Goal: Task Accomplishment & Management: Use online tool/utility

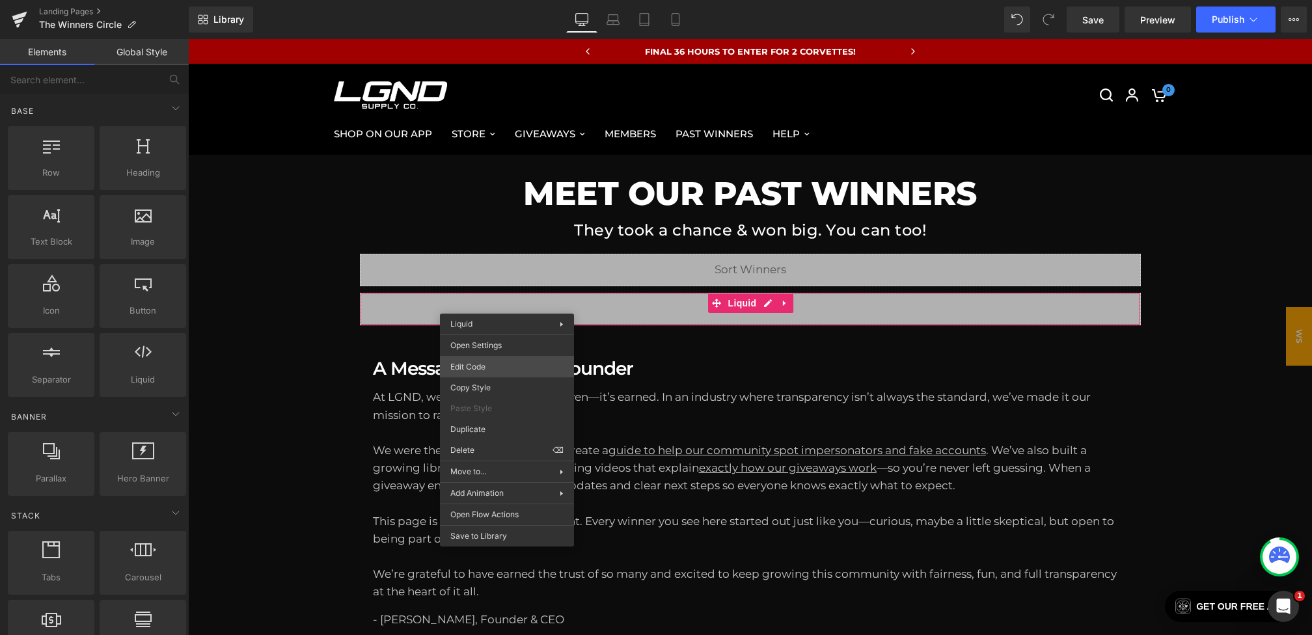
click at [477, 0] on div "You are previewing how the will restyle your page. You can not edit Elements in…" at bounding box center [656, 0] width 1312 height 0
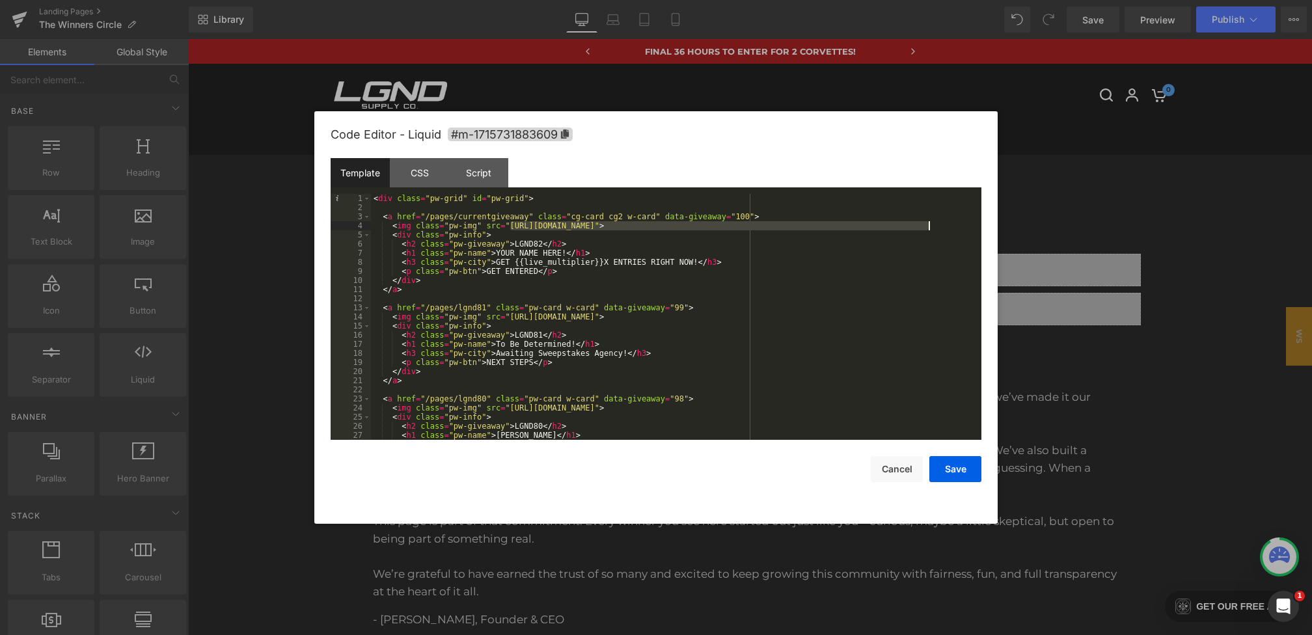
drag, startPoint x: 509, startPoint y: 227, endPoint x: 934, endPoint y: 228, distance: 425.1
click at [934, 228] on div "< div class = "pw-grid" id = "pw-grid" > < a href = "/pages/currentgiveaway" cl…" at bounding box center [673, 326] width 605 height 264
click at [958, 464] on button "Save" at bounding box center [956, 469] width 52 height 26
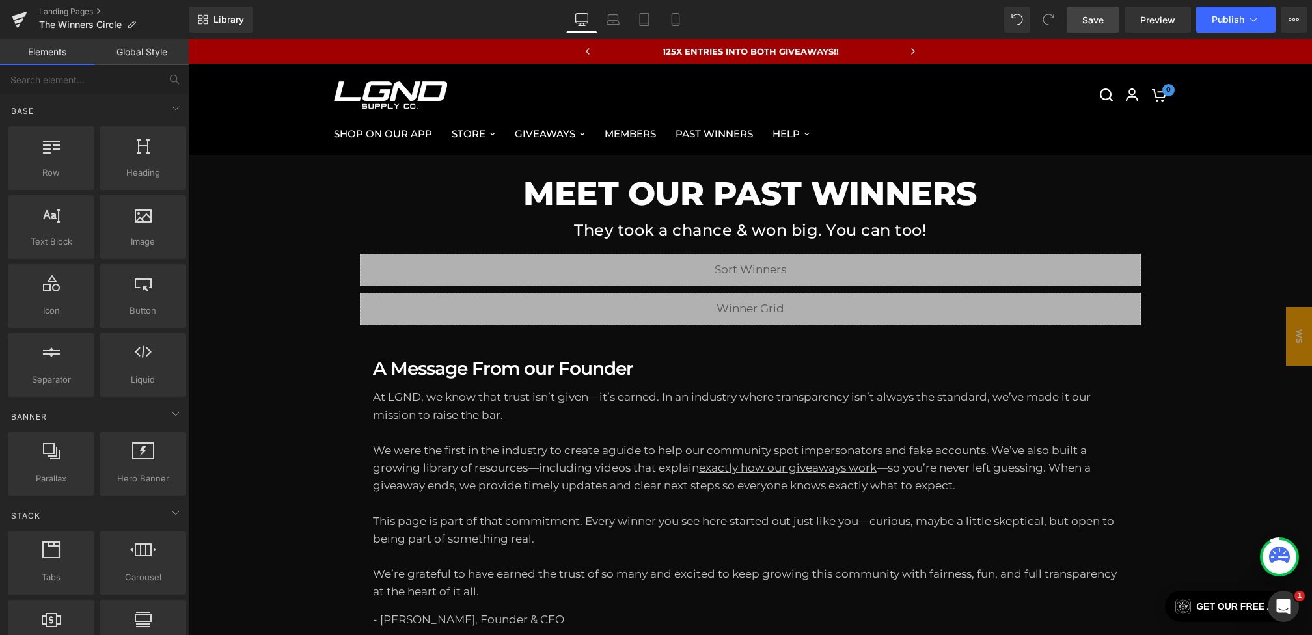
click at [1096, 10] on link "Save" at bounding box center [1093, 20] width 53 height 26
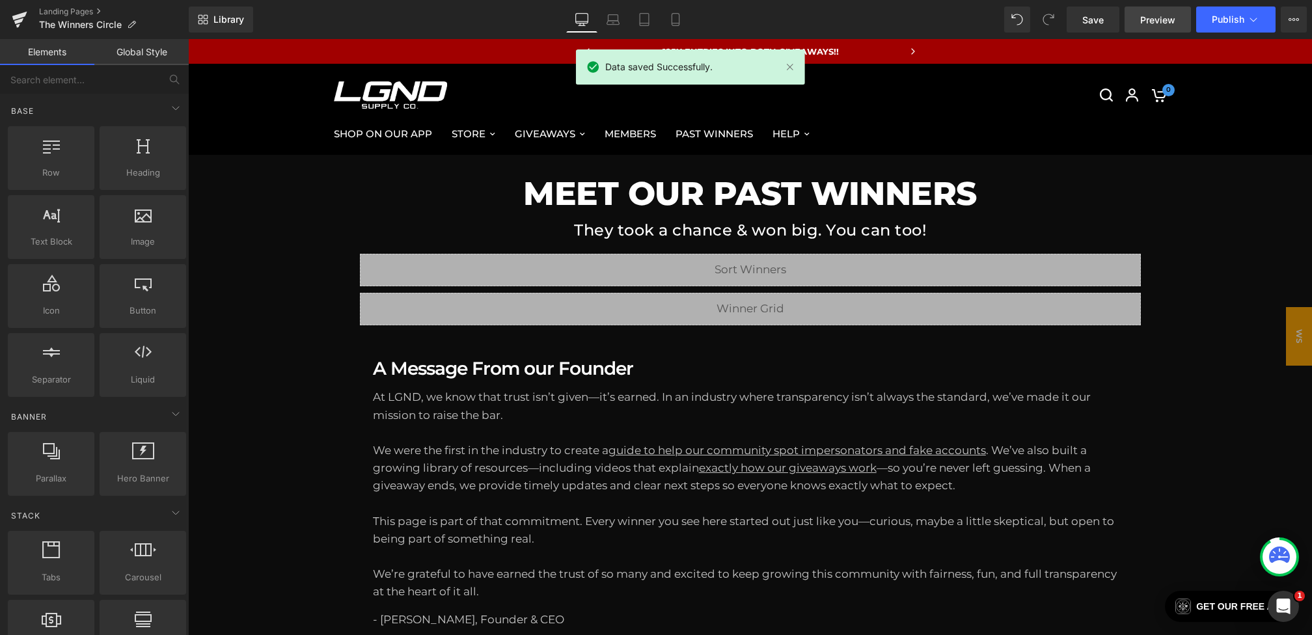
click at [1139, 14] on link "Preview" at bounding box center [1158, 20] width 66 height 26
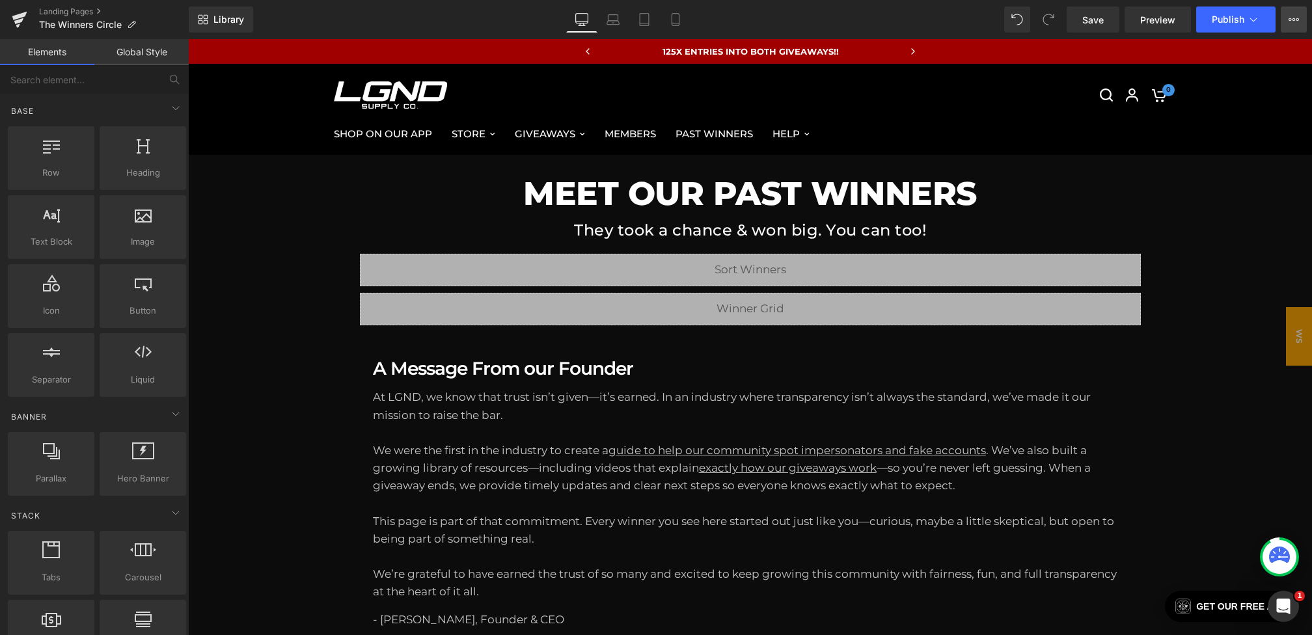
click at [1290, 23] on icon at bounding box center [1294, 19] width 10 height 10
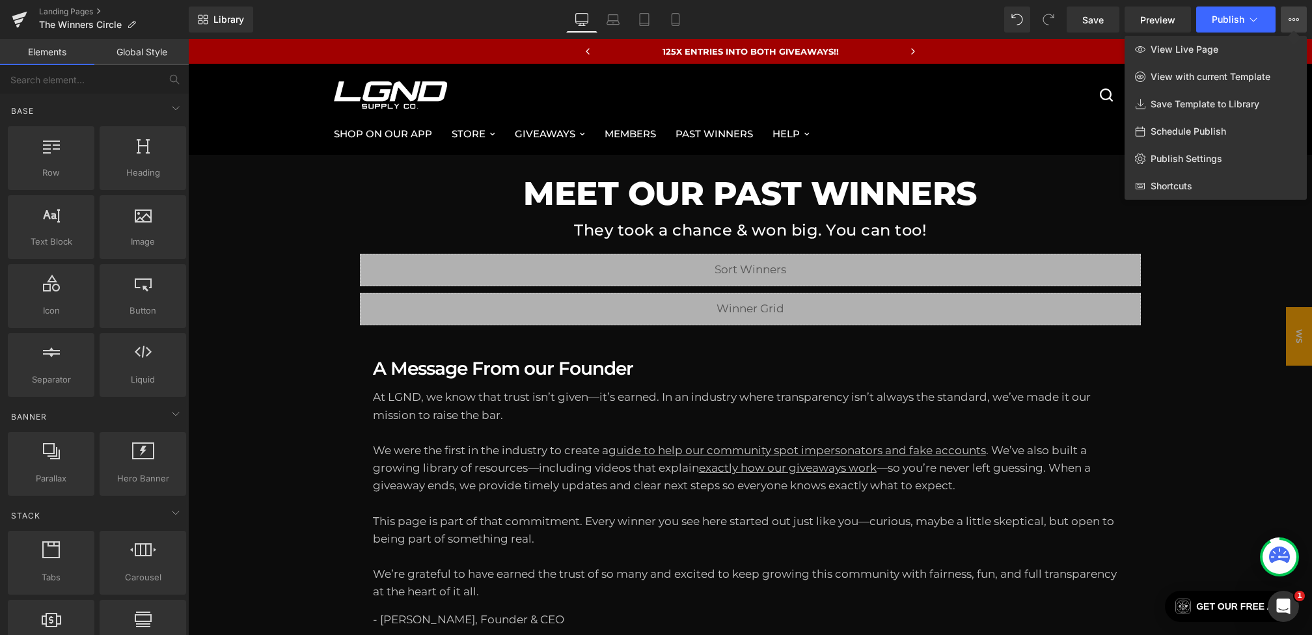
click at [1182, 132] on span "Schedule Publish" at bounding box center [1189, 132] width 76 height 12
select select
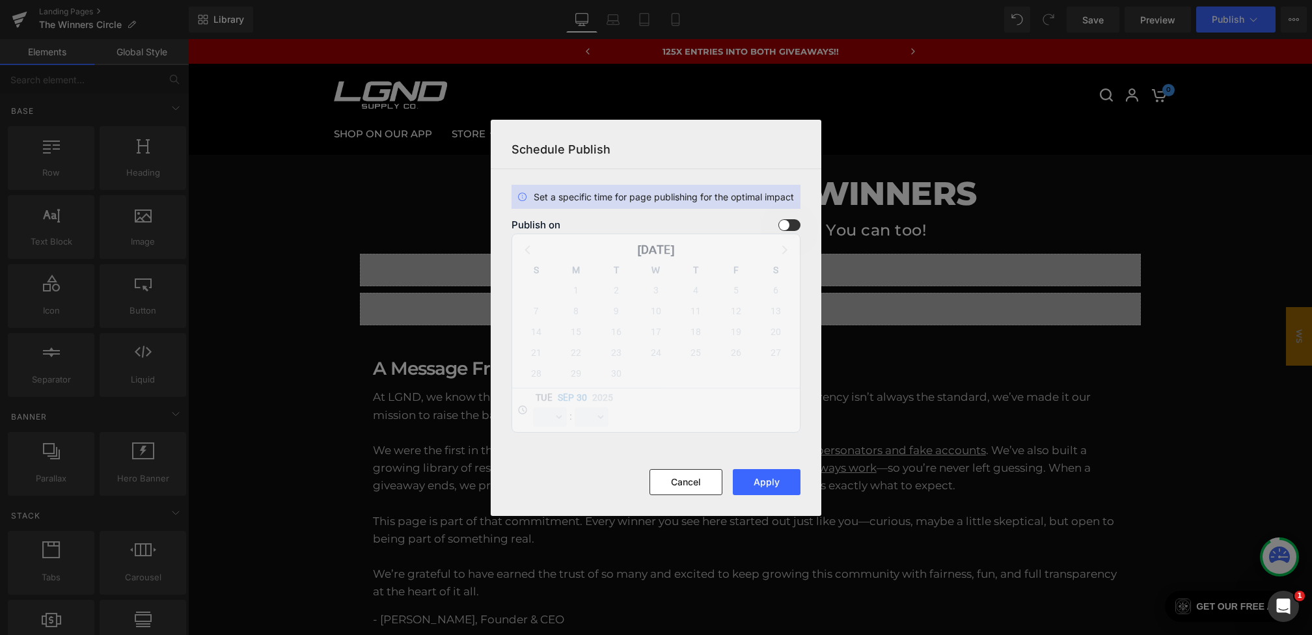
click at [790, 224] on span at bounding box center [790, 225] width 22 height 12
click at [0, 0] on input "checkbox" at bounding box center [0, 0] width 0 height 0
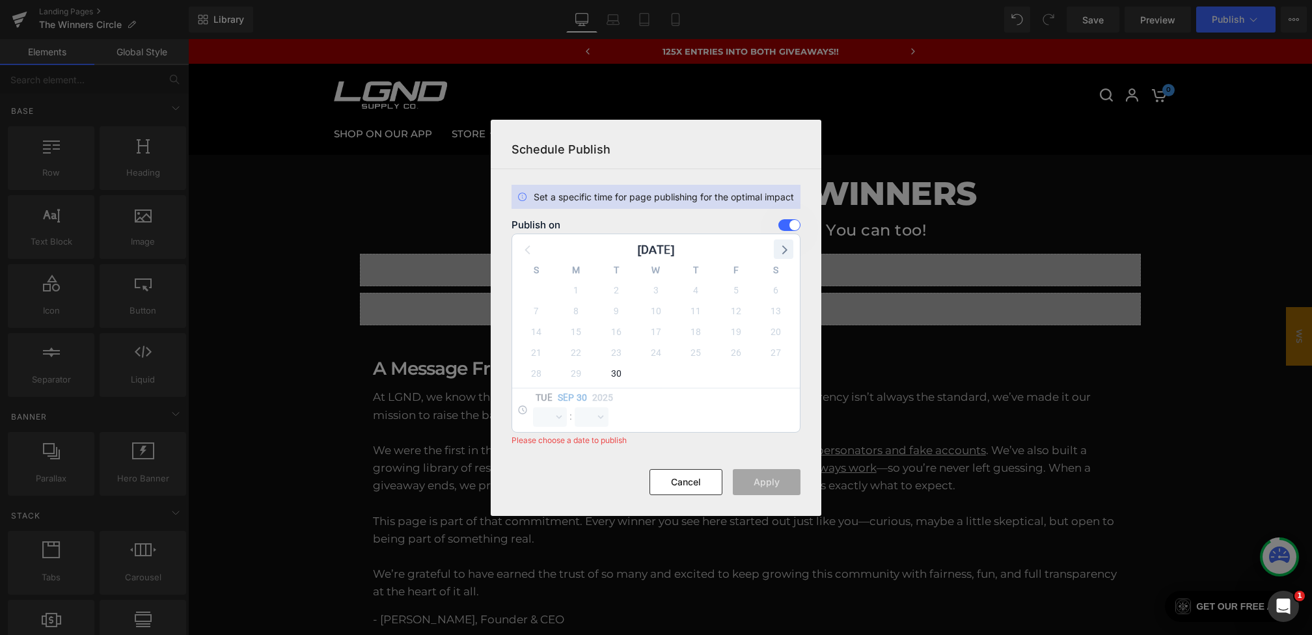
click at [790, 253] on icon at bounding box center [783, 249] width 17 height 17
click at [659, 292] on span "1" at bounding box center [656, 290] width 18 height 18
select select "15"
select select "23"
click at [538, 412] on select "00 01 02 03 04 05 06 07 08 09 10 11 12 13 14 15 16 17 18 19 20 21 22 23" at bounding box center [550, 418] width 34 height 20
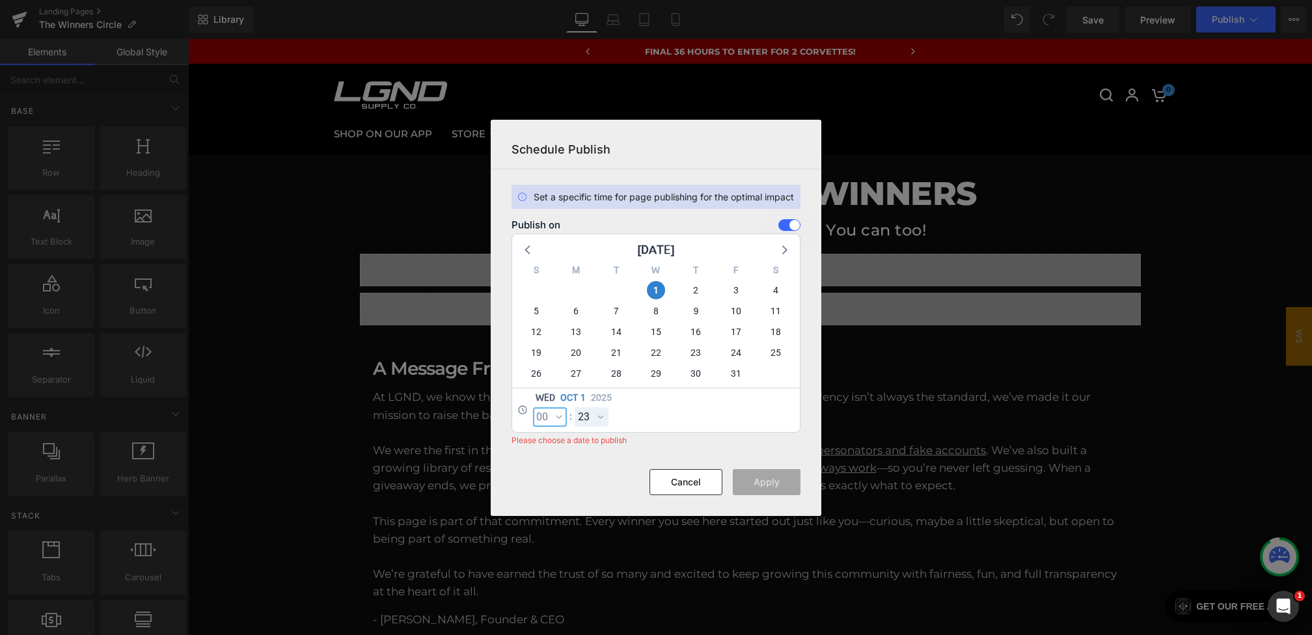
click at [533, 408] on select "00 01 02 03 04 05 06 07 08 09 10 11 12 13 14 15 16 17 18 19 20 21 22 23" at bounding box center [550, 418] width 34 height 20
select select "0"
click at [583, 414] on select "00 01 02 03 04 05 06 07 08 09 10 11 12 13 14 15 16 17 18 19 20 21 22 23 24 25 2…" at bounding box center [592, 418] width 34 height 20
click at [575, 408] on select "00 01 02 03 04 05 06 07 08 09 10 11 12 13 14 15 16 17 18 19 20 21 22 23 24 25 2…" at bounding box center [592, 418] width 34 height 20
select select "0"
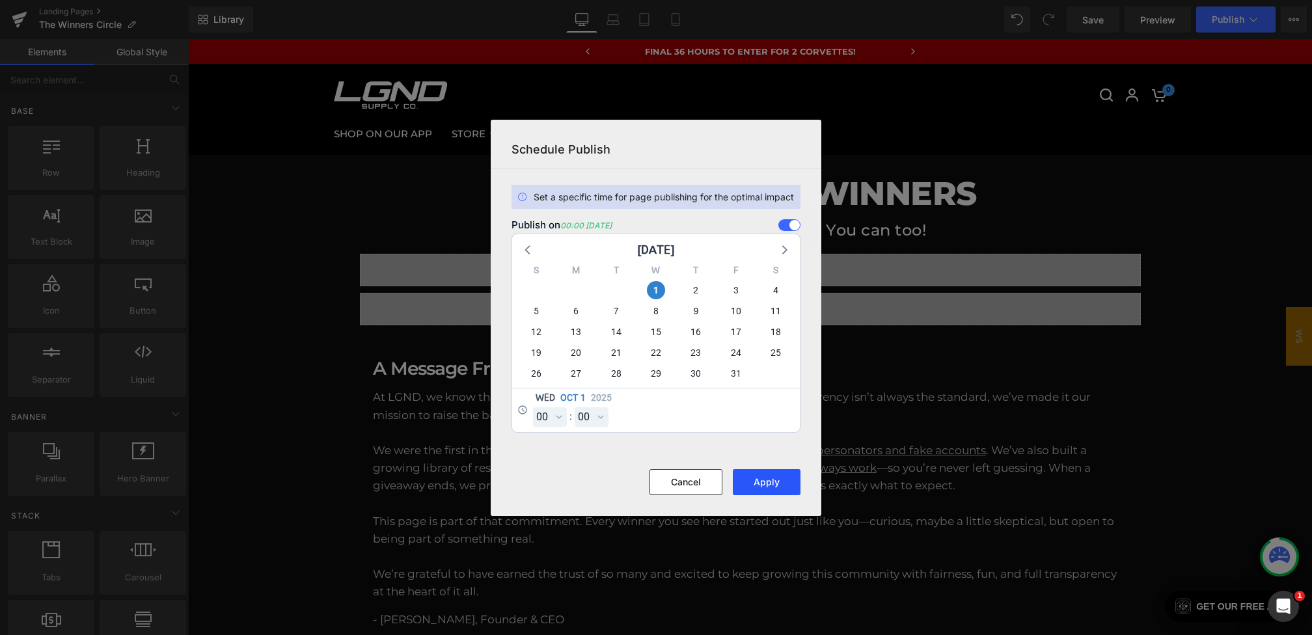
click at [754, 477] on button "Apply" at bounding box center [767, 482] width 68 height 26
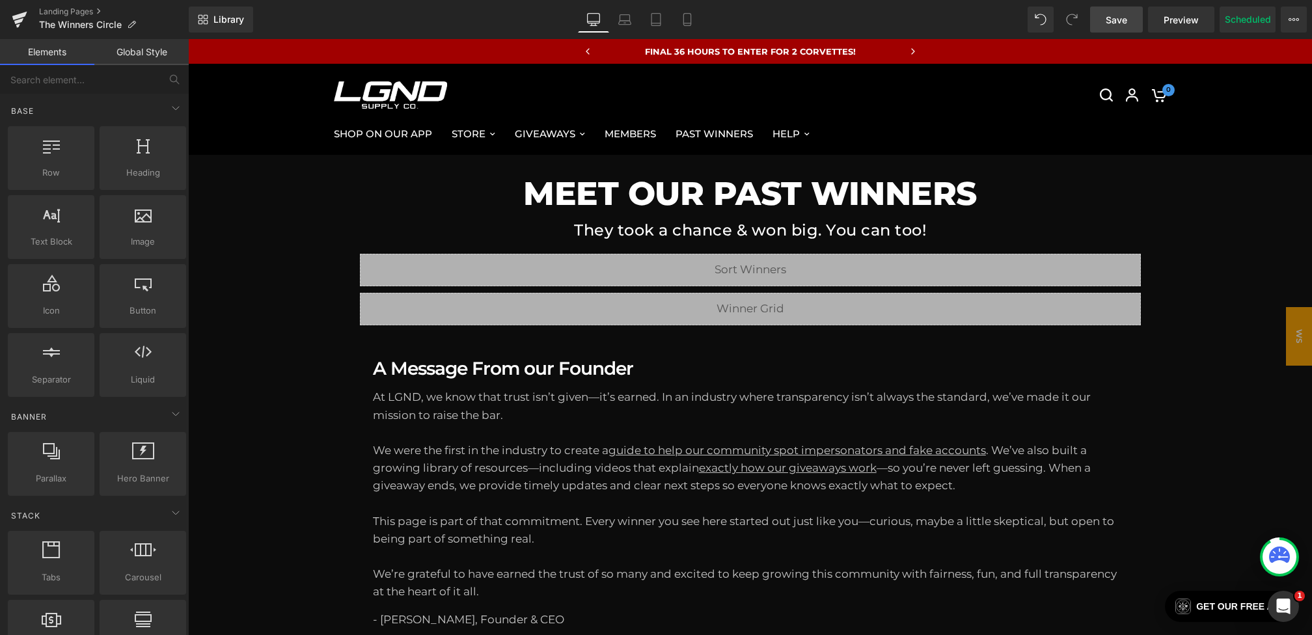
click at [1125, 27] on link "Save" at bounding box center [1116, 20] width 53 height 26
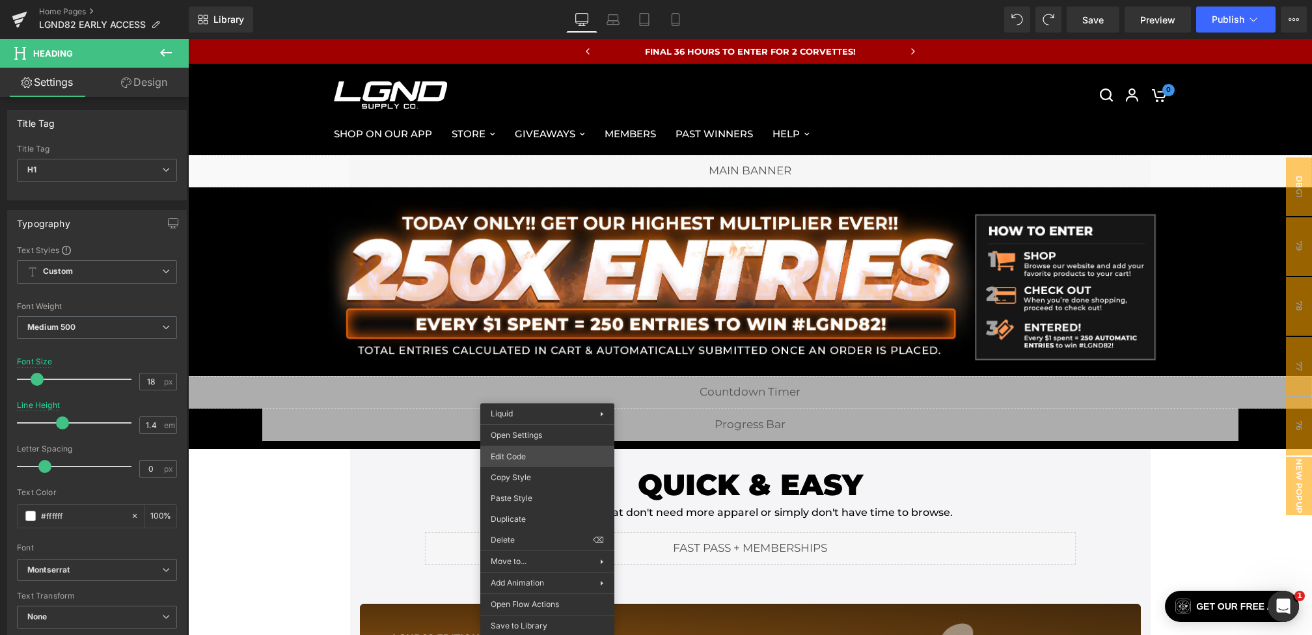
click at [540, 0] on div "Youtube You are previewing how the will restyle your page. You can not edit Ele…" at bounding box center [656, 0] width 1312 height 0
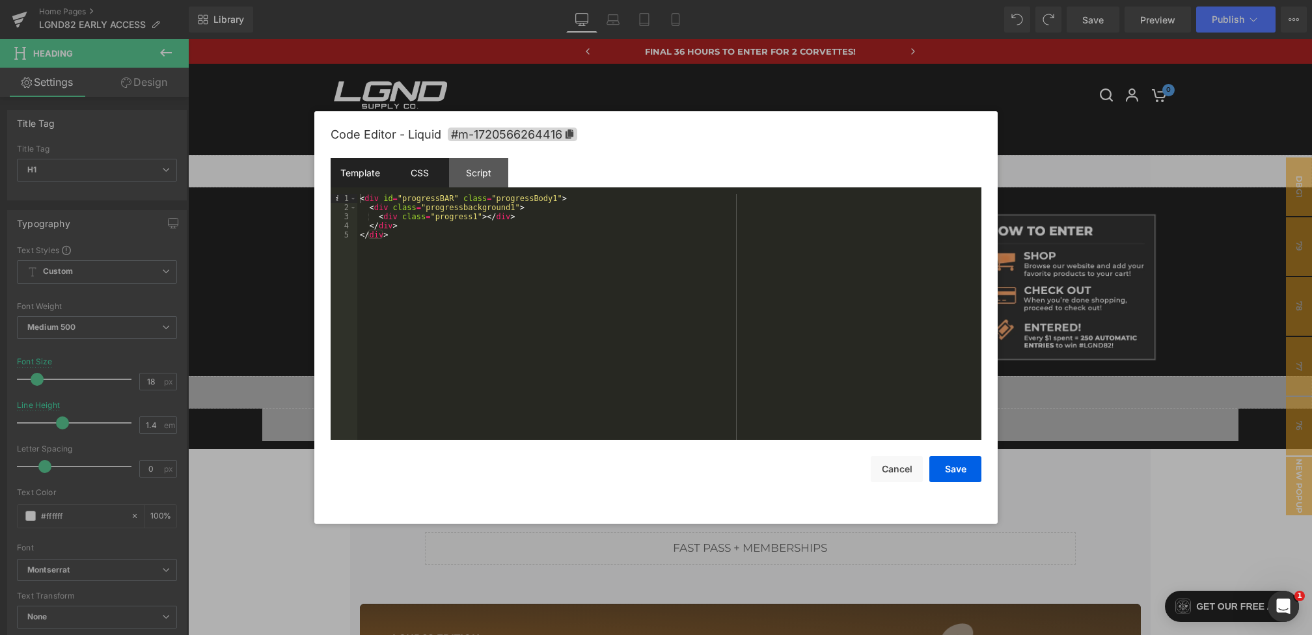
click at [433, 178] on div "CSS" at bounding box center [419, 172] width 59 height 29
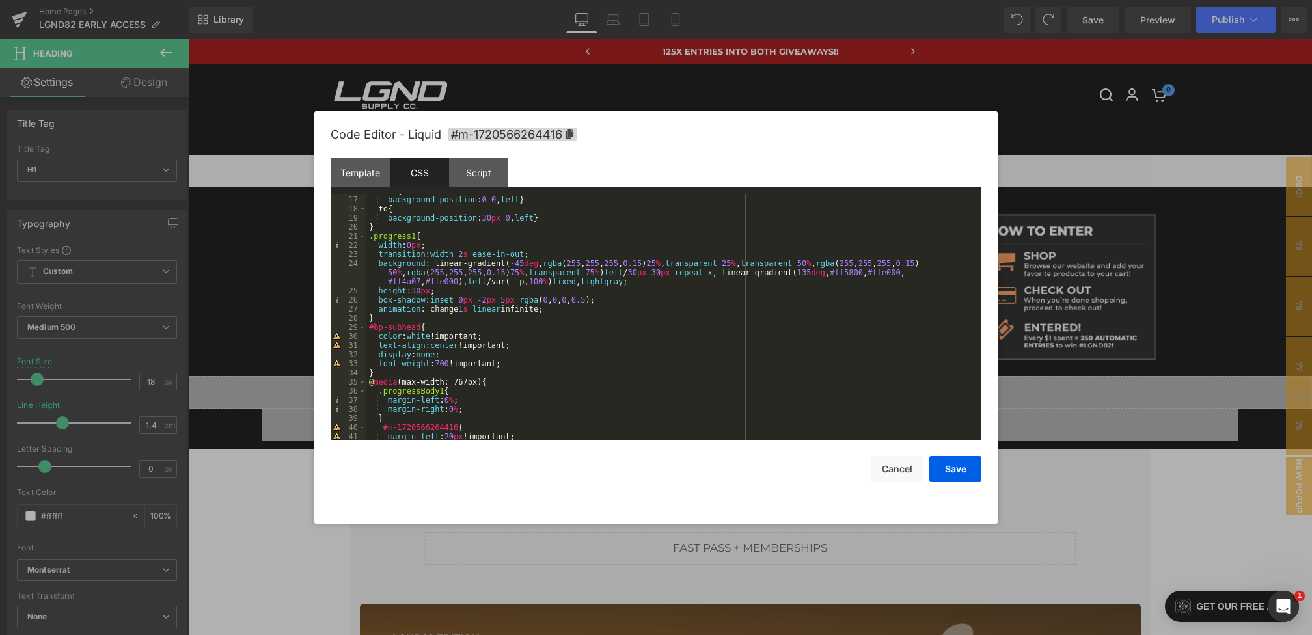
scroll to position [160, 0]
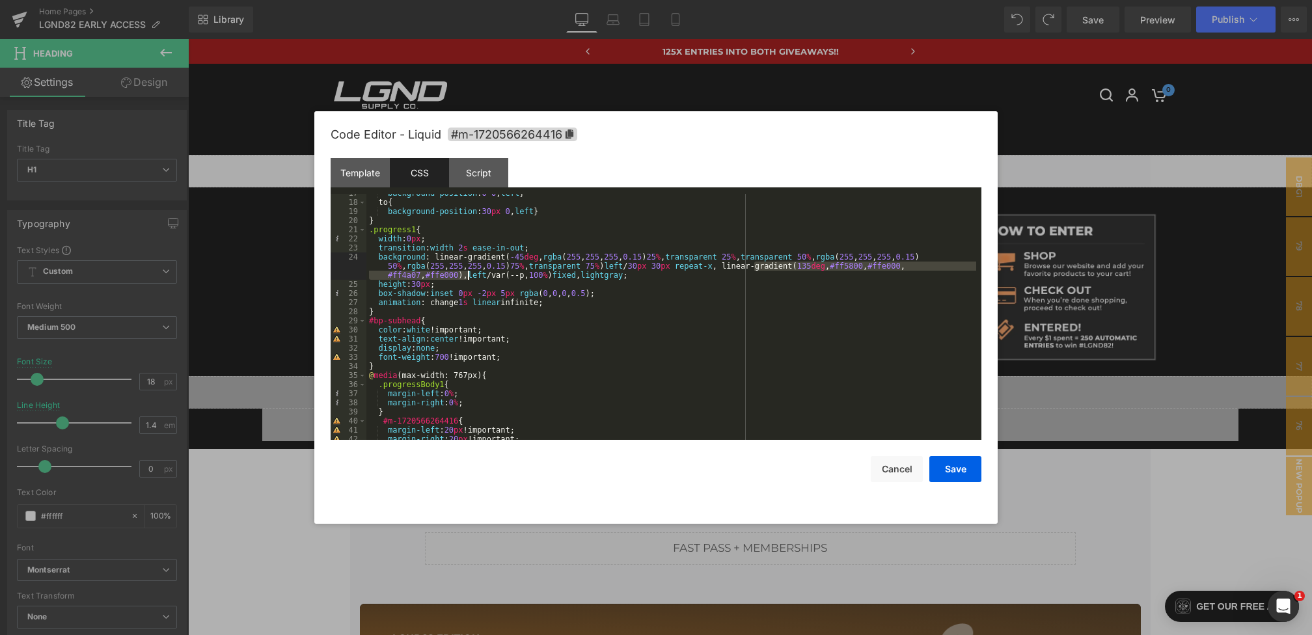
drag, startPoint x: 753, startPoint y: 268, endPoint x: 469, endPoint y: 277, distance: 284.0
click at [469, 277] on div "background-position : 0 0 , left } to { background-position : 30 px 0 , left } …" at bounding box center [672, 321] width 610 height 264
click at [947, 475] on button "Save" at bounding box center [956, 469] width 52 height 26
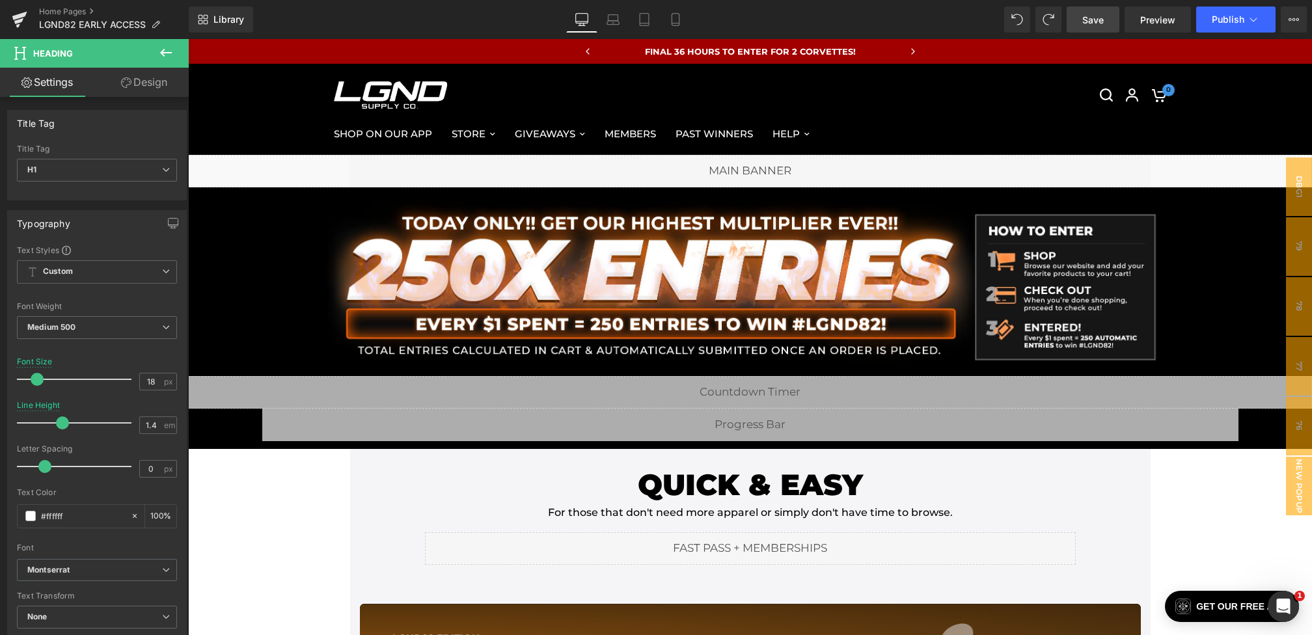
drag, startPoint x: 1085, startPoint y: 21, endPoint x: 801, endPoint y: 246, distance: 362.9
click at [1085, 21] on span "Save" at bounding box center [1093, 20] width 21 height 14
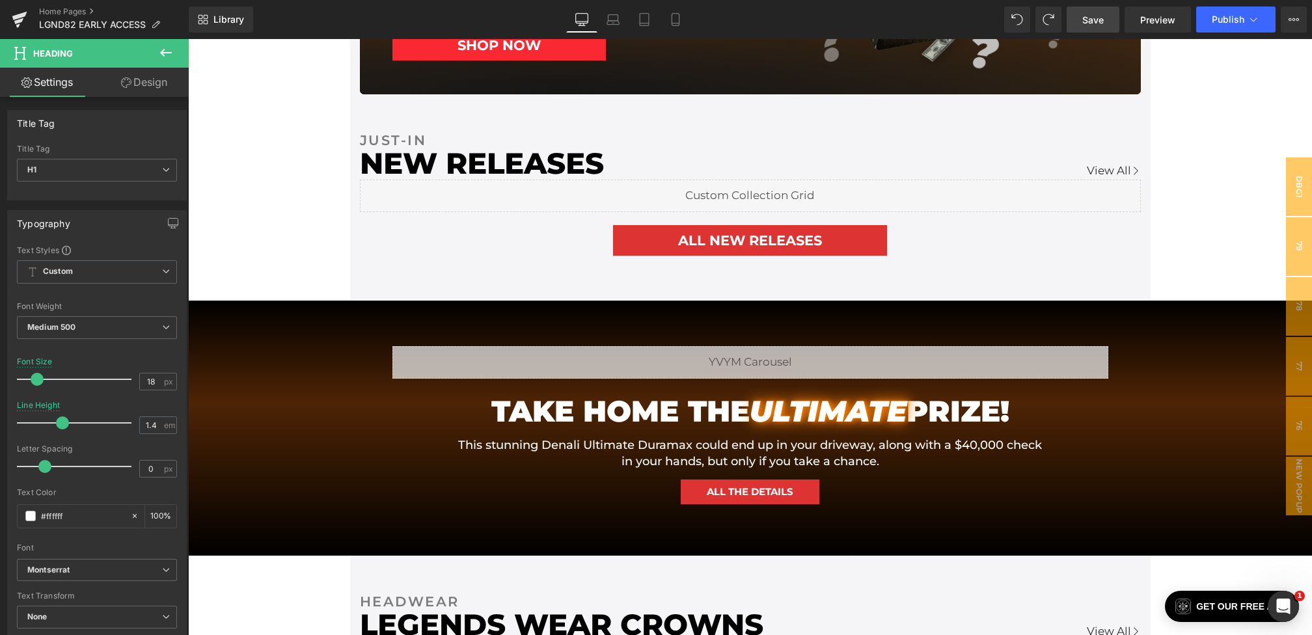
scroll to position [917, 0]
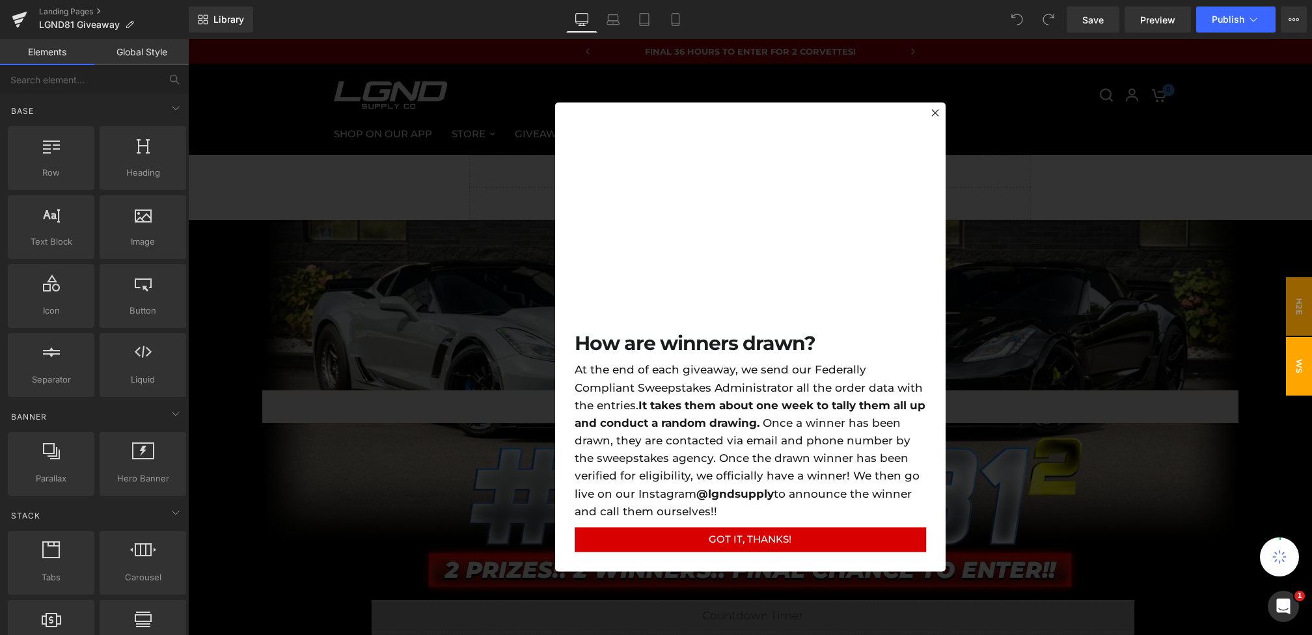
click at [535, 325] on div at bounding box center [750, 337] width 1124 height 596
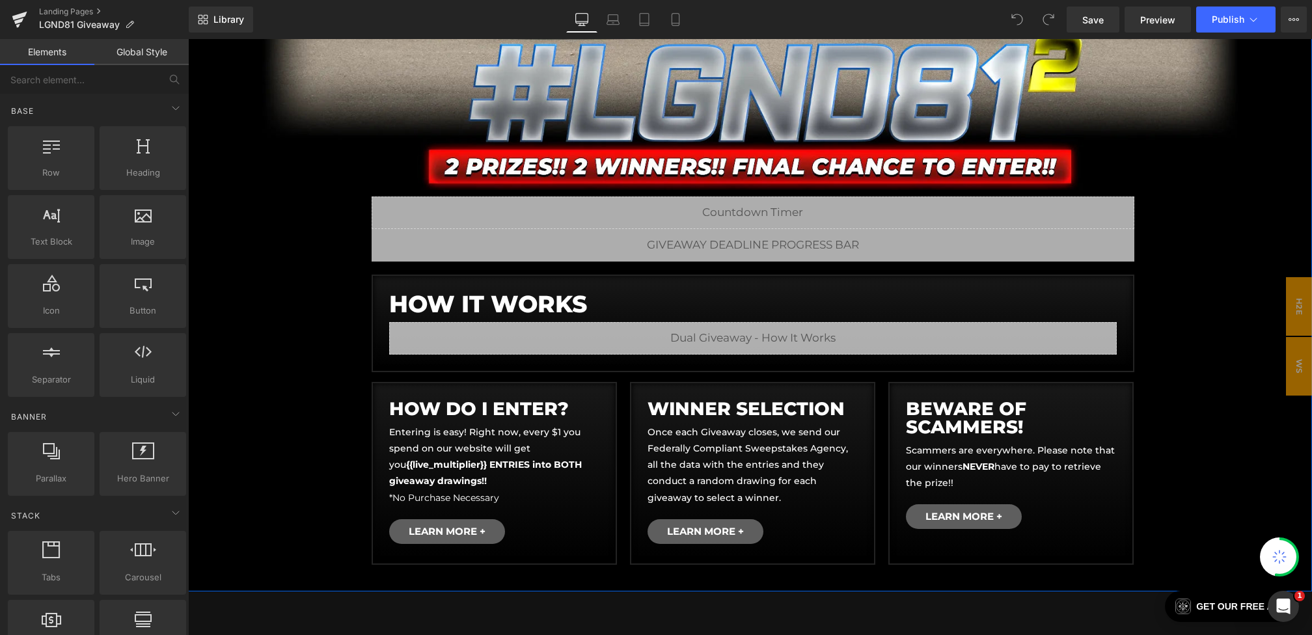
scroll to position [409, 0]
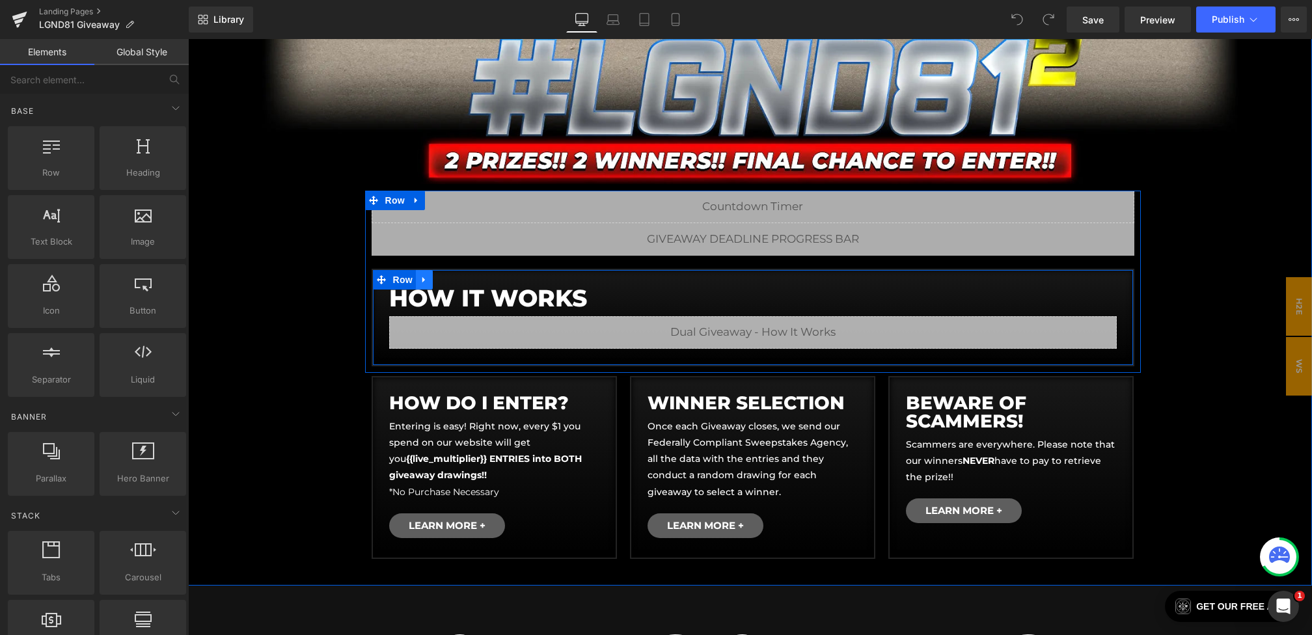
click at [425, 279] on icon at bounding box center [424, 280] width 3 height 6
click at [455, 278] on icon at bounding box center [458, 279] width 9 height 9
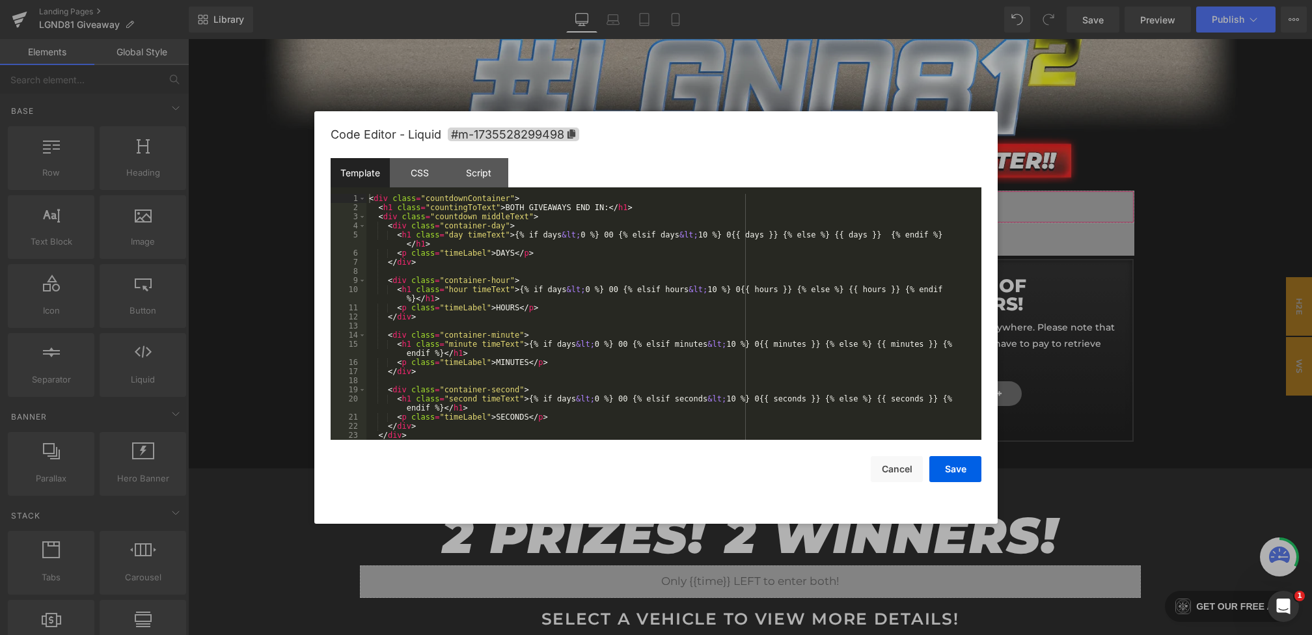
click at [536, 0] on div "You are previewing how the will restyle your page. You can not edit Elements in…" at bounding box center [656, 0] width 1312 height 0
drag, startPoint x: 572, startPoint y: 208, endPoint x: 511, endPoint y: 207, distance: 60.6
click at [511, 207] on div "< div class = "countdownContainer" > < h1 class = "countingToText" > BOTH GIVEA…" at bounding box center [672, 326] width 610 height 264
click at [563, 204] on div "< div class = "countdownContainer" > < h1 class = "countingToText" > GIVEAWAY E…" at bounding box center [672, 326] width 610 height 264
click at [960, 473] on button "Save" at bounding box center [956, 469] width 52 height 26
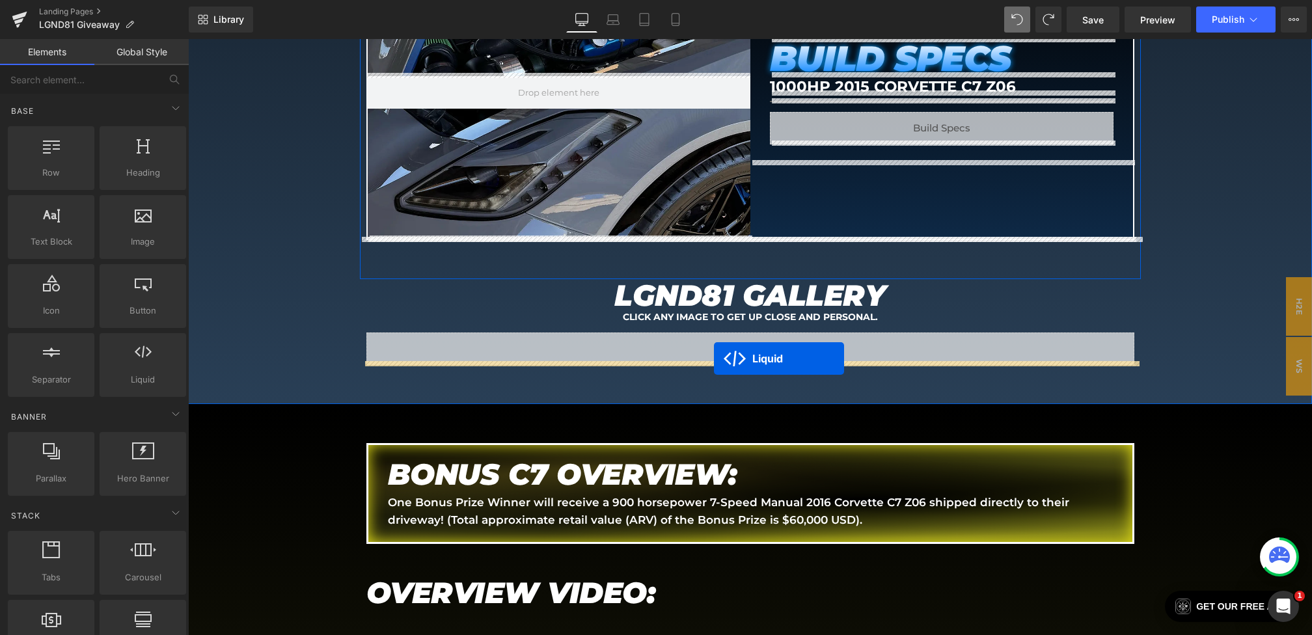
scroll to position [1605, 0]
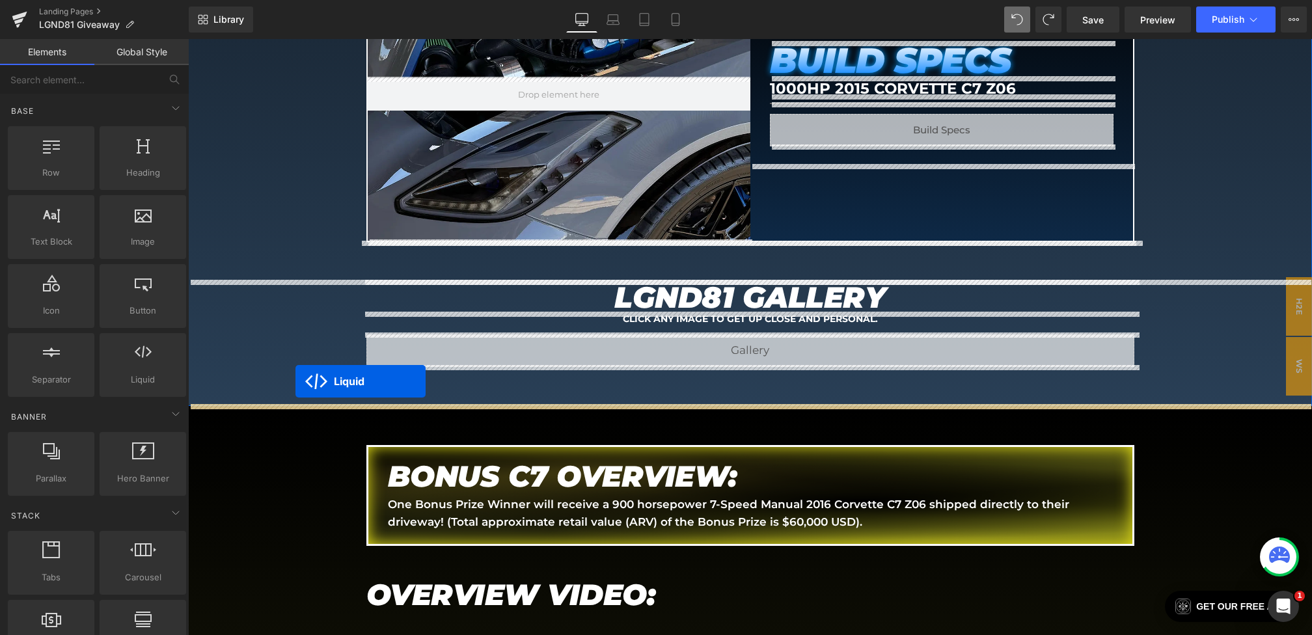
drag, startPoint x: 748, startPoint y: 289, endPoint x: 296, endPoint y: 381, distance: 461.7
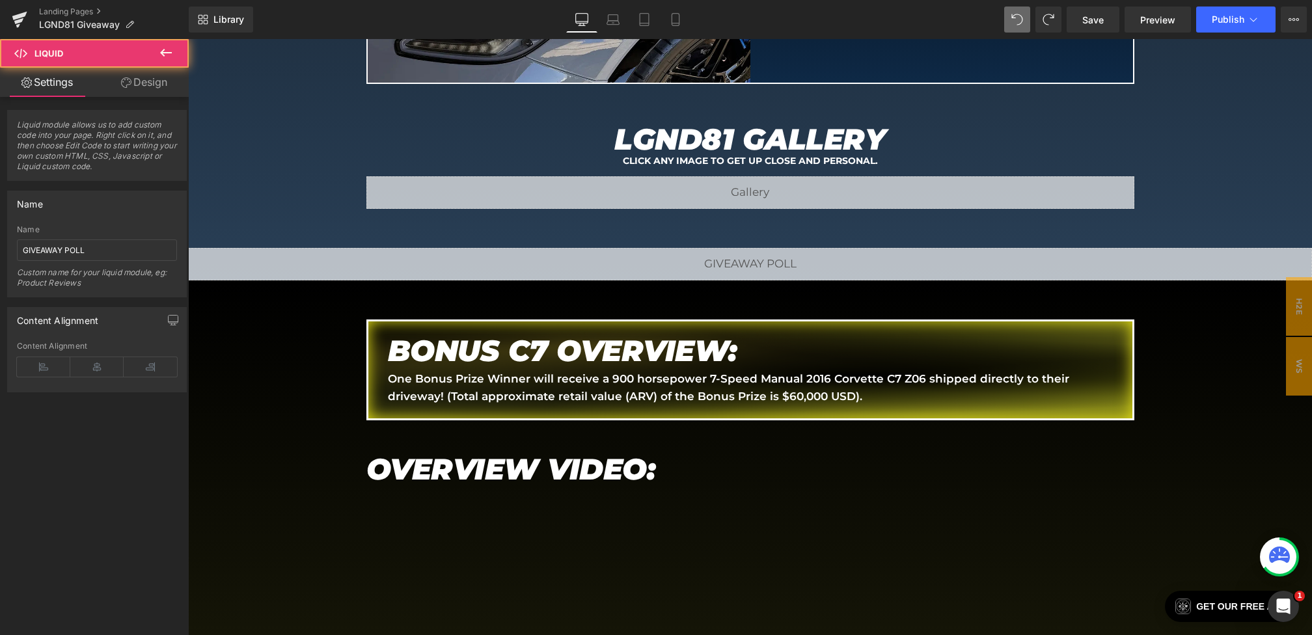
scroll to position [1860, 0]
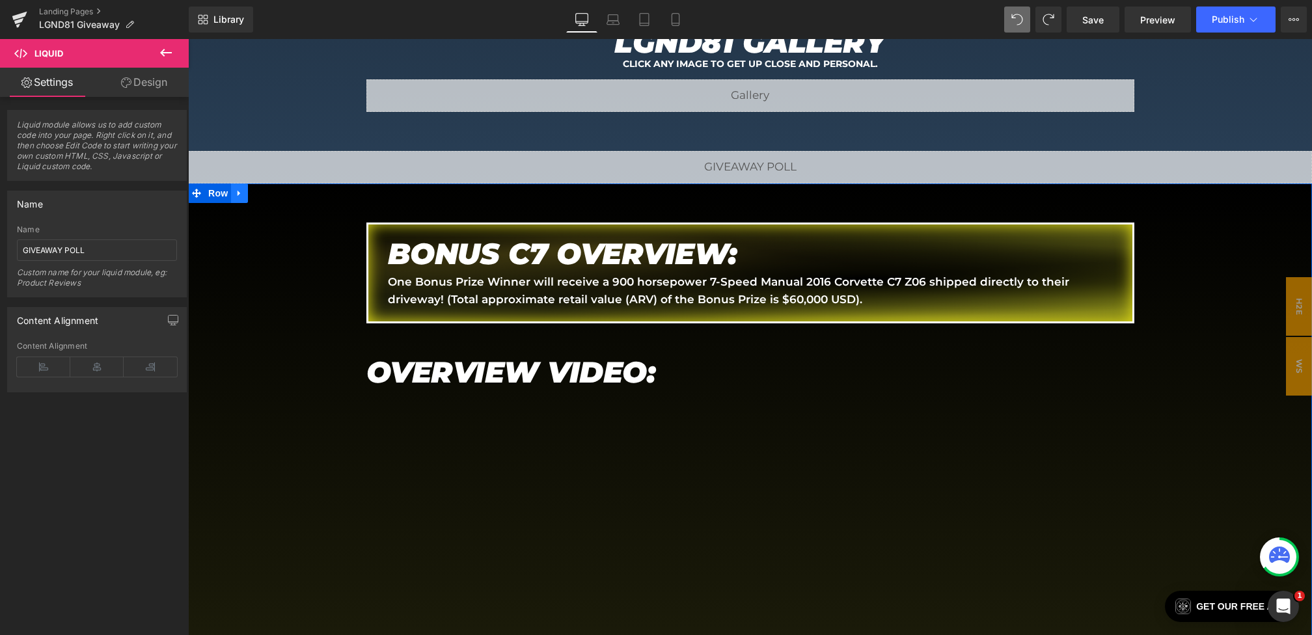
click at [236, 194] on icon at bounding box center [239, 193] width 9 height 10
click at [273, 193] on icon at bounding box center [273, 193] width 9 height 9
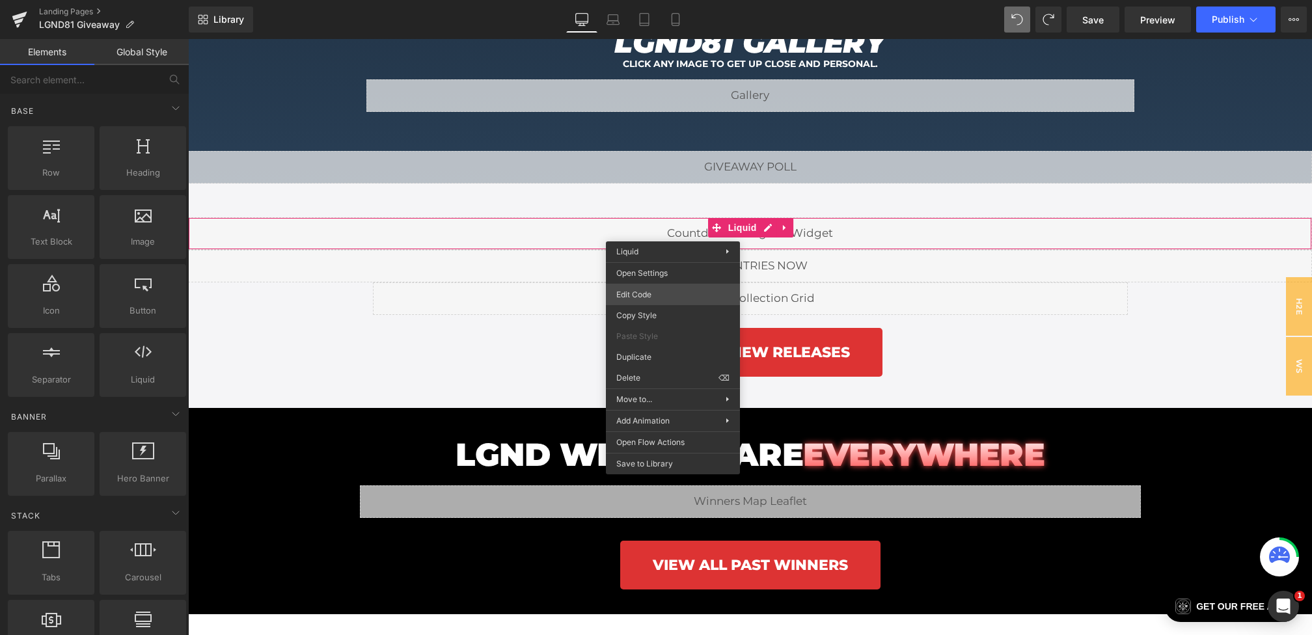
click at [641, 0] on div "Liquid You are previewing how the will restyle your page. You can not edit Elem…" at bounding box center [656, 0] width 1312 height 0
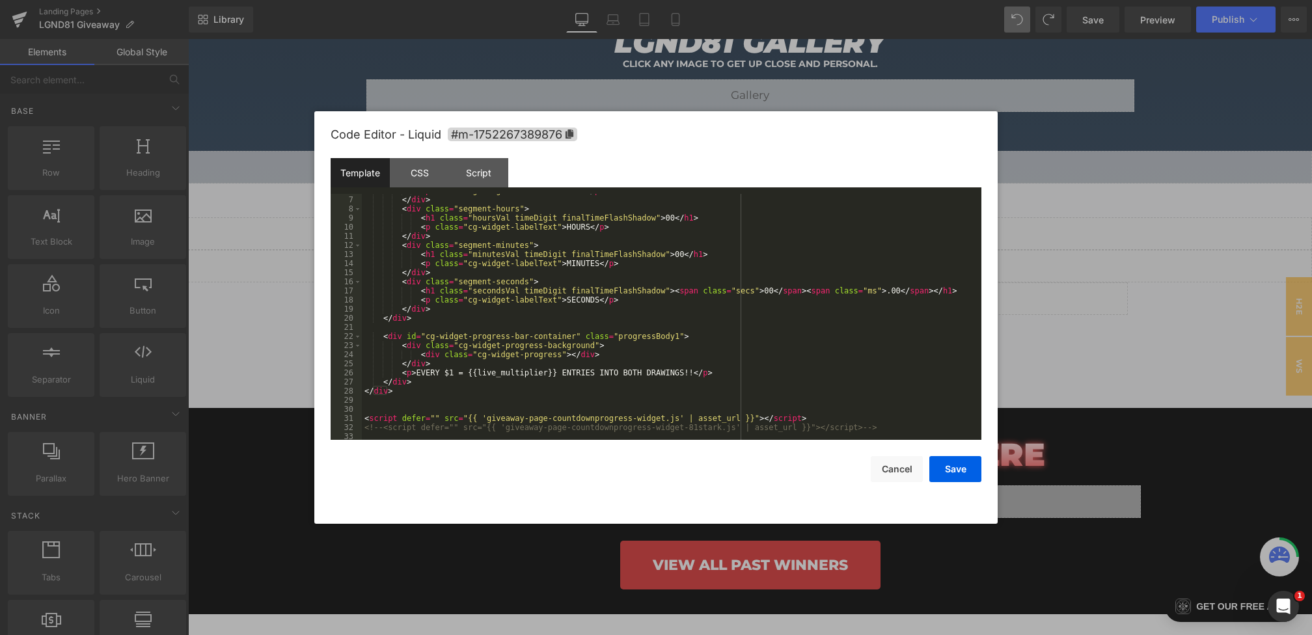
scroll to position [0, 0]
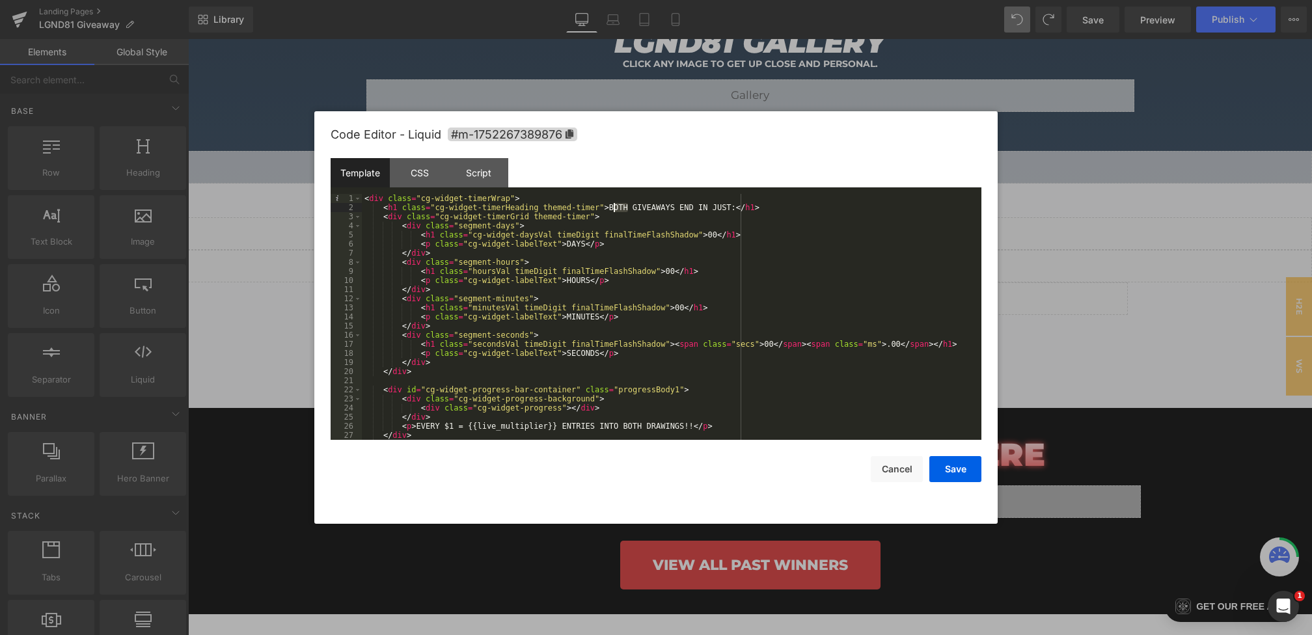
drag, startPoint x: 628, startPoint y: 210, endPoint x: 611, endPoint y: 210, distance: 16.3
click at [611, 210] on div "< div class = "cg-widget-timerWrap" > < h1 class = "cg-widget-timerHeading them…" at bounding box center [669, 326] width 615 height 264
drag, startPoint x: 742, startPoint y: 210, endPoint x: 721, endPoint y: 210, distance: 20.8
click at [721, 210] on div "< div class = "cg-widget-timerWrap" > < h1 class = "cg-widget-timerHeading them…" at bounding box center [669, 326] width 615 height 264
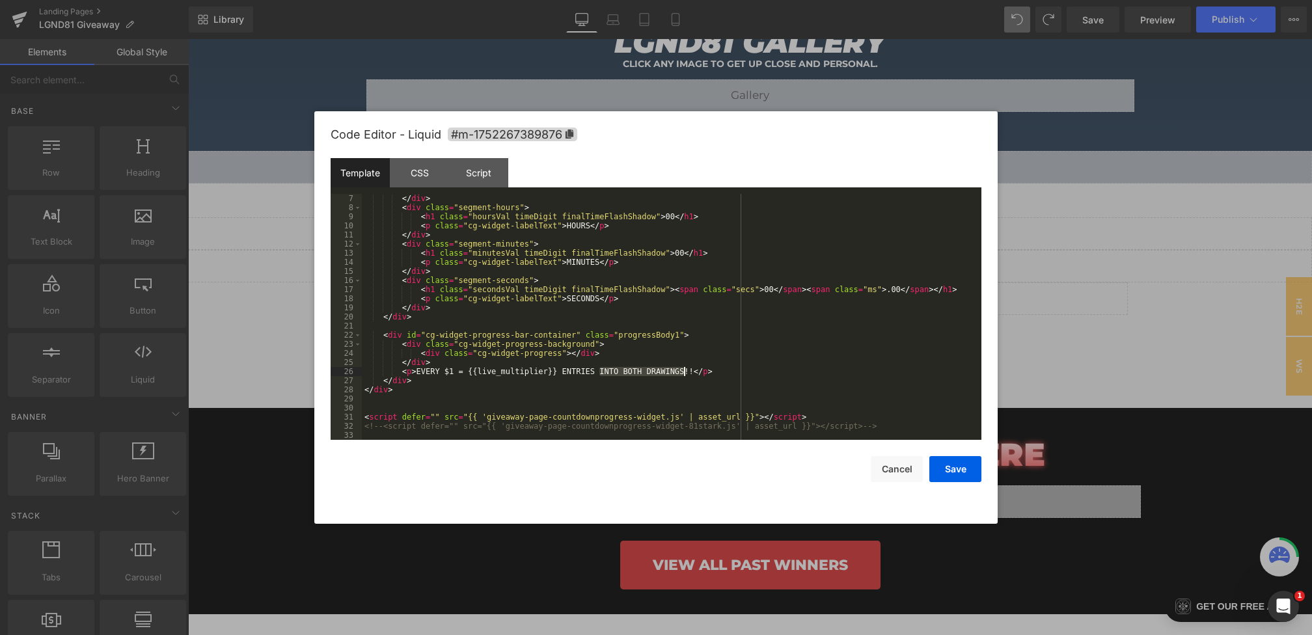
drag, startPoint x: 600, startPoint y: 371, endPoint x: 684, endPoint y: 375, distance: 84.1
click at [684, 375] on div "</ div > < div class = "segment-hours" > < h1 class = "hoursVal timeDigit final…" at bounding box center [669, 326] width 615 height 264
click at [960, 475] on button "Save" at bounding box center [956, 469] width 52 height 26
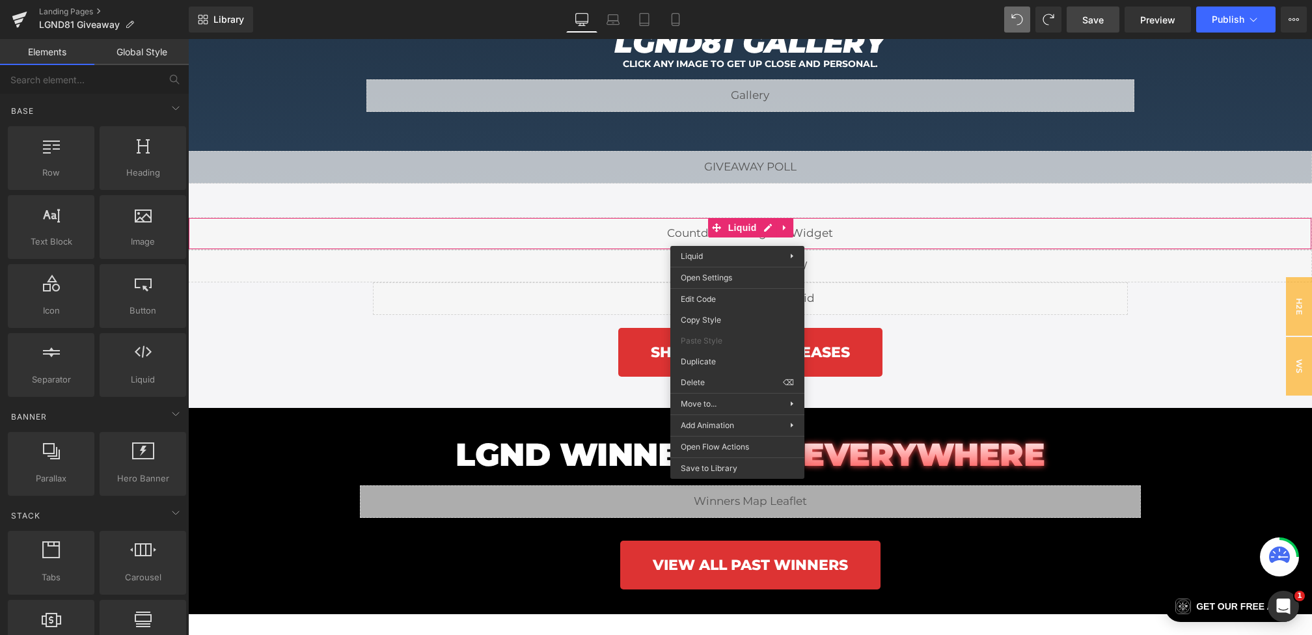
click at [1098, 15] on span "Save" at bounding box center [1093, 20] width 21 height 14
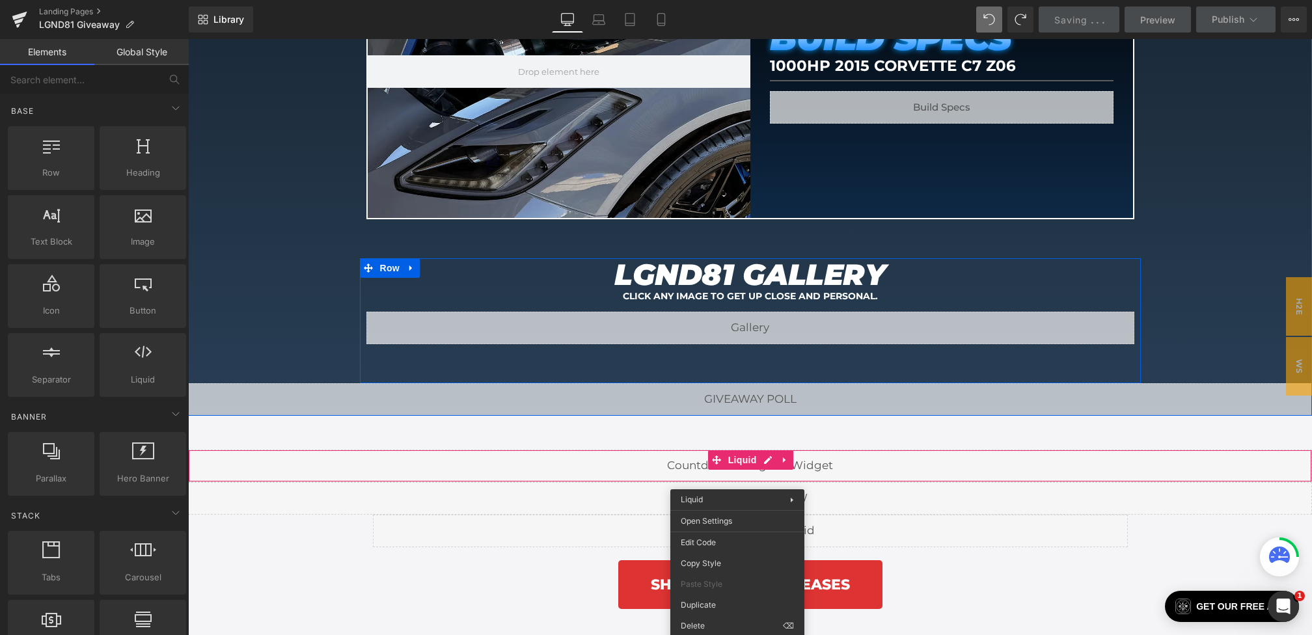
scroll to position [1605, 0]
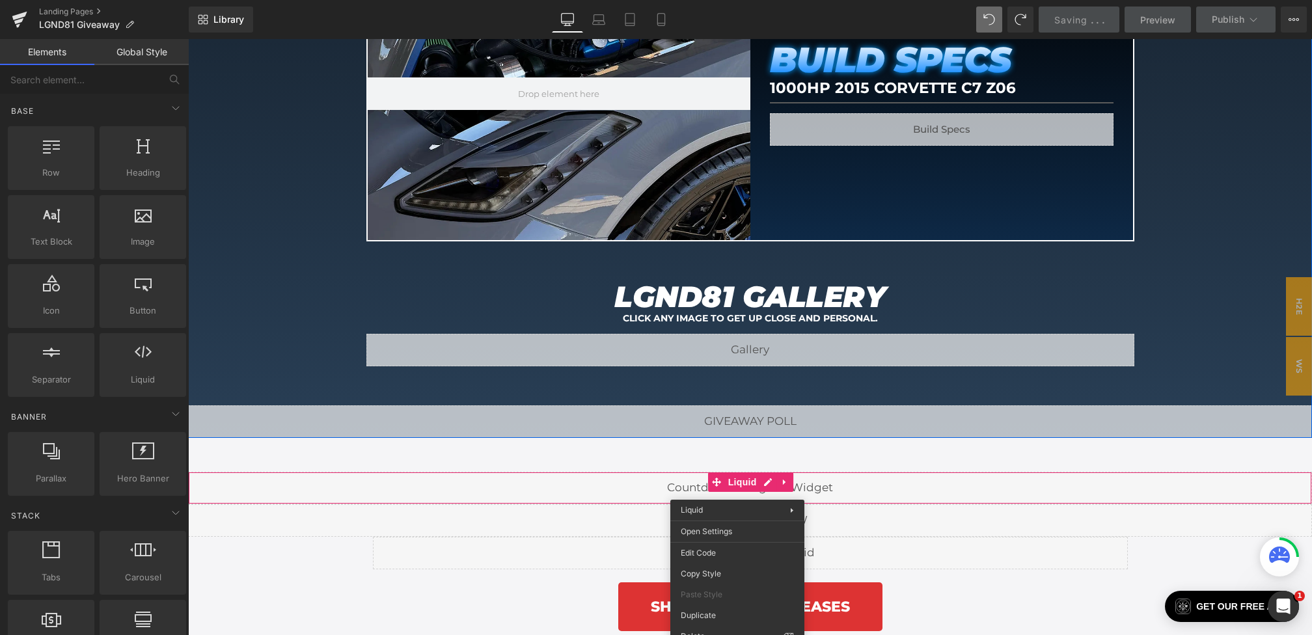
click at [707, 290] on em "LGND81 GALLERY" at bounding box center [750, 297] width 271 height 36
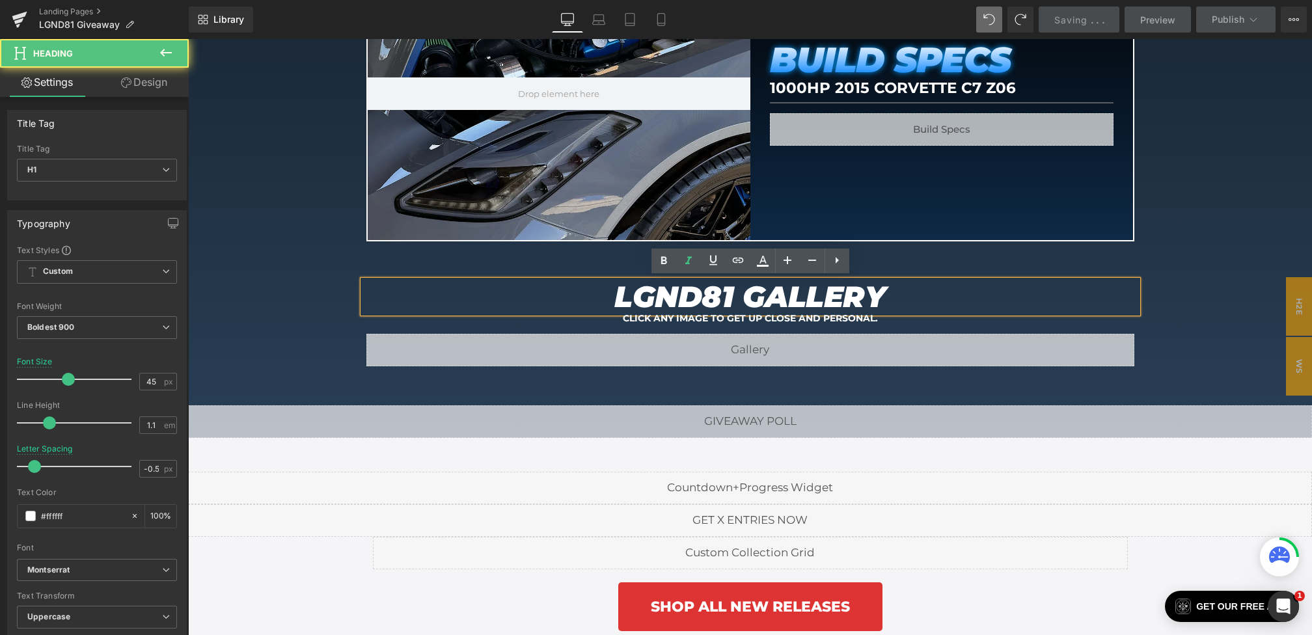
click at [735, 293] on em "LGND81 GALLERY" at bounding box center [750, 297] width 271 height 36
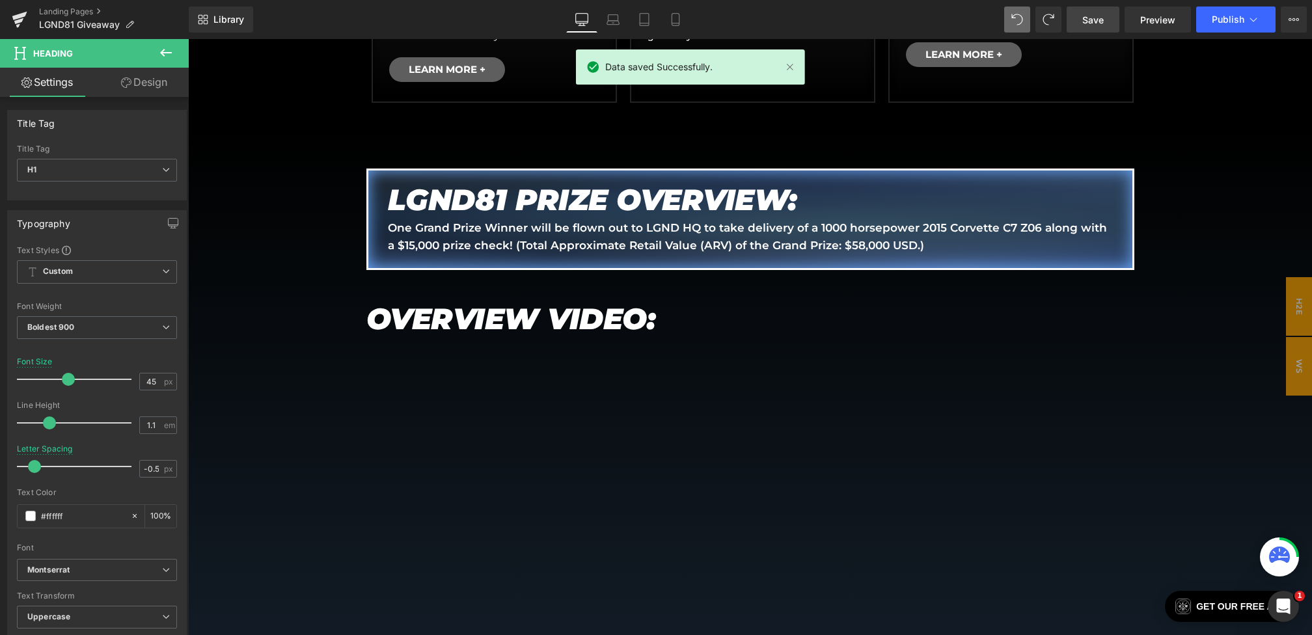
scroll to position [733, 0]
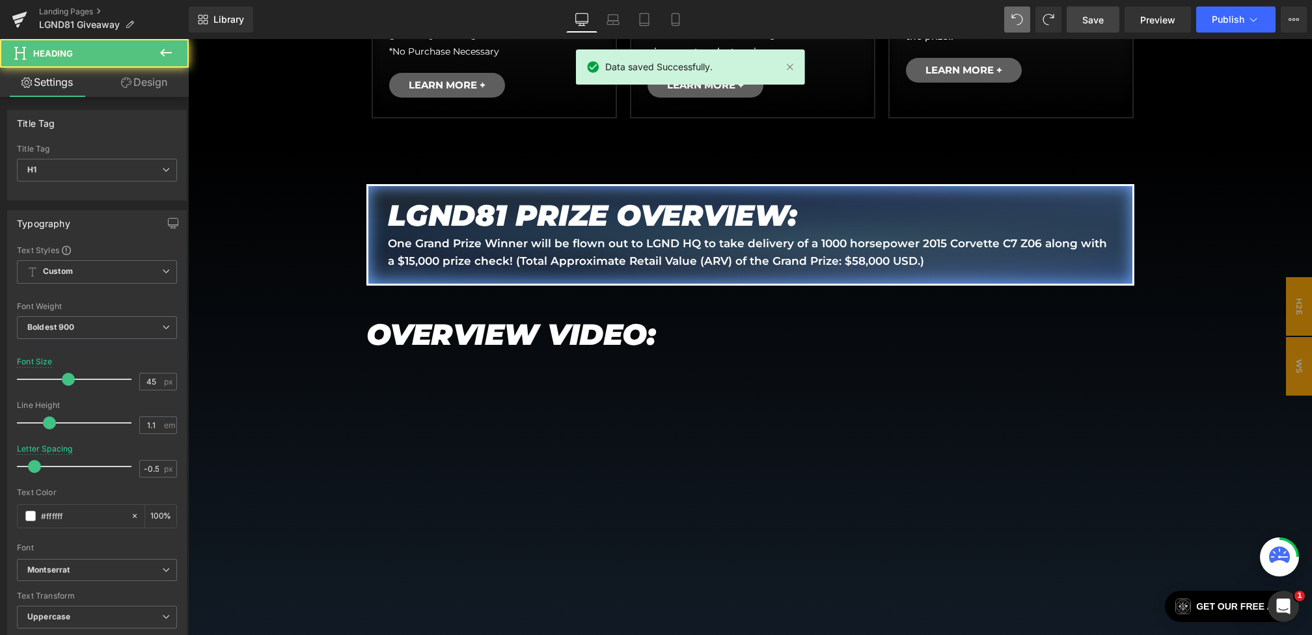
click at [514, 213] on em "LGND81 PRIZE OVERVIEW:" at bounding box center [592, 215] width 409 height 36
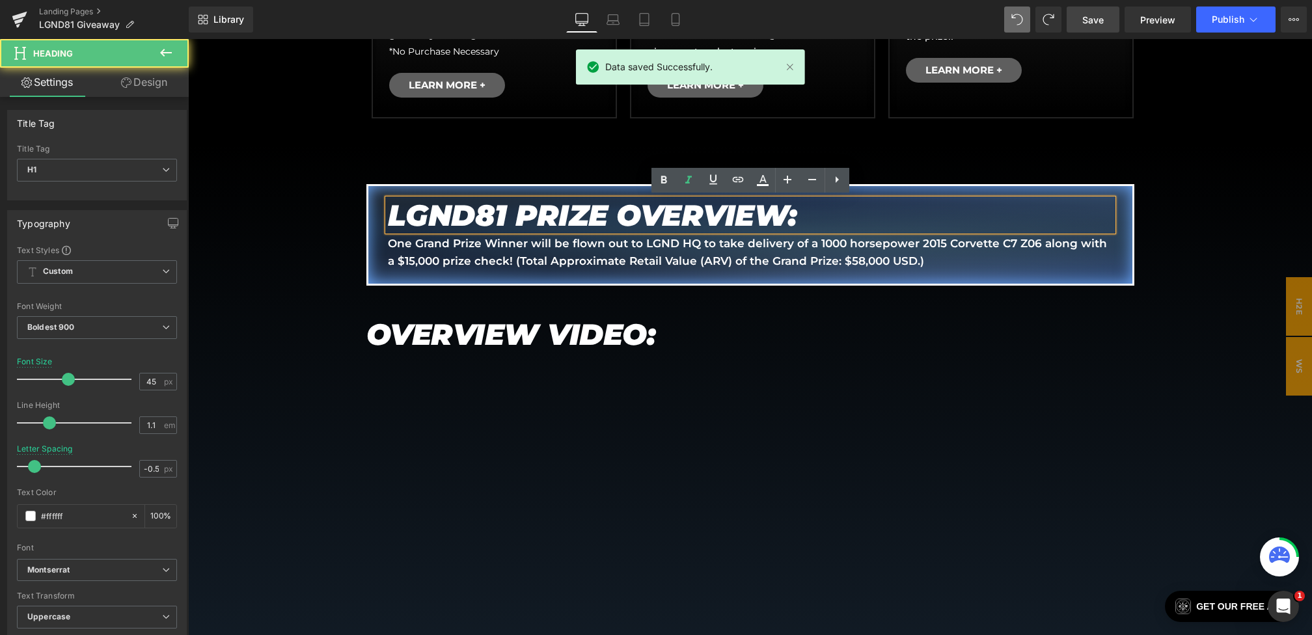
click at [502, 213] on em "LGND81 PRIZE OVERVIEW:" at bounding box center [592, 215] width 409 height 36
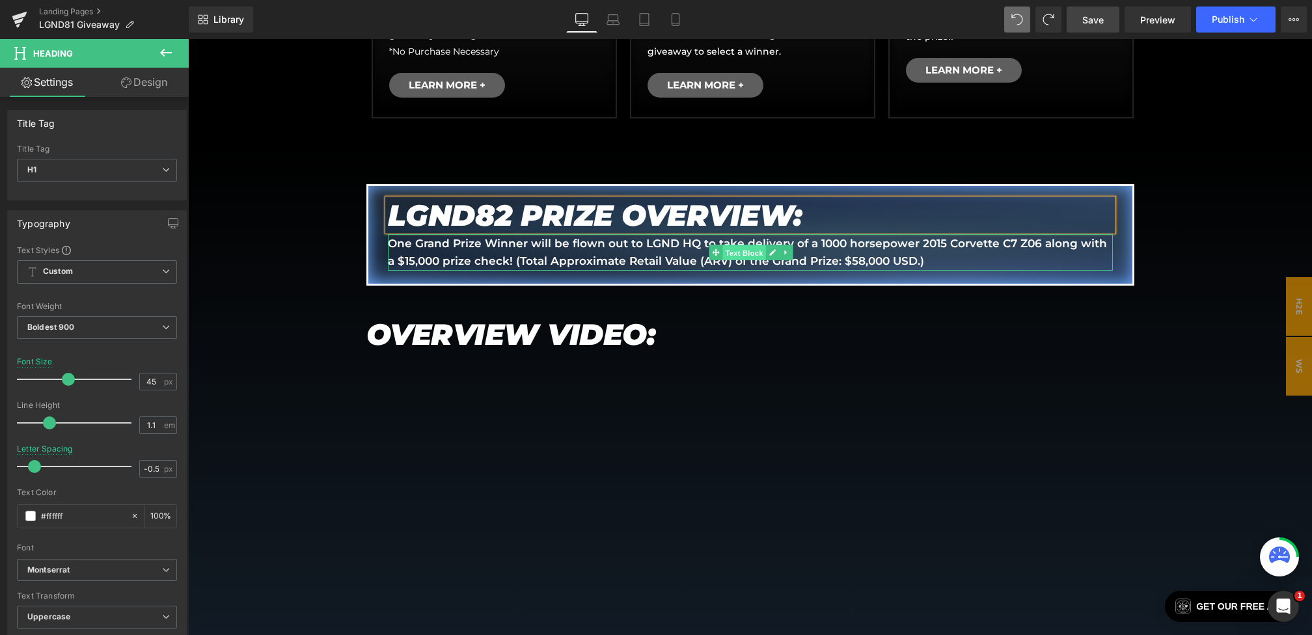
click at [731, 246] on span "Text Block" at bounding box center [744, 253] width 43 height 16
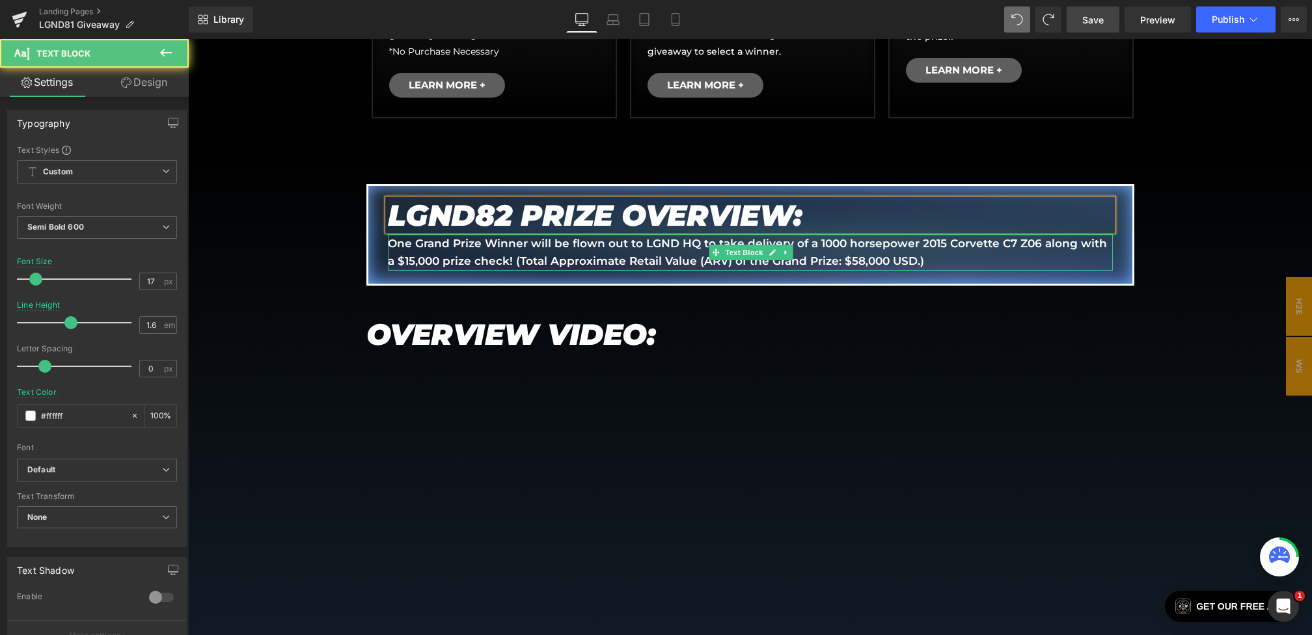
click at [902, 259] on p "One Grand Prize Winner will be flown out to LGND HQ to take delivery of a 1000 …" at bounding box center [750, 252] width 725 height 35
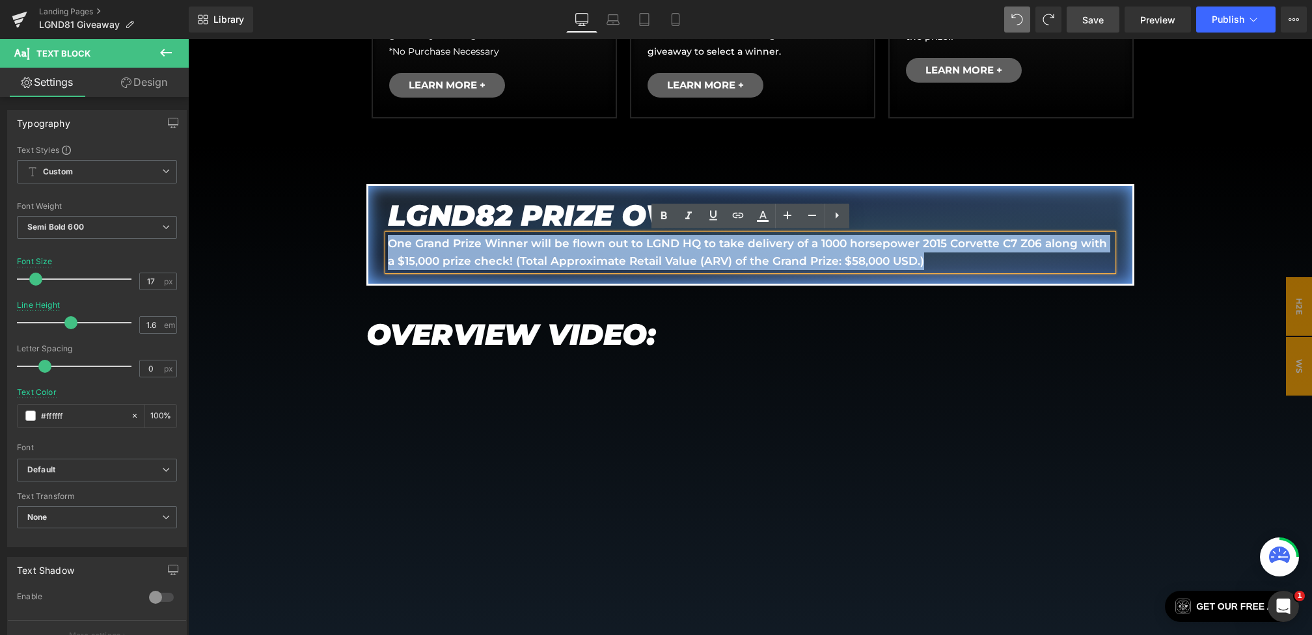
drag, startPoint x: 955, startPoint y: 260, endPoint x: 236, endPoint y: 188, distance: 722.3
paste div
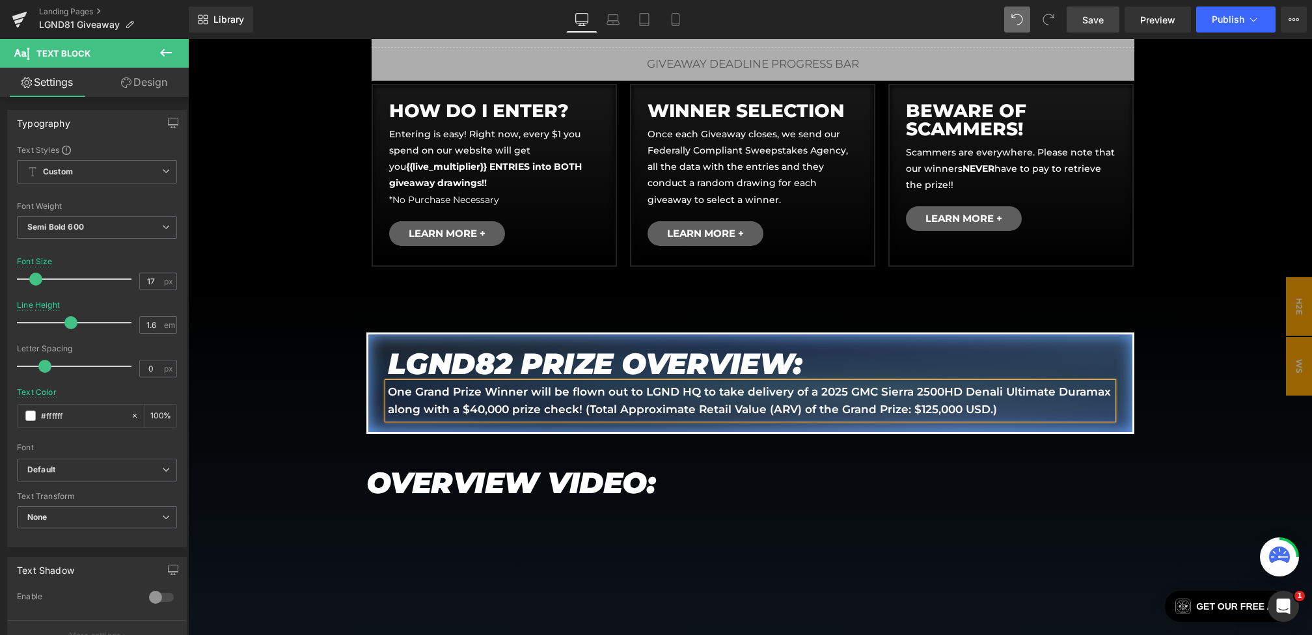
scroll to position [533, 0]
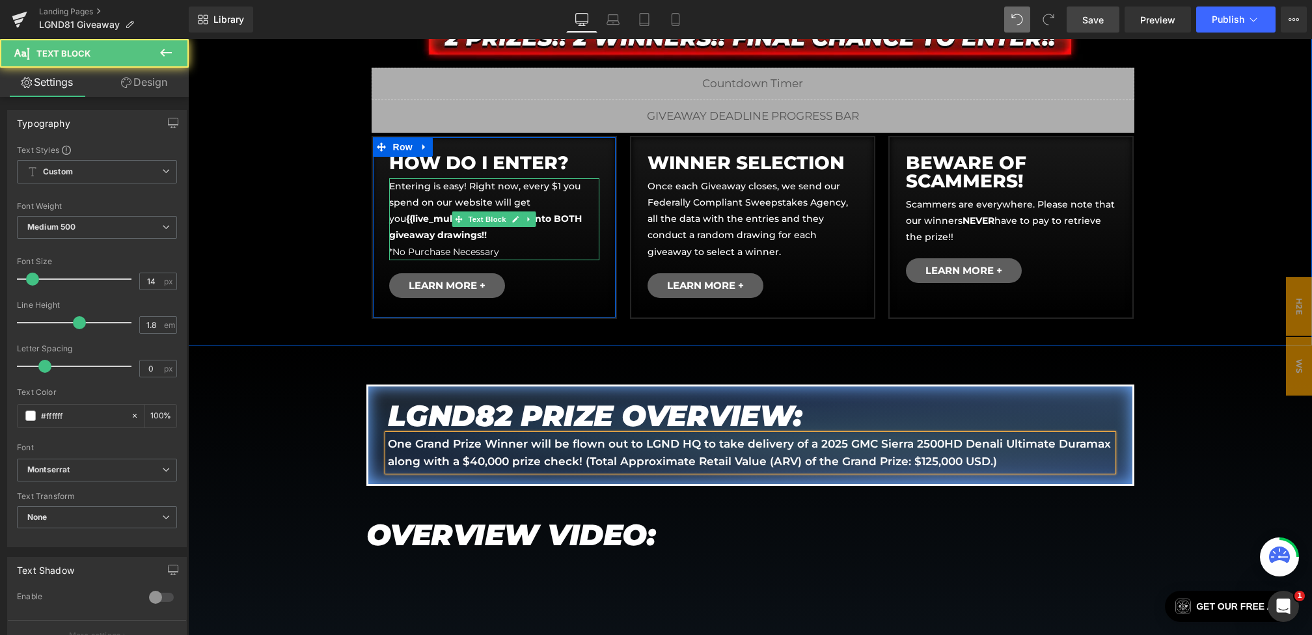
click at [419, 232] on strong "{{live_multiplier}} ENTRIES into BOTH giveaway drawings!!" at bounding box center [485, 227] width 193 height 28
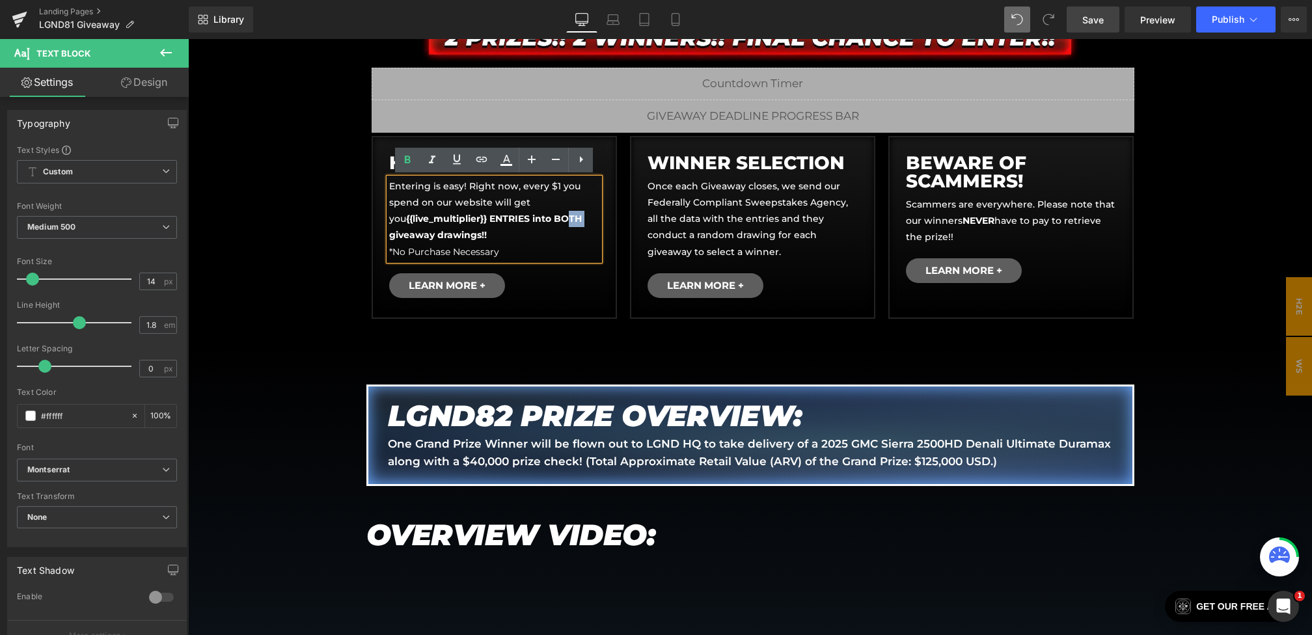
drag, startPoint x: 562, startPoint y: 219, endPoint x: 592, endPoint y: 219, distance: 29.9
click at [592, 219] on p "Entering is easy! Right now, every $1 you spend on our website will get you {{l…" at bounding box center [494, 219] width 210 height 82
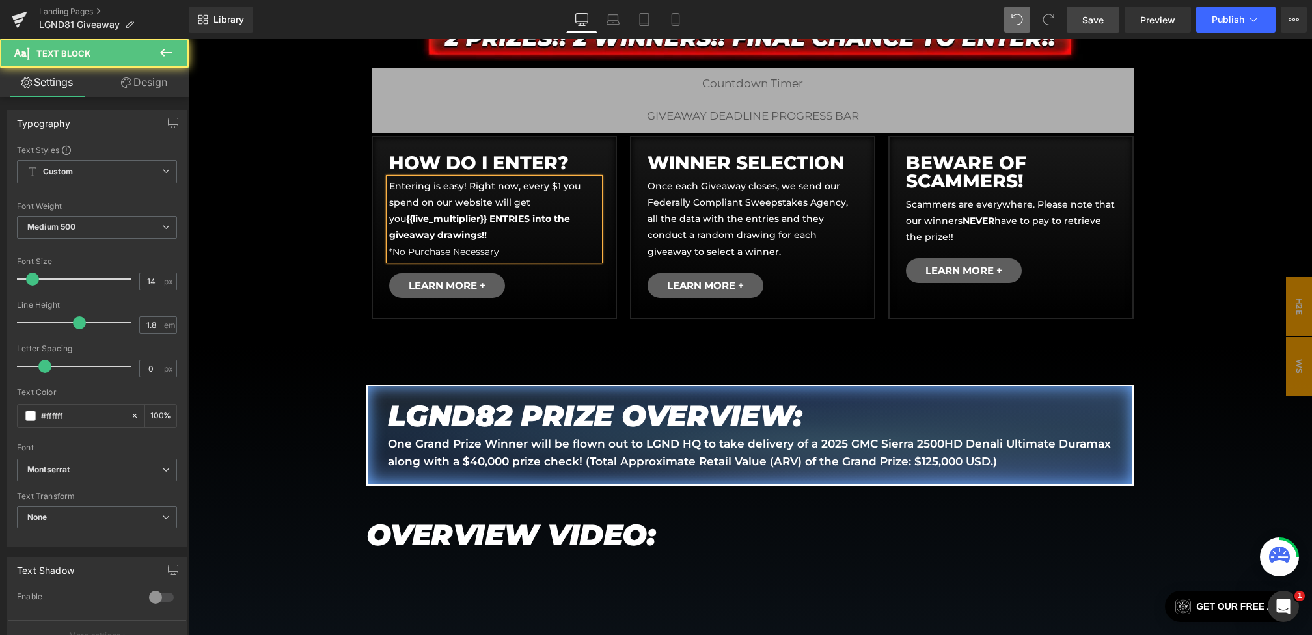
click at [480, 234] on strong "{{live_multiplier}} ENTRIES into the giveaway drawings!!" at bounding box center [479, 227] width 181 height 28
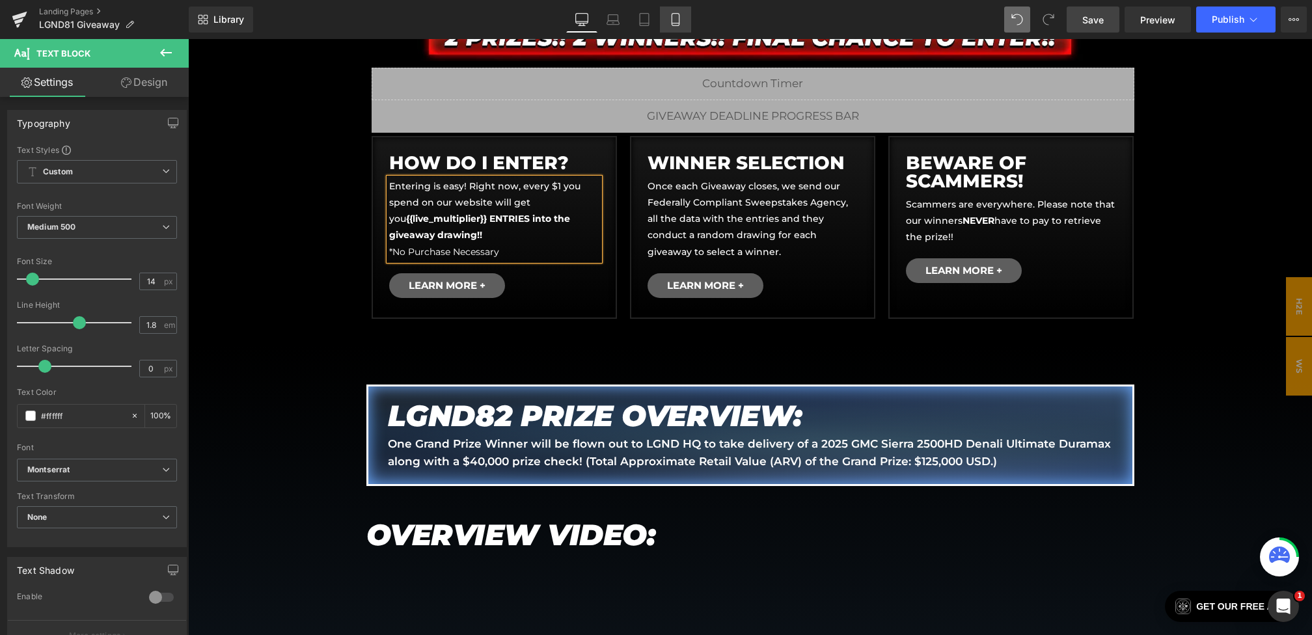
click at [685, 23] on link "Mobile" at bounding box center [675, 20] width 31 height 26
type input "100"
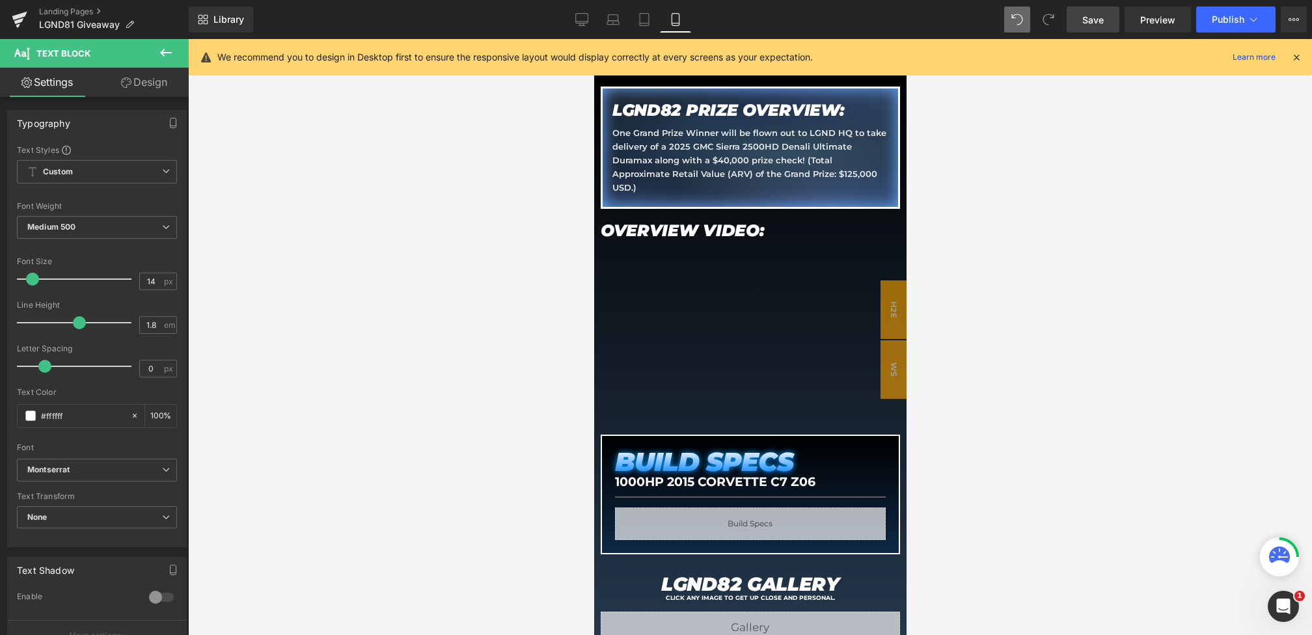
scroll to position [0, 0]
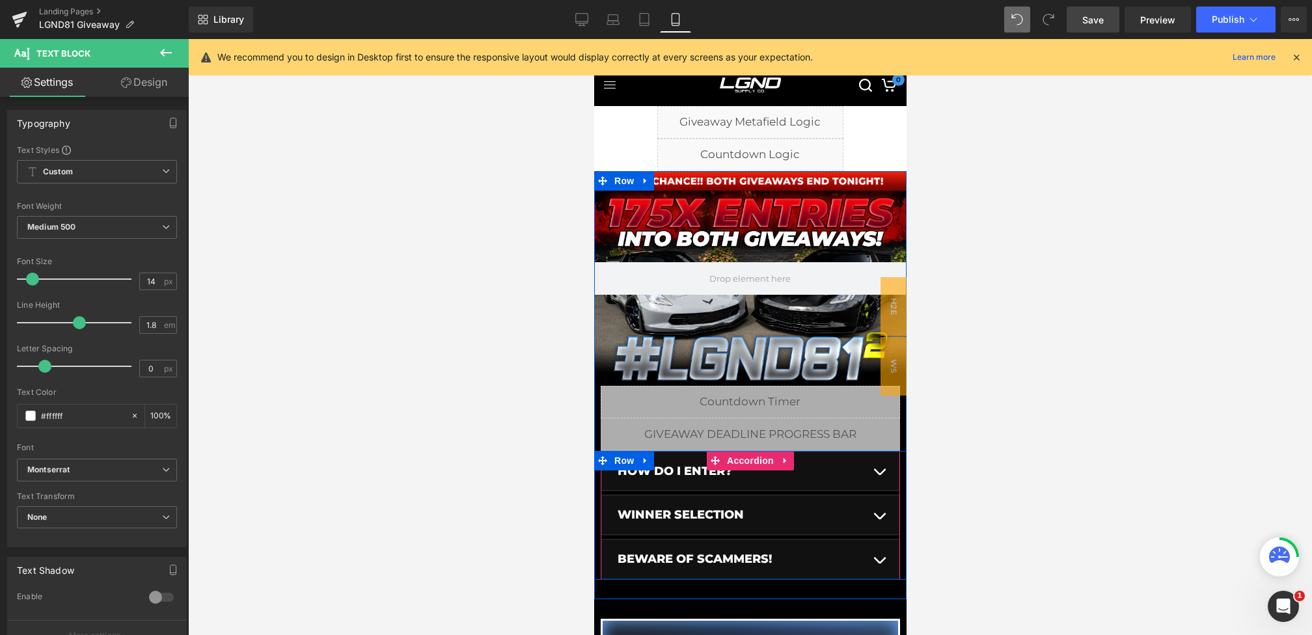
click at [878, 480] on button "button" at bounding box center [879, 471] width 26 height 38
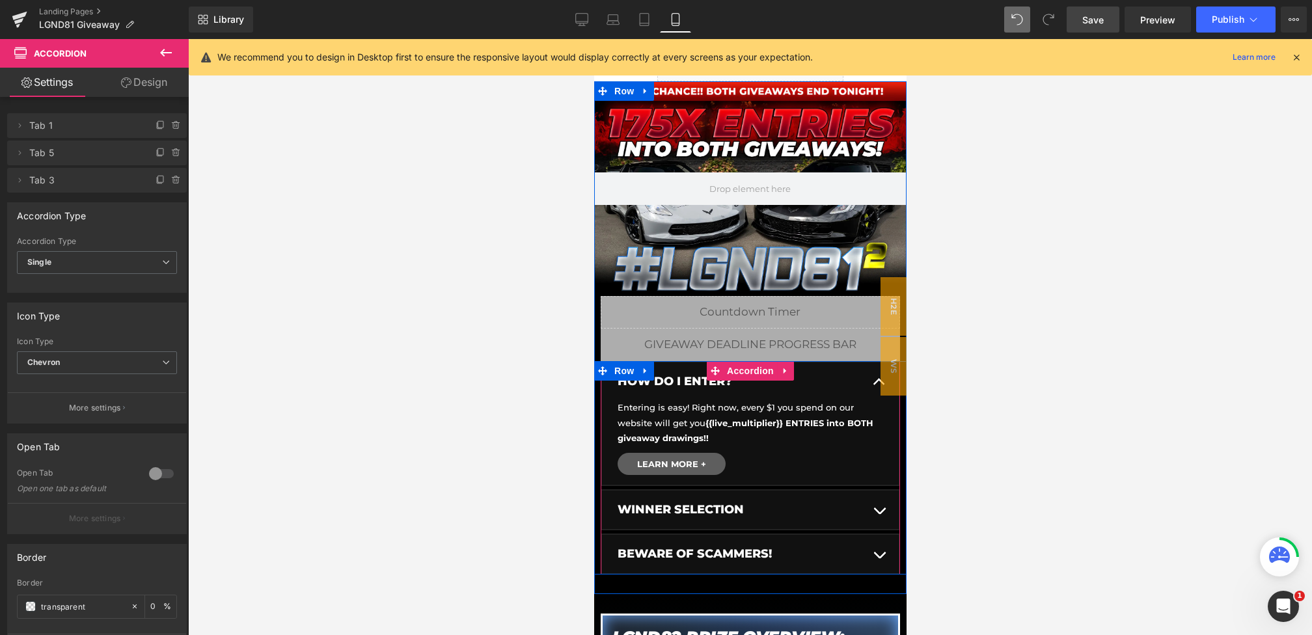
scroll to position [113, 0]
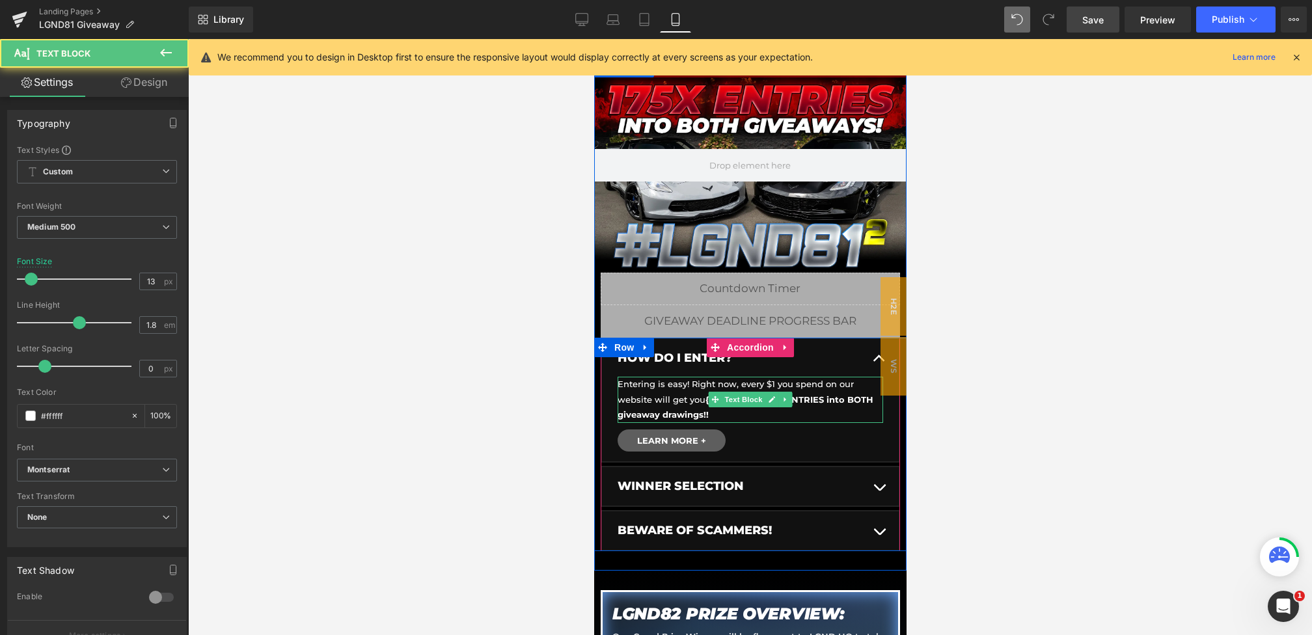
click at [836, 395] on strong "{{live_multiplier}} ENTRIES into BOTH giveaway drawings!!" at bounding box center [745, 407] width 256 height 25
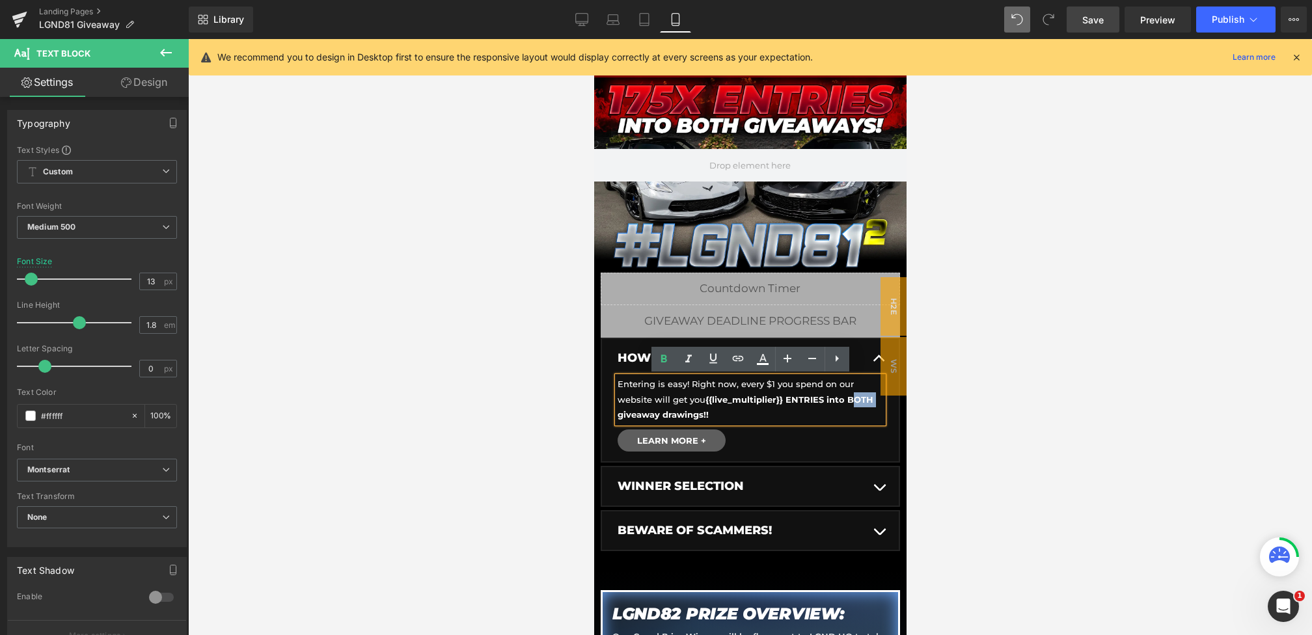
drag, startPoint x: 845, startPoint y: 399, endPoint x: 870, endPoint y: 399, distance: 25.4
click at [870, 399] on p "Entering is easy! Right now, every $1 you spend on our website will get you {{l…" at bounding box center [746, 400] width 259 height 46
click at [701, 415] on strong "{{live_multiplier}} ENTRIES into the giveaway drawings!!" at bounding box center [739, 407] width 245 height 25
click at [889, 492] on button "button" at bounding box center [879, 486] width 26 height 38
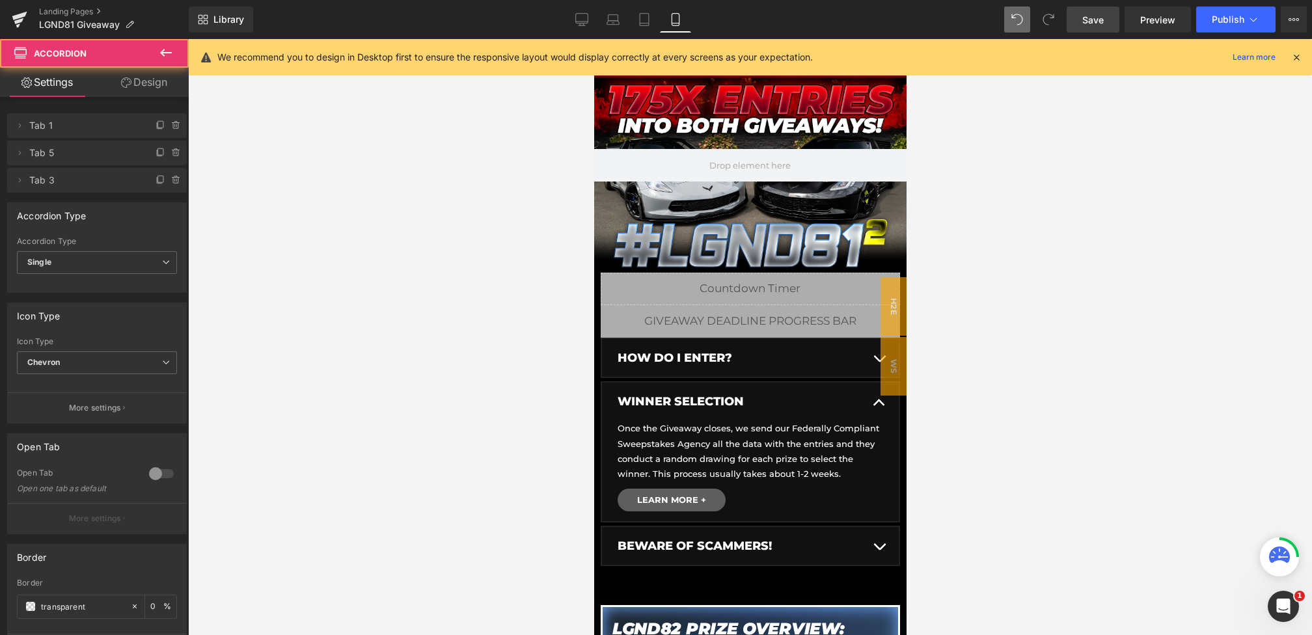
click at [875, 534] on button "button" at bounding box center [879, 546] width 26 height 38
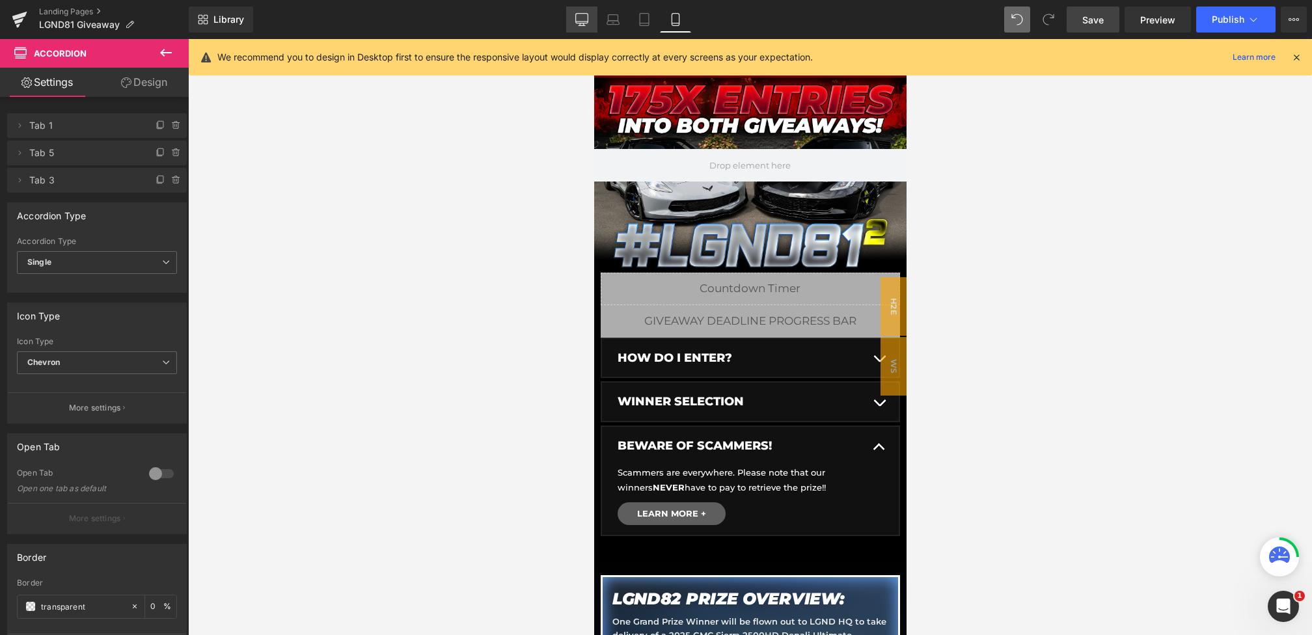
click at [589, 18] on link "Desktop" at bounding box center [581, 20] width 31 height 26
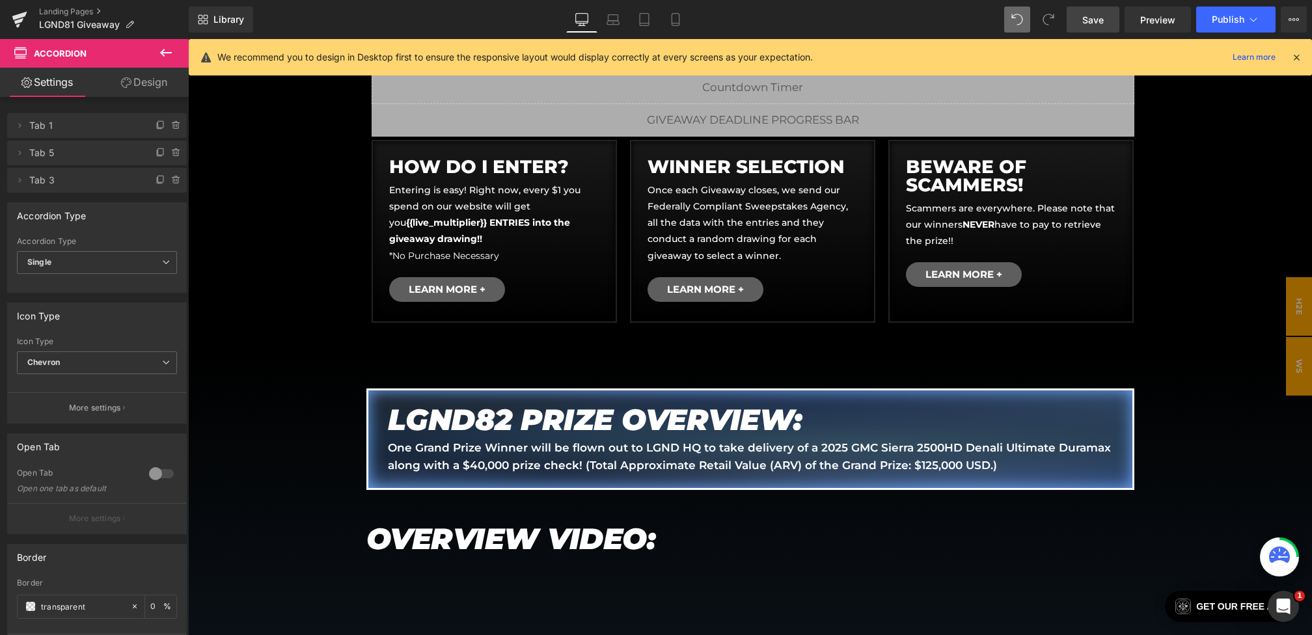
scroll to position [326, 0]
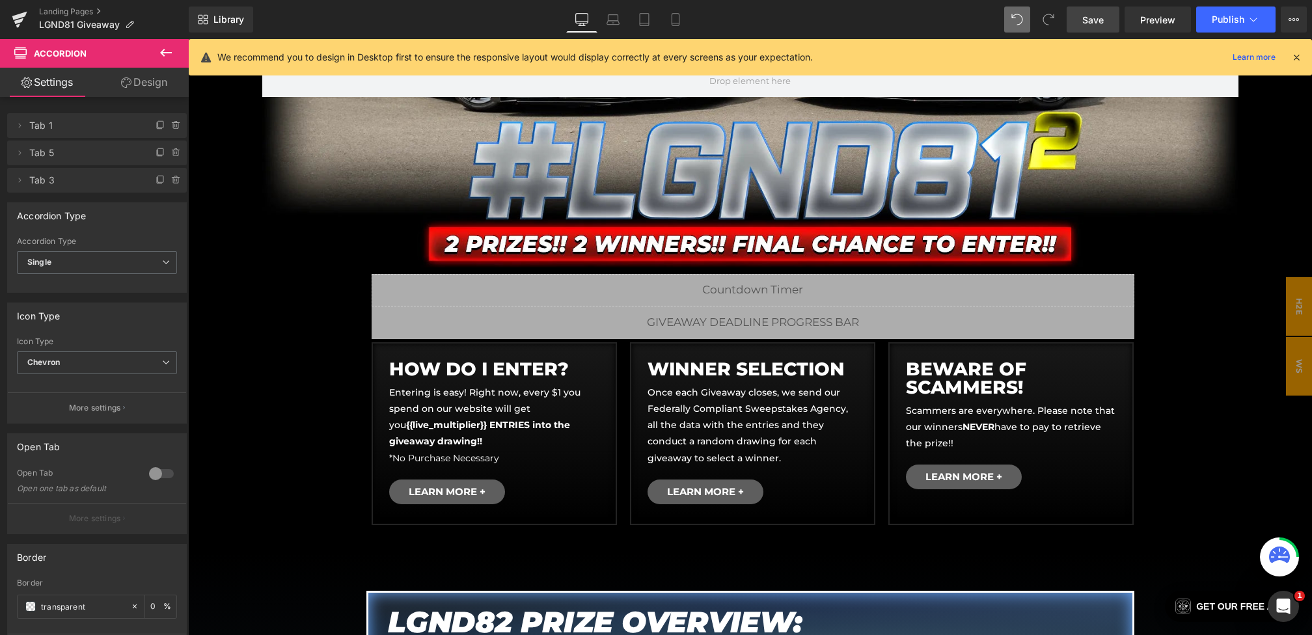
click at [1102, 23] on span "Save" at bounding box center [1093, 20] width 21 height 14
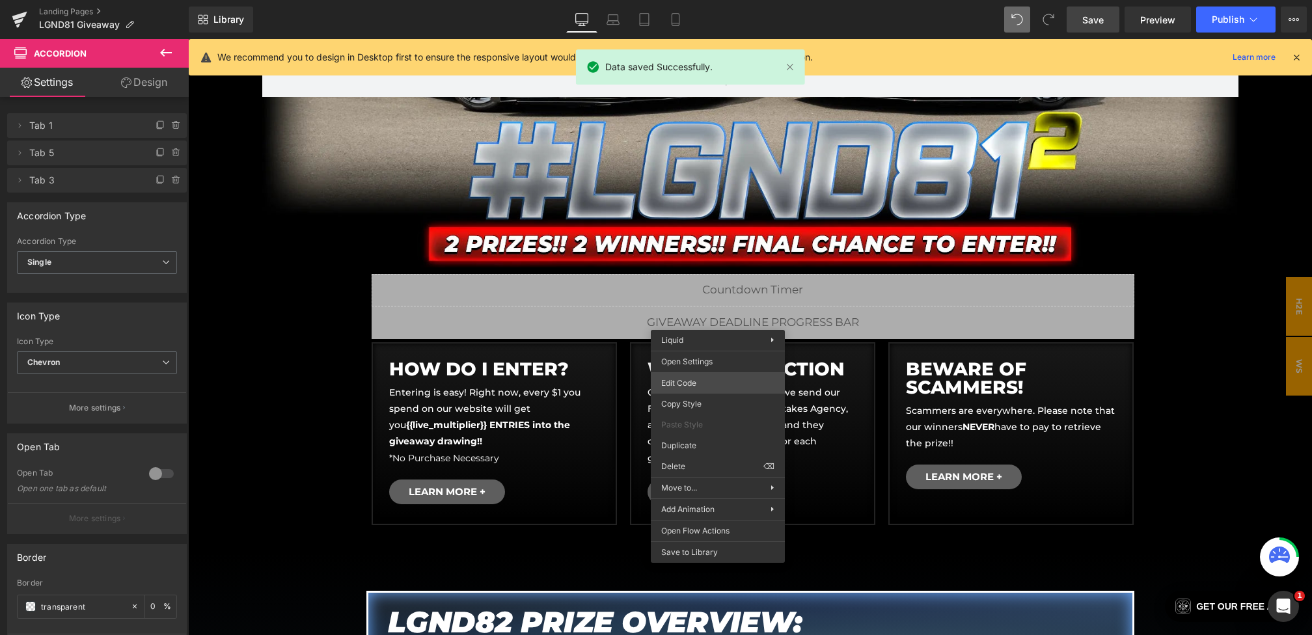
click at [700, 0] on div "Text Block You are previewing how the will restyle your page. You can not edit …" at bounding box center [656, 0] width 1312 height 0
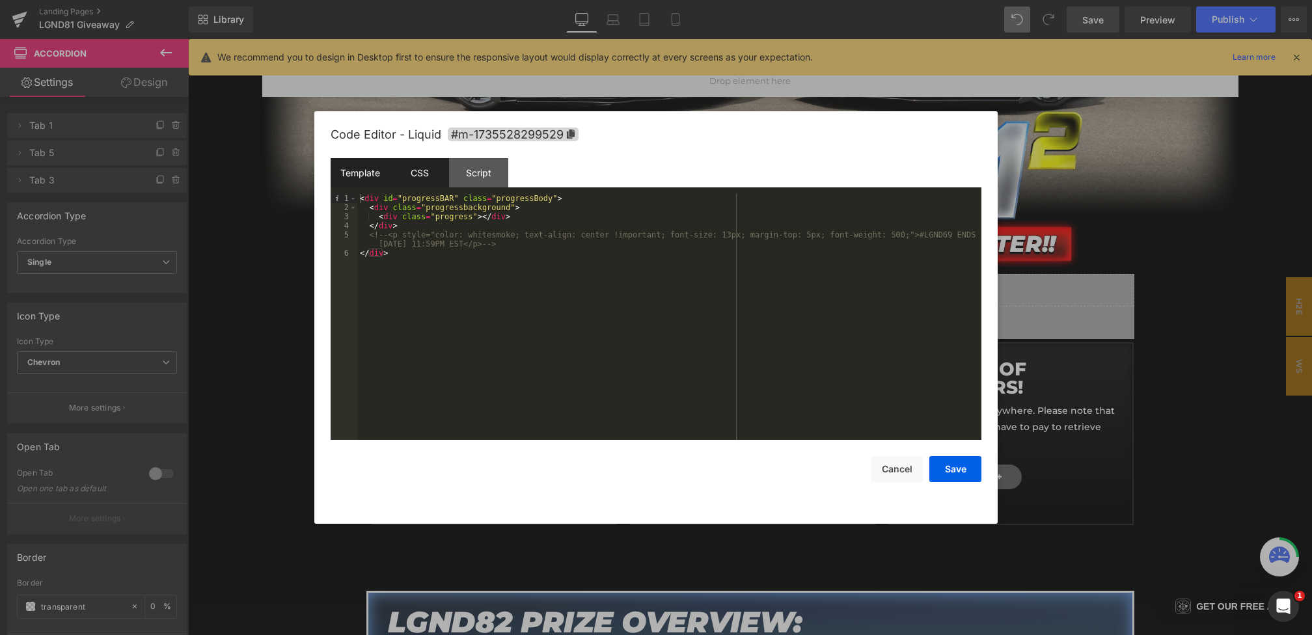
click at [417, 187] on div "CSS" at bounding box center [419, 172] width 59 height 29
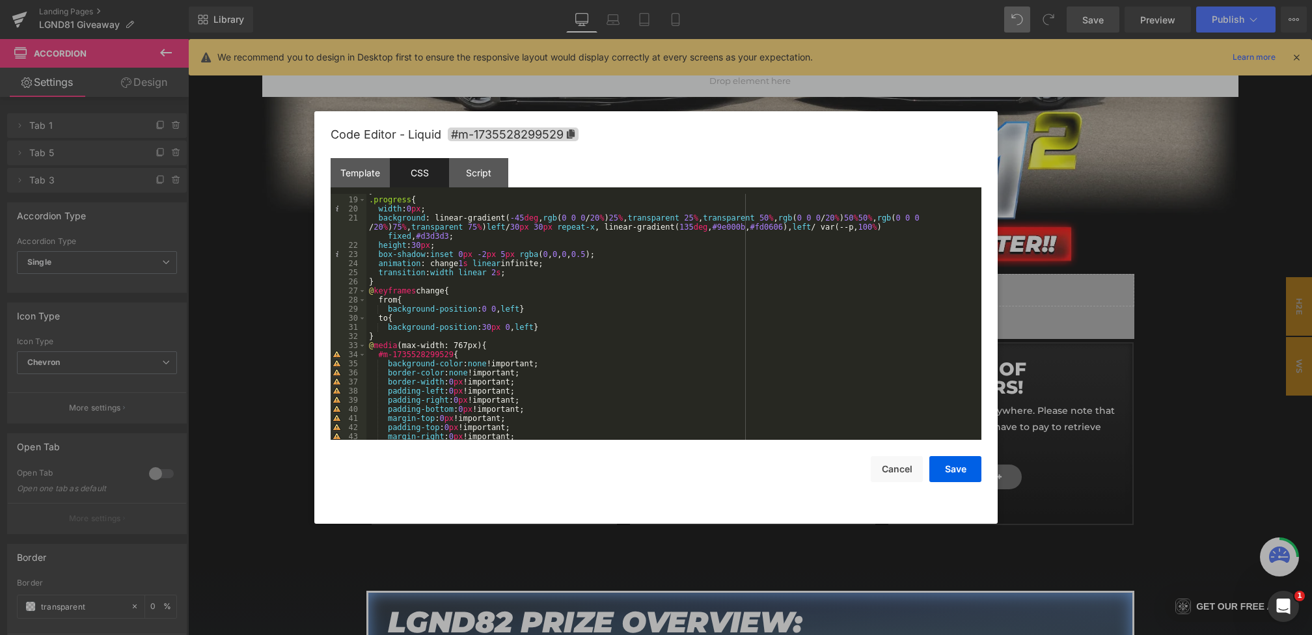
scroll to position [154, 0]
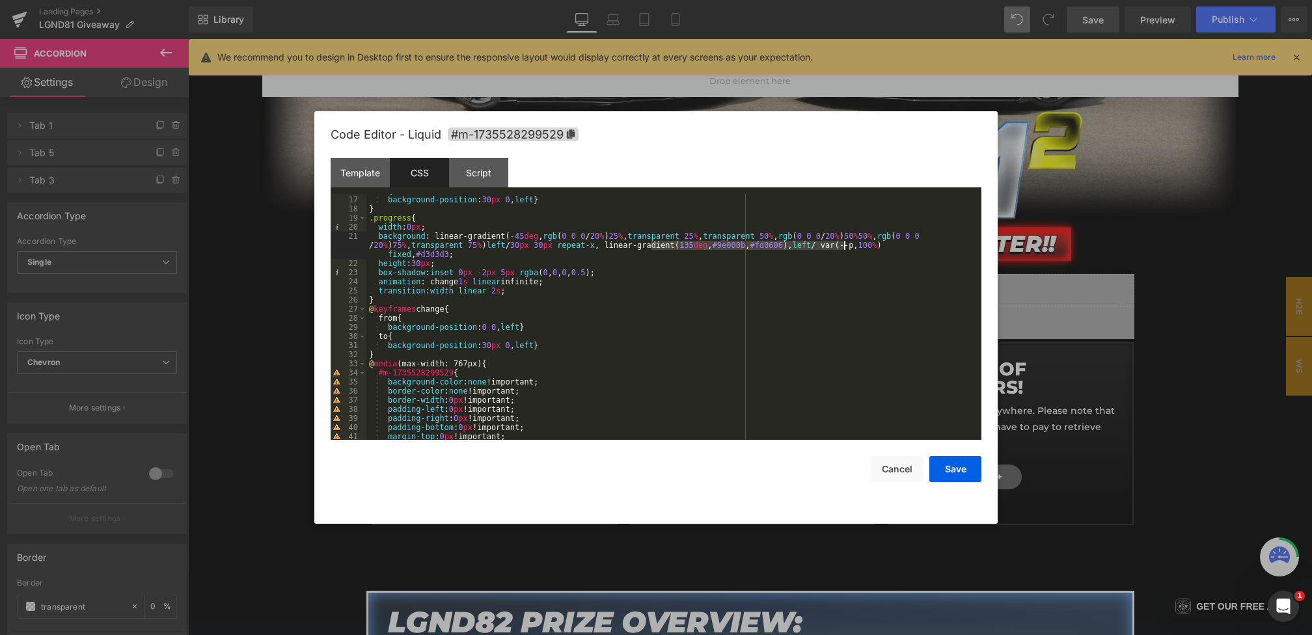
drag, startPoint x: 650, startPoint y: 245, endPoint x: 844, endPoint y: 245, distance: 194.0
click at [844, 245] on div "to { background-position : 30 px 0 , left } } .progress { width : 0 px ; backgr…" at bounding box center [672, 318] width 610 height 264
click at [949, 465] on button "Save" at bounding box center [956, 469] width 52 height 26
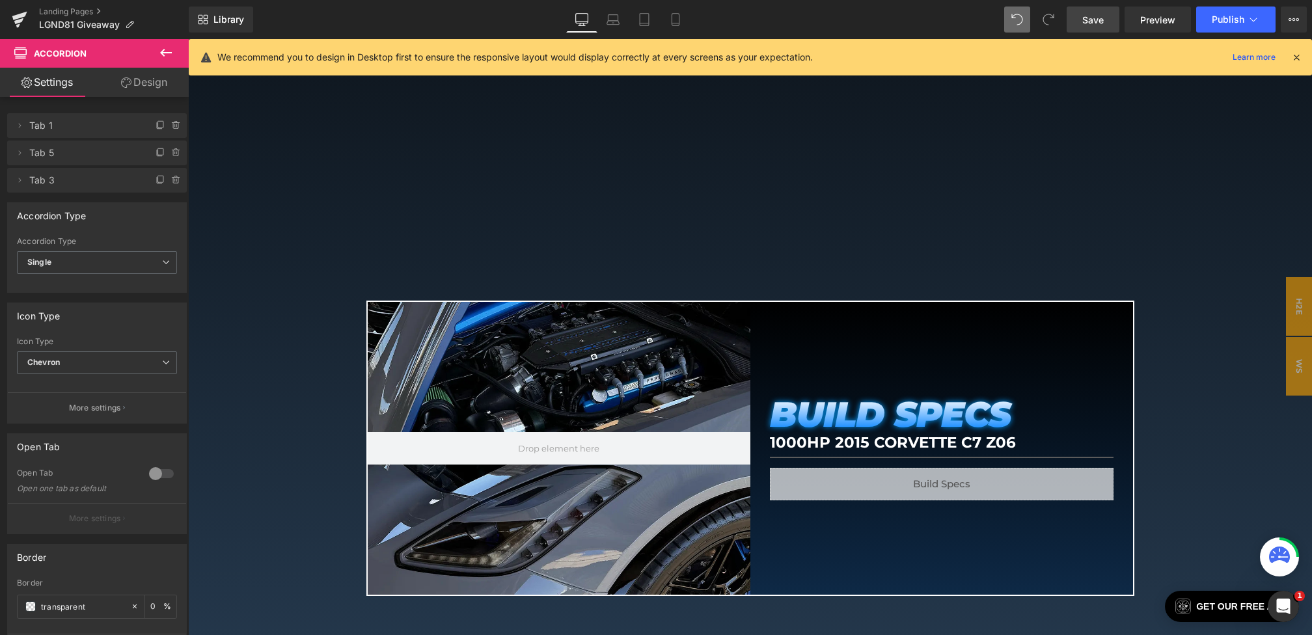
scroll to position [1292, 0]
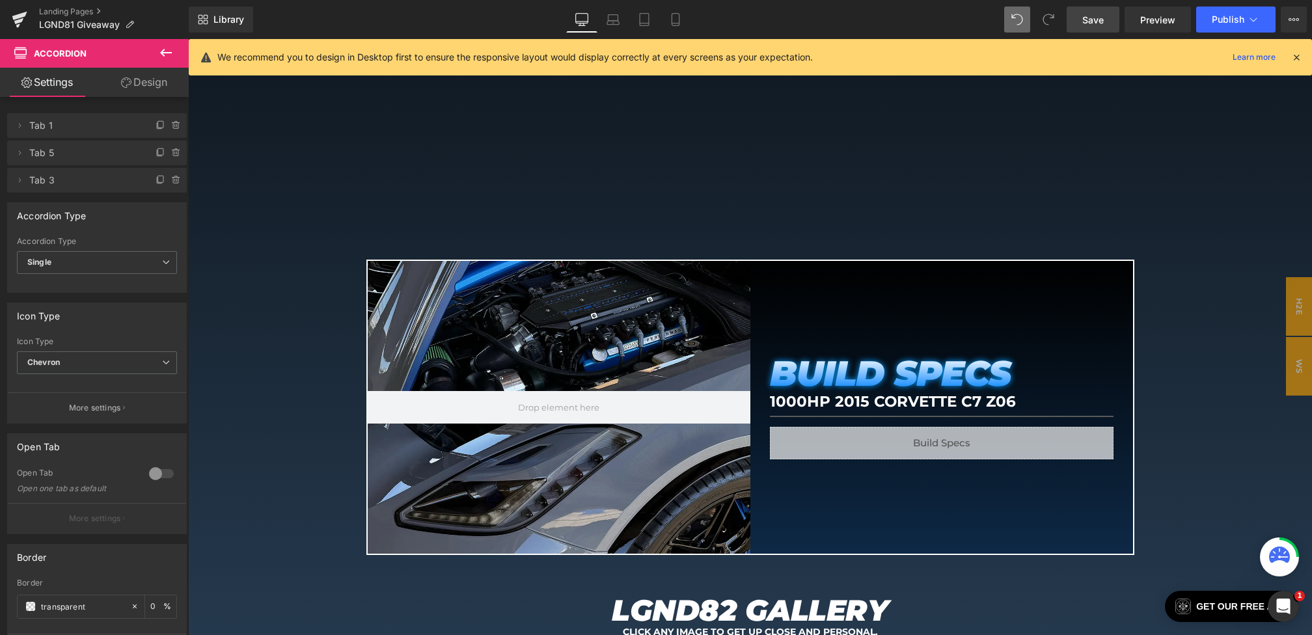
click at [1096, 9] on link "Save" at bounding box center [1093, 20] width 53 height 26
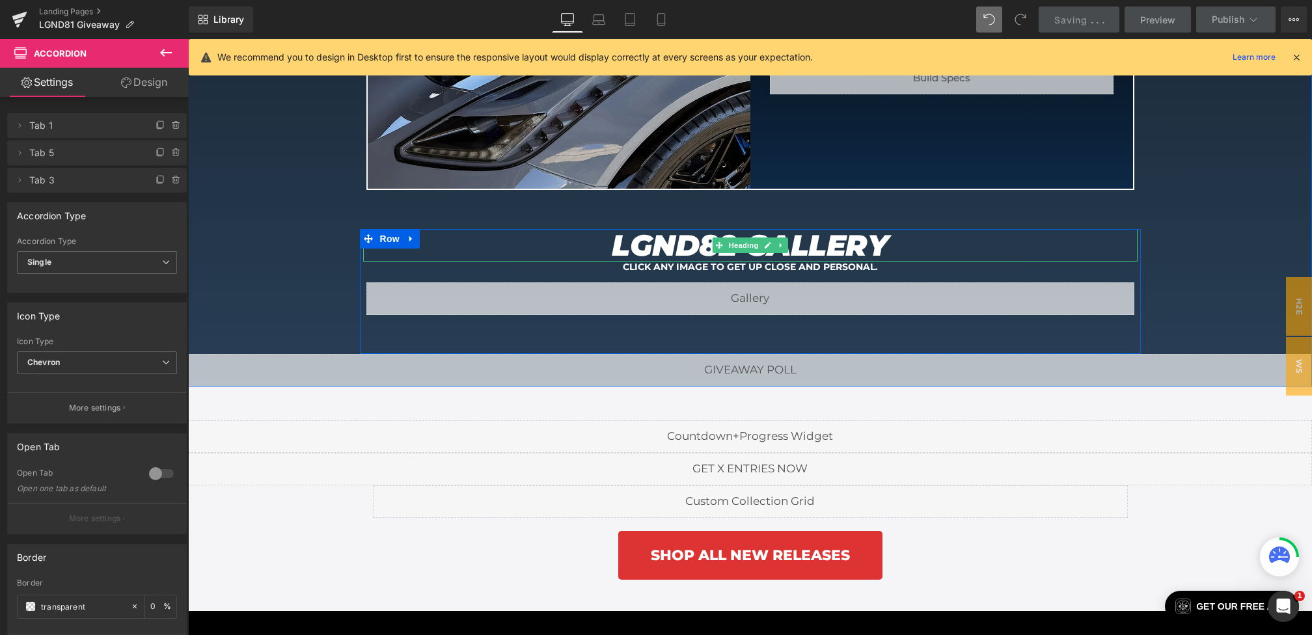
scroll to position [1424, 0]
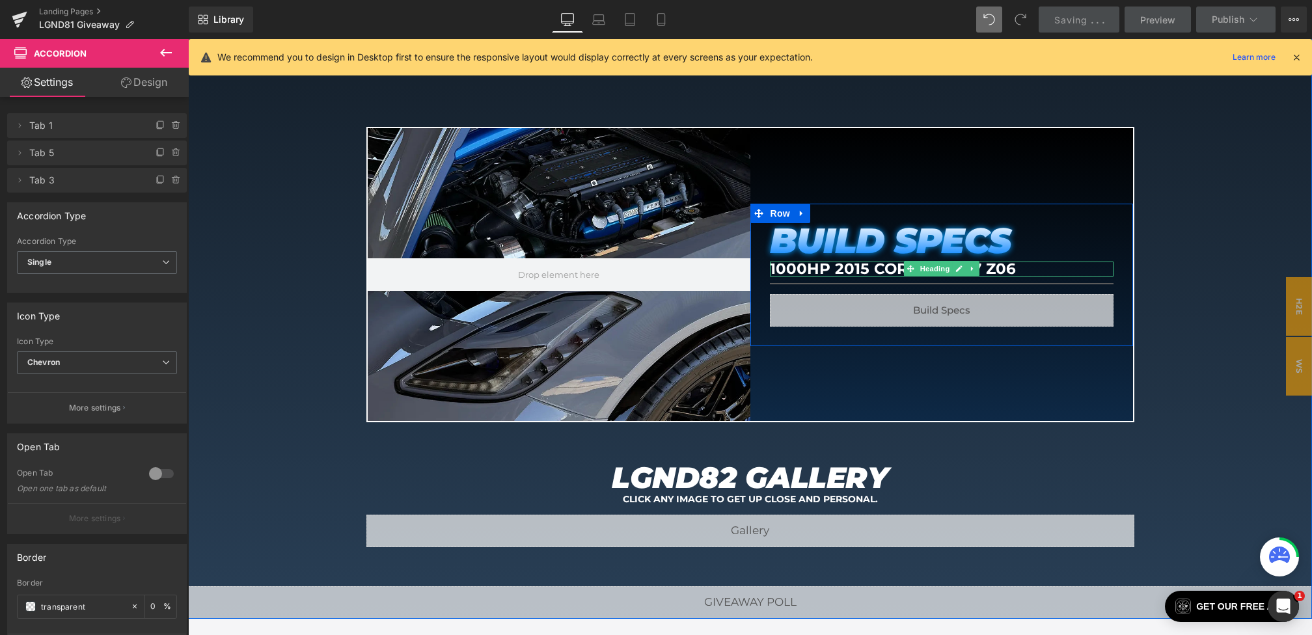
click at [850, 268] on h1 "1000HP 2015 Corvette C7 Z06" at bounding box center [942, 269] width 344 height 15
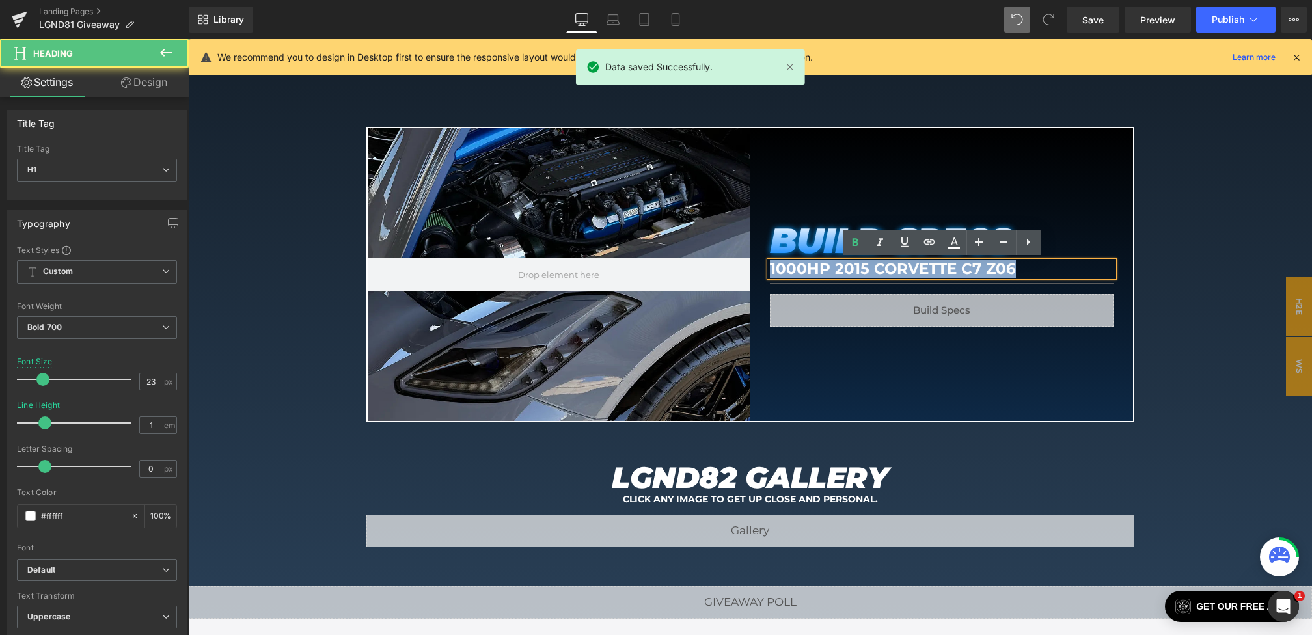
drag, startPoint x: 1024, startPoint y: 266, endPoint x: 714, endPoint y: 245, distance: 310.6
click at [714, 245] on div "Hero Banner BUILD SPECS Heading 1000HP 2015 Corvette C7 Z06 Heading Separator L…" at bounding box center [751, 275] width 768 height 296
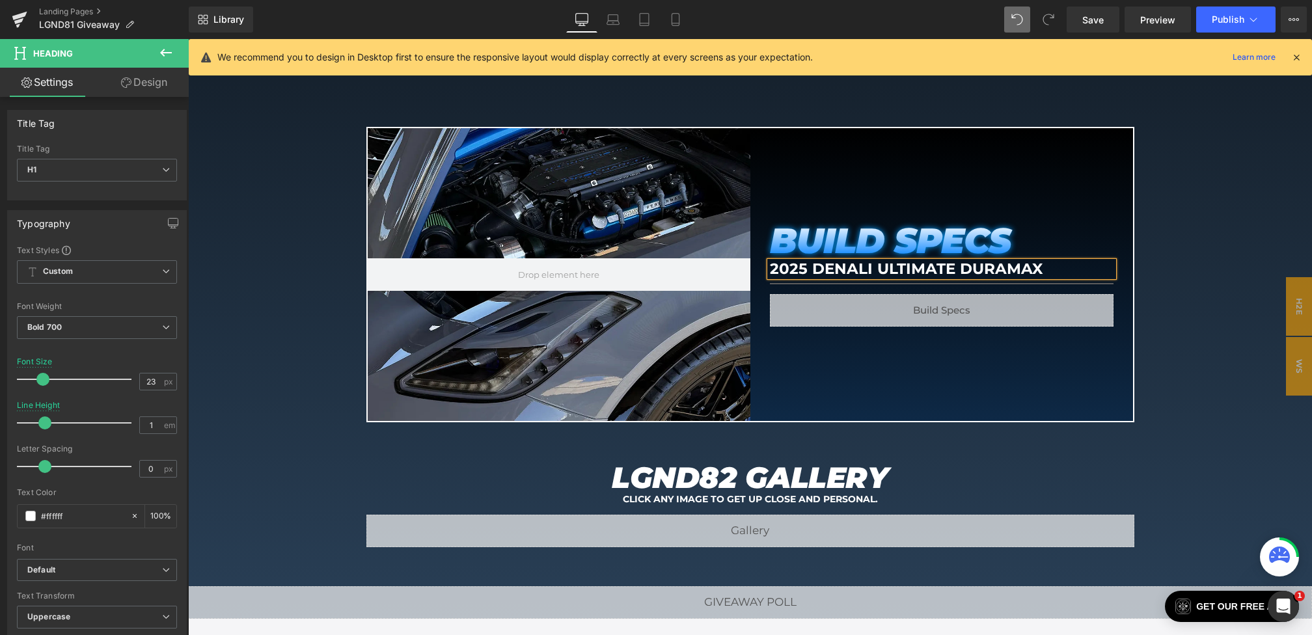
click at [809, 268] on h1 "2025 DENALI ULTIMATE DURAMAX" at bounding box center [942, 269] width 344 height 15
click at [1039, 268] on h1 "2025 GMC DENALI ULTIMATE DURAMAX" at bounding box center [942, 269] width 344 height 15
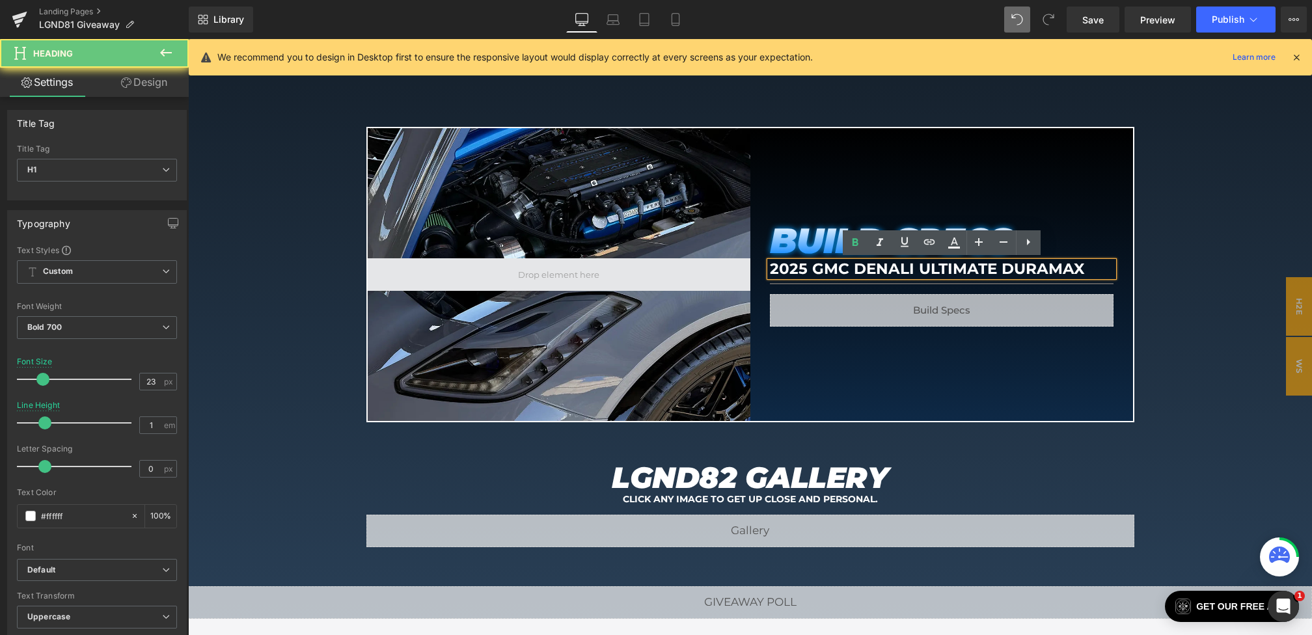
drag, startPoint x: 1097, startPoint y: 268, endPoint x: 551, endPoint y: 266, distance: 545.5
click at [551, 266] on div "Hero Banner 200px BUILD SPECS Heading 2025 GMC DENALI ULTIMATE DURAMAX Heading …" at bounding box center [751, 275] width 768 height 296
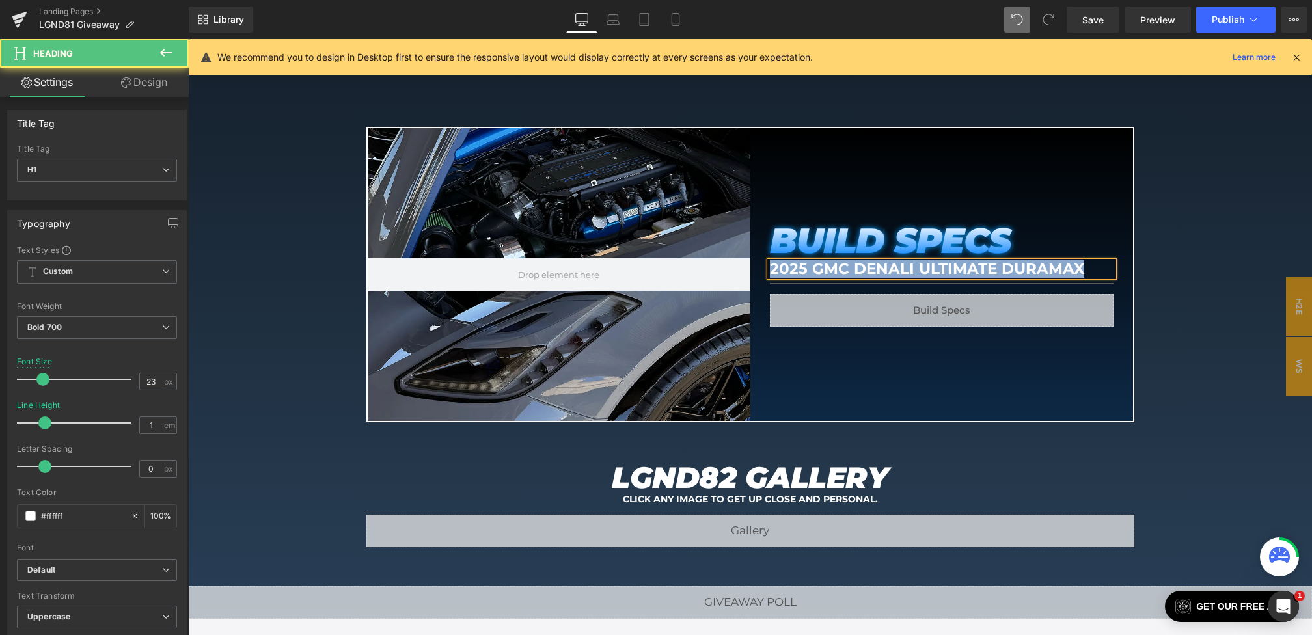
drag, startPoint x: 1107, startPoint y: 268, endPoint x: 706, endPoint y: 253, distance: 402.0
click at [706, 253] on div "Hero Banner 200px BUILD SPECS Heading 2025 GMC DENALI ULTIMATE DURAMAX Heading …" at bounding box center [751, 275] width 768 height 296
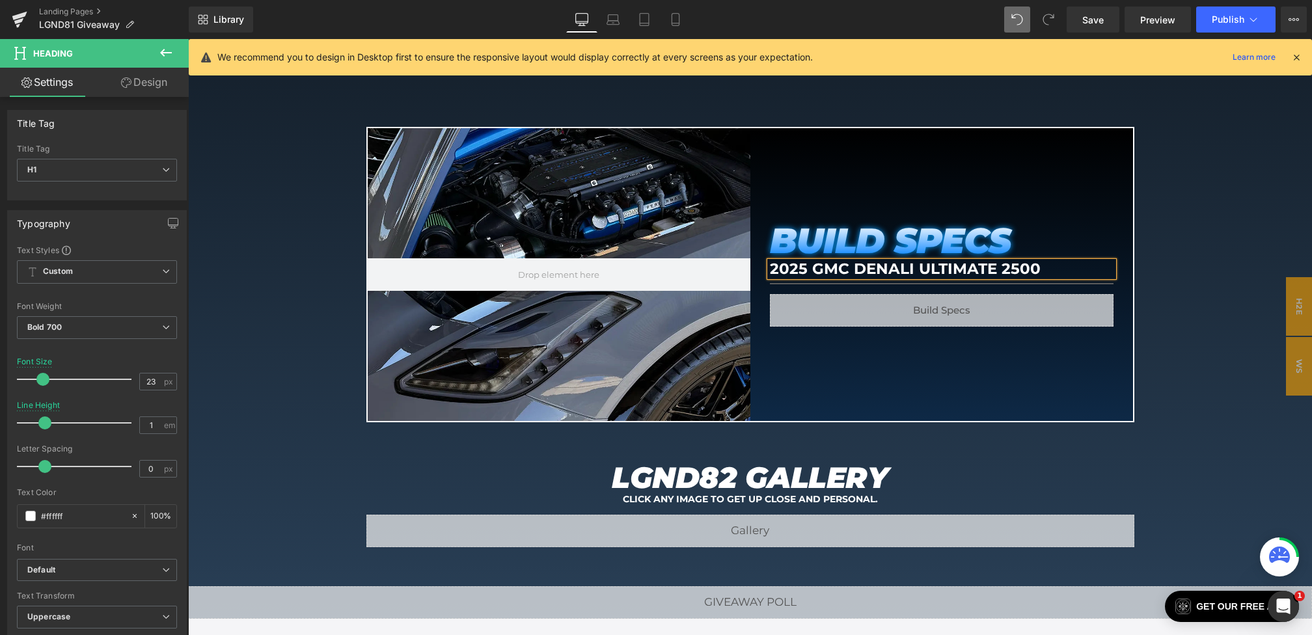
click at [1160, 242] on div "LGND82 PRIZE OVERVIEW: Heading One Grand Prize Winner will be flown out to LGND…" at bounding box center [750, 56] width 1124 height 1126
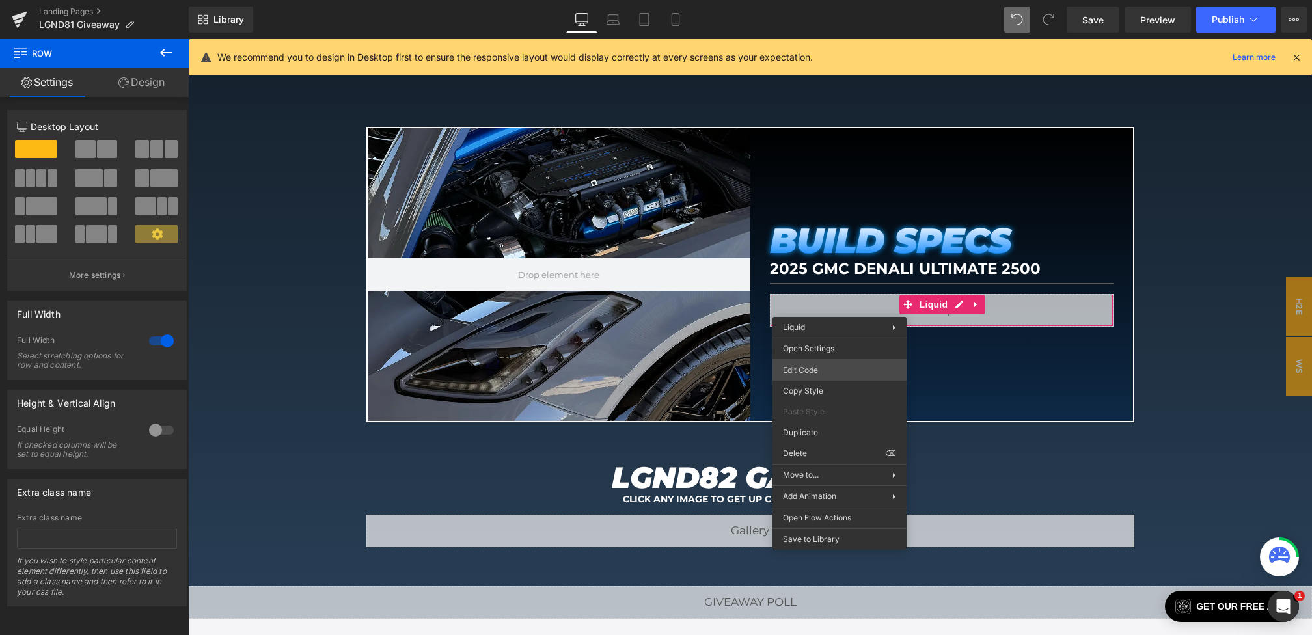
click at [797, 0] on div "Text Block You are previewing how the will restyle your page. You can not edit …" at bounding box center [656, 0] width 1312 height 0
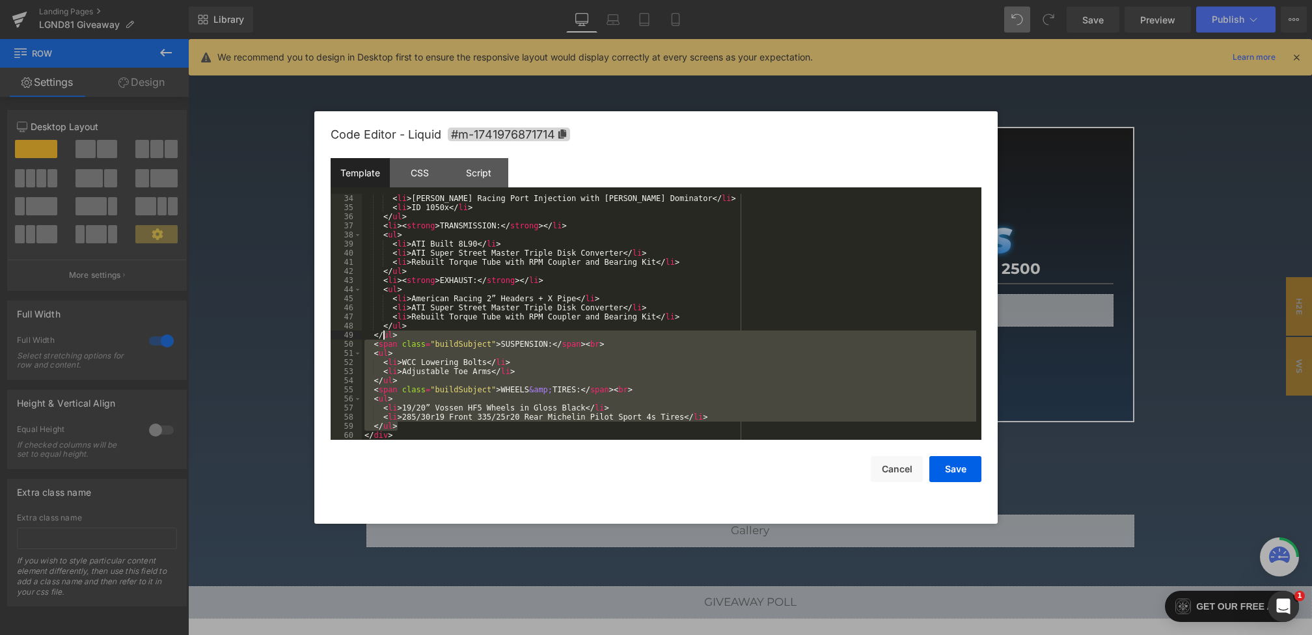
scroll to position [0, 0]
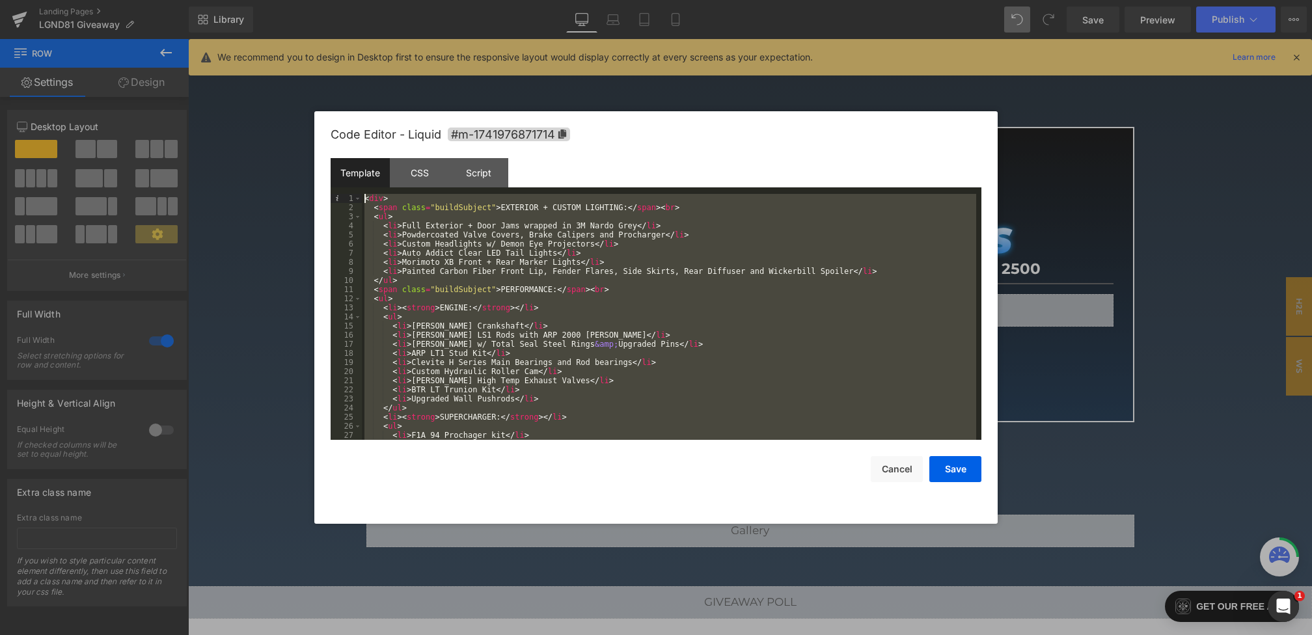
drag, startPoint x: 408, startPoint y: 430, endPoint x: 296, endPoint y: 70, distance: 377.8
click at [296, 70] on body "Text Block You are previewing how the will restyle your page. You can not edit …" at bounding box center [656, 317] width 1312 height 635
drag, startPoint x: 400, startPoint y: 436, endPoint x: 288, endPoint y: -16, distance: 465.5
click at [288, 0] on html "Text Block You are previewing how the will restyle your page. You can not edit …" at bounding box center [656, 317] width 1312 height 635
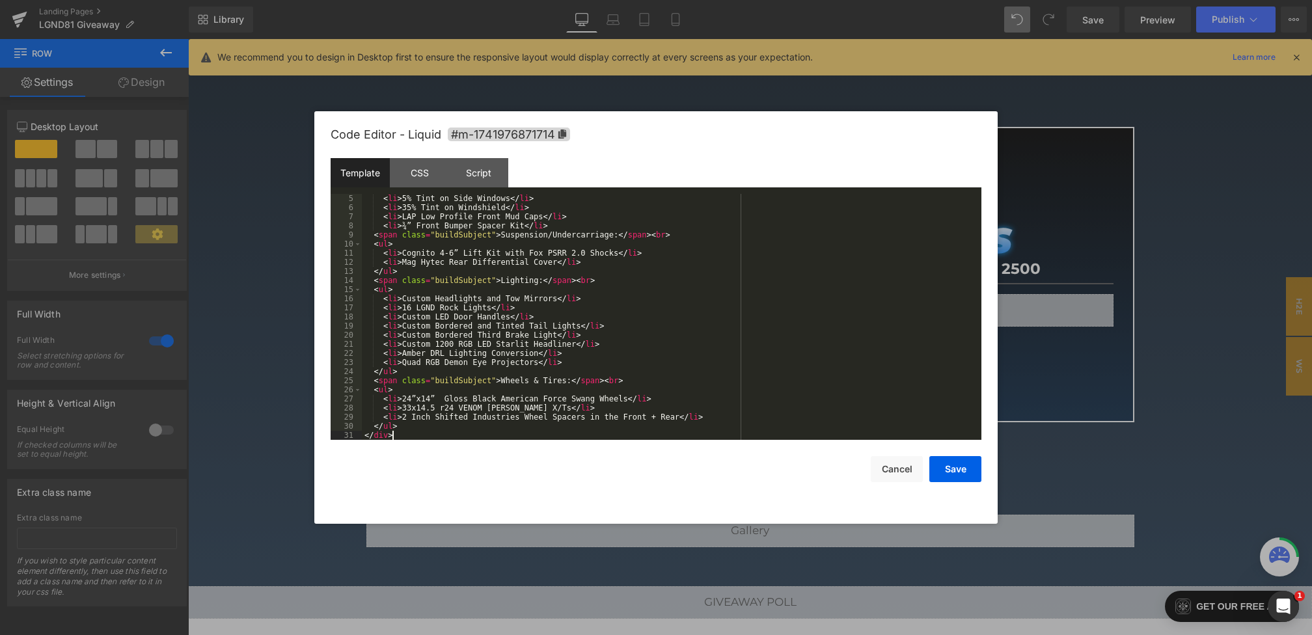
scroll to position [36, 0]
click at [937, 469] on button "Save" at bounding box center [956, 469] width 52 height 26
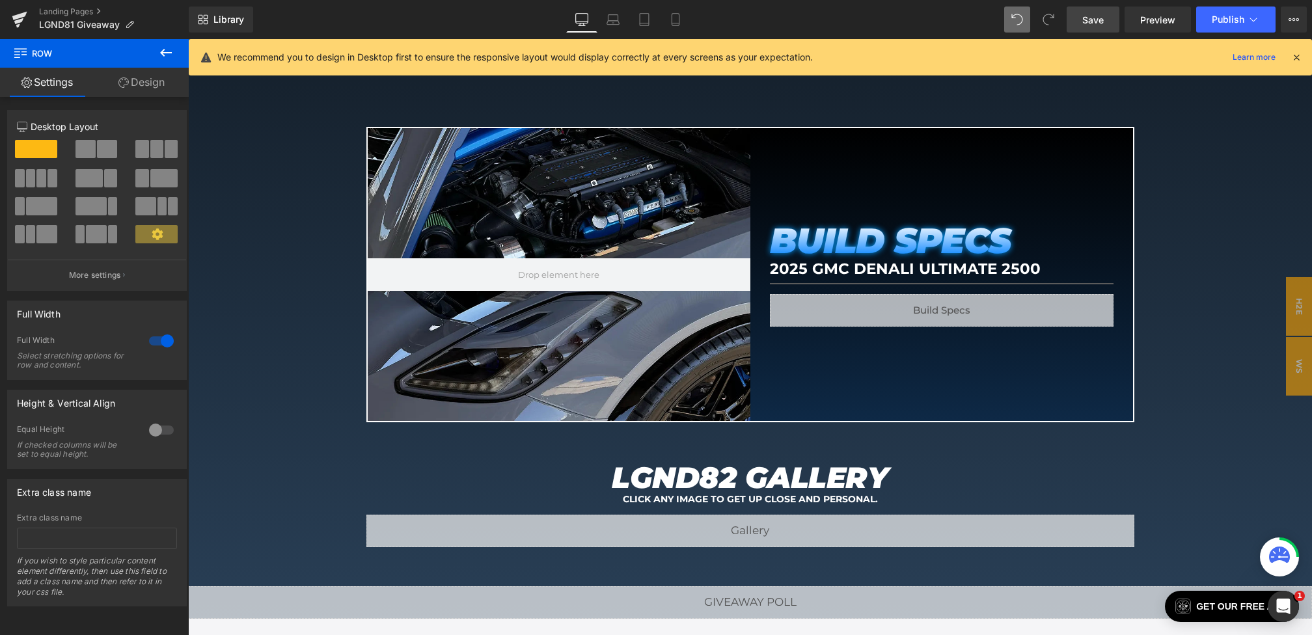
click at [1096, 15] on span "Save" at bounding box center [1093, 20] width 21 height 14
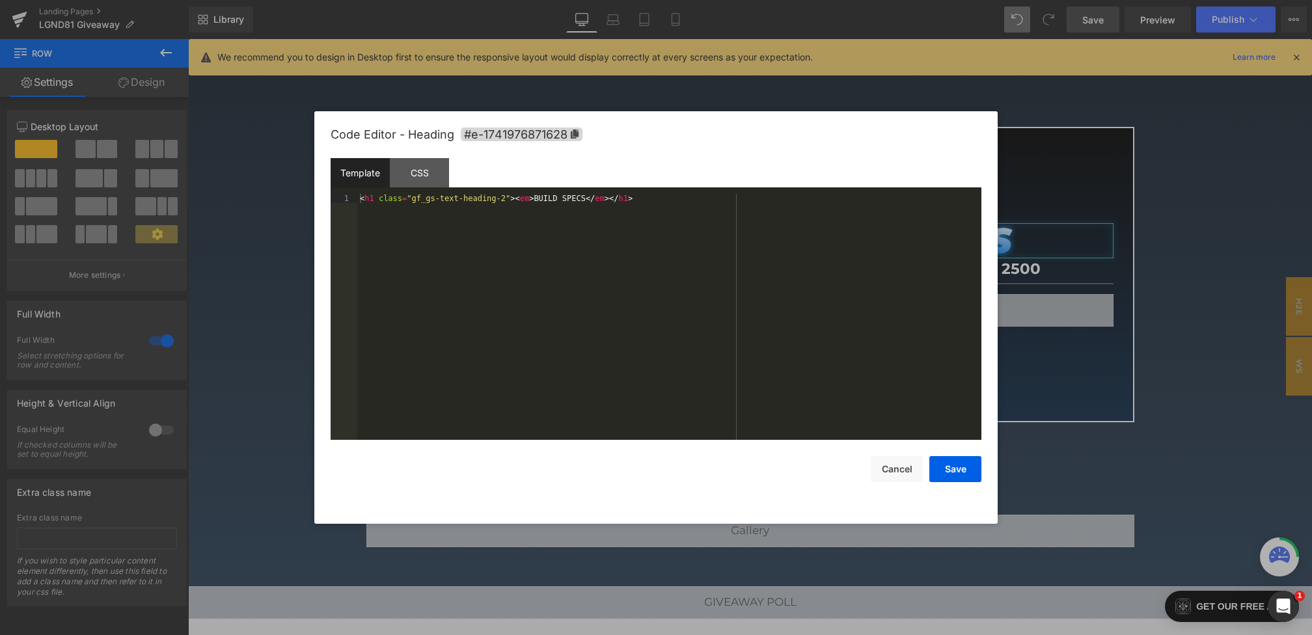
click at [775, 0] on div "Text Block You are previewing how the will restyle your page. You can not edit …" at bounding box center [656, 0] width 1312 height 0
click at [428, 176] on div "CSS" at bounding box center [419, 172] width 59 height 29
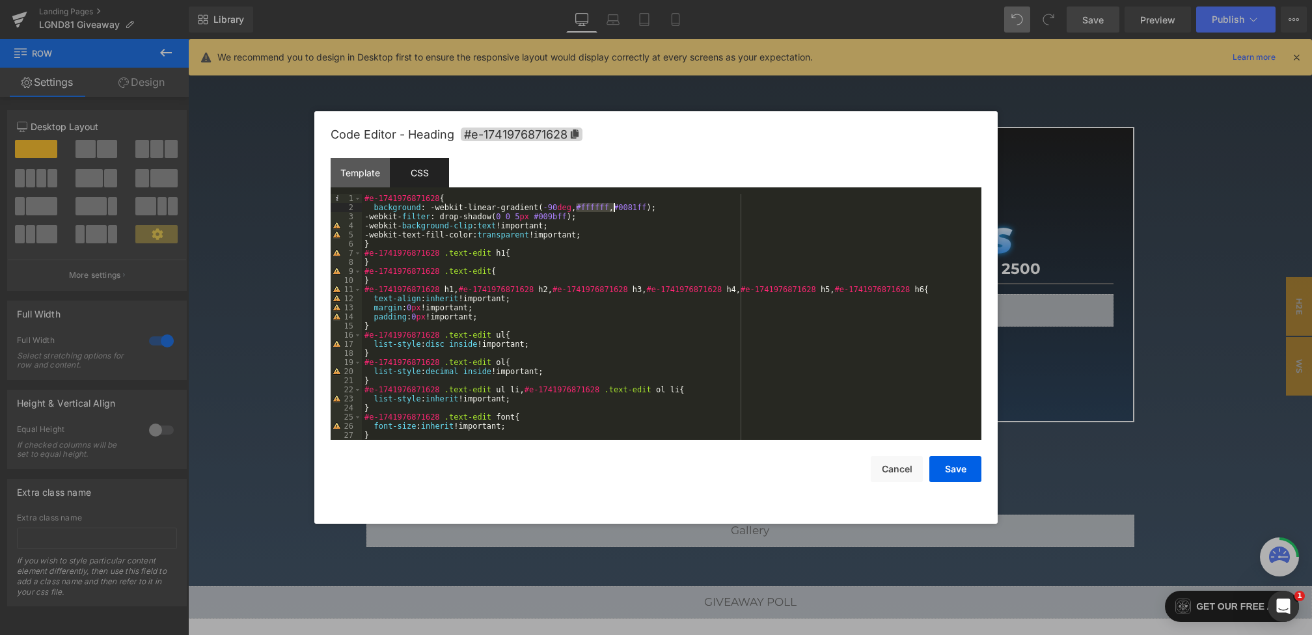
drag, startPoint x: 577, startPoint y: 207, endPoint x: 613, endPoint y: 208, distance: 35.2
click at [613, 208] on div "#e-1741976871628 { background : -webkit-linear-gradient( -90 deg , #ffffff , #0…" at bounding box center [669, 326] width 615 height 264
click at [630, 213] on div "#e-1741976871628 { background : -webkit-linear-gradient( -90 deg , #ffffff , #0…" at bounding box center [669, 326] width 615 height 264
drag, startPoint x: 623, startPoint y: 210, endPoint x: 657, endPoint y: 211, distance: 33.9
click at [657, 211] on div "#e-1741976871628 { background : -webkit-linear-gradient( -90 deg , #ffffff , #0…" at bounding box center [669, 326] width 615 height 264
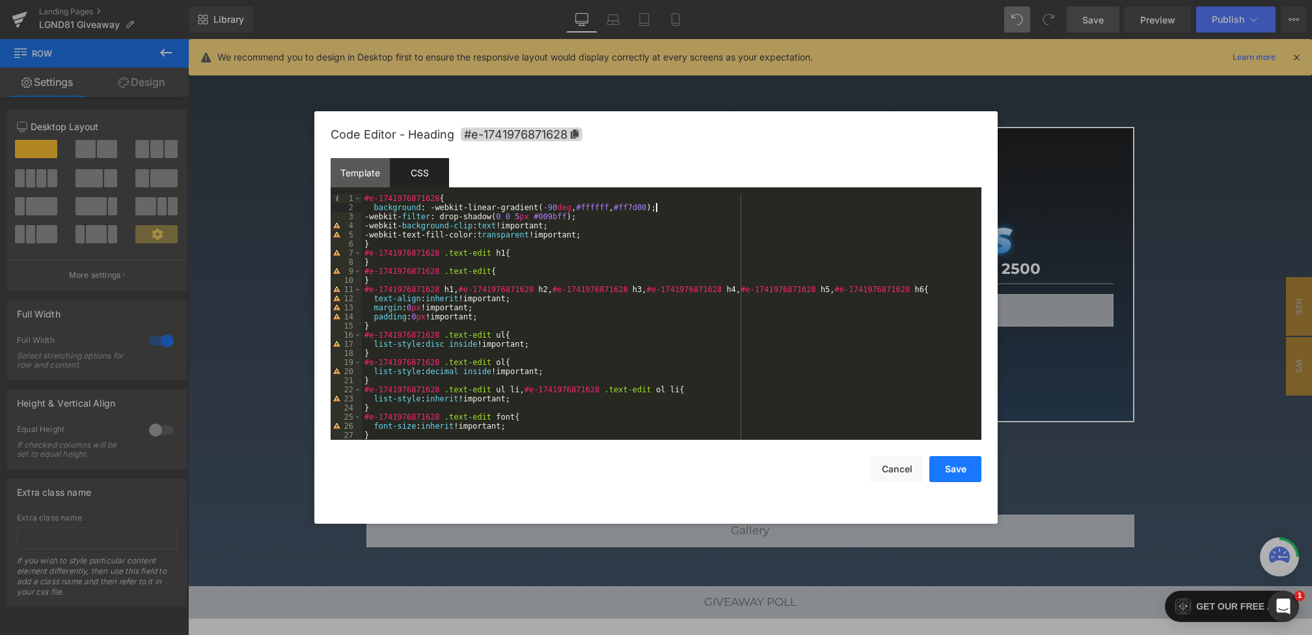
click at [958, 475] on button "Save" at bounding box center [956, 469] width 52 height 26
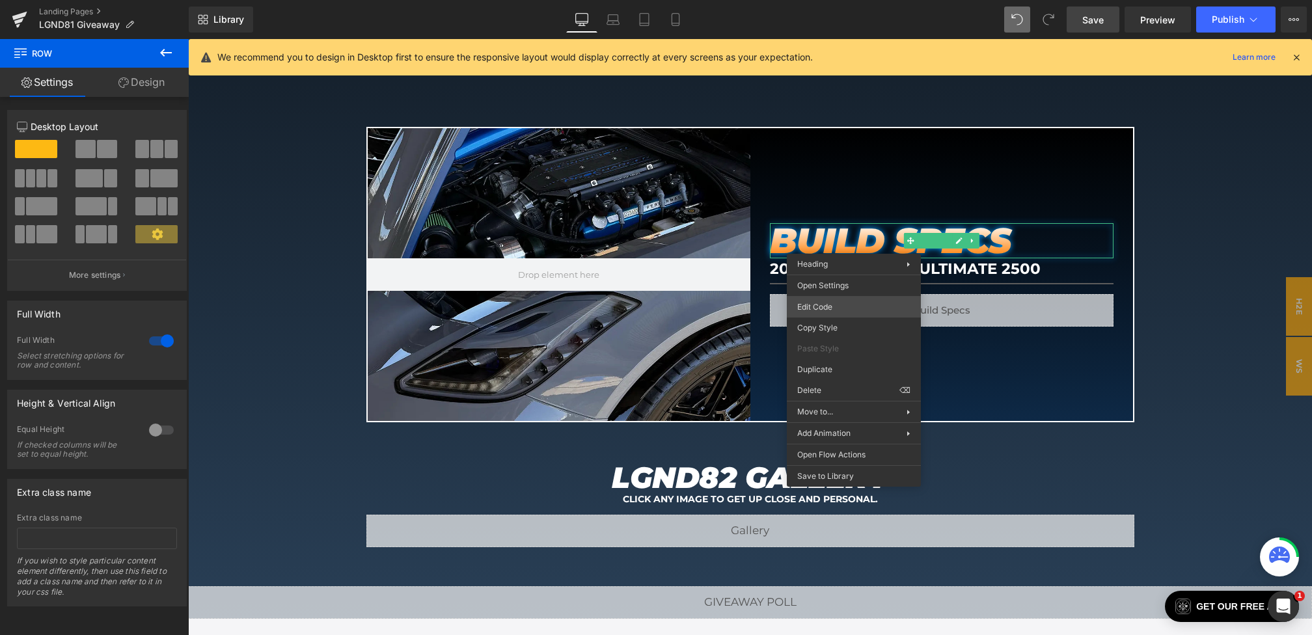
click at [811, 0] on div "Text Block You are previewing how the will restyle your page. You can not edit …" at bounding box center [656, 0] width 1312 height 0
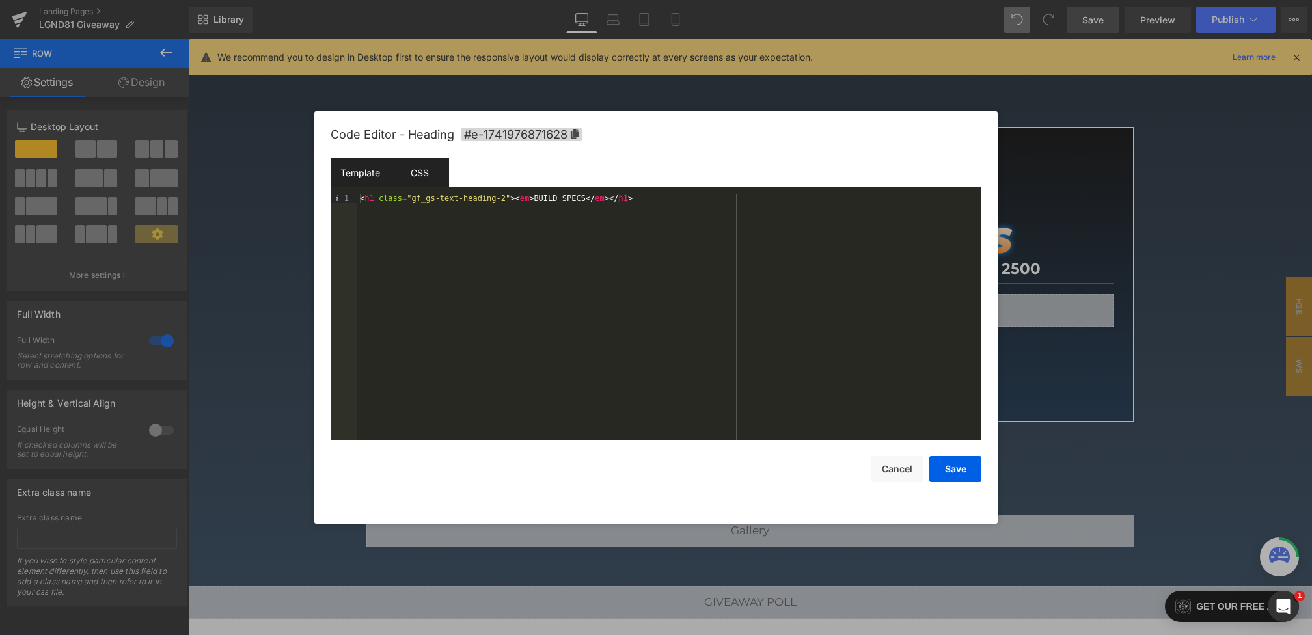
click at [423, 185] on div "CSS" at bounding box center [419, 172] width 59 height 29
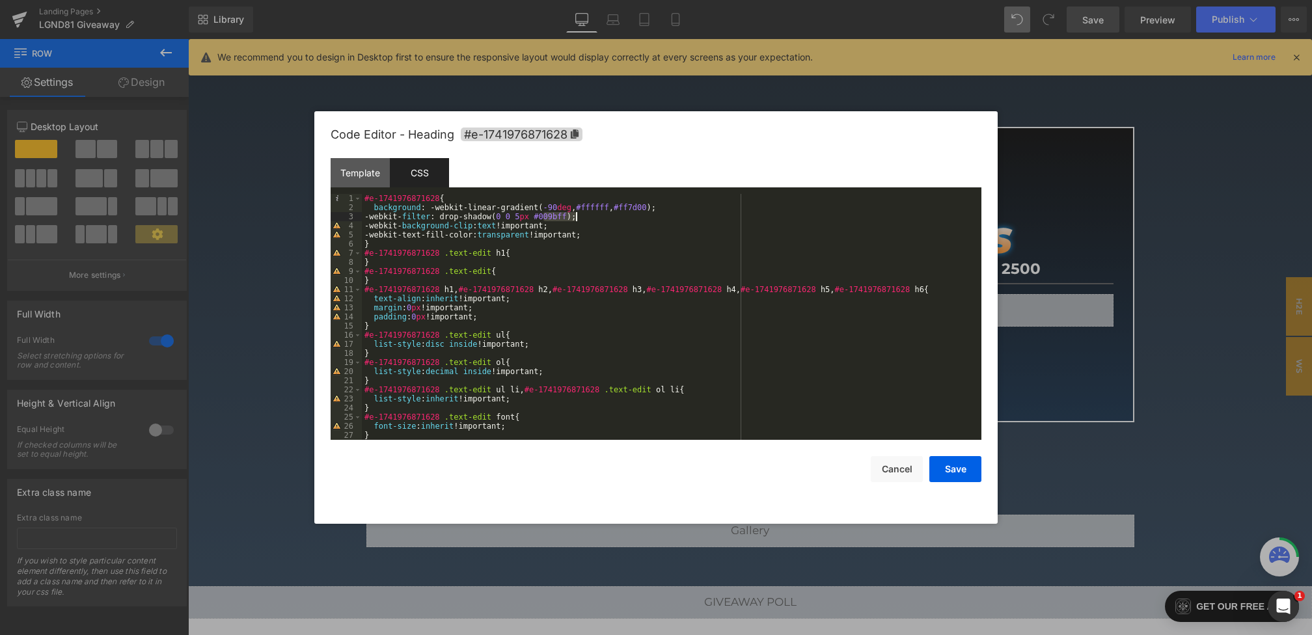
drag, startPoint x: 543, startPoint y: 217, endPoint x: 576, endPoint y: 218, distance: 33.2
click at [576, 218] on div "#e-1741976871628 { background : -webkit-linear-gradient( -90 deg , #ffffff , #f…" at bounding box center [669, 326] width 615 height 264
click at [946, 473] on button "Save" at bounding box center [956, 469] width 52 height 26
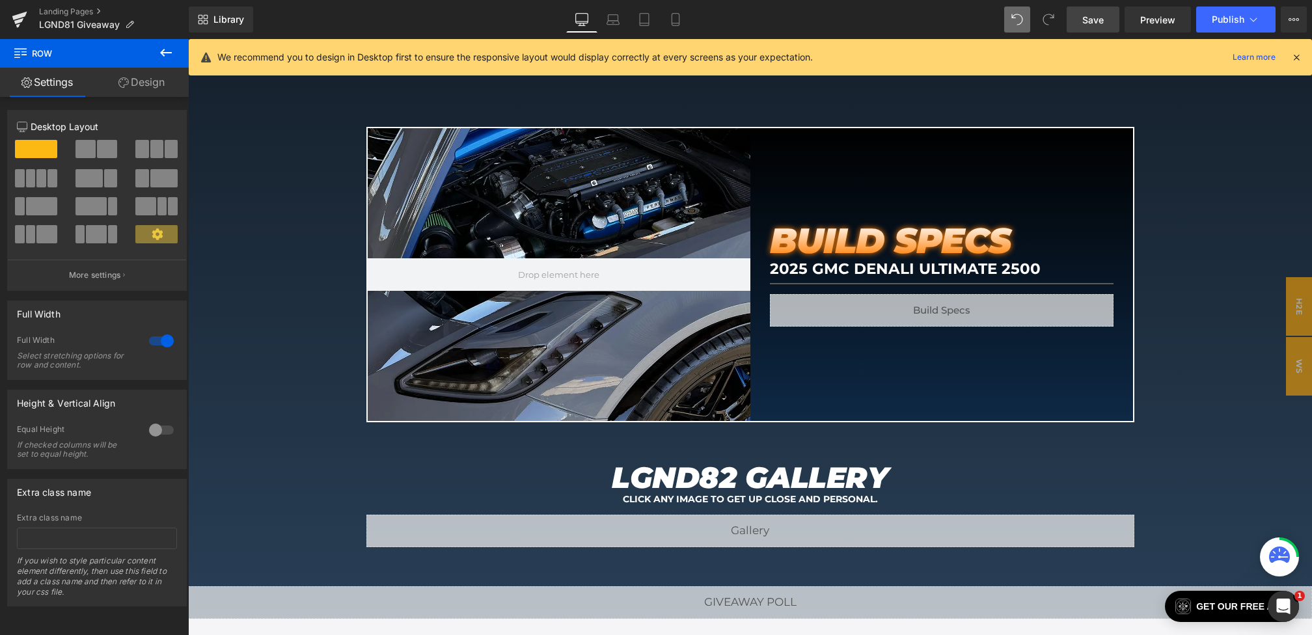
click at [1089, 25] on span "Save" at bounding box center [1093, 20] width 21 height 14
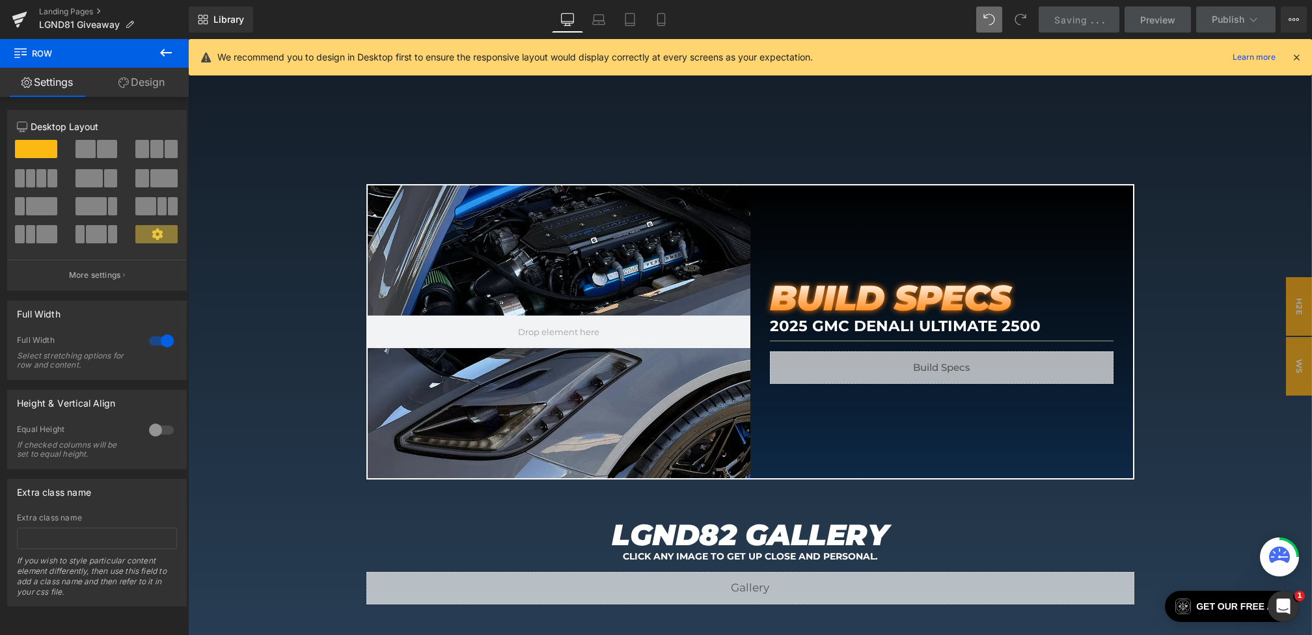
scroll to position [1456, 0]
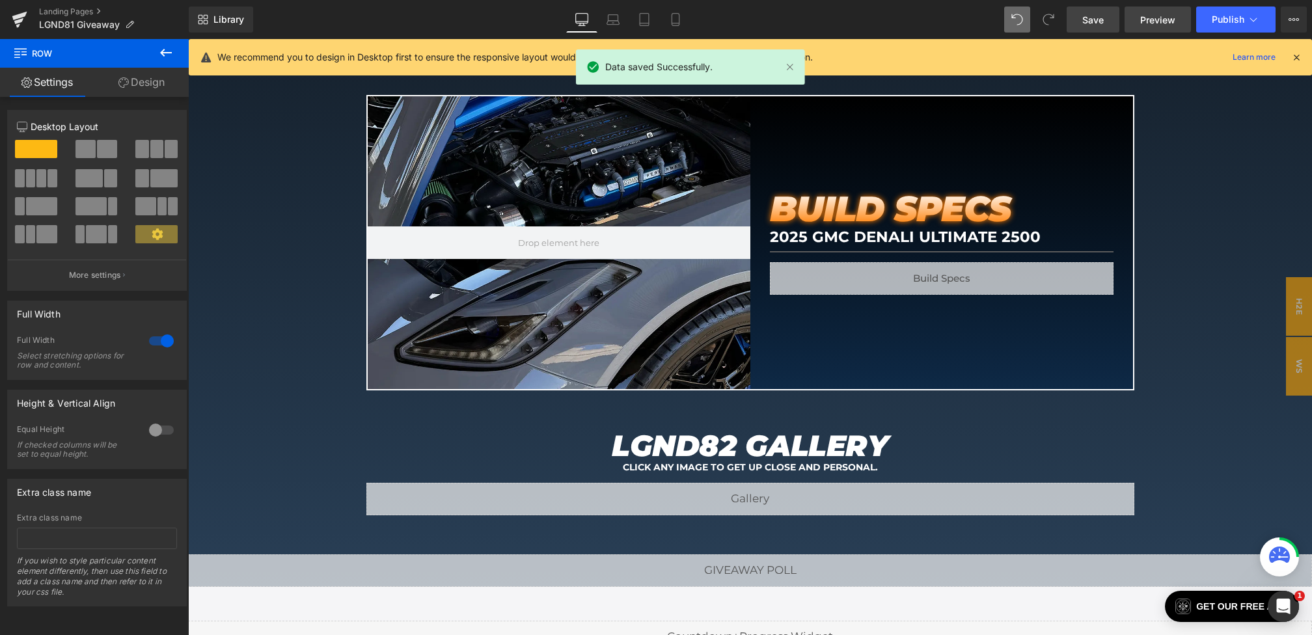
click at [1151, 12] on link "Preview" at bounding box center [1158, 20] width 66 height 26
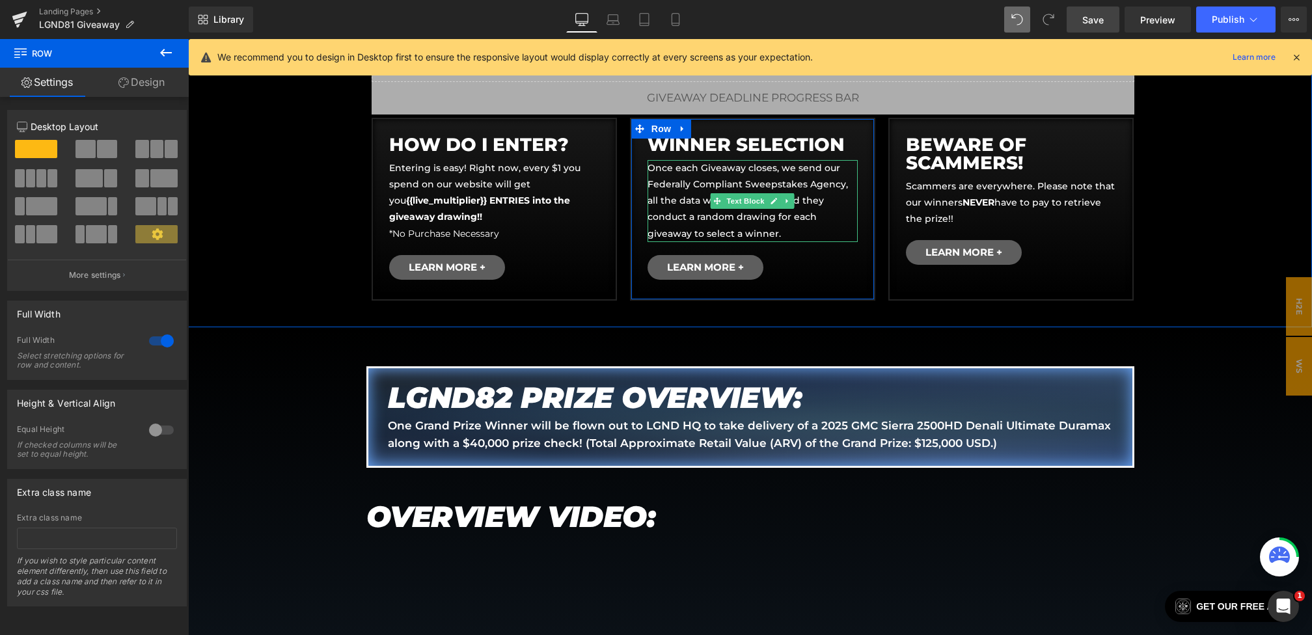
scroll to position [610, 0]
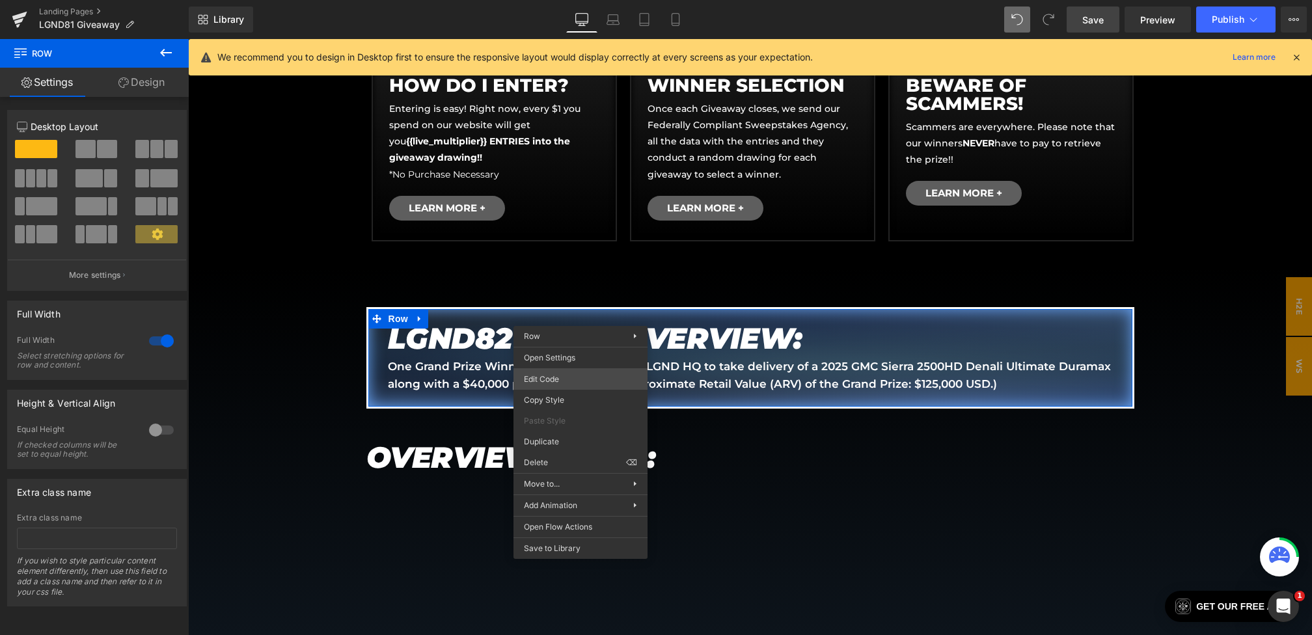
click at [557, 0] on div "Text Block You are previewing how the will restyle your page. You can not edit …" at bounding box center [656, 0] width 1312 height 0
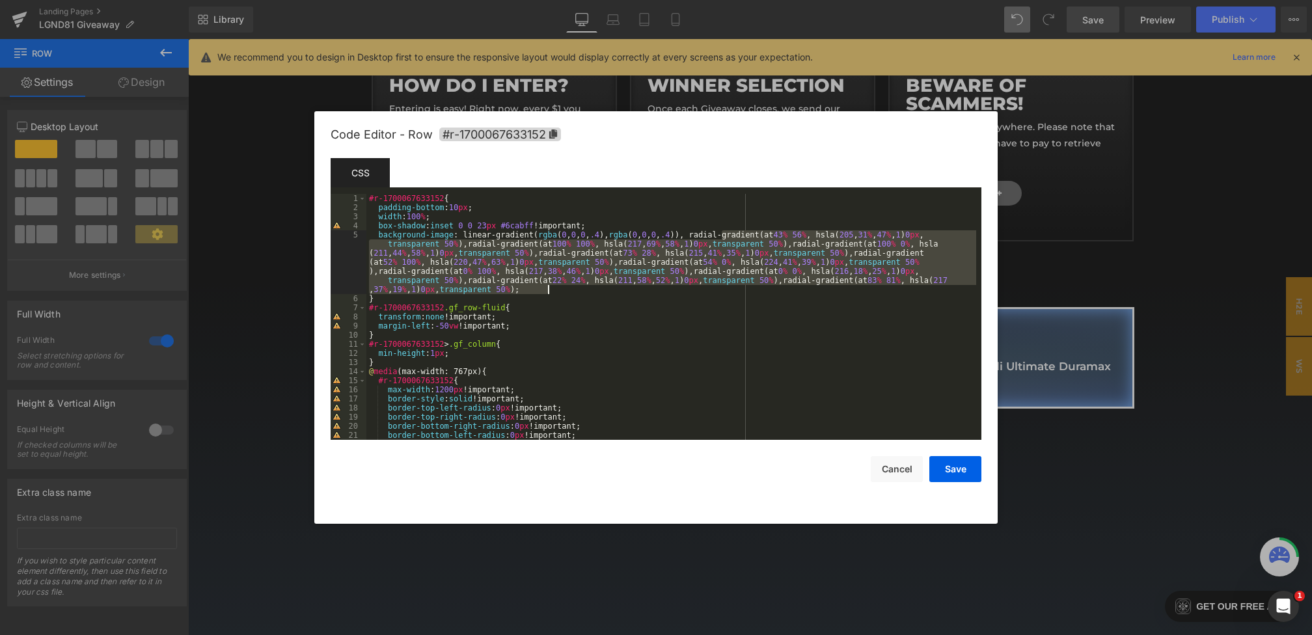
drag, startPoint x: 721, startPoint y: 234, endPoint x: 608, endPoint y: 289, distance: 125.8
click at [608, 289] on div "#r-1700067633152 { padding-bottom : 10 px ; width : 100 % ; box-shadow : inset …" at bounding box center [672, 326] width 610 height 264
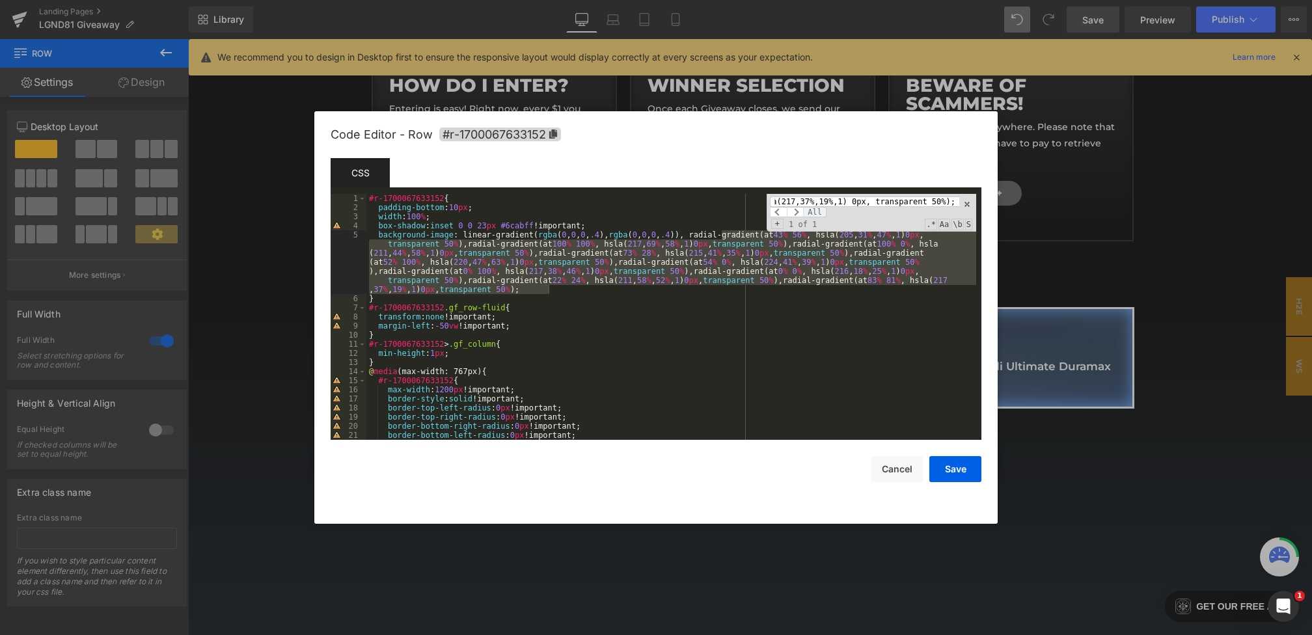
scroll to position [0, 0]
click at [818, 212] on span "All" at bounding box center [814, 212] width 23 height 10
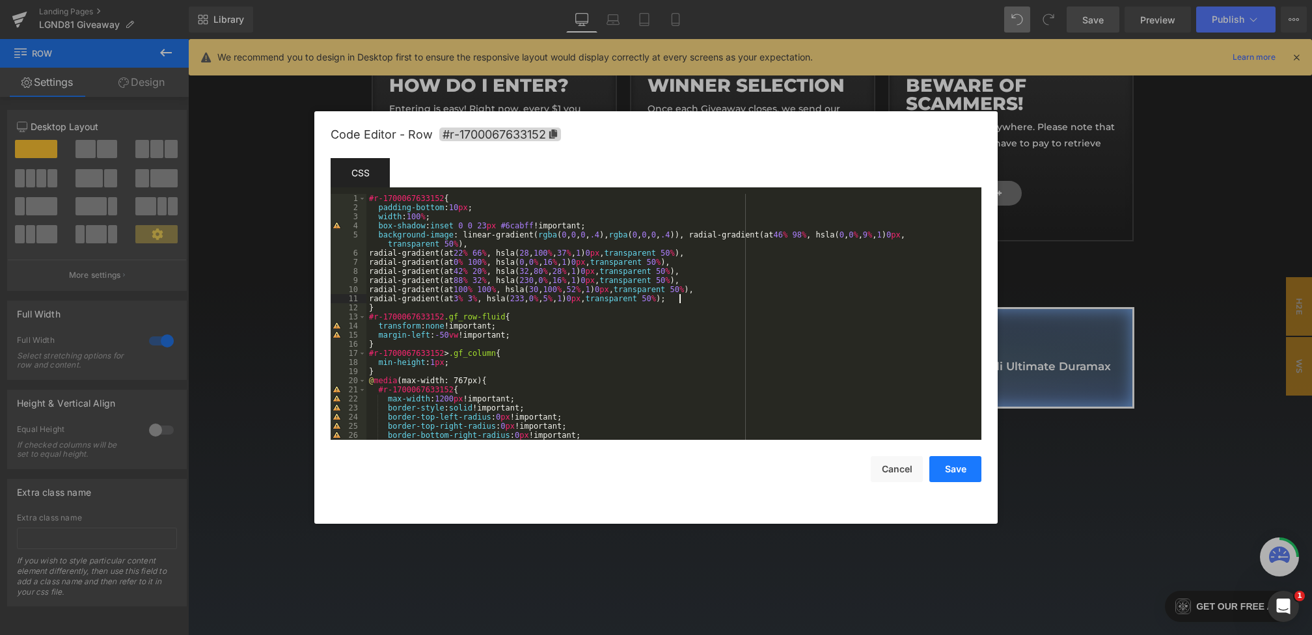
click at [958, 466] on button "Save" at bounding box center [956, 469] width 52 height 26
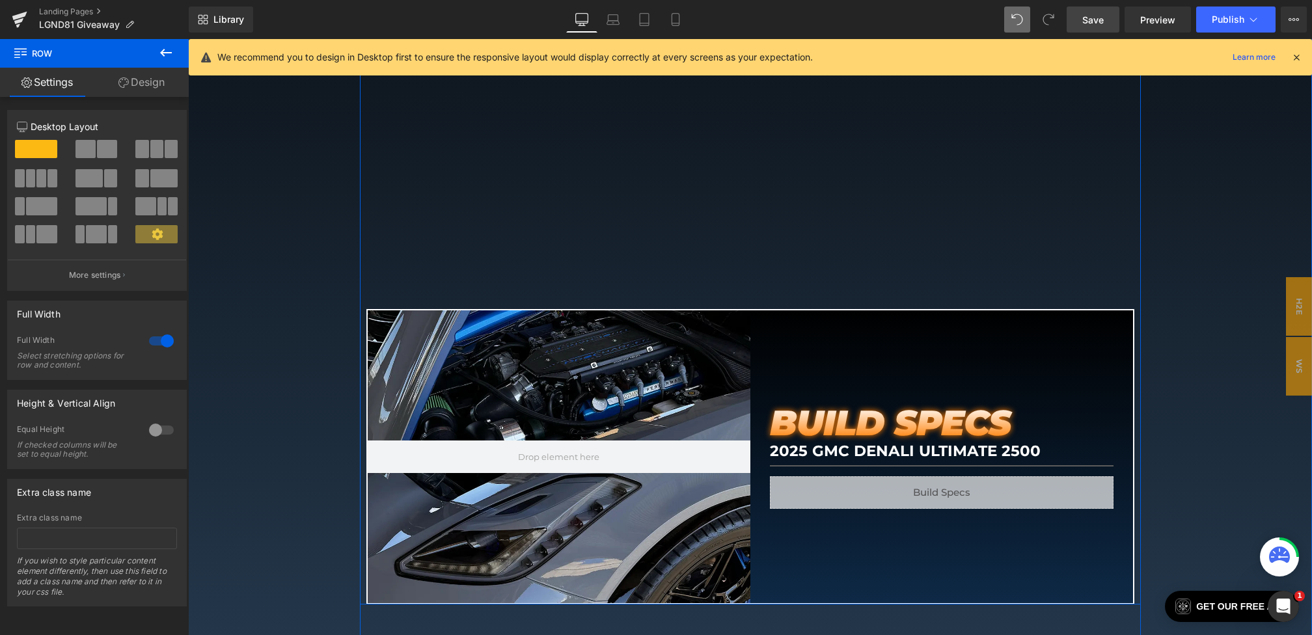
scroll to position [1365, 0]
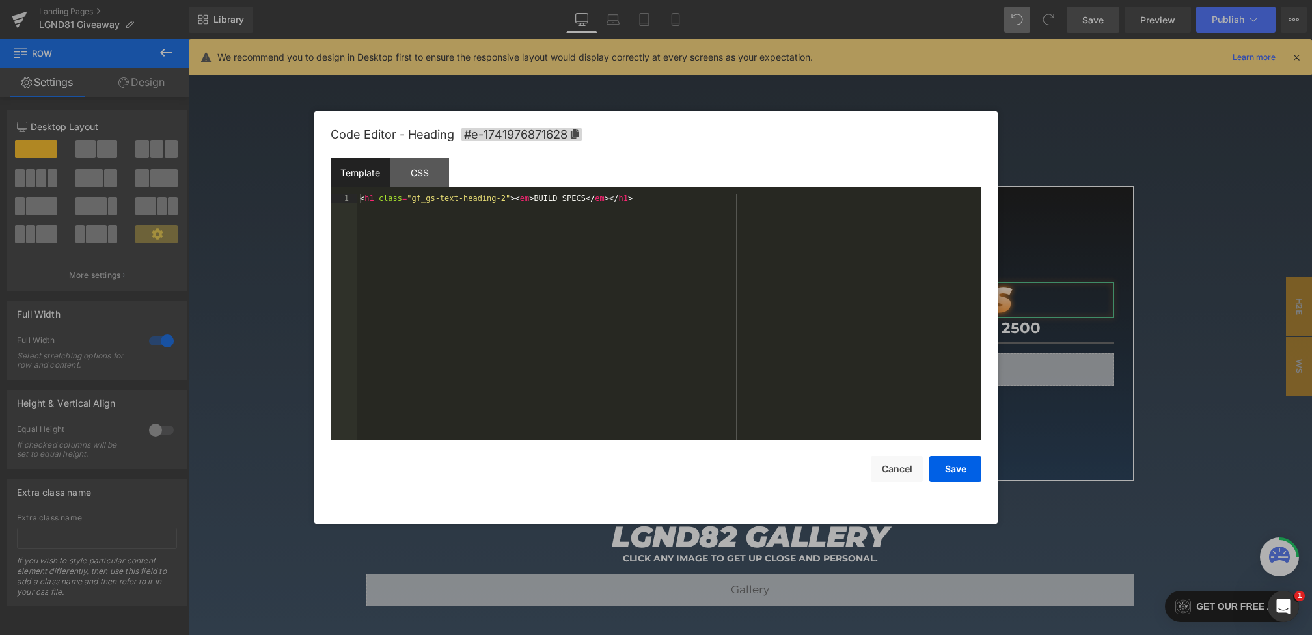
click at [807, 0] on div "Text Block You are previewing how the will restyle your page. You can not edit …" at bounding box center [656, 0] width 1312 height 0
click at [428, 180] on div "CSS" at bounding box center [419, 172] width 59 height 29
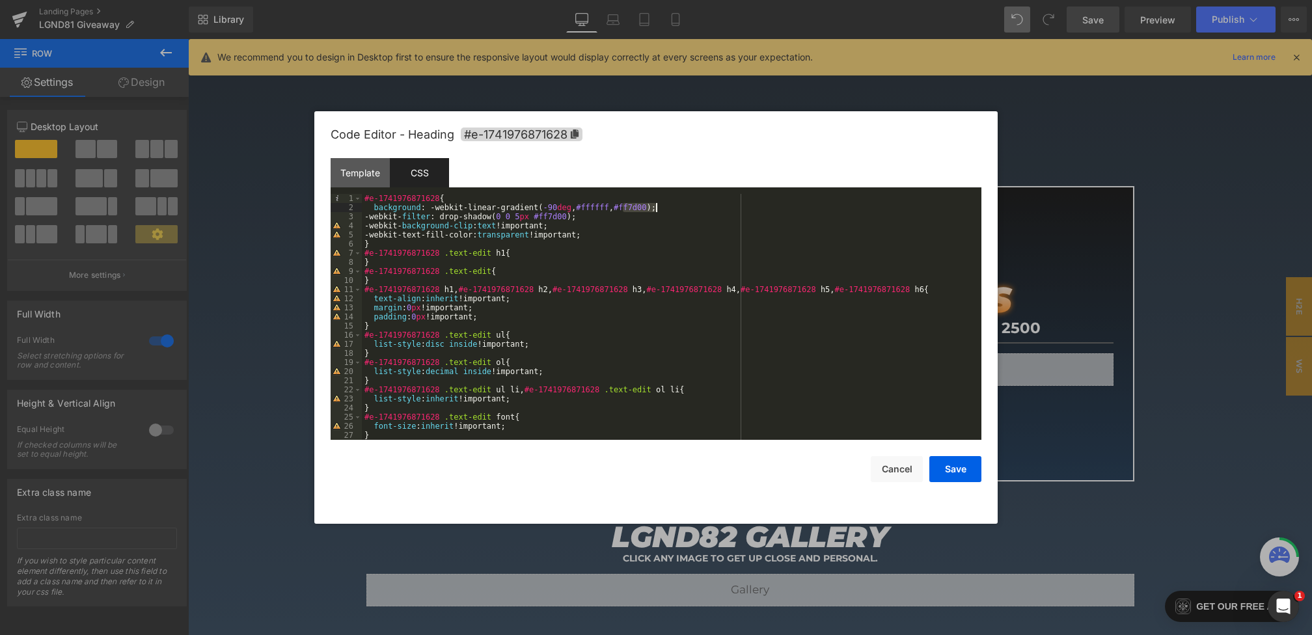
drag, startPoint x: 623, startPoint y: 208, endPoint x: 655, endPoint y: 210, distance: 32.0
click at [655, 210] on div "#e-1741976871628 { background : -webkit-linear-gradient( -90 deg , #ffffff , #f…" at bounding box center [669, 326] width 615 height 264
click at [1103, 375] on div at bounding box center [656, 317] width 1312 height 635
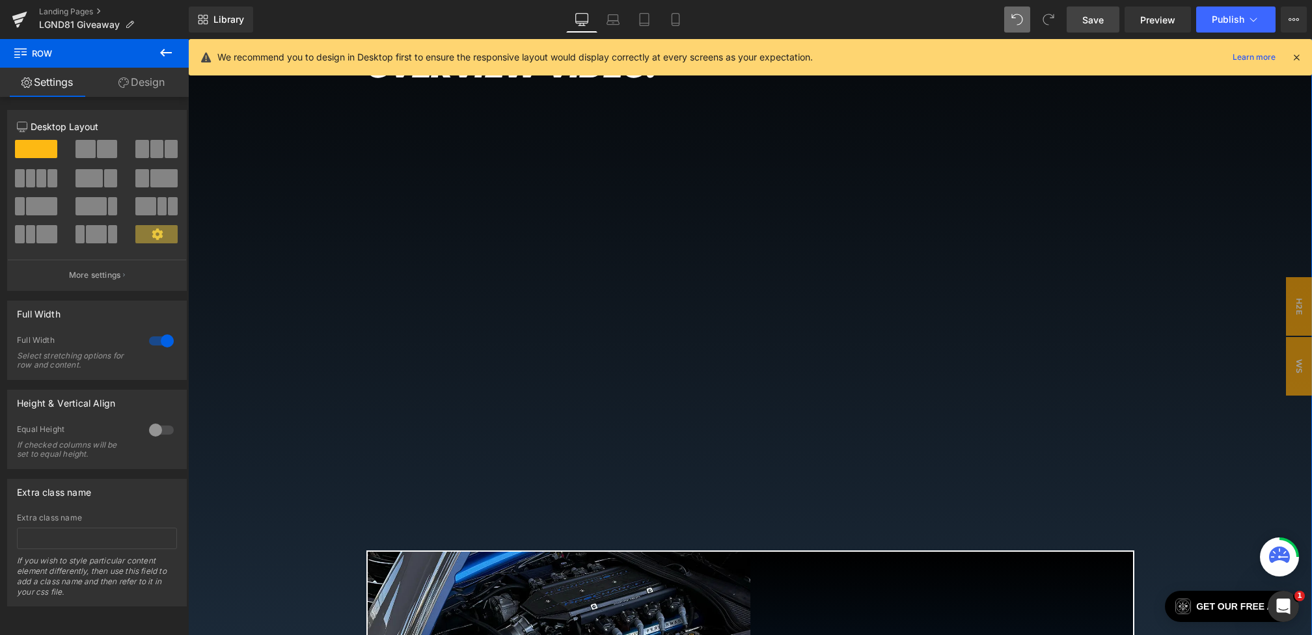
scroll to position [631, 0]
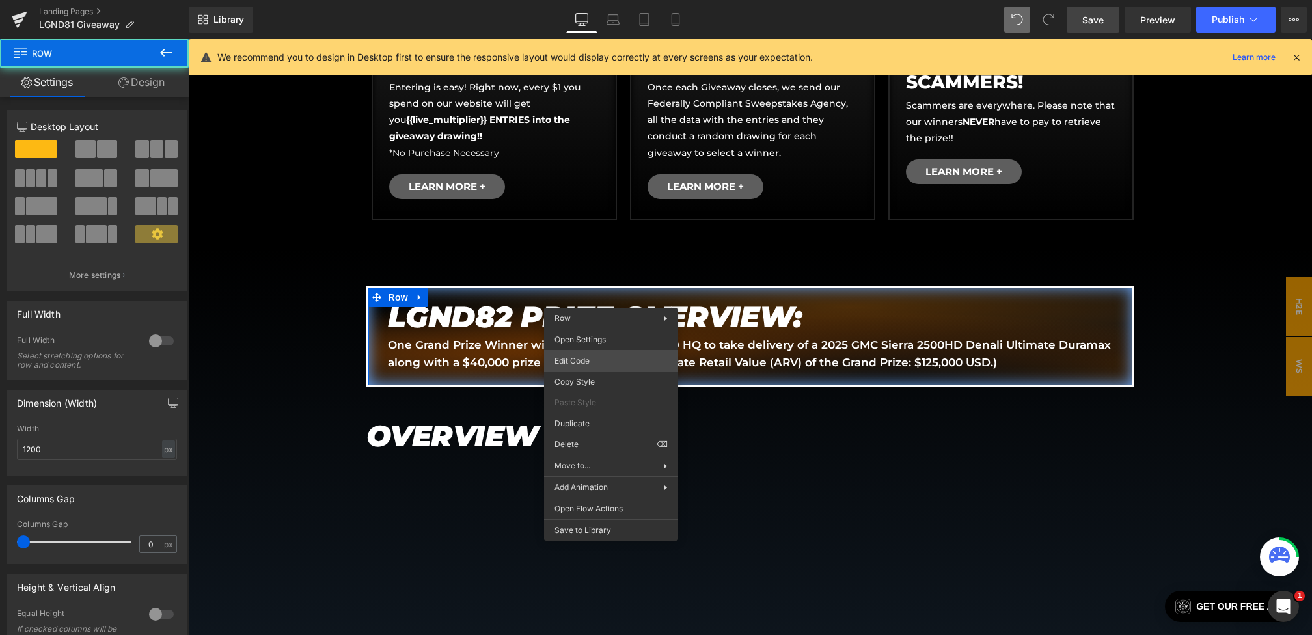
click at [592, 0] on div "Text Block You are previewing how the will restyle your page. You can not edit …" at bounding box center [656, 0] width 1312 height 0
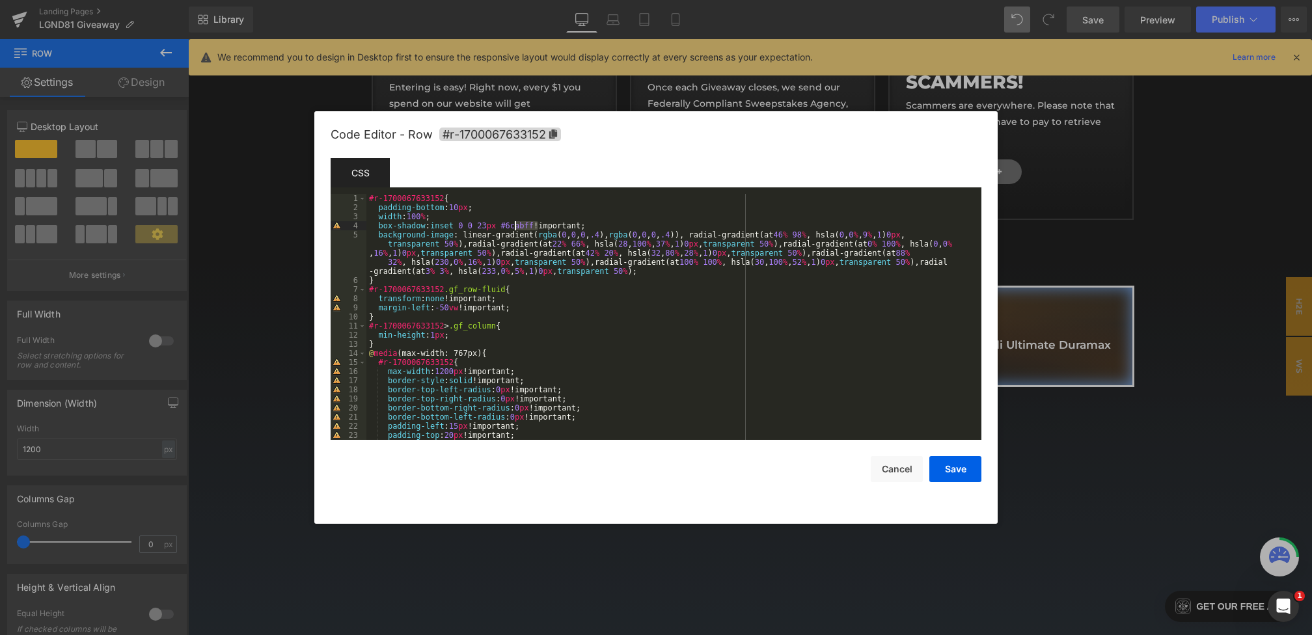
drag, startPoint x: 538, startPoint y: 227, endPoint x: 502, endPoint y: 227, distance: 36.5
click at [502, 227] on div "#r-1700067633152 { padding-bottom : 10 px ; width : 100 % ; box-shadow : inset …" at bounding box center [672, 326] width 610 height 264
click at [949, 465] on button "Save" at bounding box center [956, 469] width 52 height 26
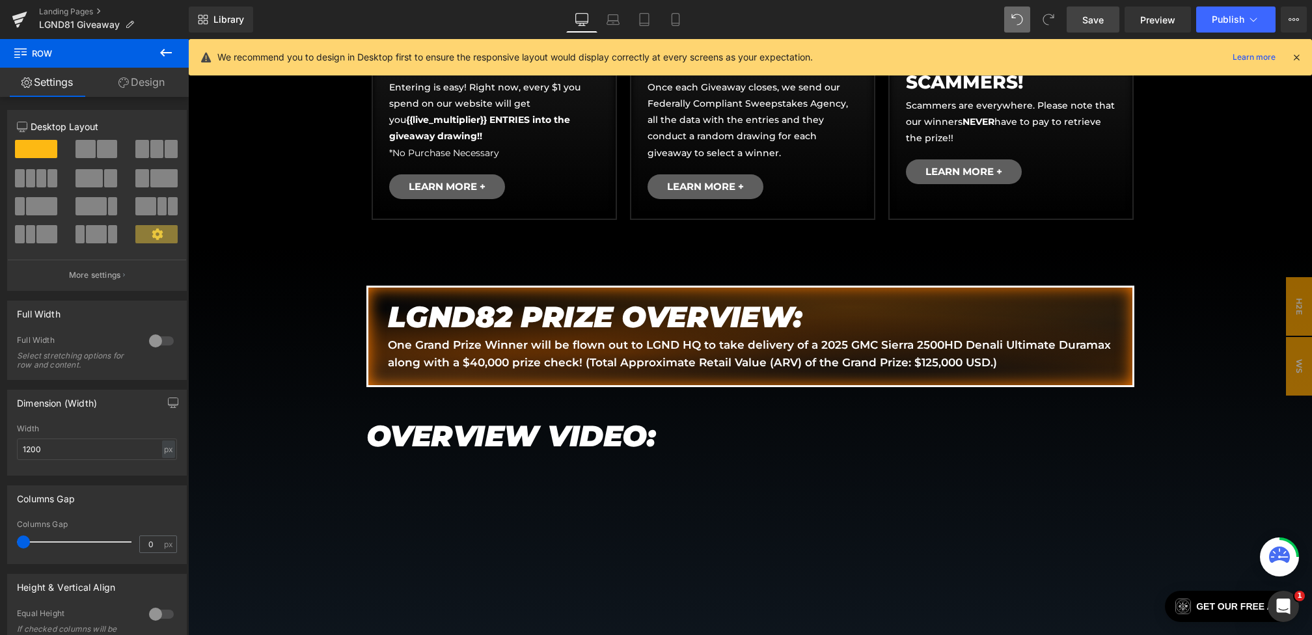
click at [1099, 35] on div "Library Desktop Desktop Laptop Tablet Mobile Save Preview Publish Scheduled Vie…" at bounding box center [751, 19] width 1124 height 39
click at [1092, 14] on span "Save" at bounding box center [1093, 20] width 21 height 14
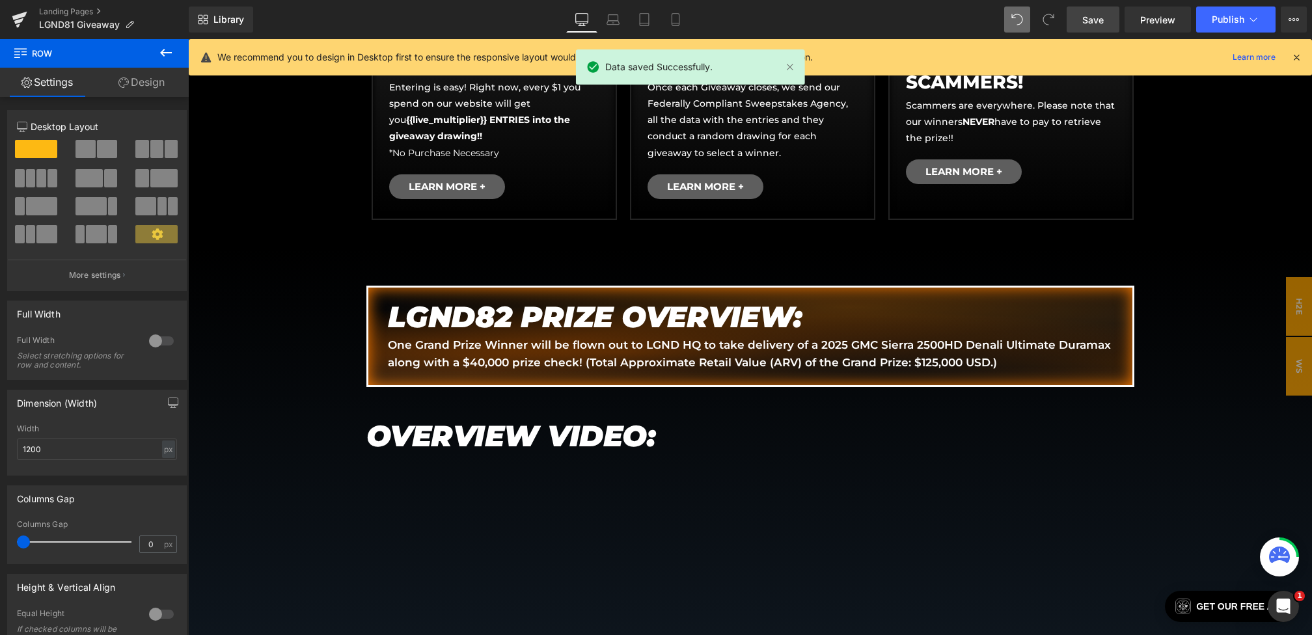
click at [1295, 63] on div at bounding box center [1297, 57] width 10 height 14
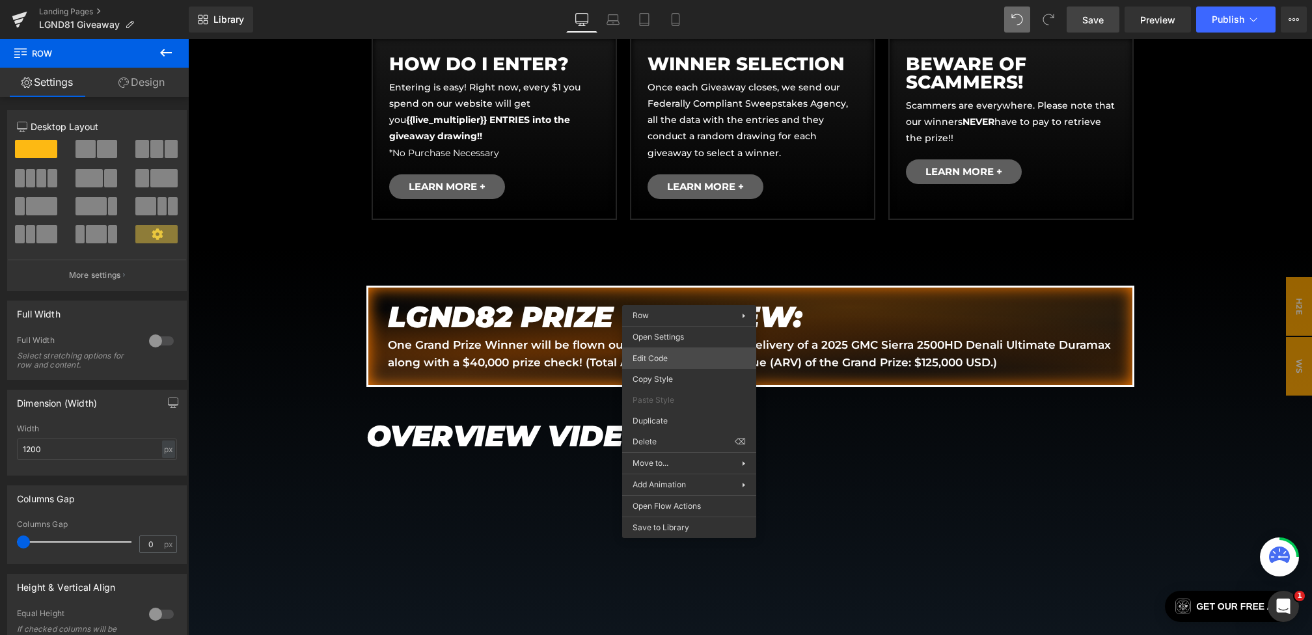
click at [678, 0] on div "Text Block You are previewing how the will restyle your page. You can not edit …" at bounding box center [656, 0] width 1312 height 0
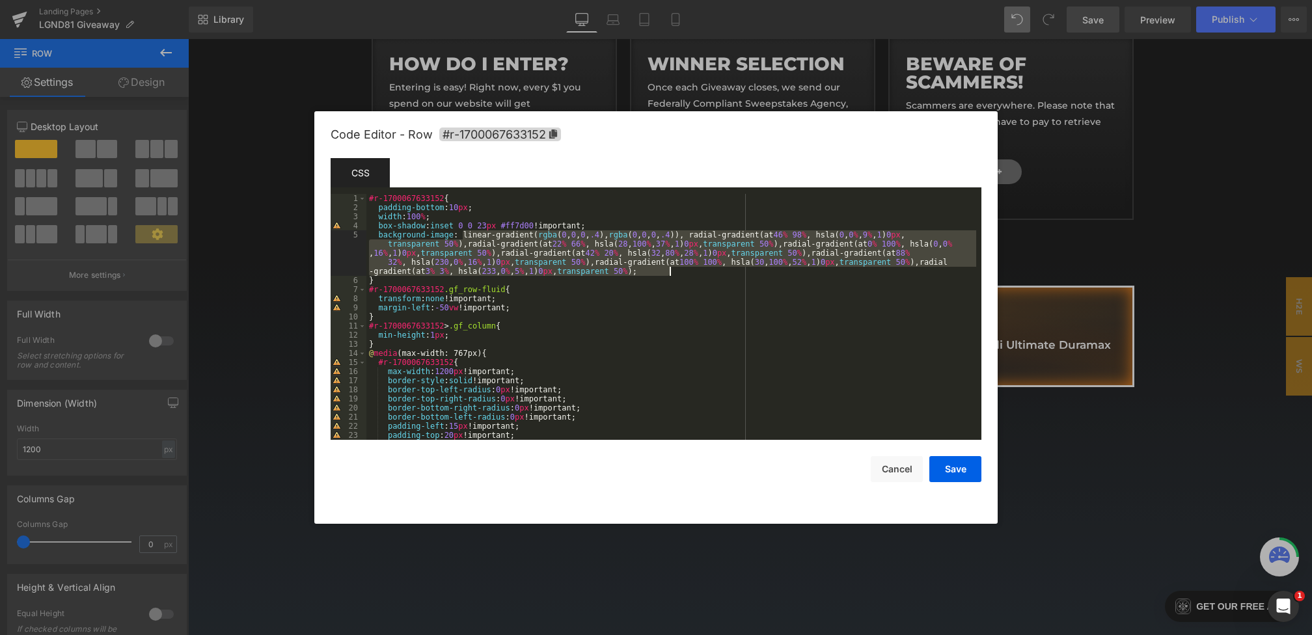
drag, startPoint x: 464, startPoint y: 236, endPoint x: 719, endPoint y: 274, distance: 257.4
click at [719, 274] on div "#r-1700067633152 { padding-bottom : 10 px ; width : 100 % ; box-shadow : inset …" at bounding box center [672, 326] width 610 height 264
paste textarea
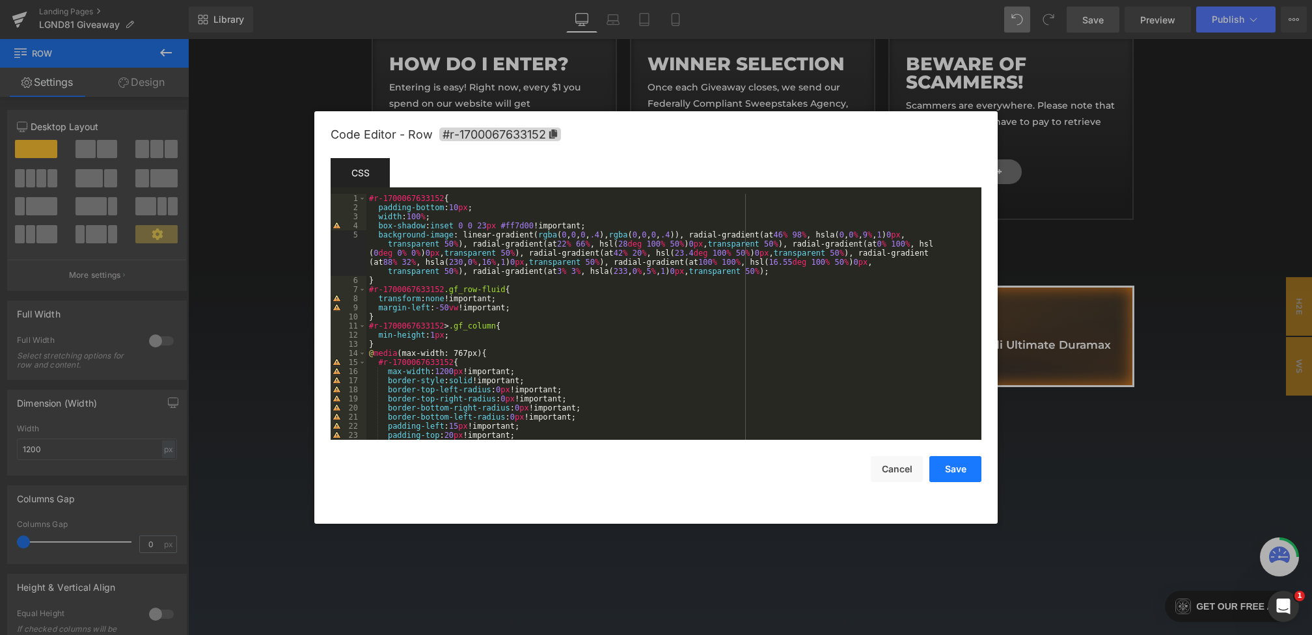
click at [958, 464] on button "Save" at bounding box center [956, 469] width 52 height 26
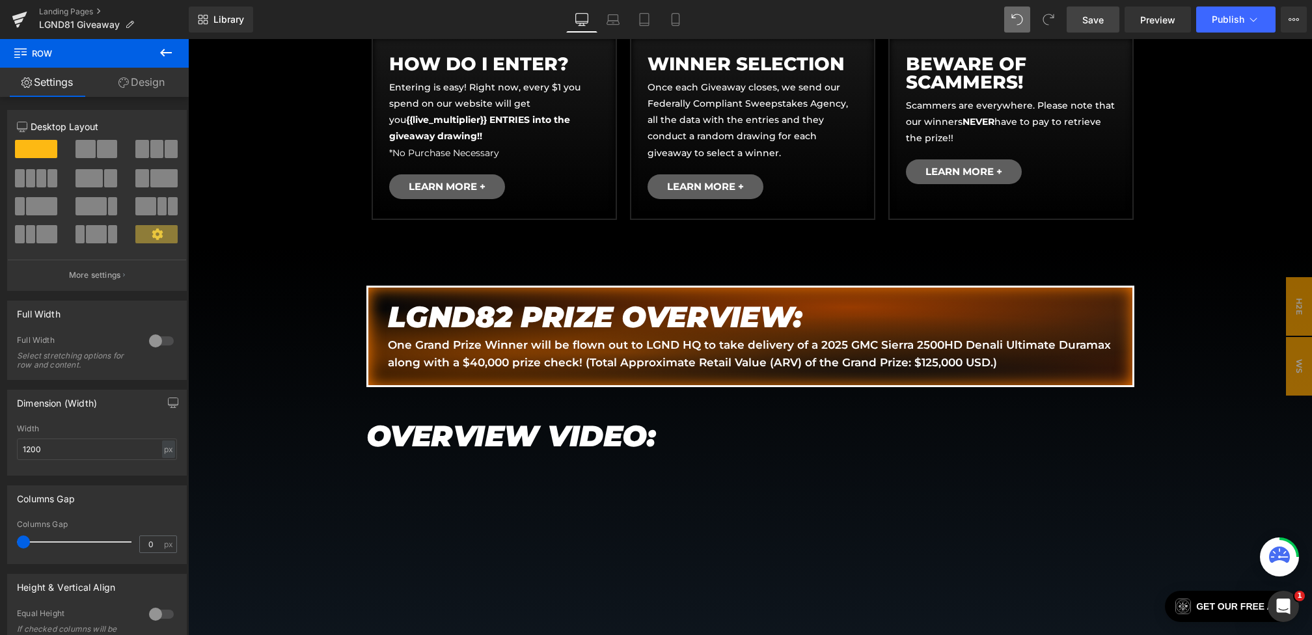
click at [1102, 15] on span "Save" at bounding box center [1093, 20] width 21 height 14
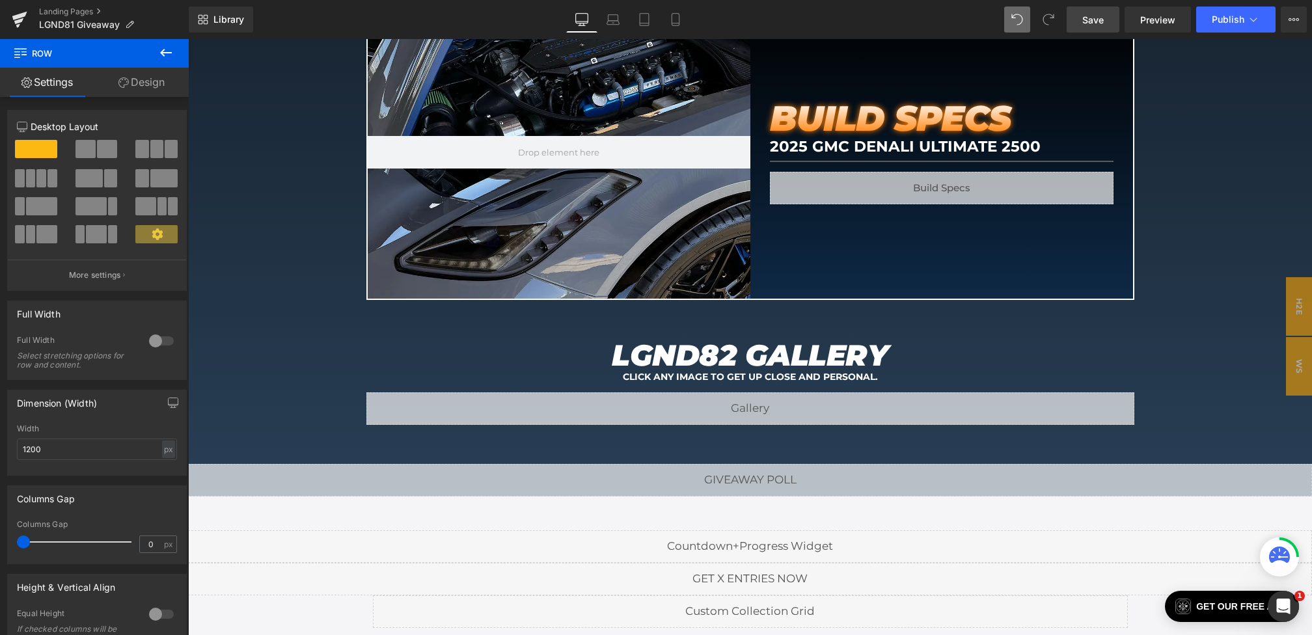
scroll to position [1552, 0]
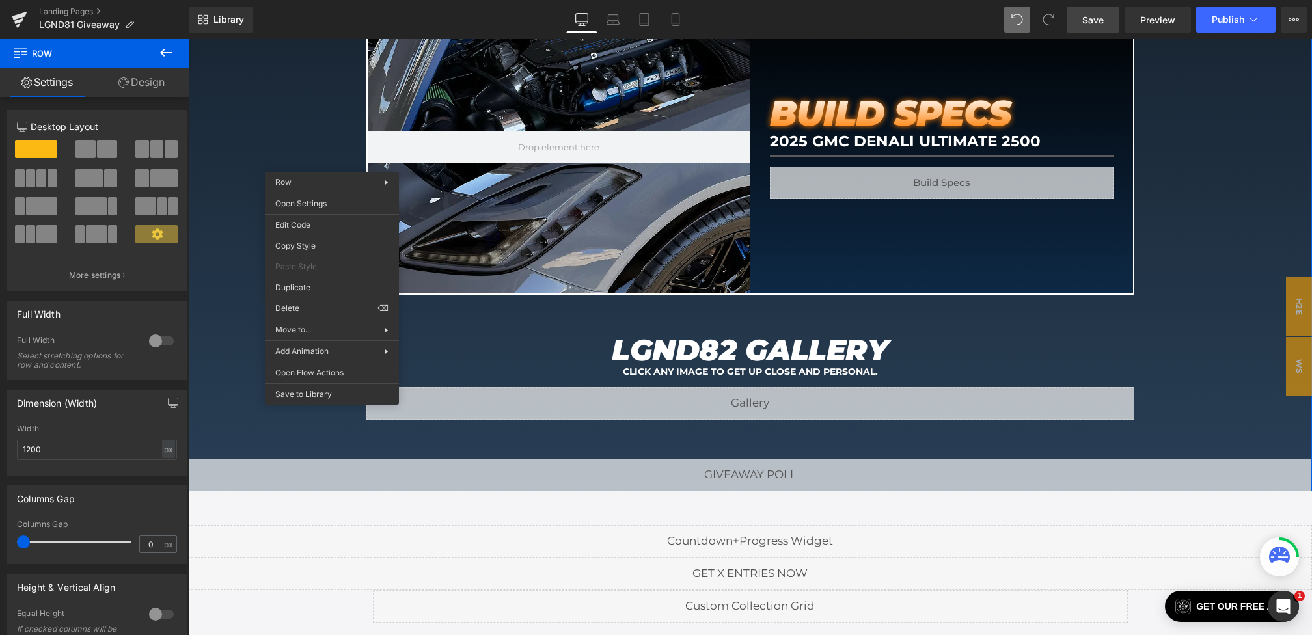
drag, startPoint x: 332, startPoint y: 162, endPoint x: 521, endPoint y: 212, distance: 195.3
click at [329, 0] on div "Text Block You are previewing how the will restyle your page. You can not edit …" at bounding box center [656, 0] width 1312 height 0
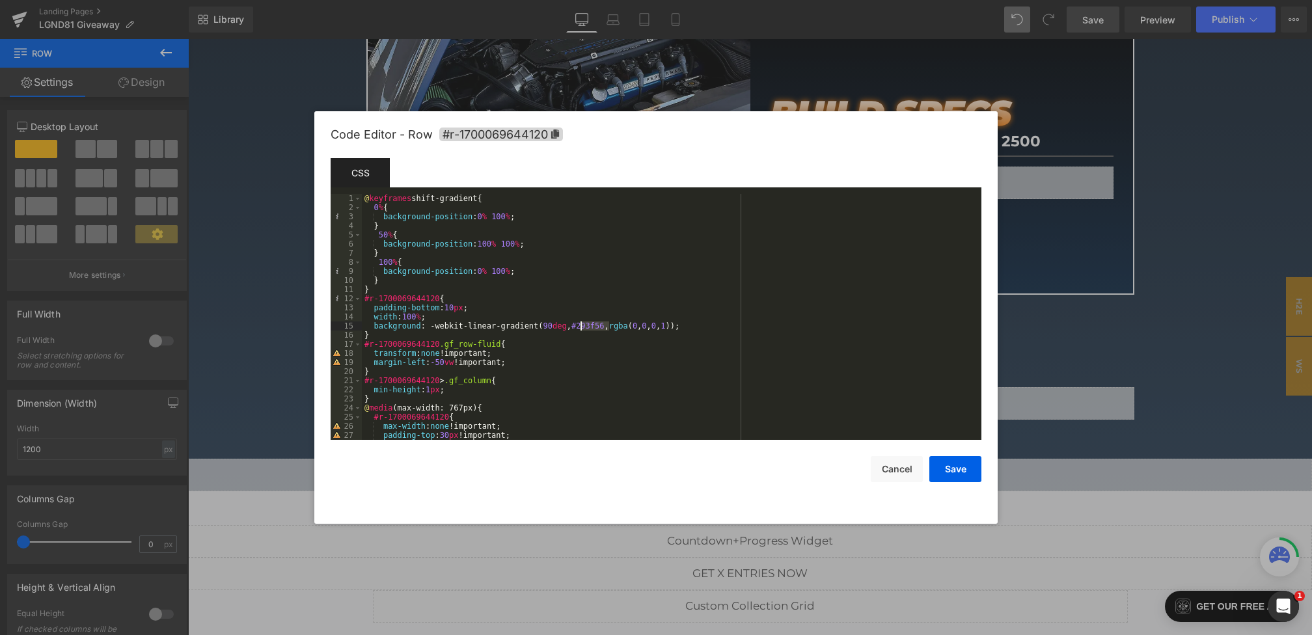
drag, startPoint x: 608, startPoint y: 328, endPoint x: 577, endPoint y: 327, distance: 31.3
click at [577, 327] on div "@ keyframes shift-gradient { 0 % { background-position : 0 % 100 % ; } 50 % { b…" at bounding box center [669, 326] width 615 height 264
click at [936, 468] on button "Save" at bounding box center [956, 469] width 52 height 26
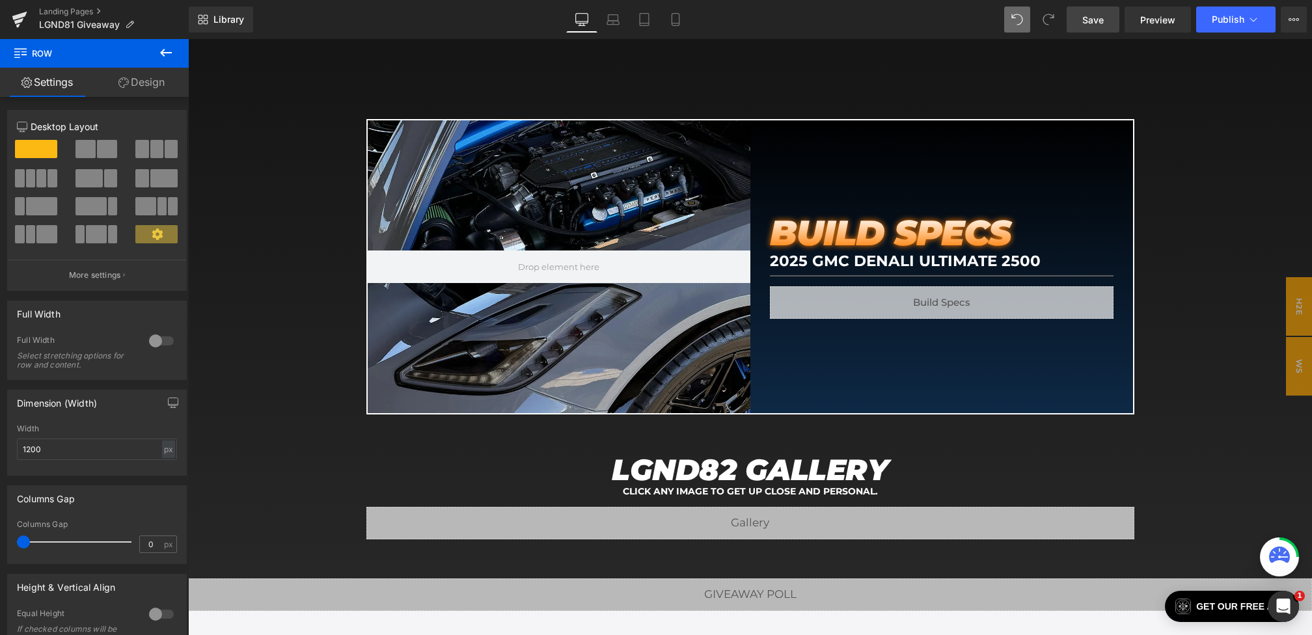
scroll to position [1440, 0]
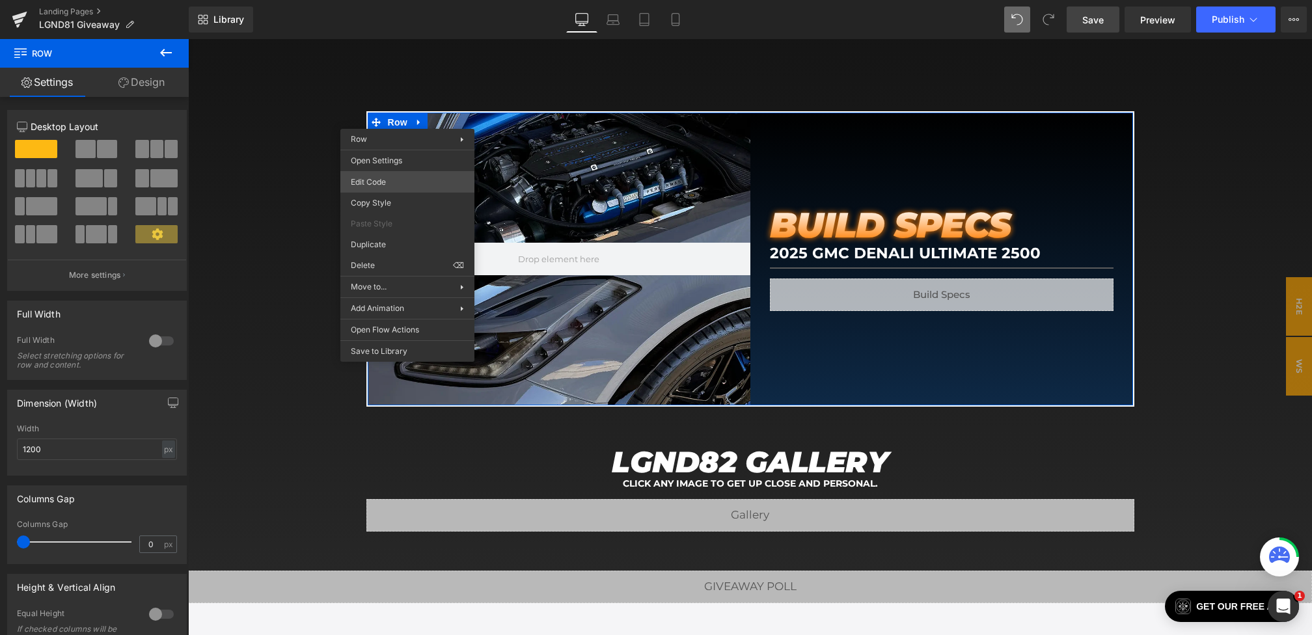
click at [389, 0] on div "Text Block You are previewing how the will restyle your page. You can not edit …" at bounding box center [656, 0] width 1312 height 0
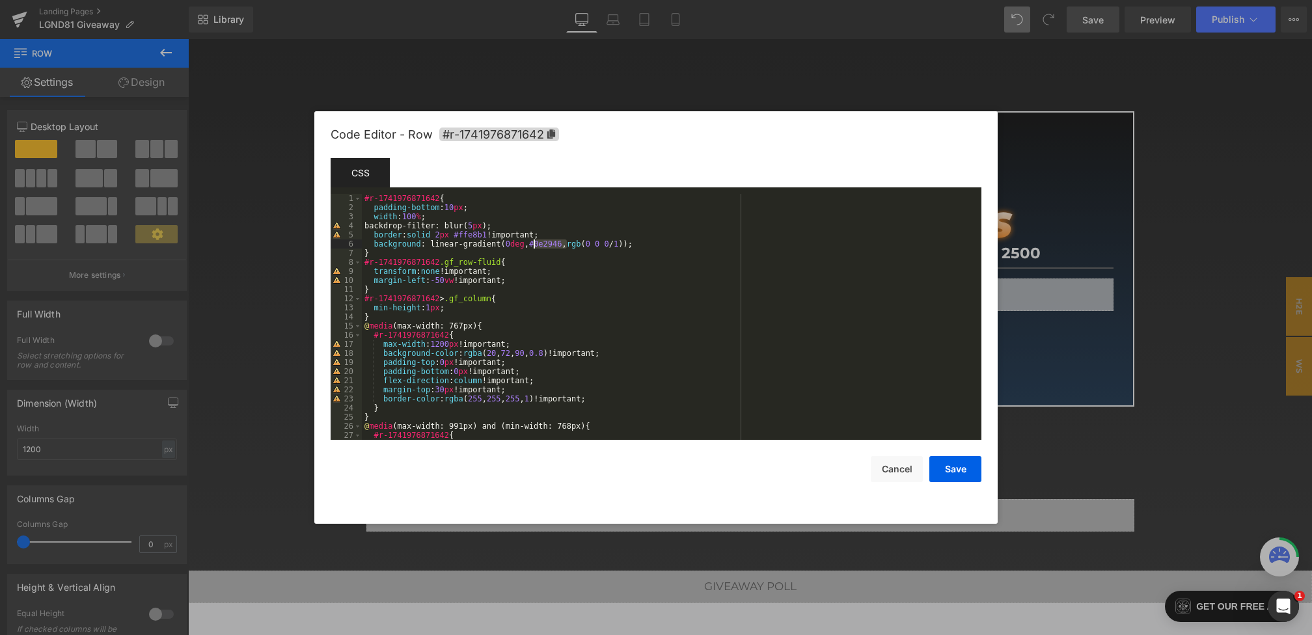
drag, startPoint x: 569, startPoint y: 243, endPoint x: 534, endPoint y: 243, distance: 35.2
click at [534, 243] on div "#r-1741976871642 { padding-bottom : 10 px ; width : 100 % ; backdrop-filter: bl…" at bounding box center [669, 326] width 615 height 264
click at [953, 471] on button "Save" at bounding box center [956, 469] width 52 height 26
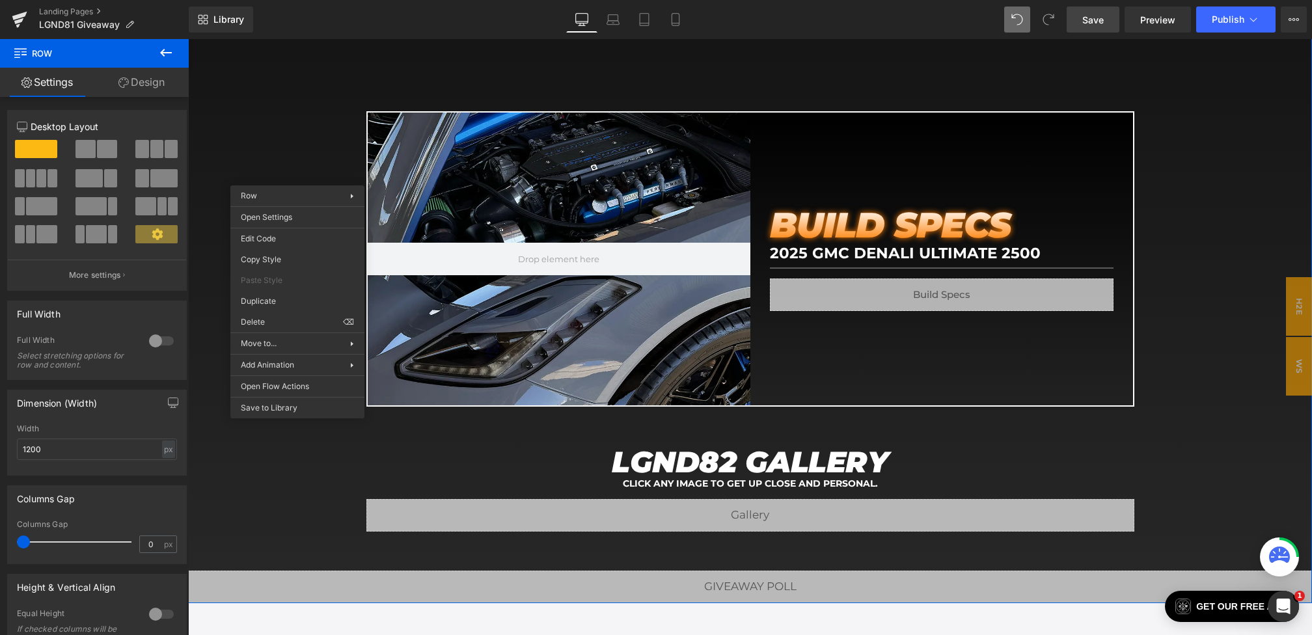
drag, startPoint x: 298, startPoint y: 176, endPoint x: 486, endPoint y: 234, distance: 196.9
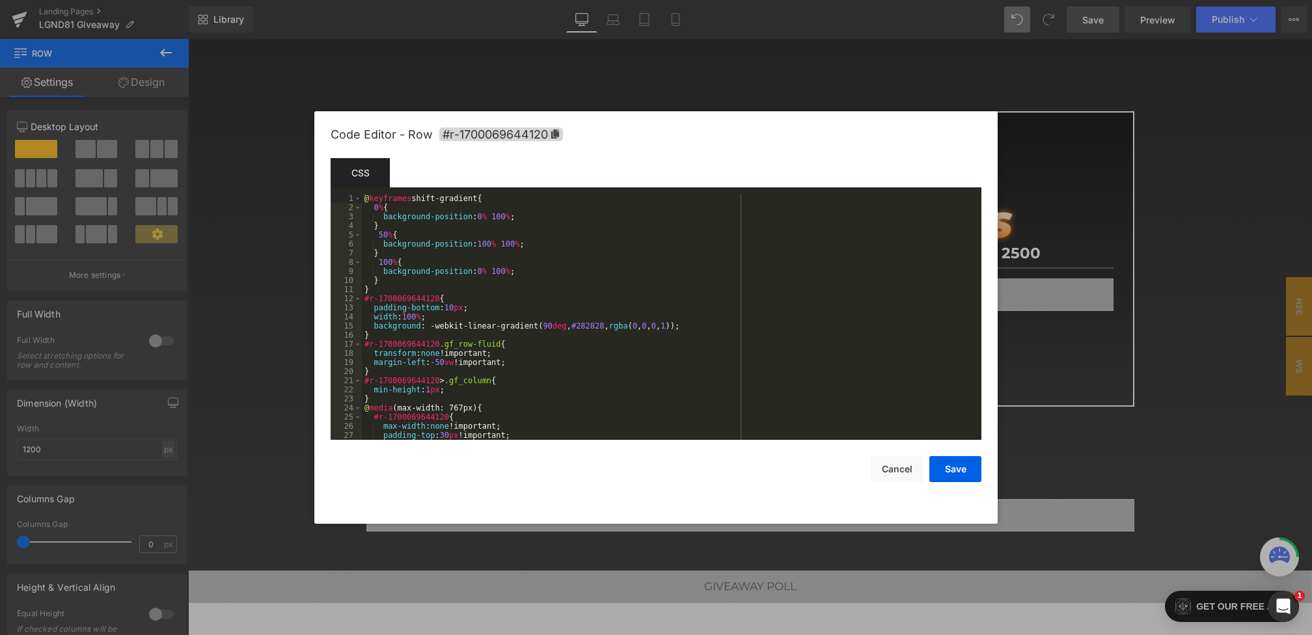
click at [284, 247] on body "Text Block You are previewing how the will restyle your page. You can not edit …" at bounding box center [656, 317] width 1312 height 635
drag, startPoint x: 431, startPoint y: 325, endPoint x: 728, endPoint y: 326, distance: 297.5
click at [729, 326] on div "@ keyframes shift-gradient { 0 % { background-position : 0 % 100 % ; } 50 % { b…" at bounding box center [669, 326] width 615 height 264
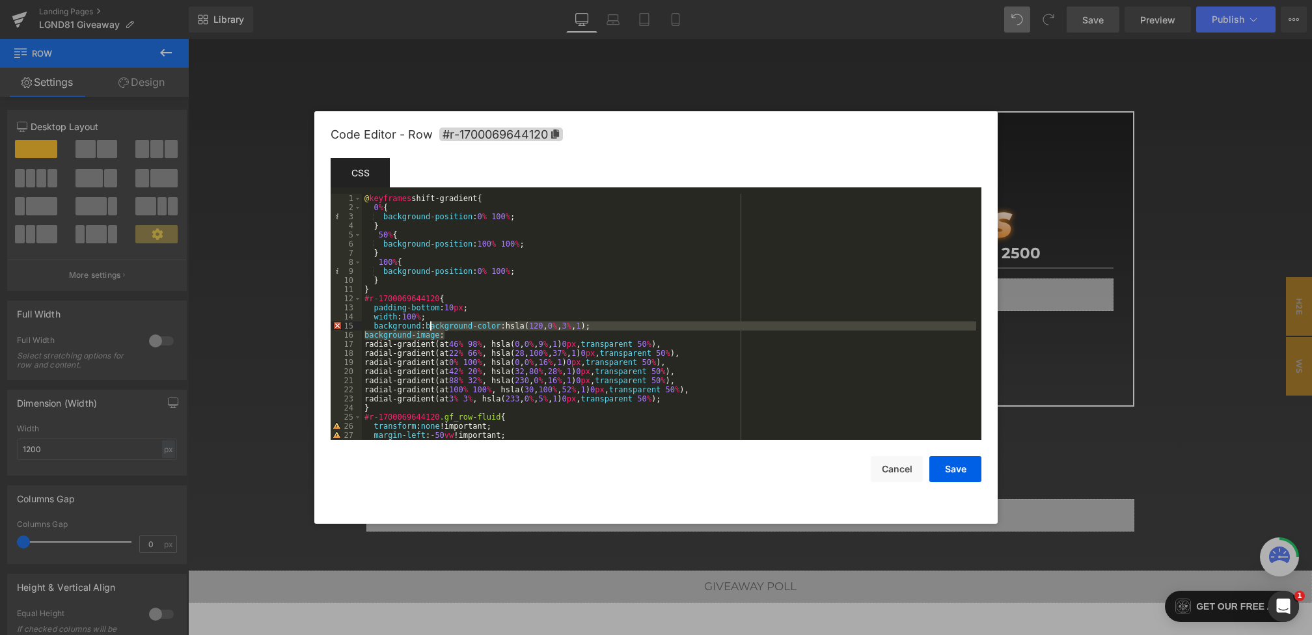
drag, startPoint x: 460, startPoint y: 337, endPoint x: 428, endPoint y: 327, distance: 32.7
click at [428, 327] on div "@ keyframes shift-gradient { 0 % { background-position : 0 % 100 % ; } 50 % { b…" at bounding box center [669, 326] width 615 height 264
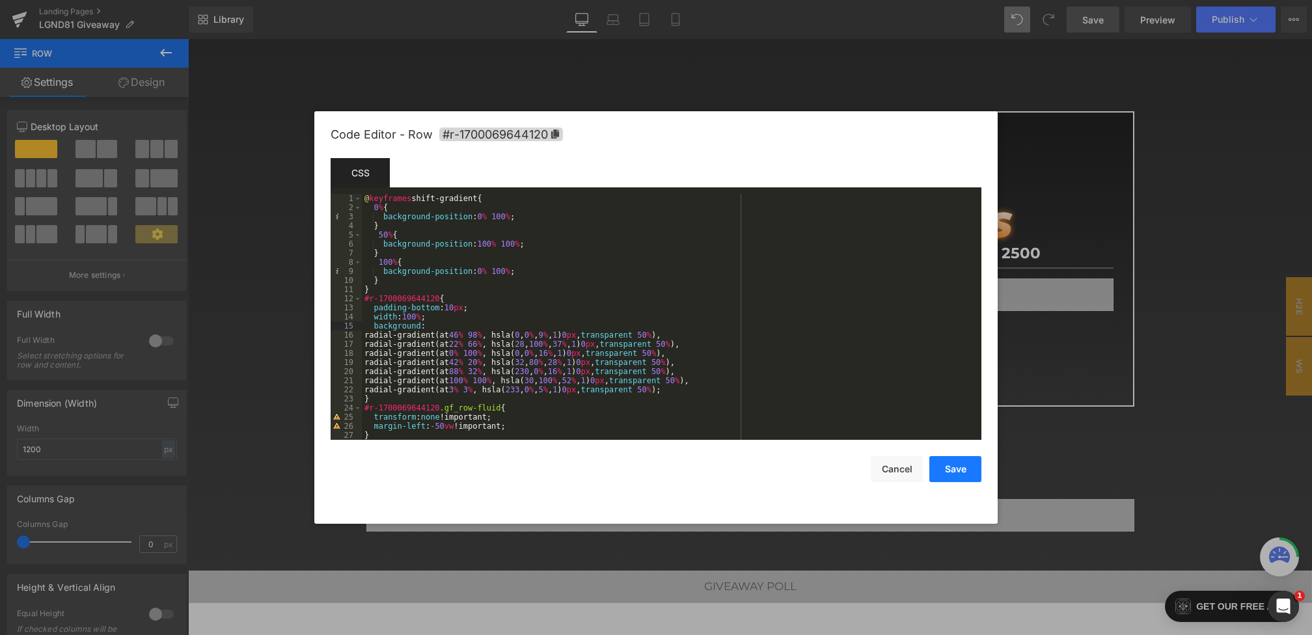
click at [939, 467] on button "Save" at bounding box center [956, 469] width 52 height 26
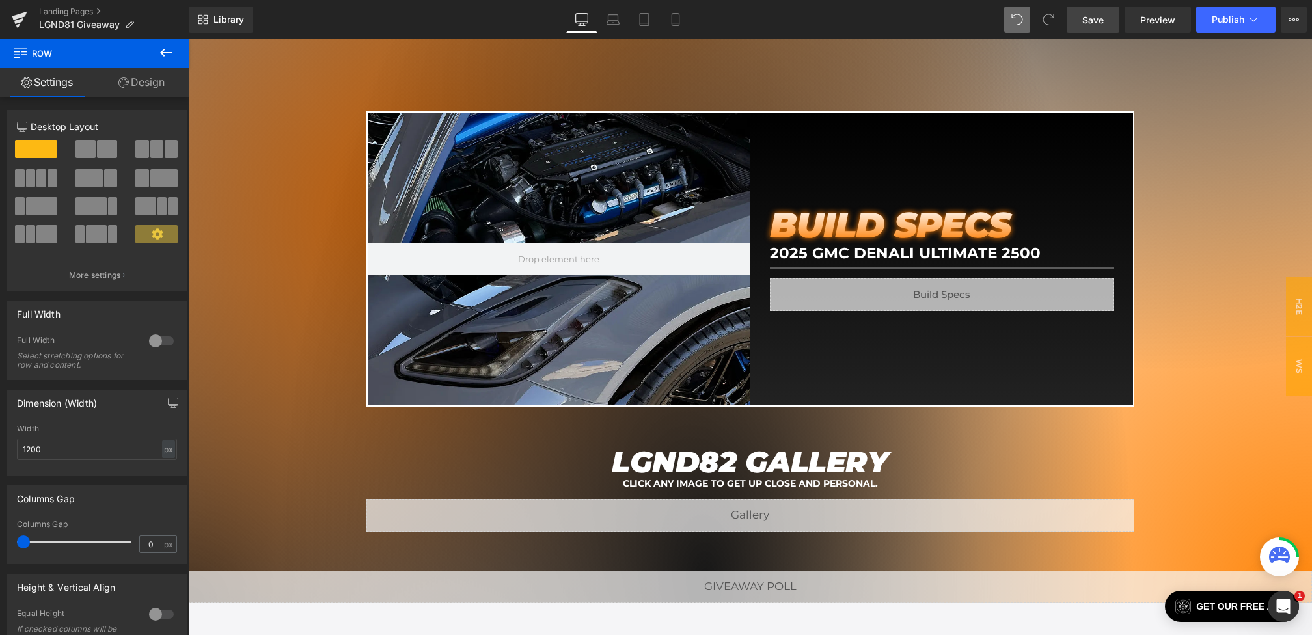
click at [1102, 17] on span "Save" at bounding box center [1093, 20] width 21 height 14
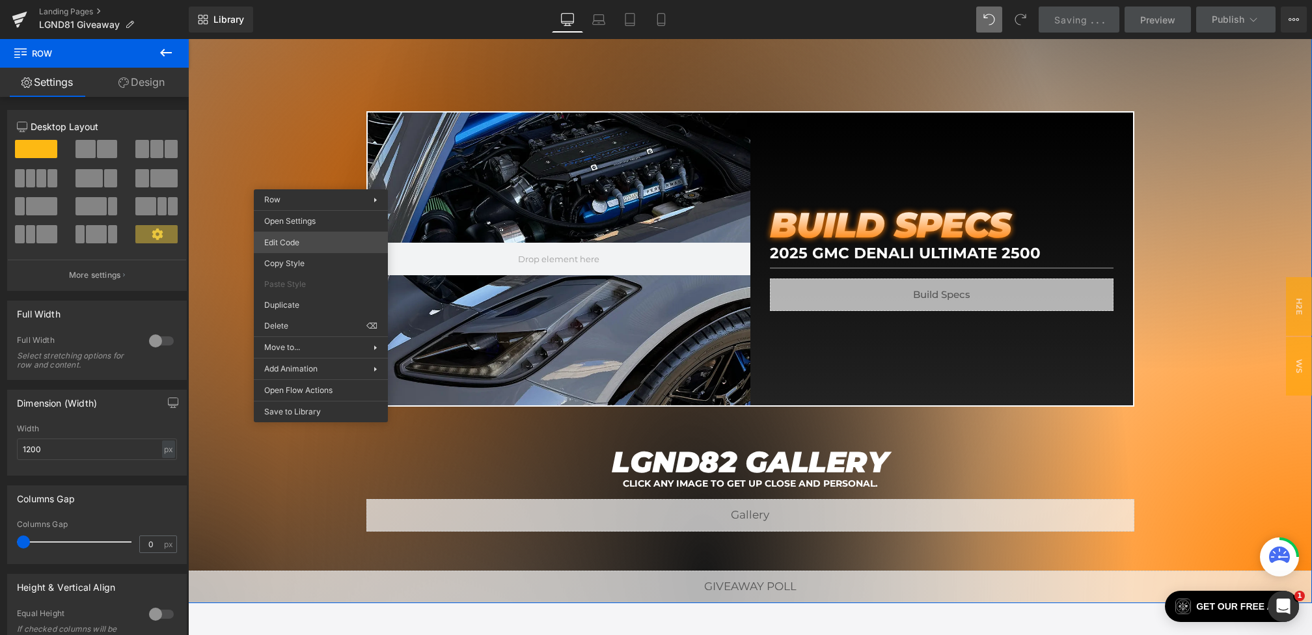
click at [307, 242] on body "Text Block You are previewing how the will restyle your page. You can not edit …" at bounding box center [656, 317] width 1312 height 635
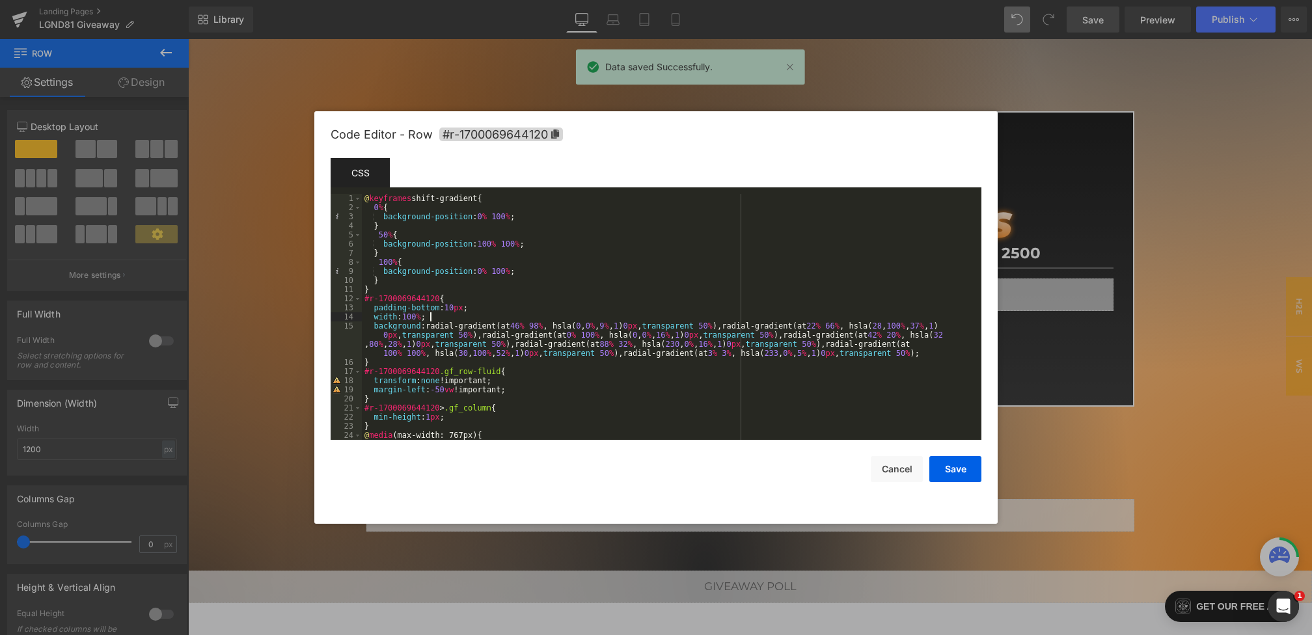
click at [452, 316] on div "@ keyframes shift-gradient { 0 % { background-position : 0 % 100 % ; } 50 % { b…" at bounding box center [669, 326] width 615 height 264
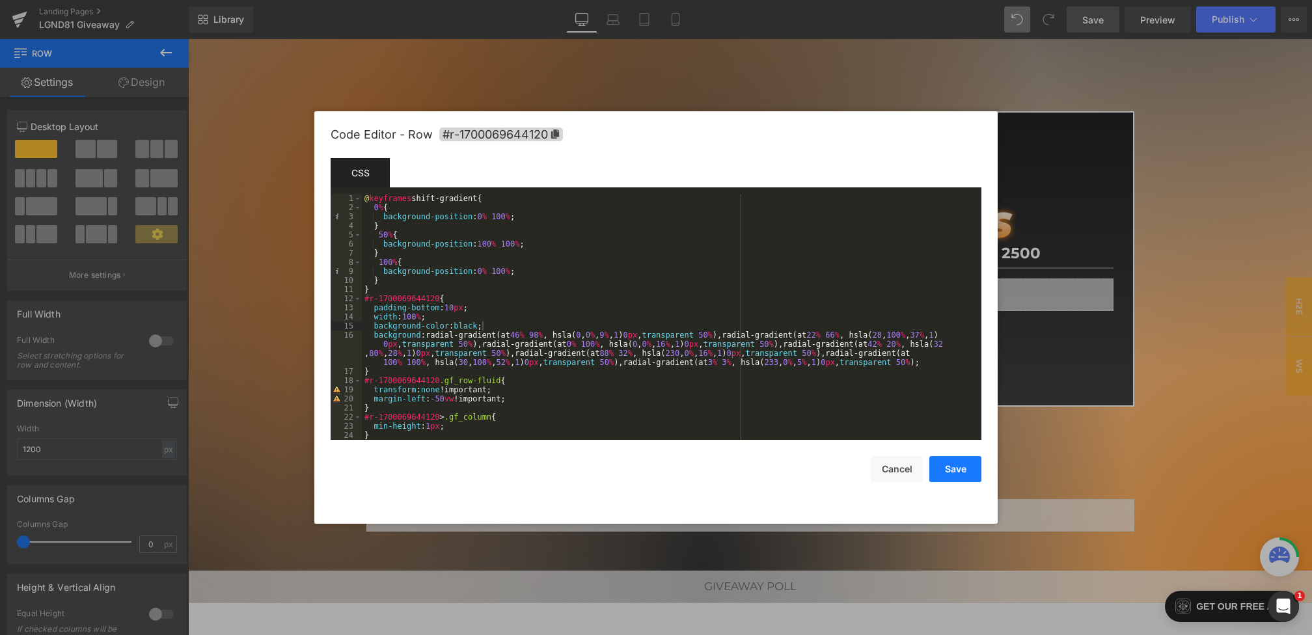
click at [954, 475] on button "Save" at bounding box center [956, 469] width 52 height 26
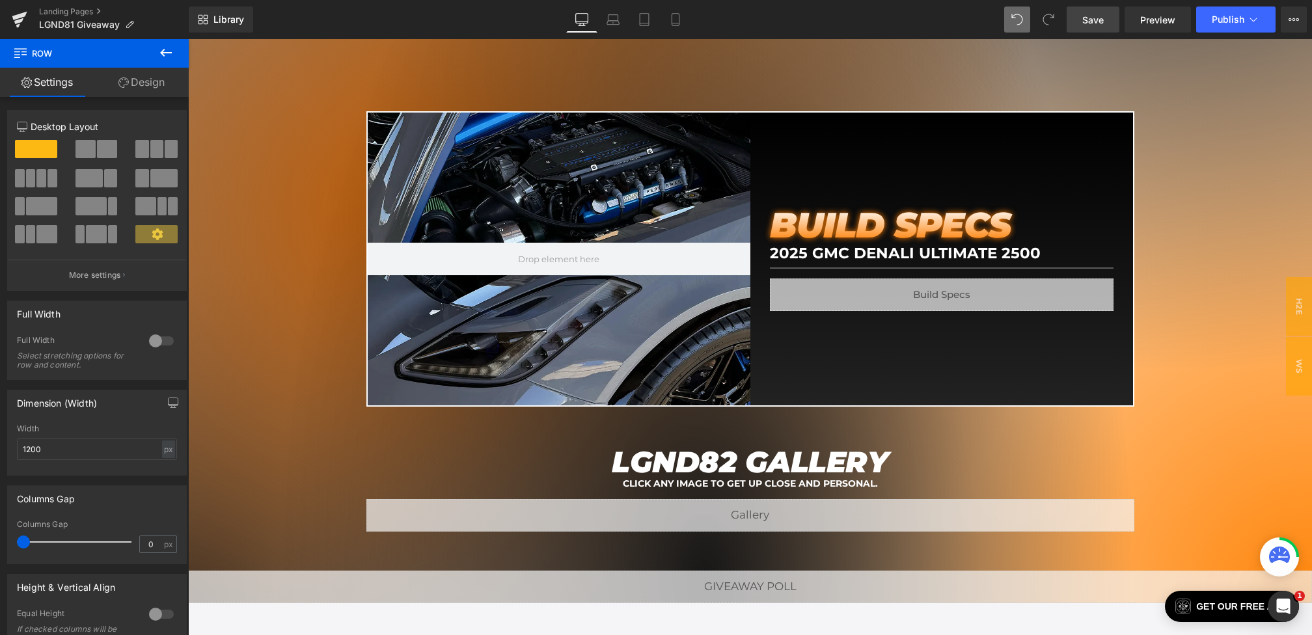
click at [1092, 8] on link "Save" at bounding box center [1093, 20] width 53 height 26
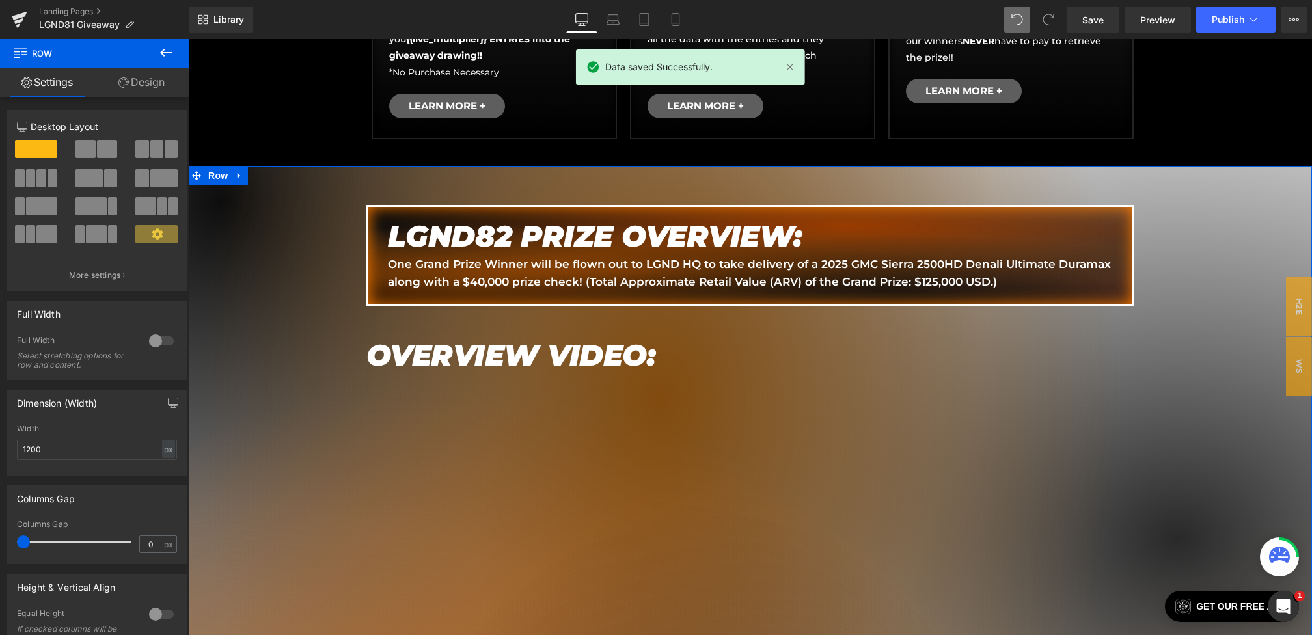
scroll to position [711, 0]
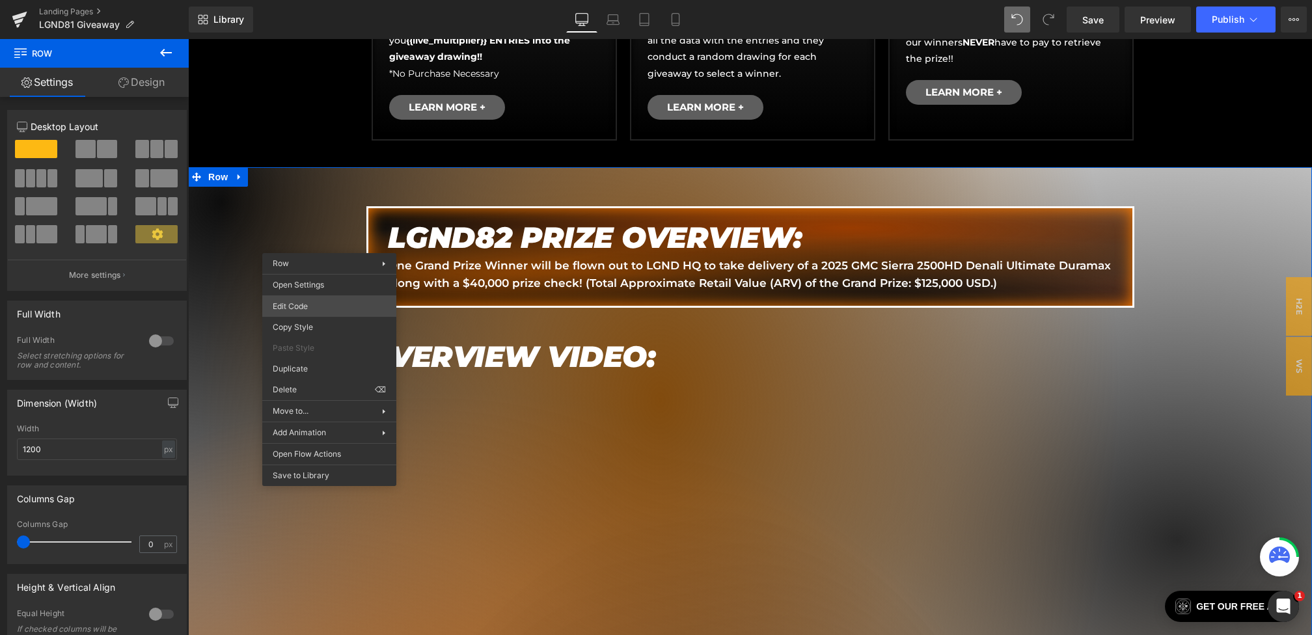
click at [314, 0] on div "Text Block You are previewing how the will restyle your page. You can not edit …" at bounding box center [656, 0] width 1312 height 0
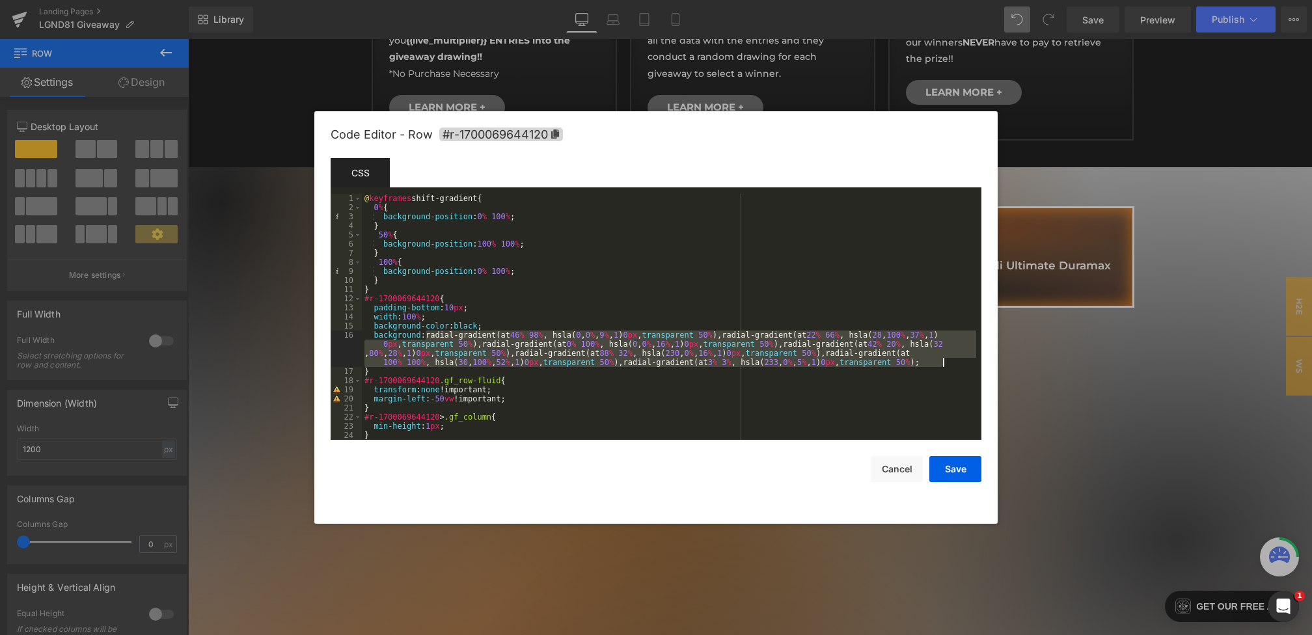
drag, startPoint x: 426, startPoint y: 333, endPoint x: 958, endPoint y: 365, distance: 532.2
click at [958, 365] on div "@ keyframes shift-gradient { 0 % { background-position : 0 % 100 % ; } 50 % { b…" at bounding box center [669, 326] width 615 height 264
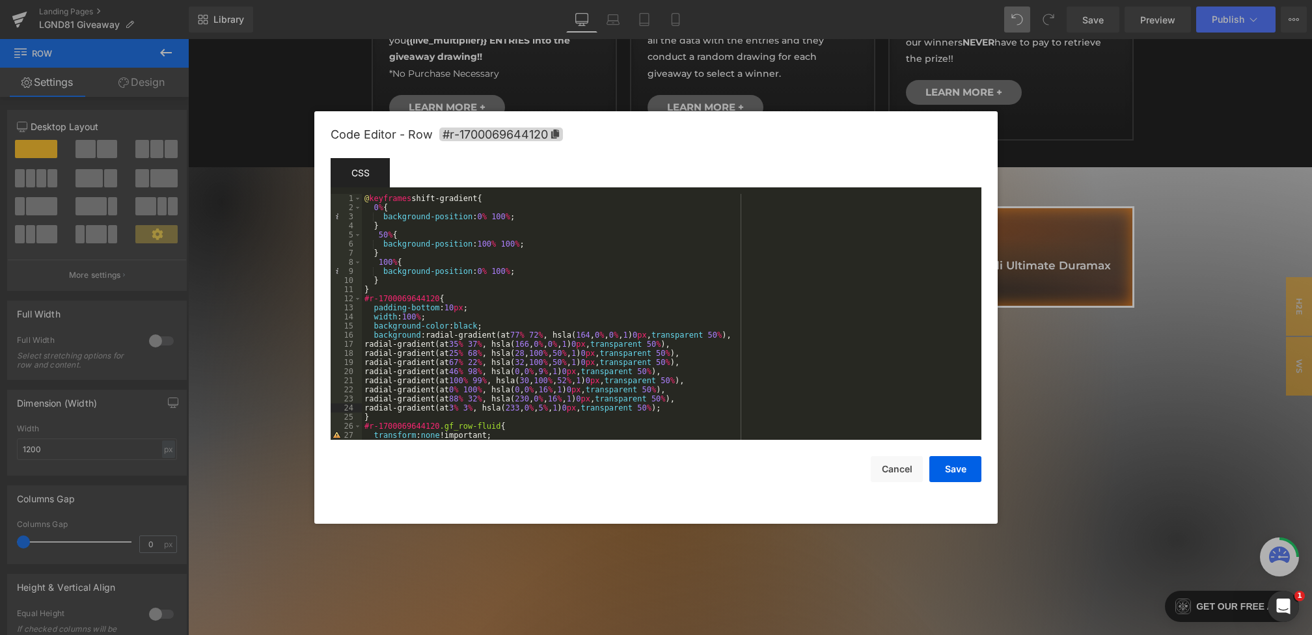
click at [430, 335] on div "@ keyframes shift-gradient { 0 % { background-position : 0 % 100 % ; } 50 % { b…" at bounding box center [669, 326] width 615 height 264
paste textarea
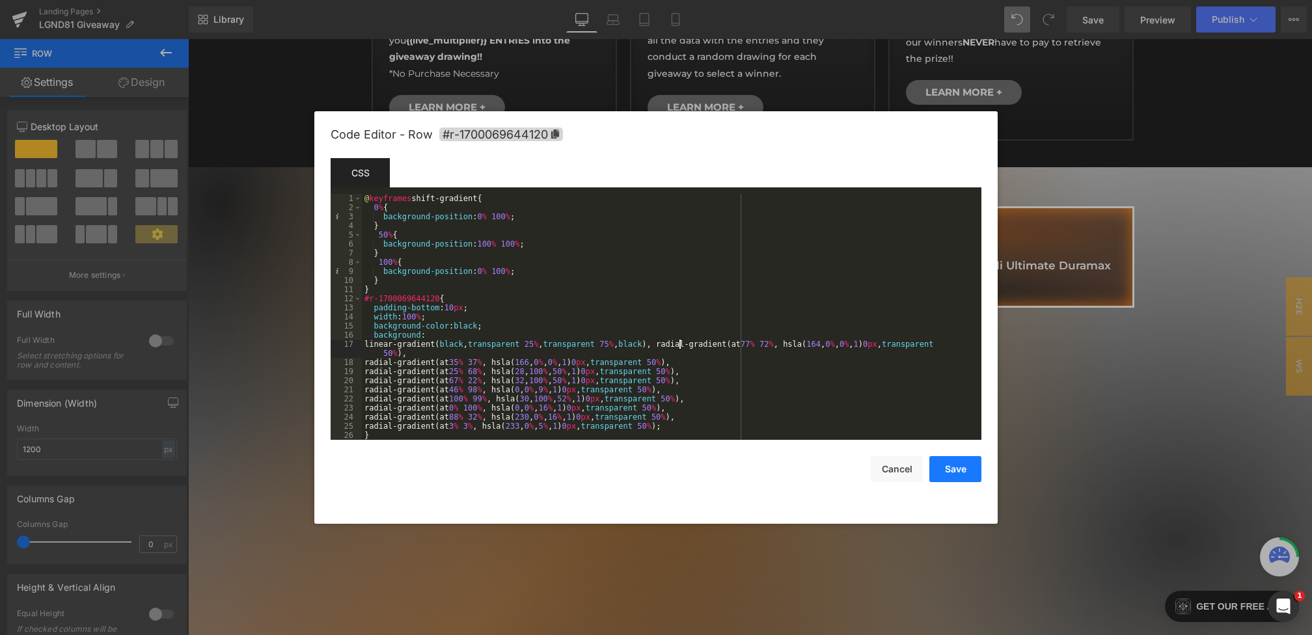
click at [974, 473] on button "Save" at bounding box center [956, 469] width 52 height 26
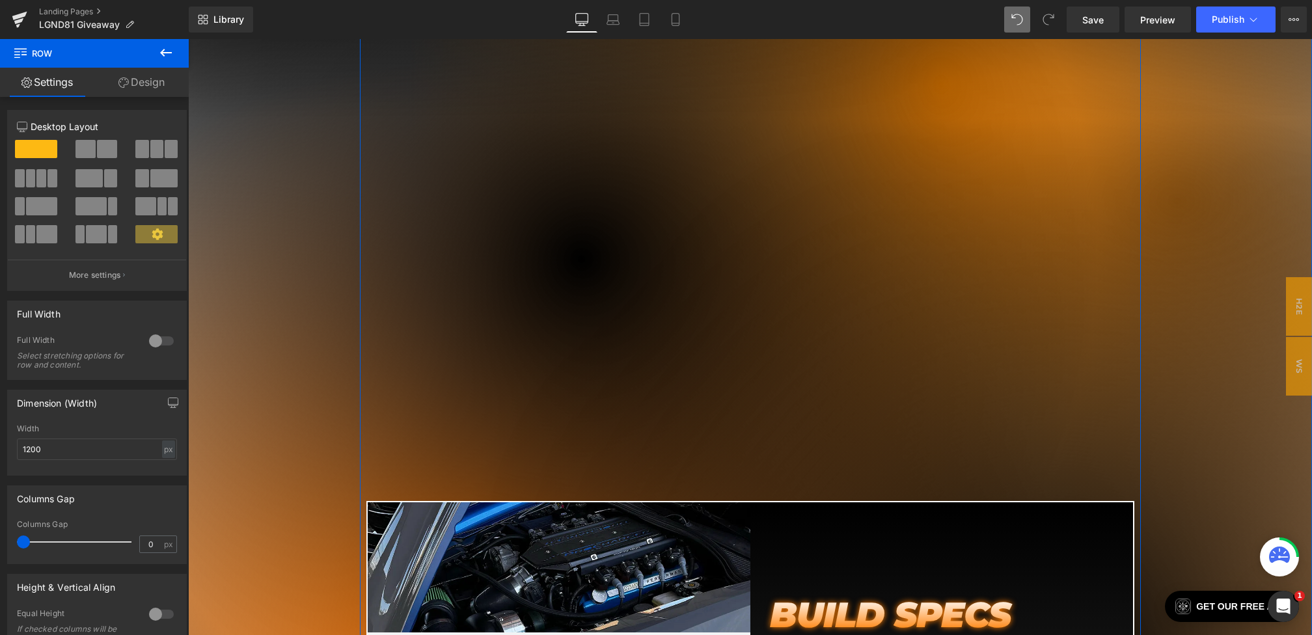
scroll to position [650, 0]
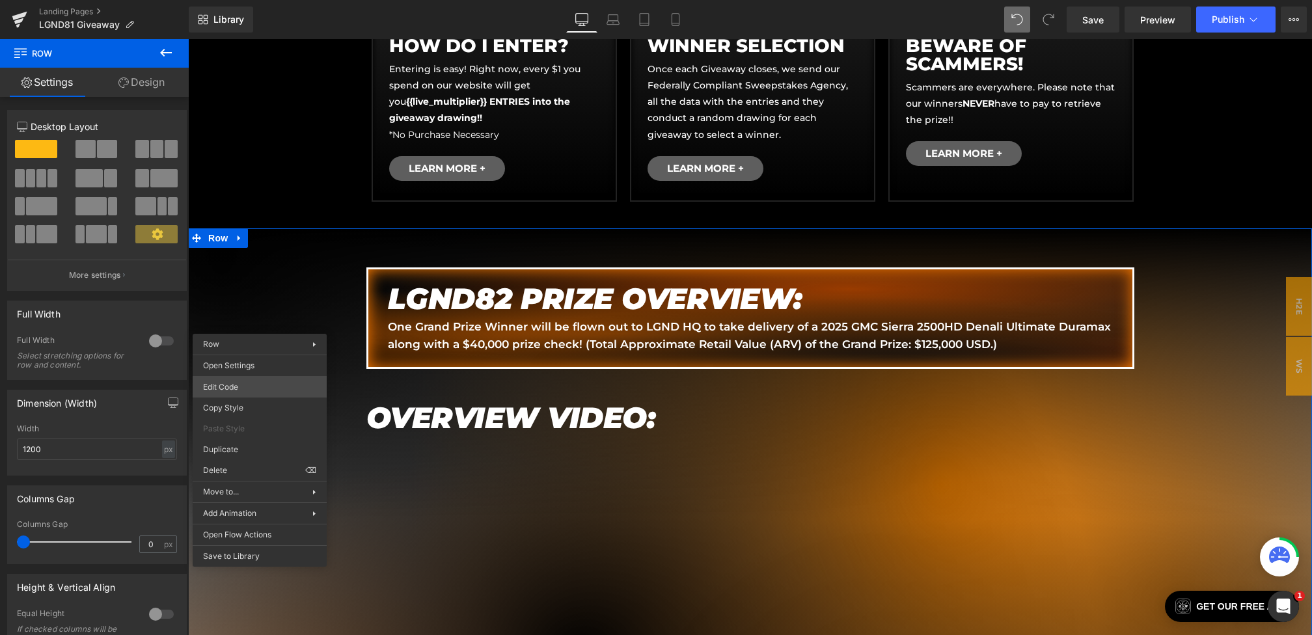
click at [237, 383] on body "Text Block You are previewing how the will restyle your page. You can not edit …" at bounding box center [656, 317] width 1312 height 635
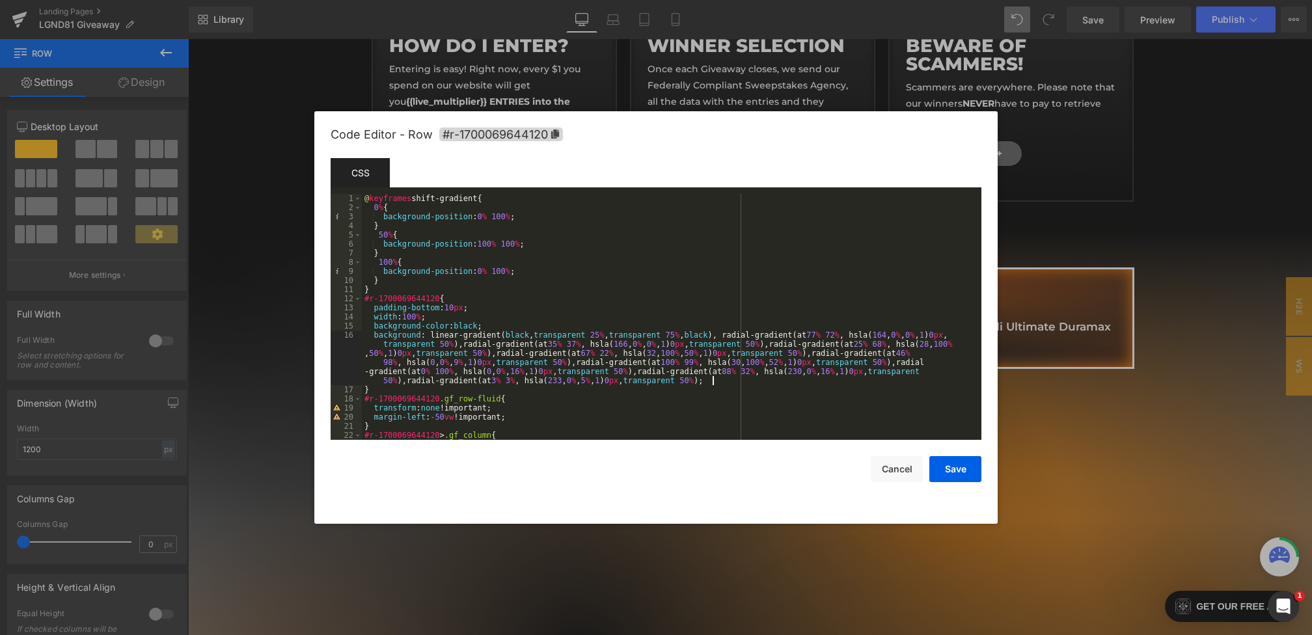
click at [713, 381] on div "@ keyframes shift-gradient { 0 % { background-position : 0 % 100 % ; } 50 % { b…" at bounding box center [669, 326] width 615 height 264
click at [951, 471] on button "Save" at bounding box center [956, 469] width 52 height 26
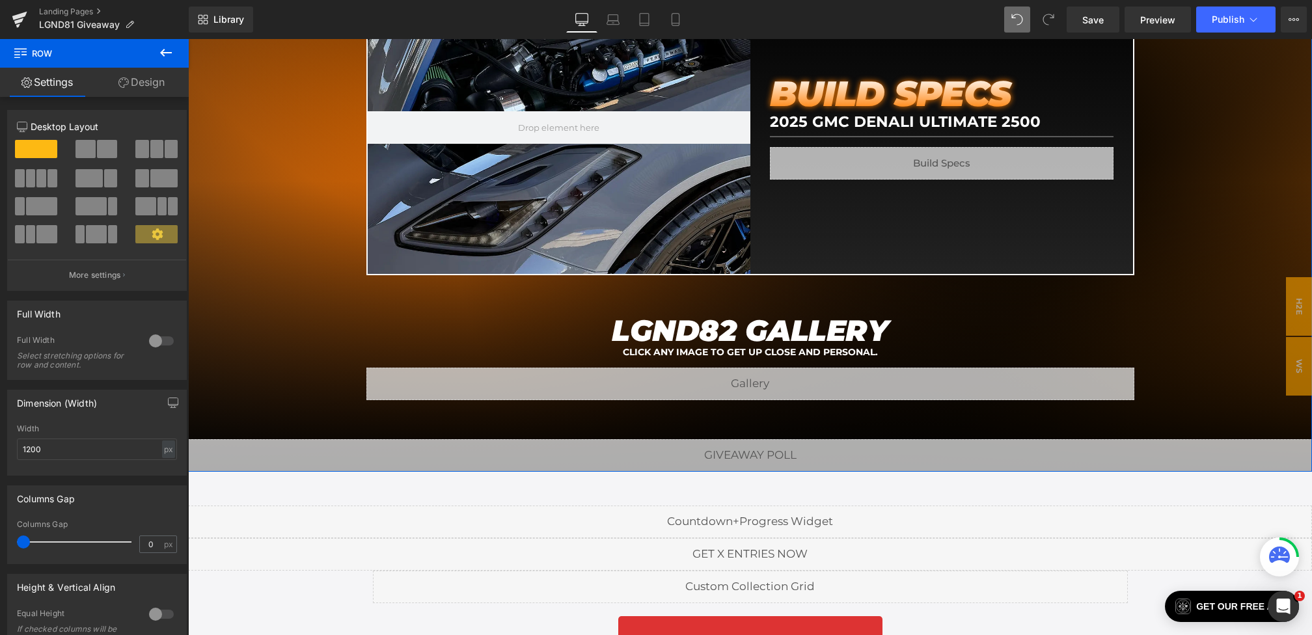
scroll to position [1608, 0]
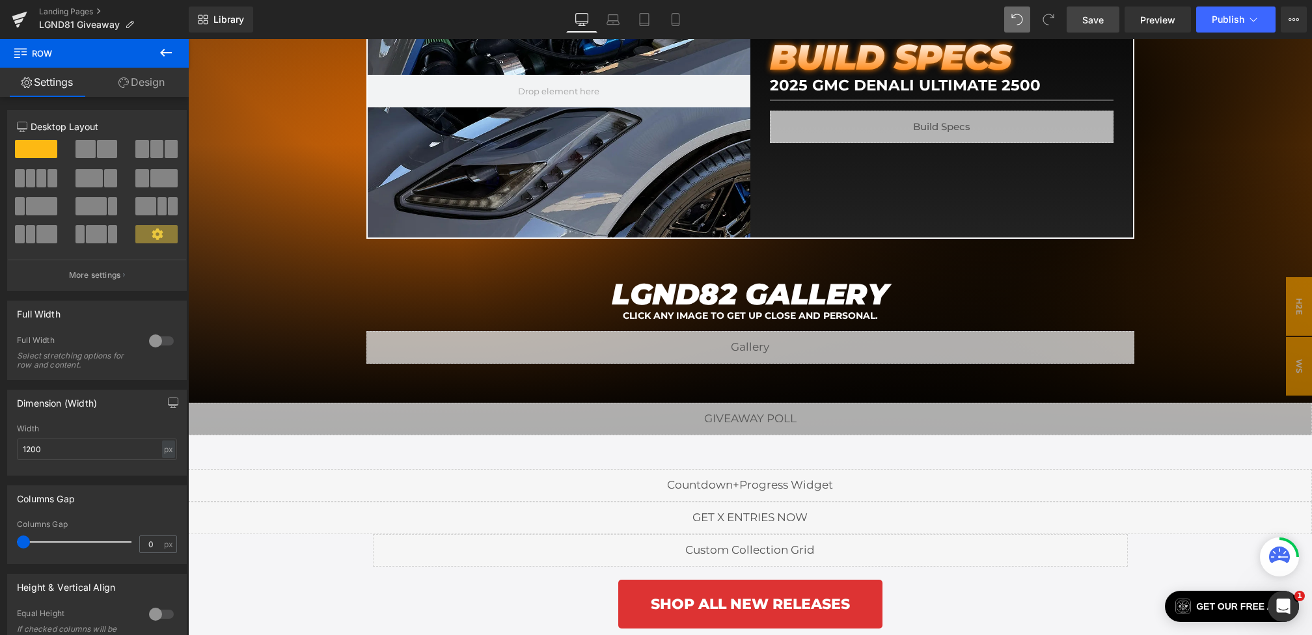
click at [1094, 20] on span "Save" at bounding box center [1093, 20] width 21 height 14
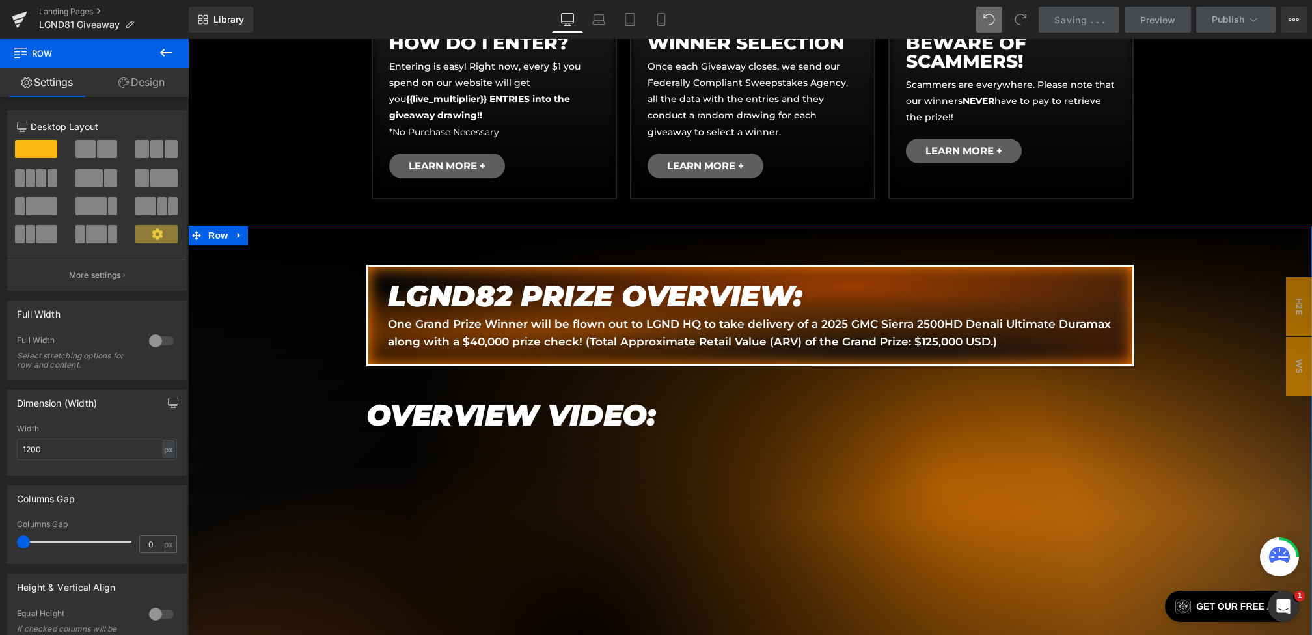
scroll to position [651, 0]
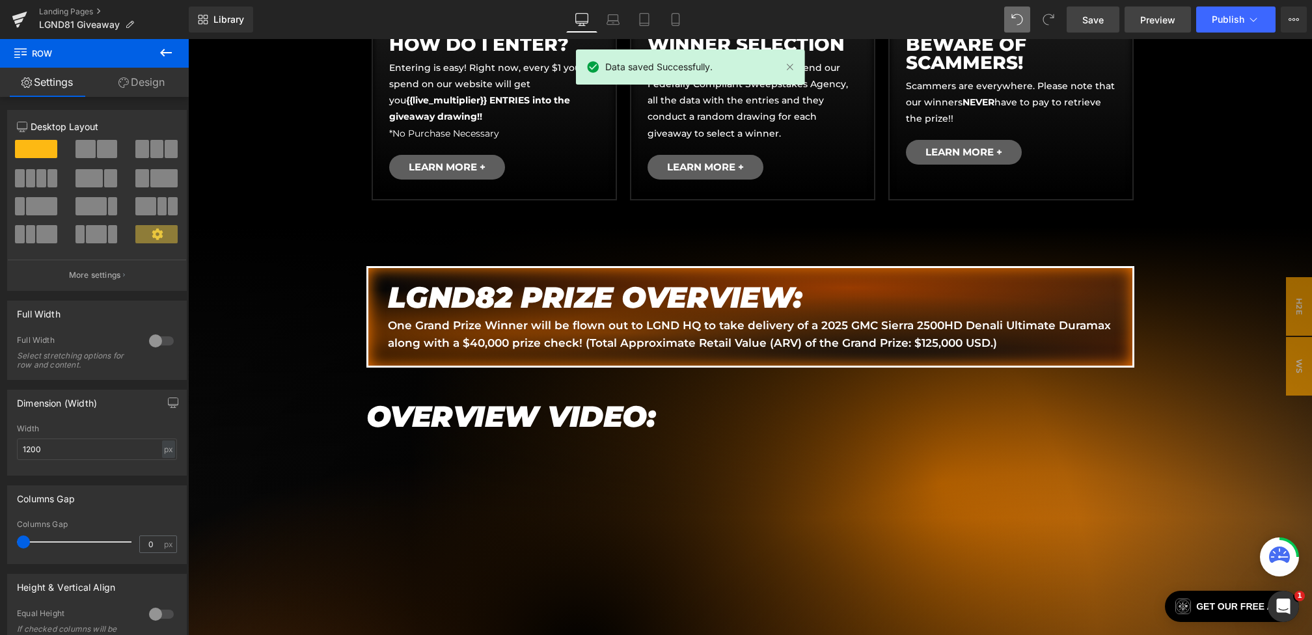
click at [1161, 32] on link "Preview" at bounding box center [1158, 20] width 66 height 26
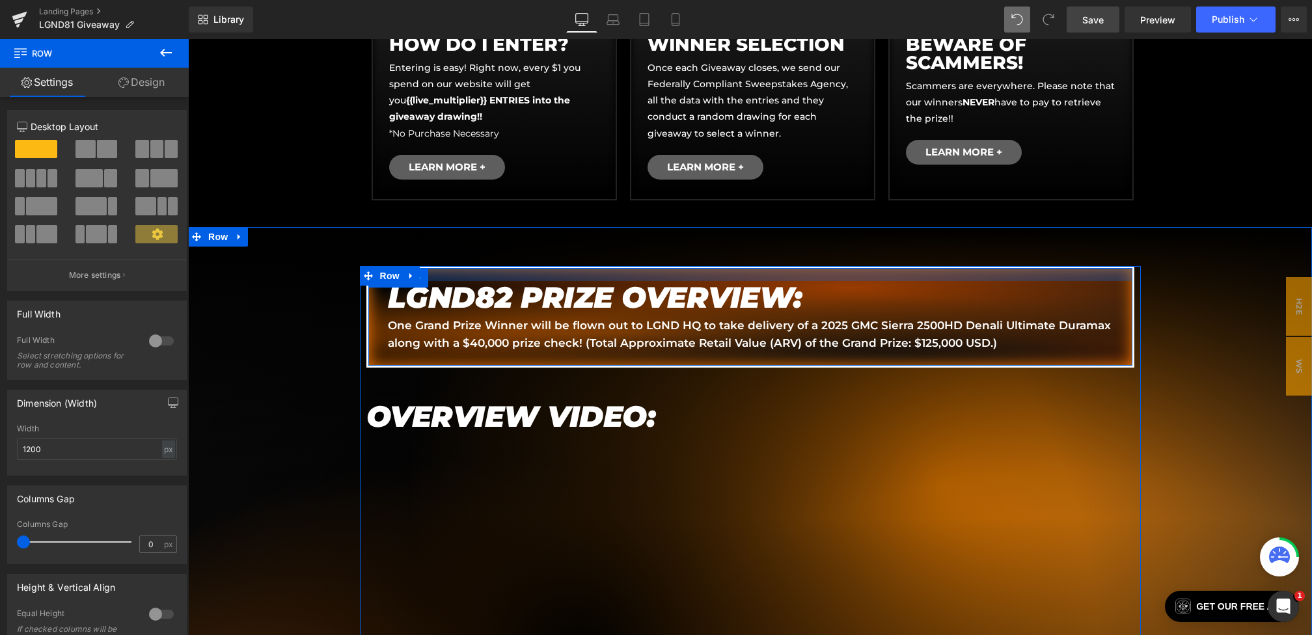
scroll to position [311, 0]
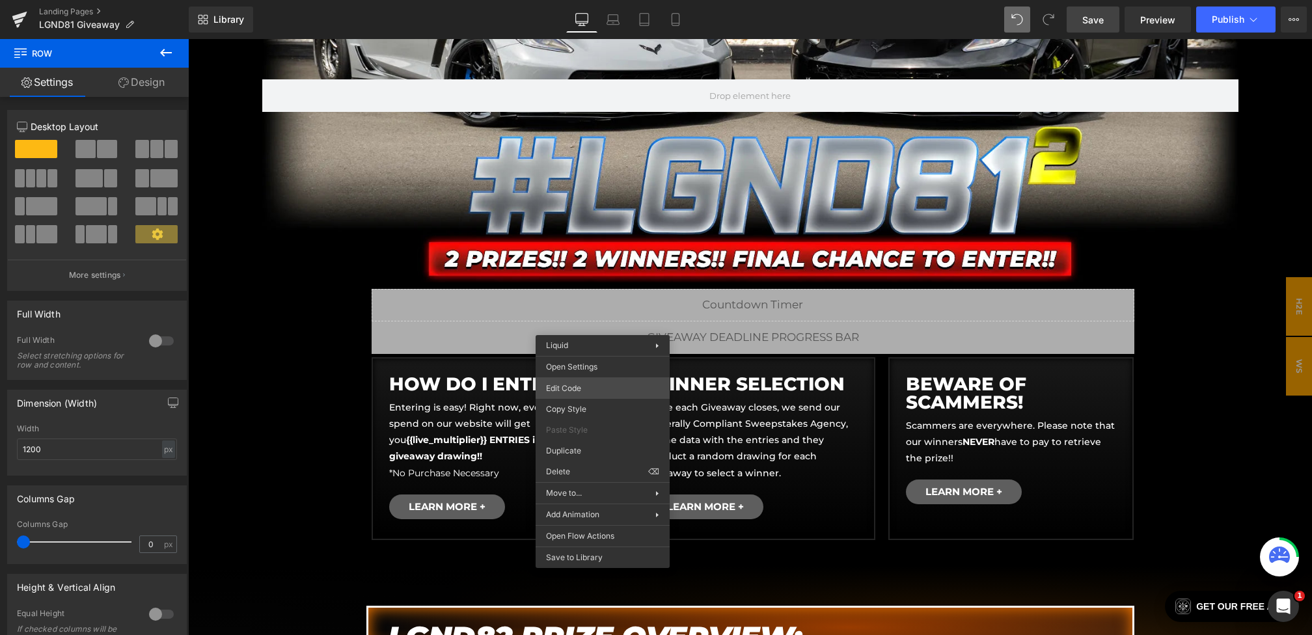
click at [572, 0] on div "Text Block You are previewing how the will restyle your page. You can not edit …" at bounding box center [656, 0] width 1312 height 0
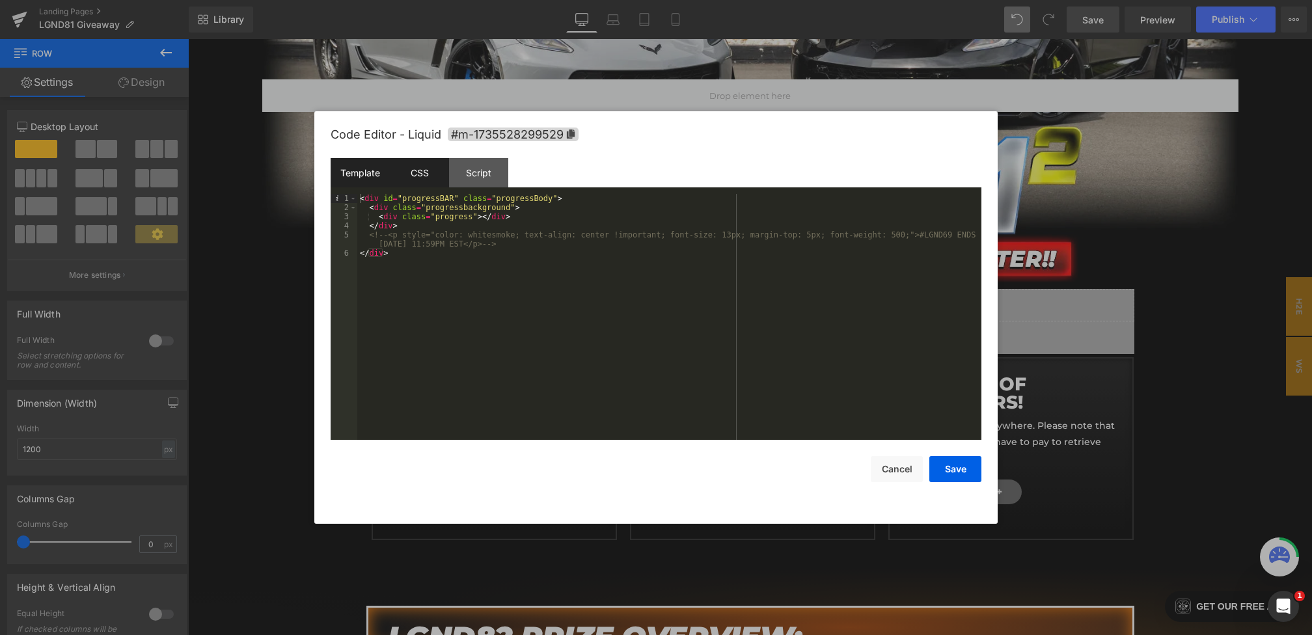
click at [419, 176] on div "CSS" at bounding box center [419, 172] width 59 height 29
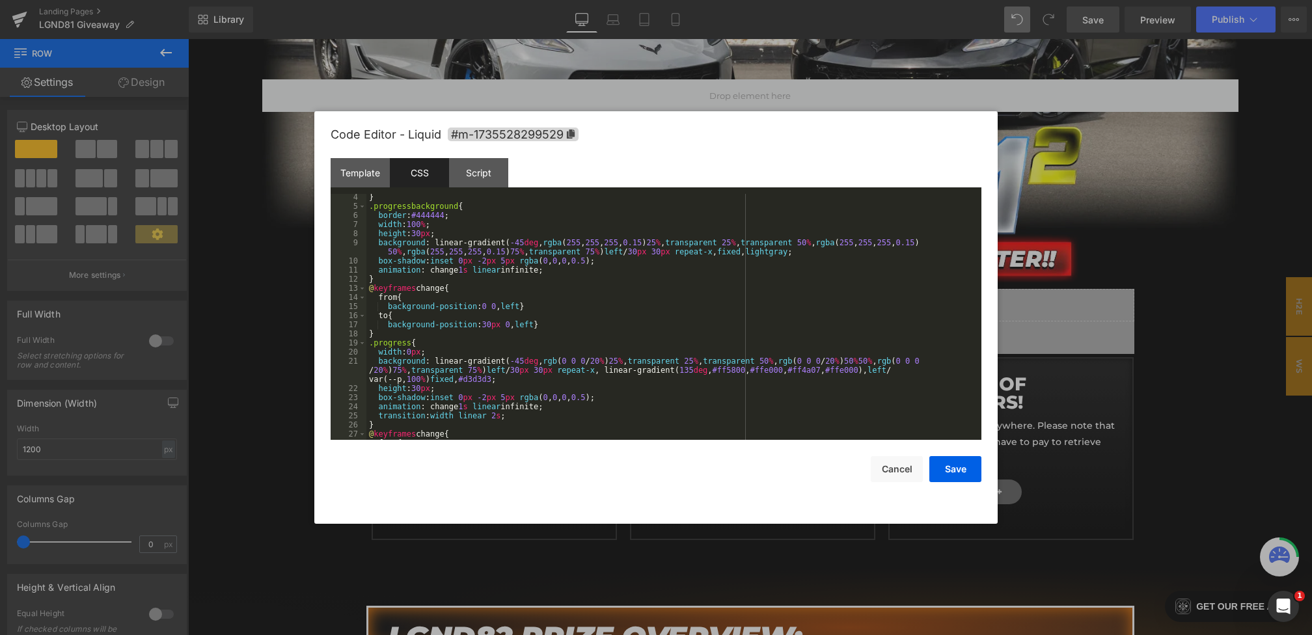
scroll to position [116, 0]
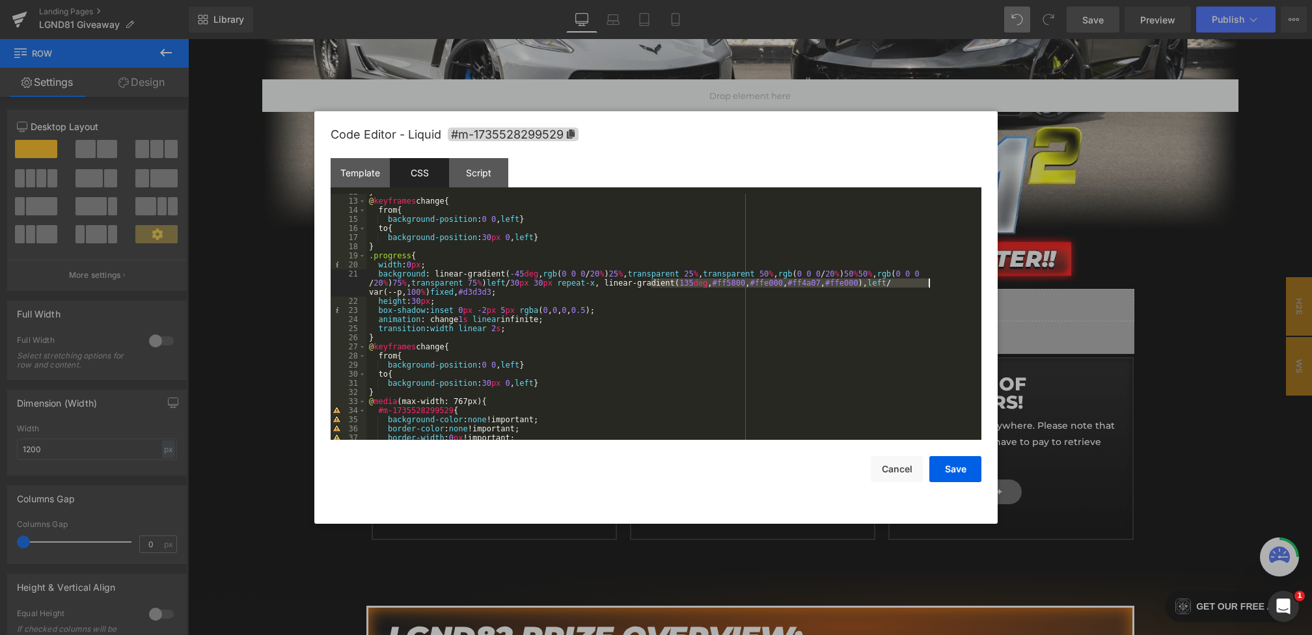
drag, startPoint x: 652, startPoint y: 283, endPoint x: 928, endPoint y: 283, distance: 276.0
click at [928, 283] on div "} @ keyframes change { from { background-position : 0 0 , left } to { backgroun…" at bounding box center [672, 319] width 610 height 264
click at [954, 464] on button "Save" at bounding box center [956, 469] width 52 height 26
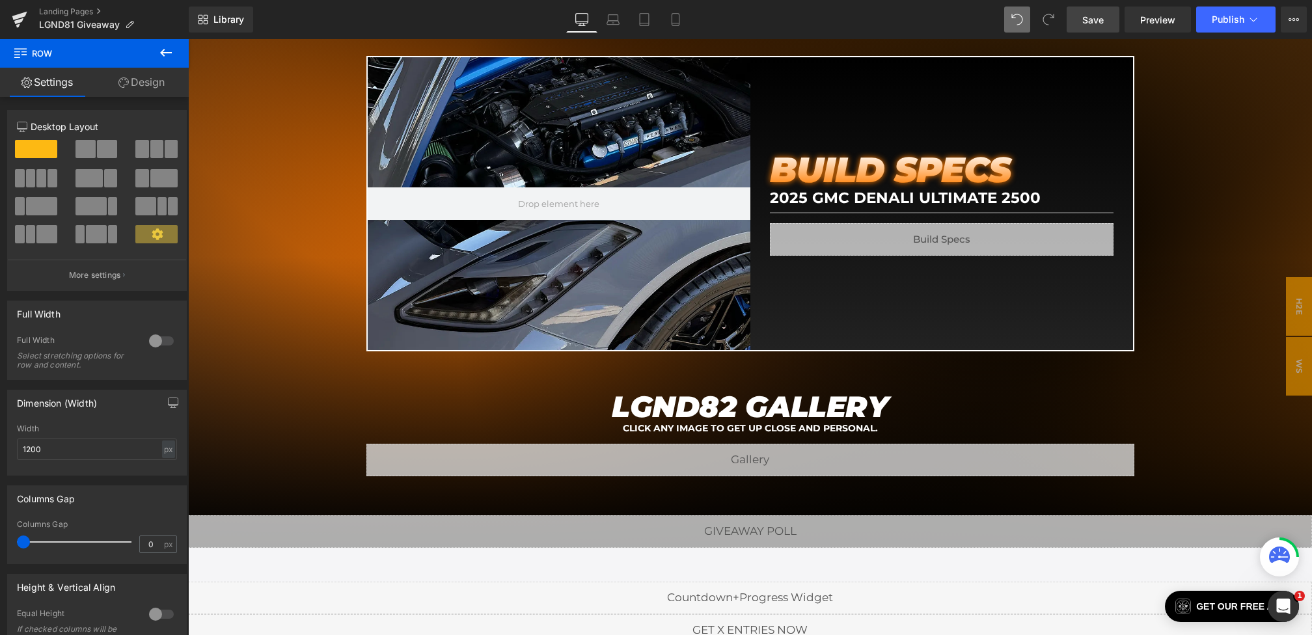
scroll to position [1508, 0]
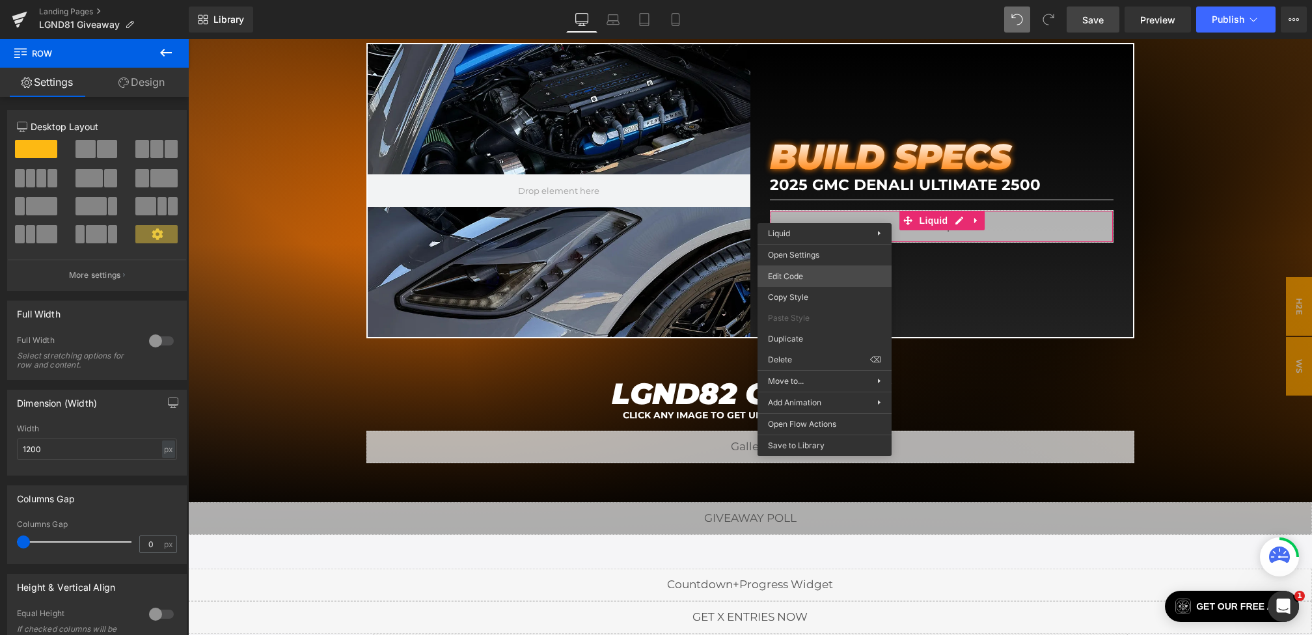
click at [789, 0] on div "Text Block You are previewing how the will restyle your page. You can not edit …" at bounding box center [656, 0] width 1312 height 0
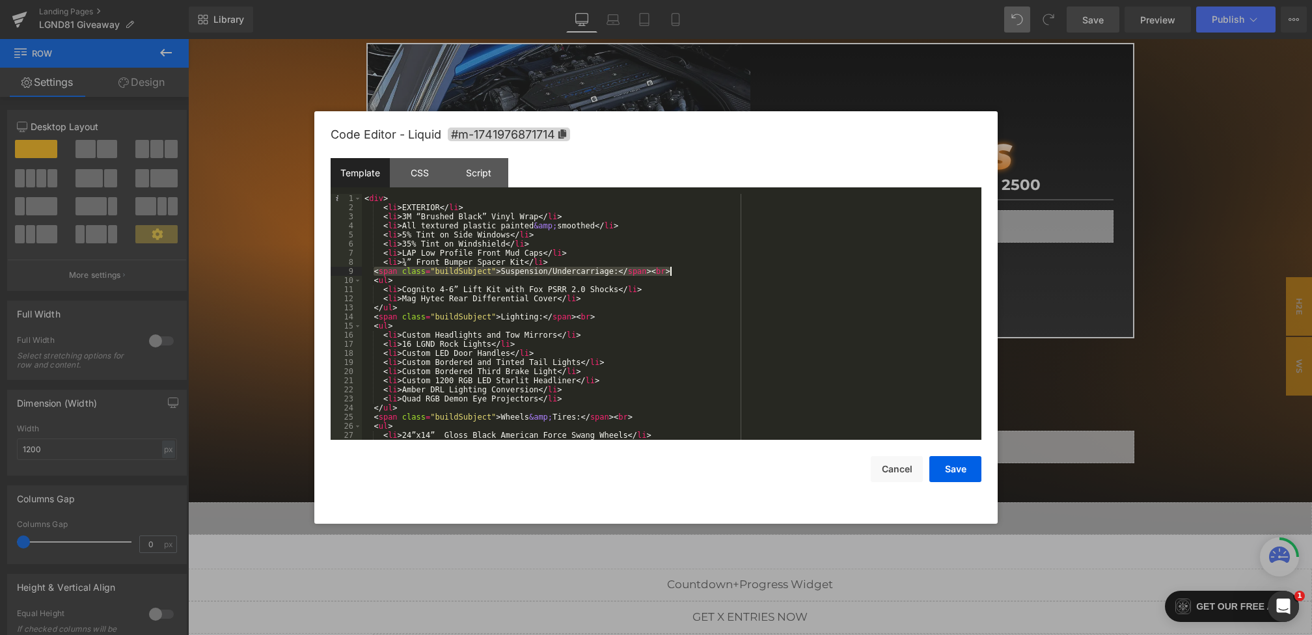
drag, startPoint x: 372, startPoint y: 273, endPoint x: 685, endPoint y: 271, distance: 312.5
click at [685, 271] on div "< div > < li > EXTERIOR </ li > < li > 3M “Brushed Black” Vinyl Wrap </ li > < …" at bounding box center [669, 326] width 615 height 264
drag, startPoint x: 475, startPoint y: 206, endPoint x: 383, endPoint y: 208, distance: 91.2
click at [383, 208] on div "< div > < li > EXTERIOR </ li > < li > 3M “Brushed Black” Vinyl Wrap </ li > < …" at bounding box center [669, 326] width 615 height 264
paste textarea
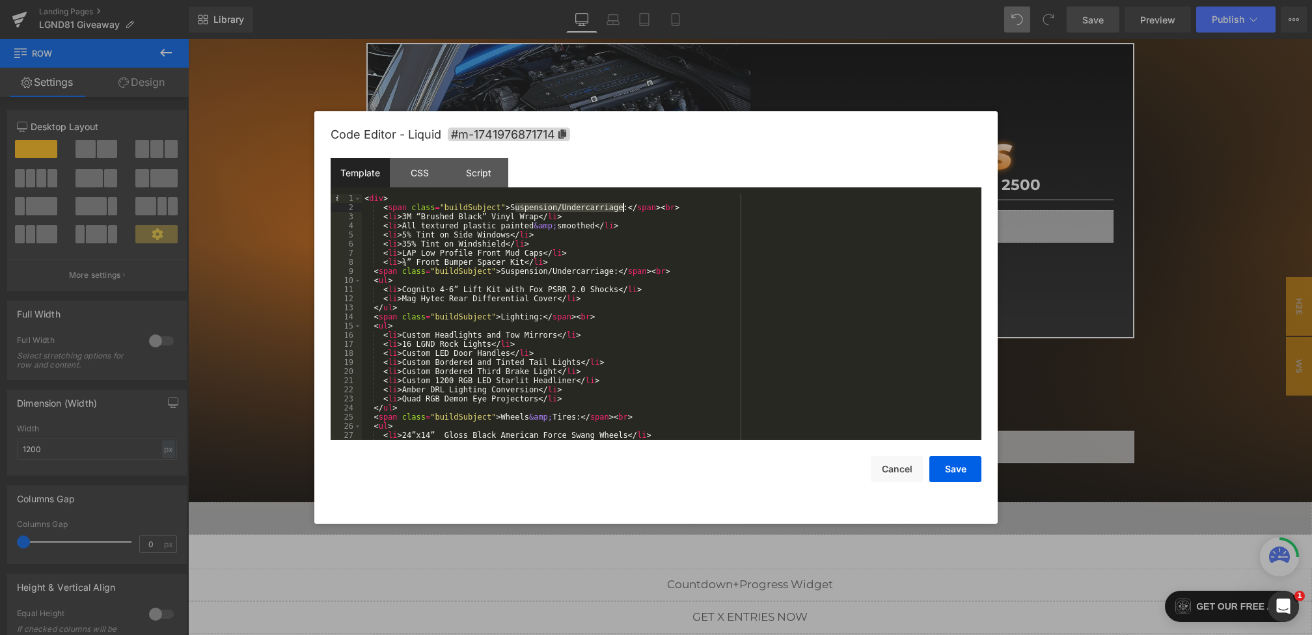
drag, startPoint x: 514, startPoint y: 209, endPoint x: 624, endPoint y: 210, distance: 110.0
click at [624, 210] on div "< div > < span class = "buildSubject" > Suspension/Undercarriage: </ span > < b…" at bounding box center [669, 326] width 615 height 264
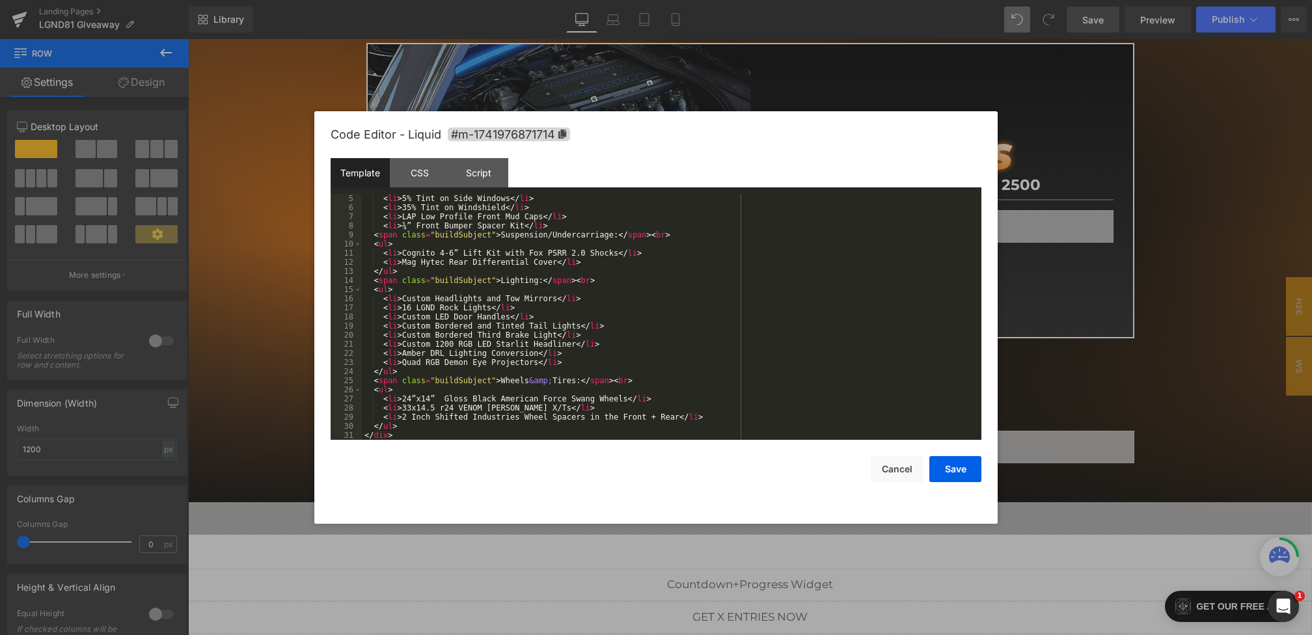
scroll to position [36, 0]
click at [962, 462] on button "Save" at bounding box center [956, 469] width 52 height 26
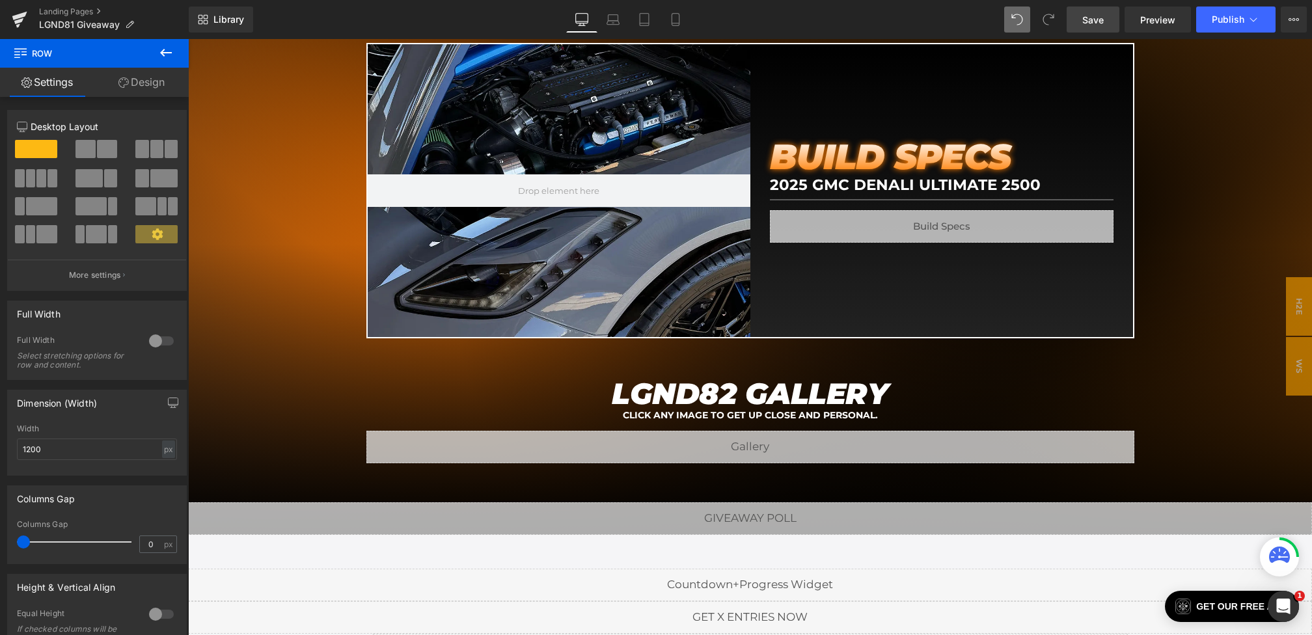
click at [1087, 18] on span "Save" at bounding box center [1093, 20] width 21 height 14
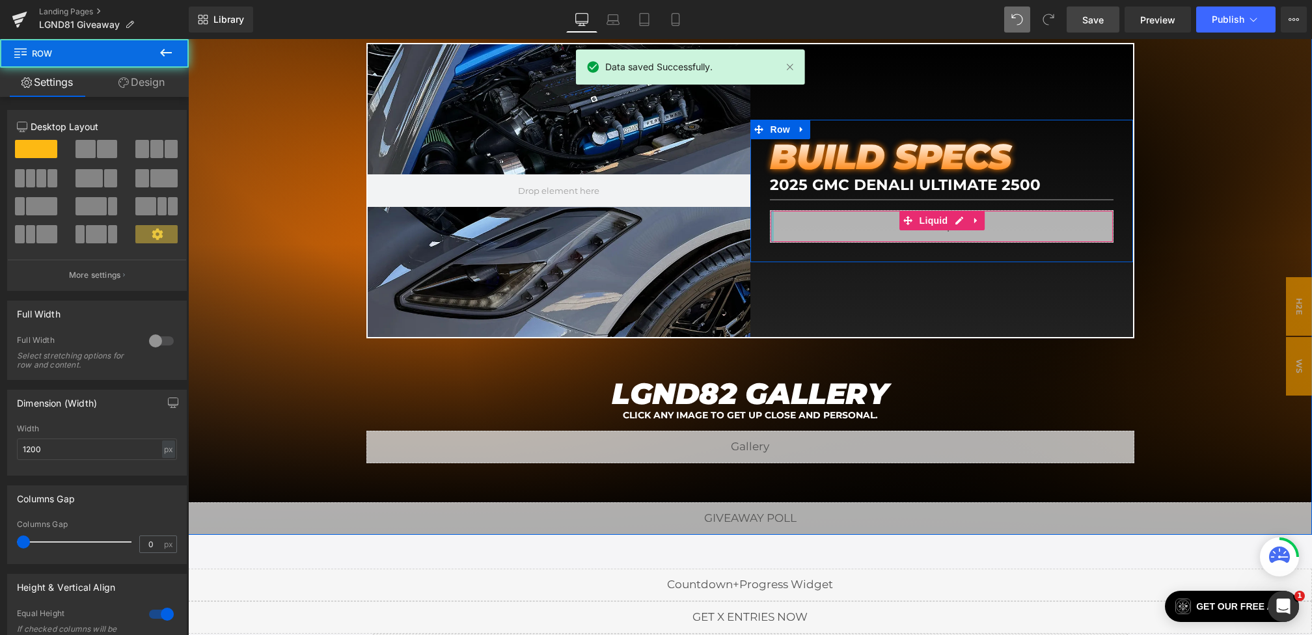
click at [766, 232] on div "BUILD SPECS Heading 2025 GMC DENALI ULTIMATE 2500 Heading Separator Liquid Row" at bounding box center [942, 191] width 383 height 143
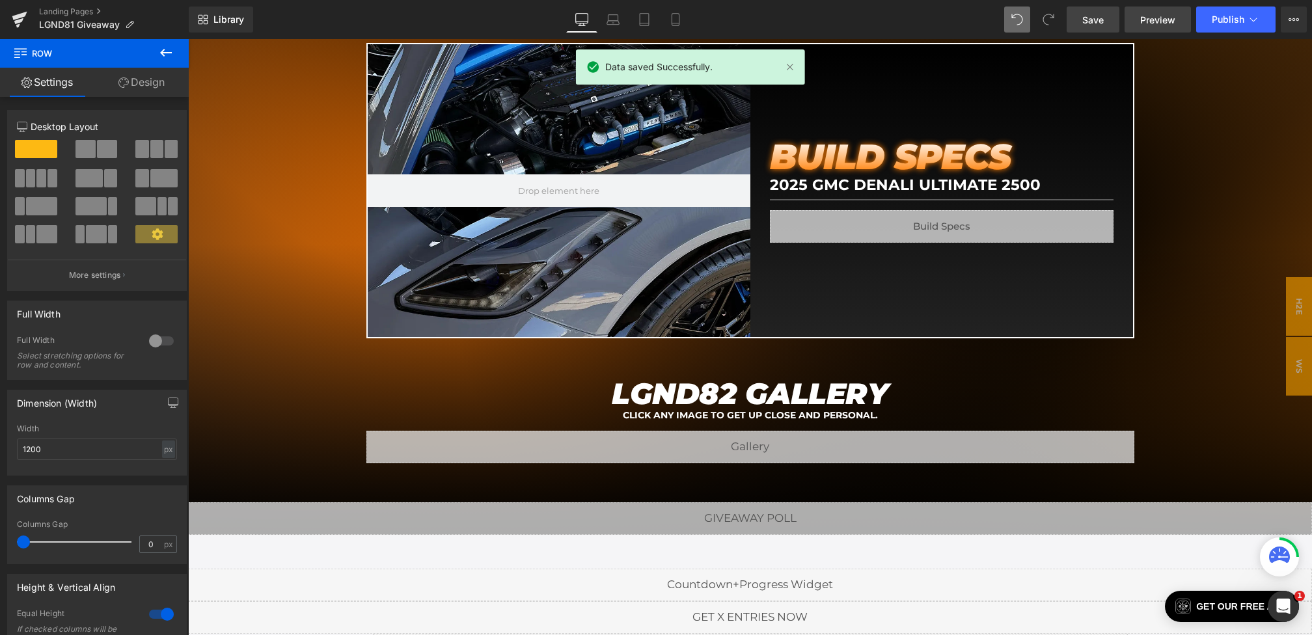
click at [1146, 15] on span "Preview" at bounding box center [1158, 20] width 35 height 14
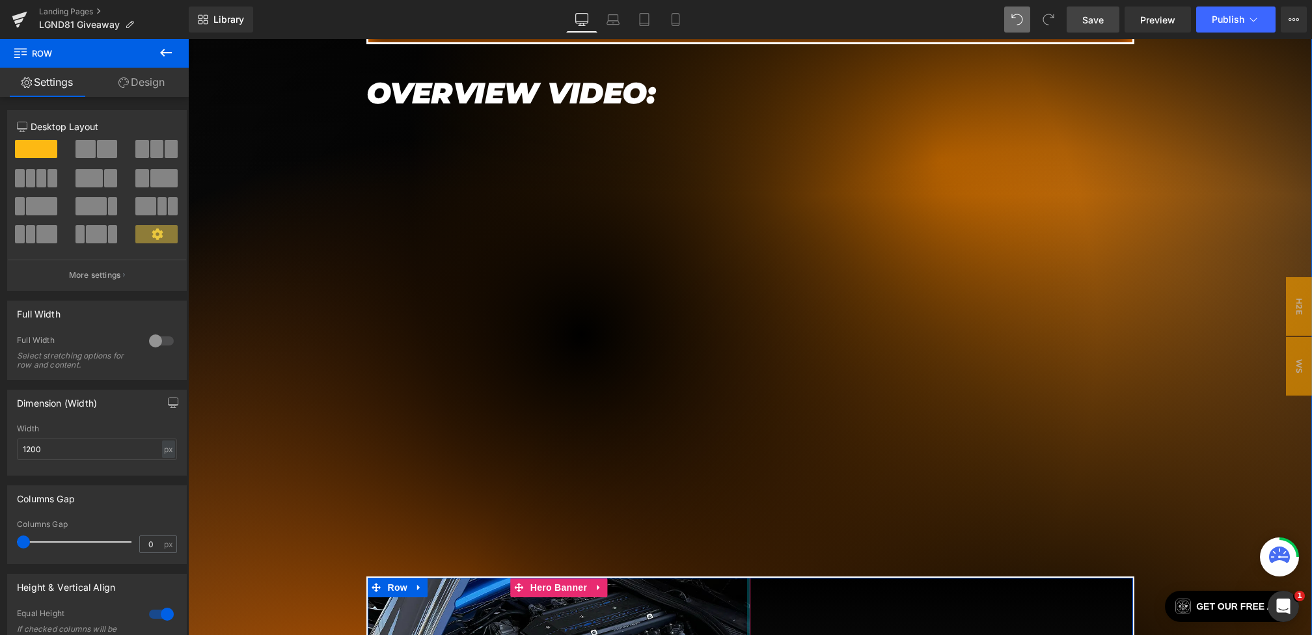
scroll to position [0, 0]
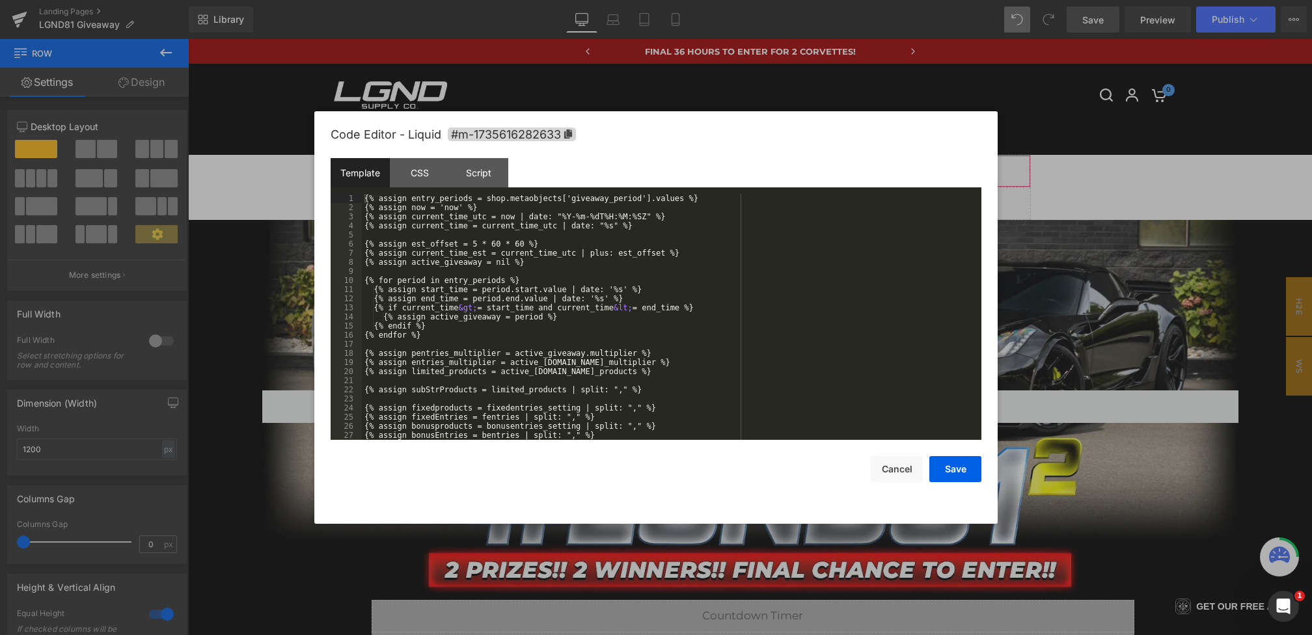
click at [682, 0] on div "Text Block You are previewing how the will restyle your page. You can not edit …" at bounding box center [656, 0] width 1312 height 0
click at [1068, 344] on div at bounding box center [656, 317] width 1312 height 635
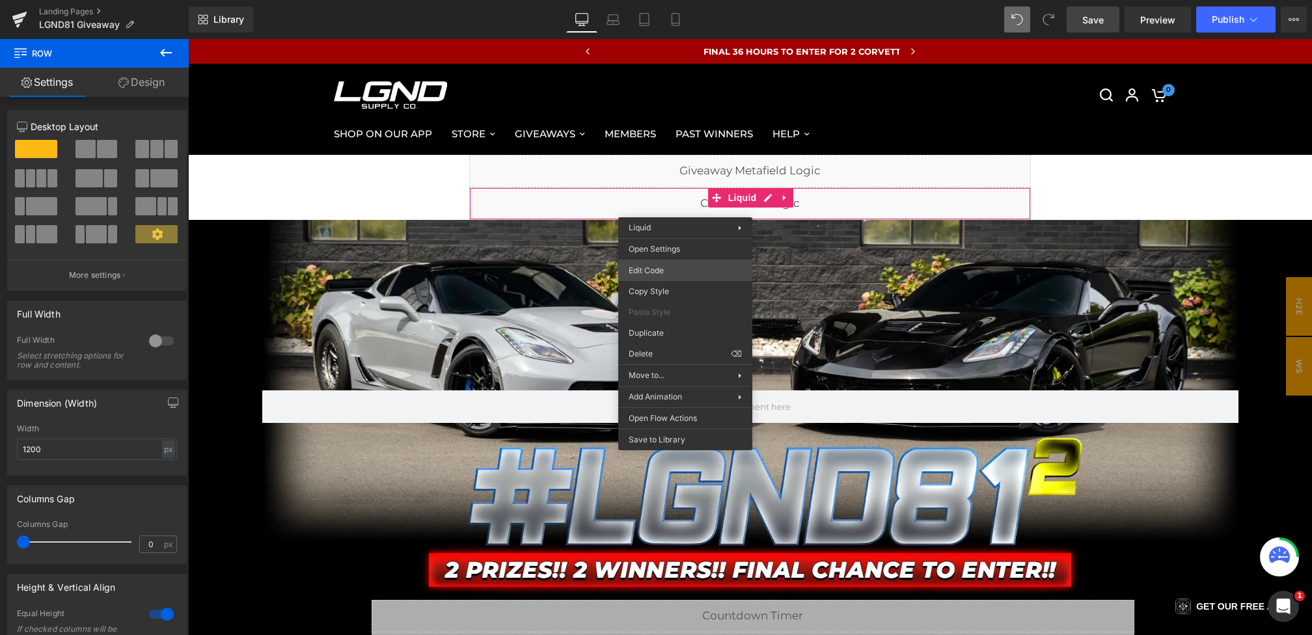
click at [658, 0] on div "Text Block You are previewing how the will restyle your page. You can not edit …" at bounding box center [656, 0] width 1312 height 0
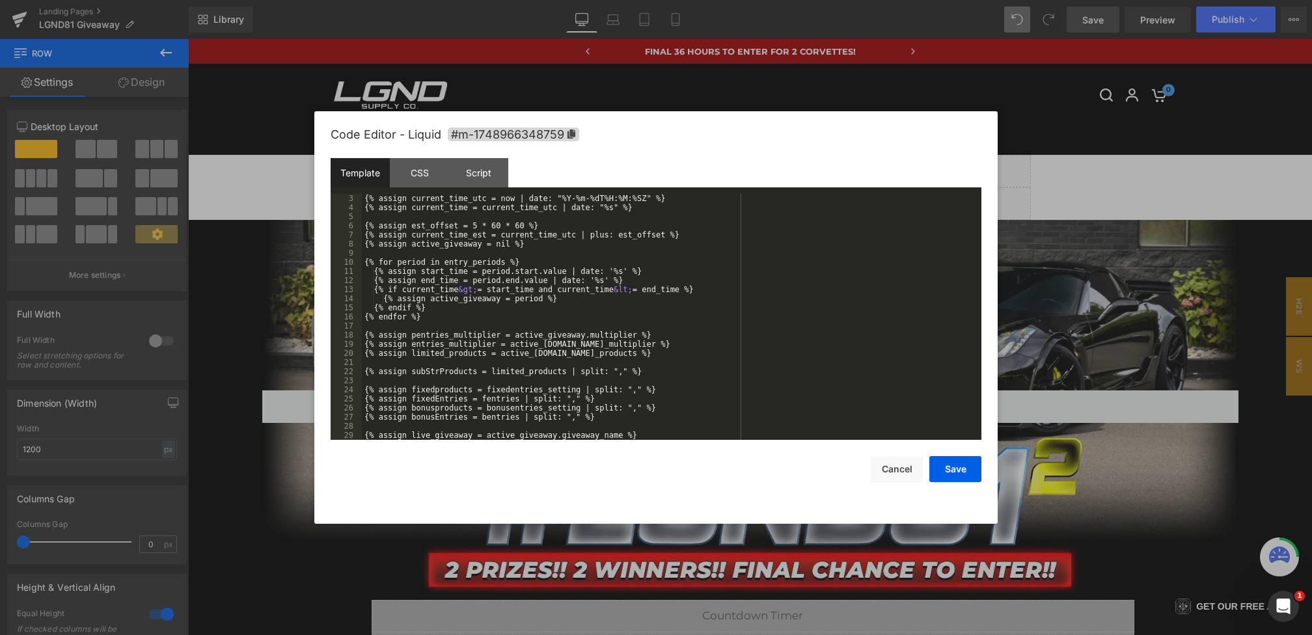
scroll to position [116, 0]
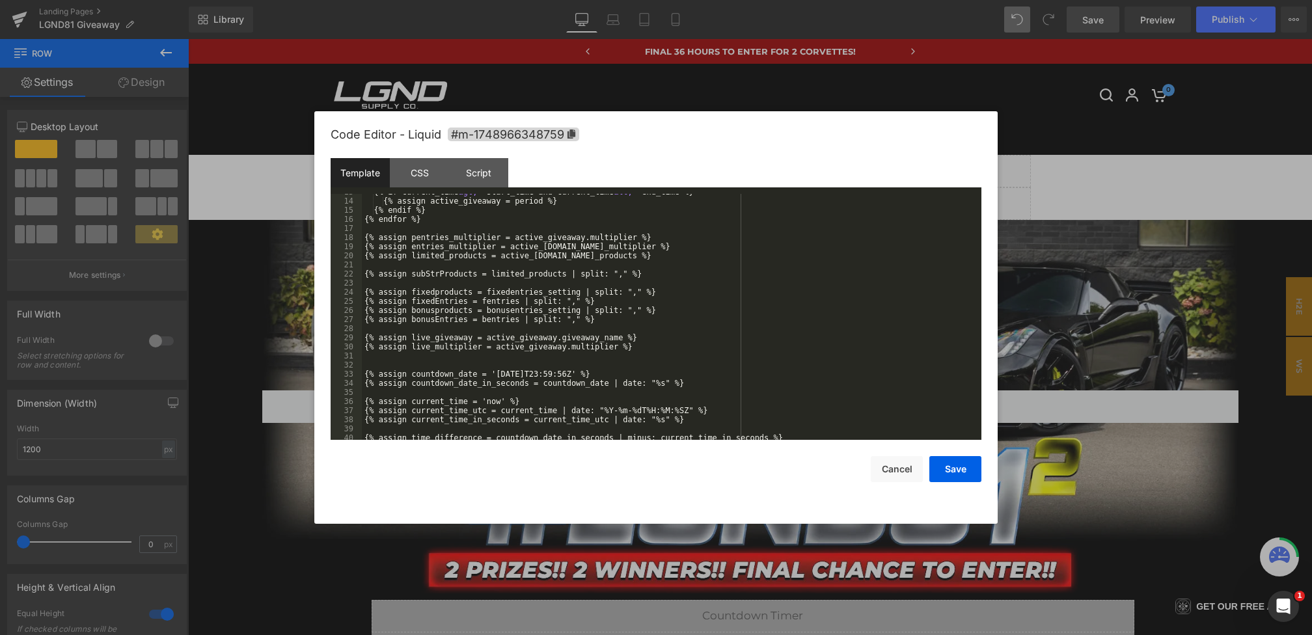
click at [525, 376] on div "{% if current_time &gt; = start_time and current_time &lt; = end_time %} {% ass…" at bounding box center [669, 319] width 615 height 264
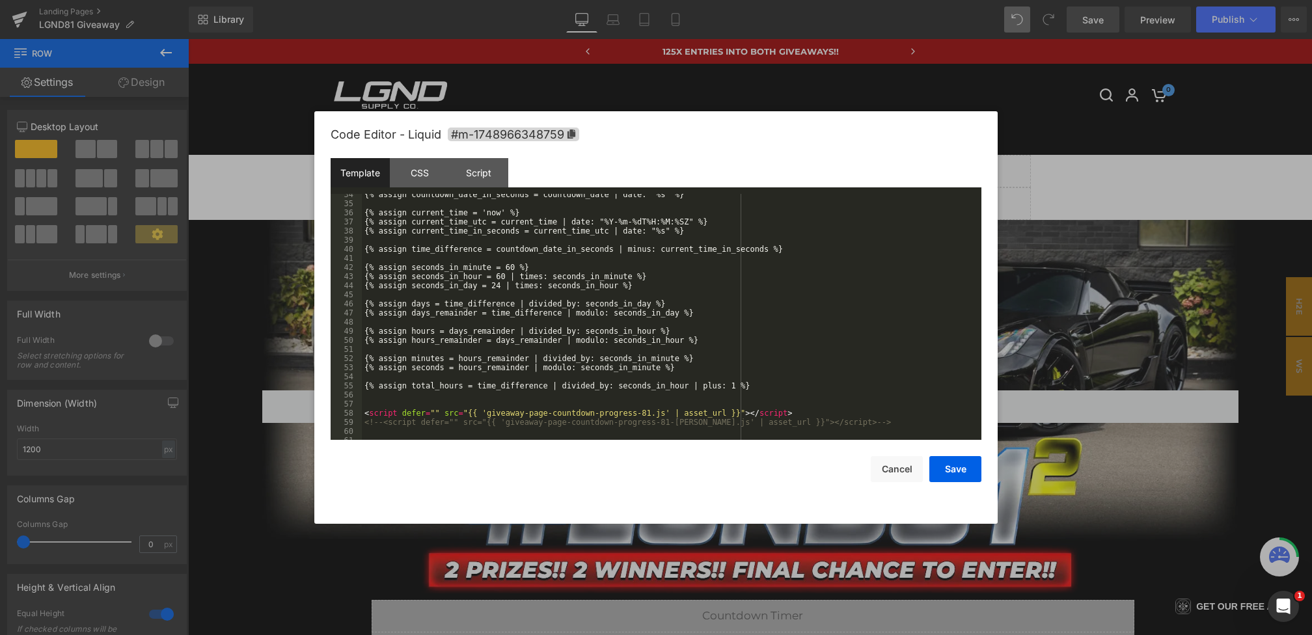
scroll to position [310, 0]
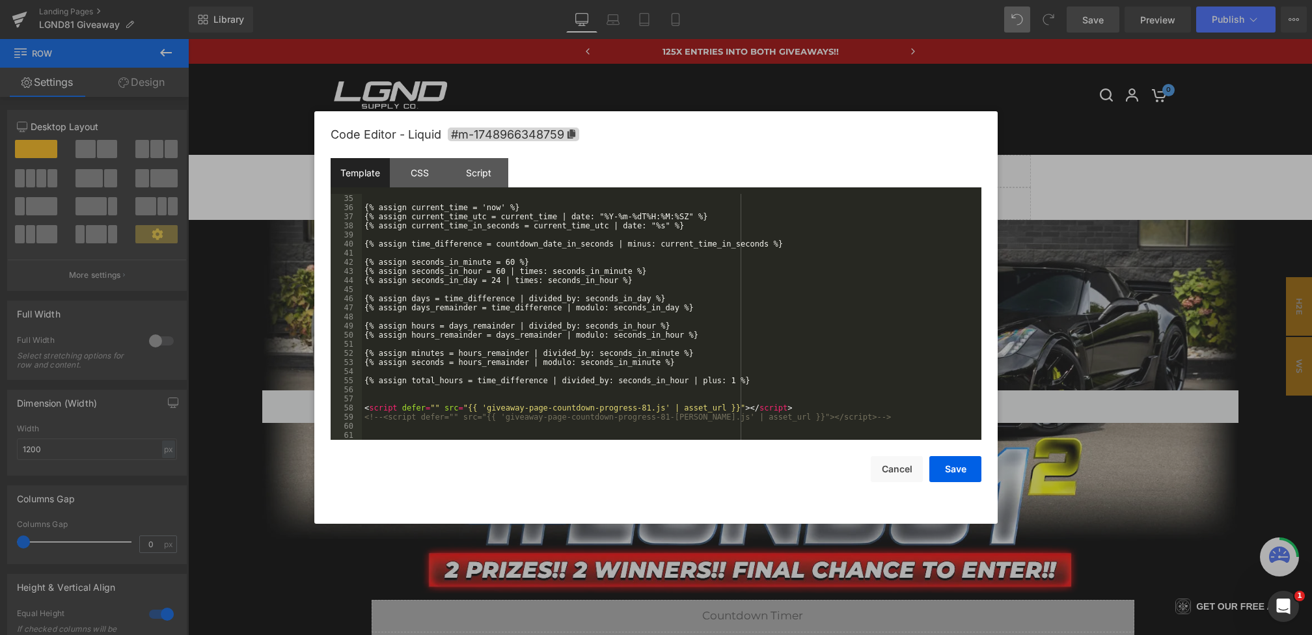
click at [650, 408] on div "{% assign current_time = 'now' %} {% assign current_time_utc = current_time | d…" at bounding box center [669, 326] width 615 height 264
click at [961, 474] on button "Save" at bounding box center [956, 469] width 52 height 26
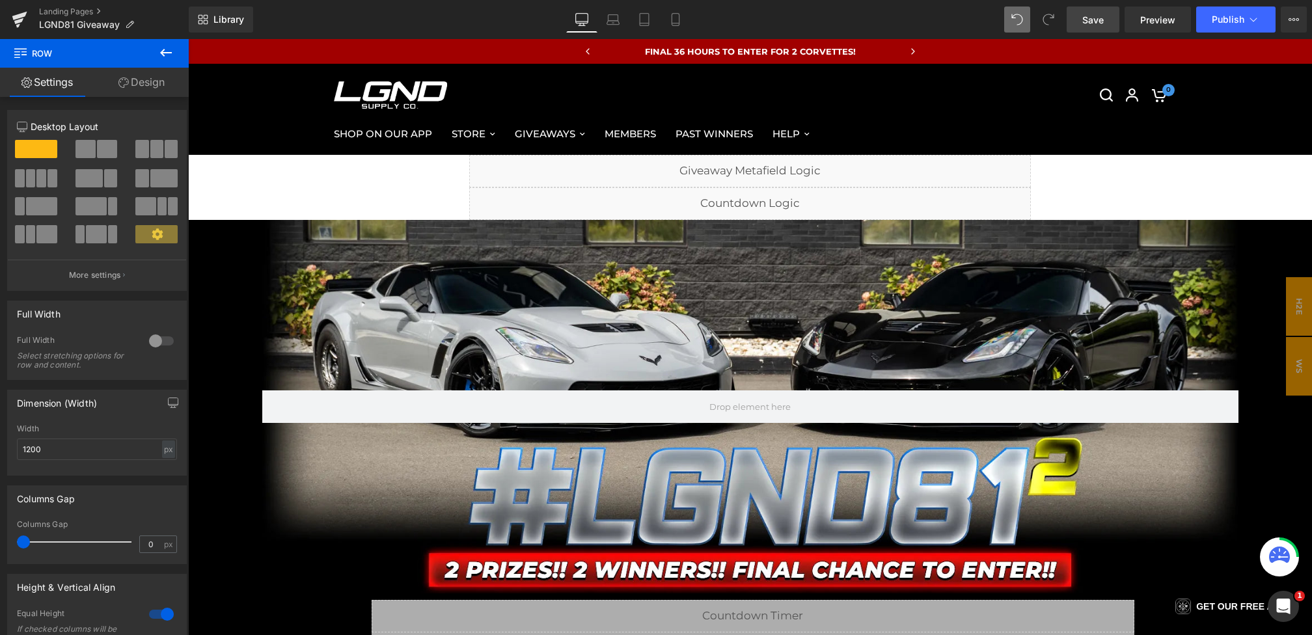
click at [1079, 22] on link "Save" at bounding box center [1093, 20] width 53 height 26
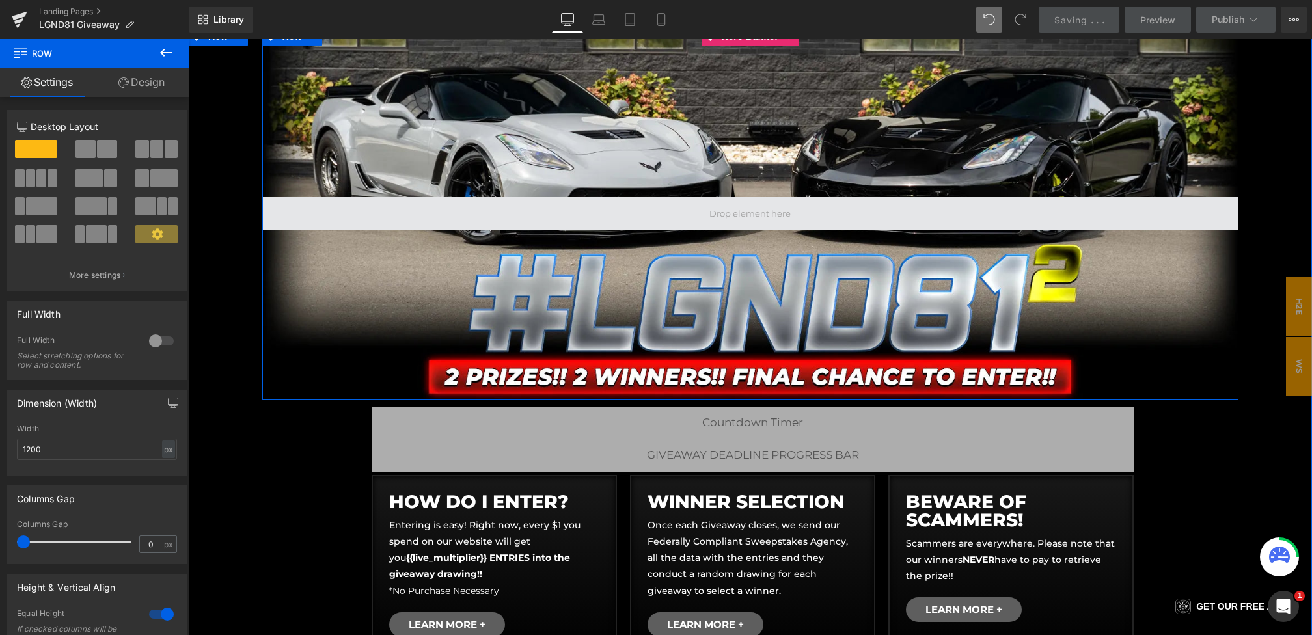
scroll to position [402, 0]
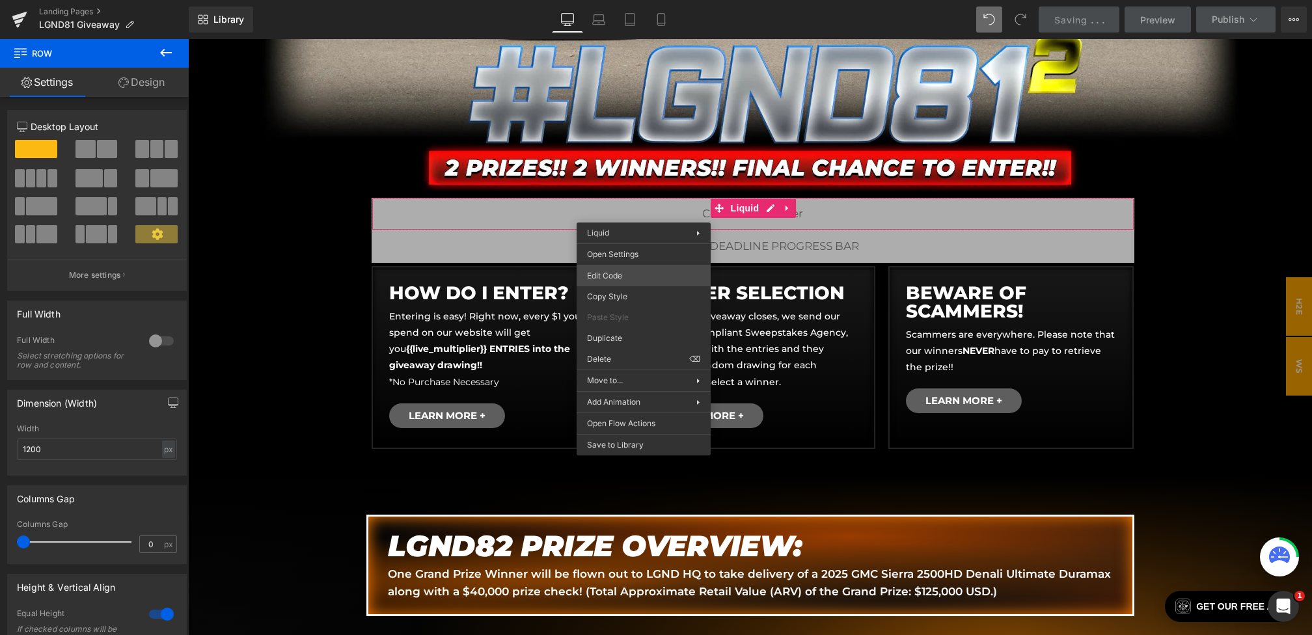
click at [628, 0] on div "Text Block You are previewing how the will restyle your page. You can not edit …" at bounding box center [656, 0] width 1312 height 0
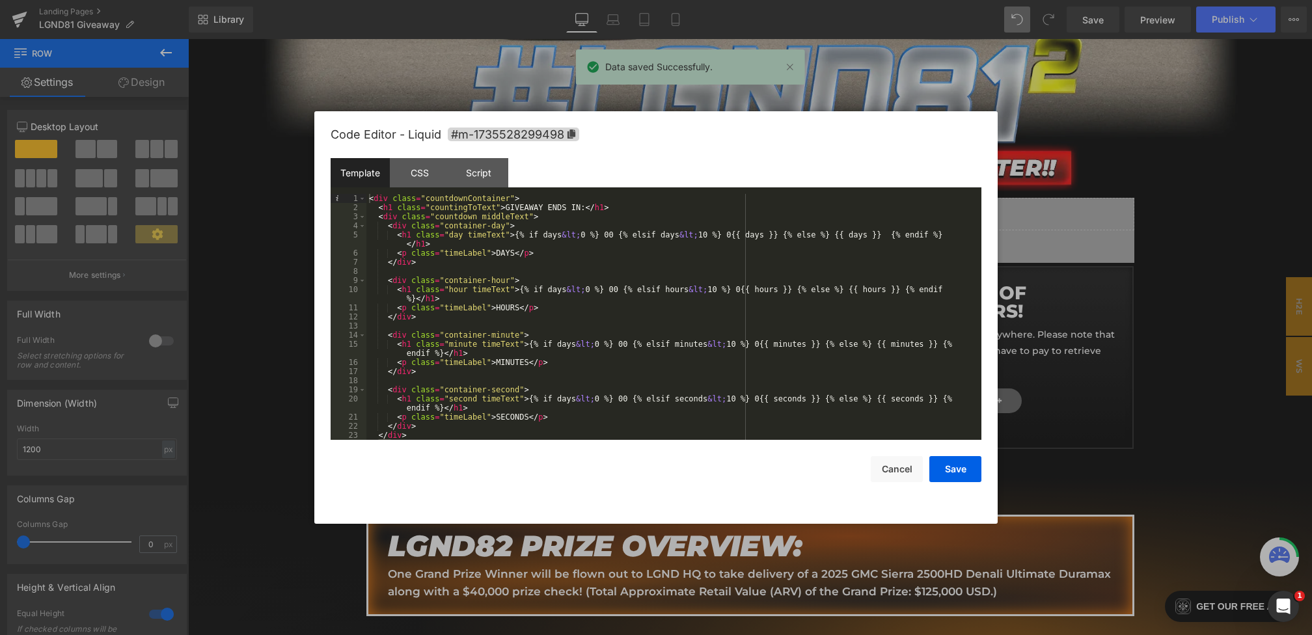
click at [1055, 415] on div at bounding box center [656, 317] width 1312 height 635
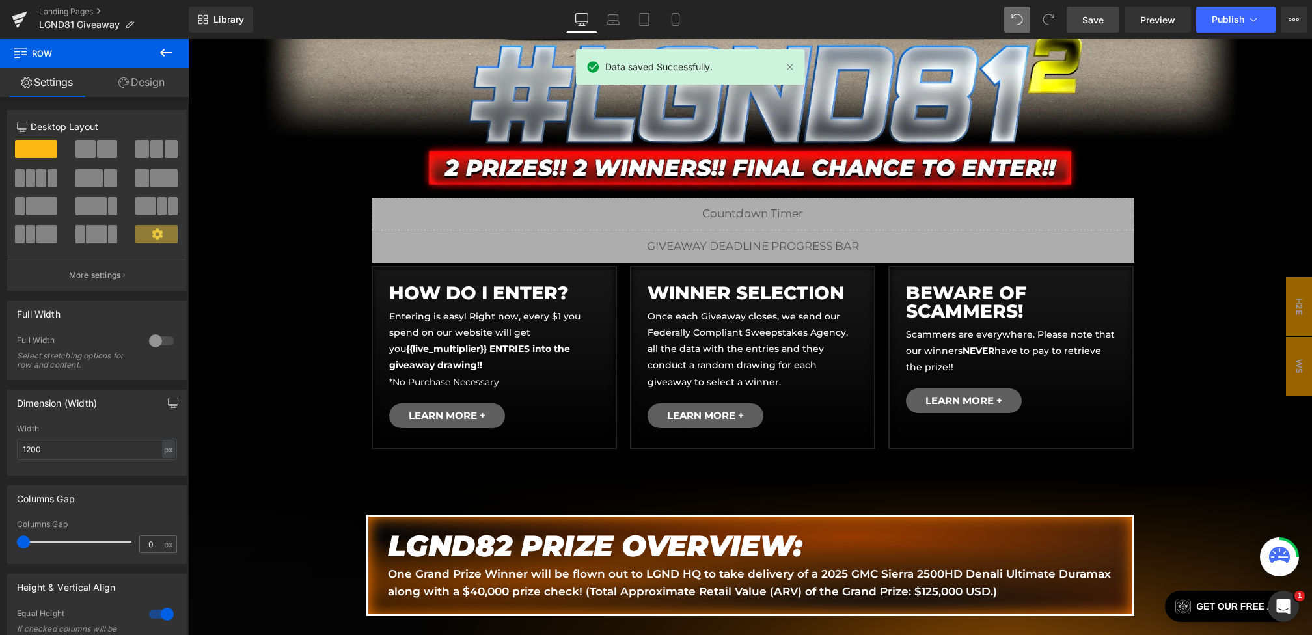
click at [1087, 15] on span "Save" at bounding box center [1093, 20] width 21 height 14
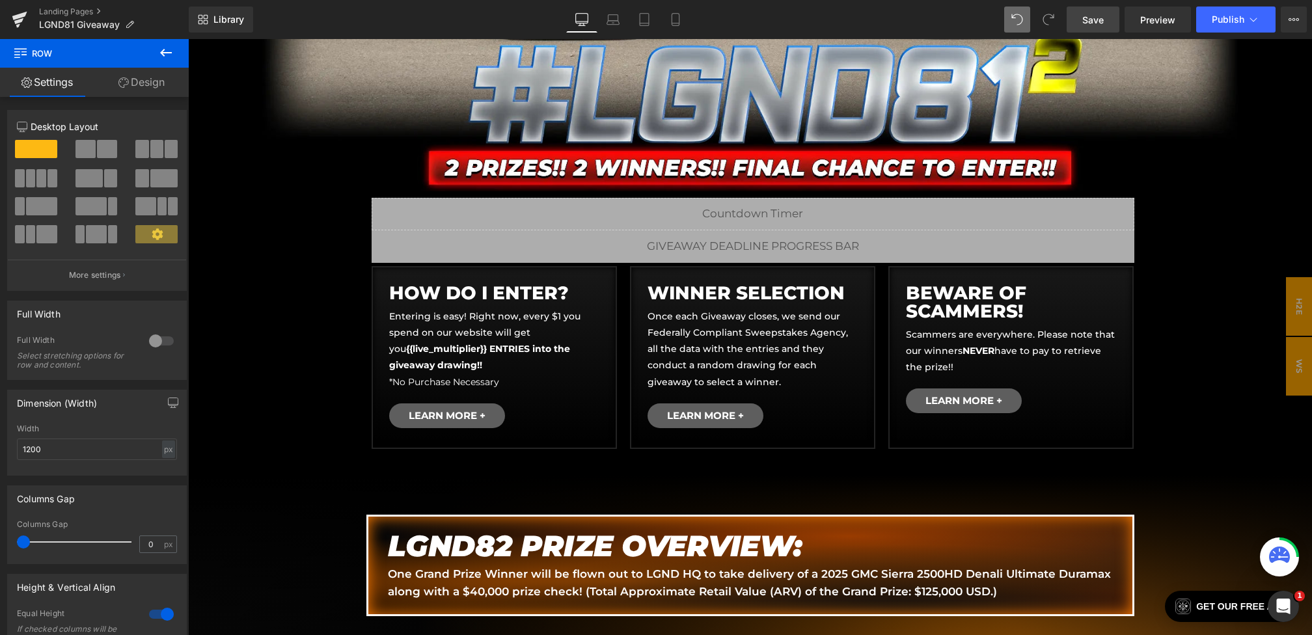
click at [1088, 13] on span "Save" at bounding box center [1093, 20] width 21 height 14
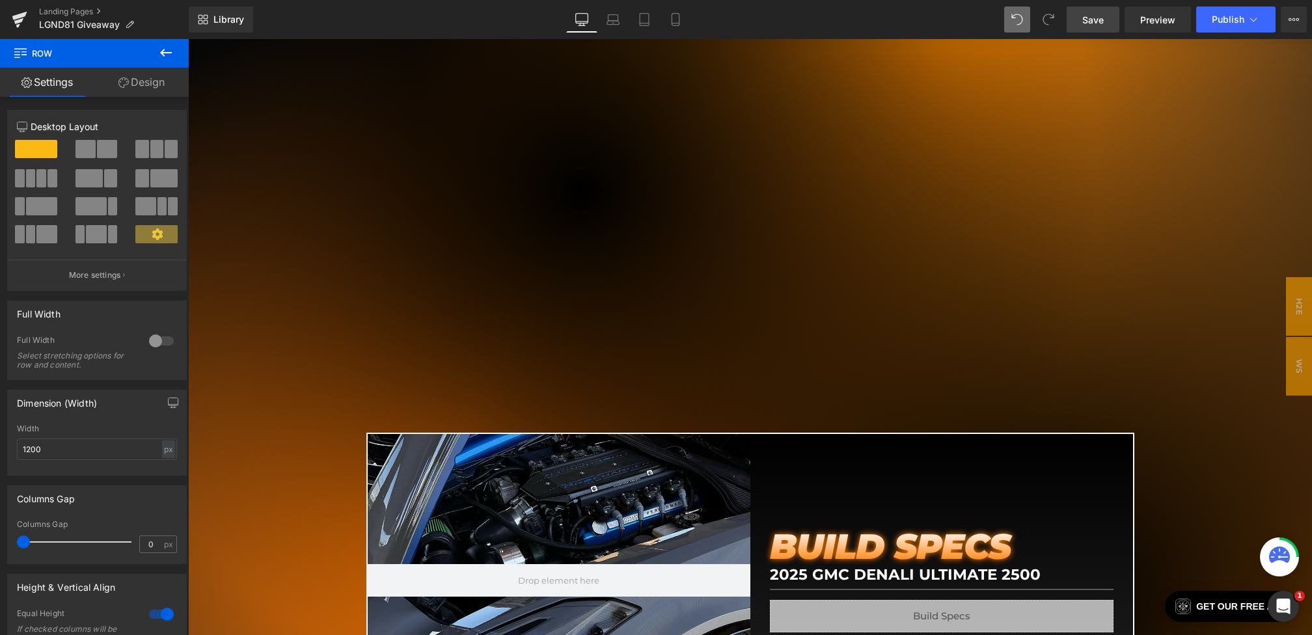
scroll to position [1133, 0]
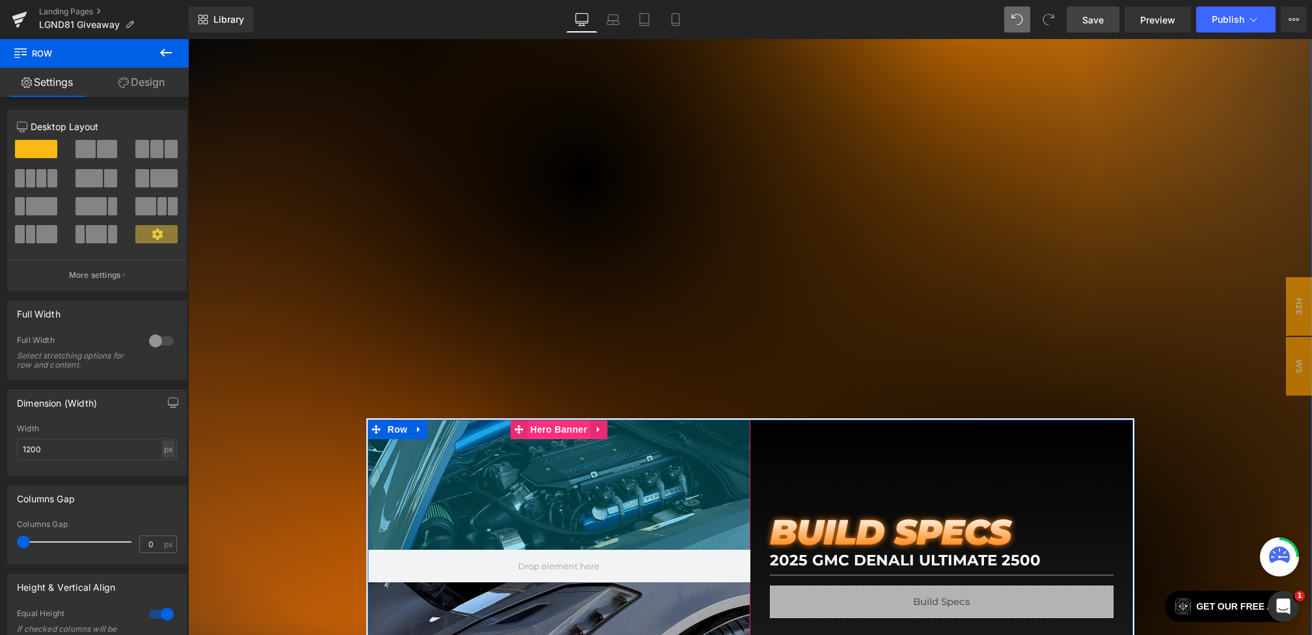
click at [562, 426] on span "Hero Banner" at bounding box center [558, 430] width 63 height 20
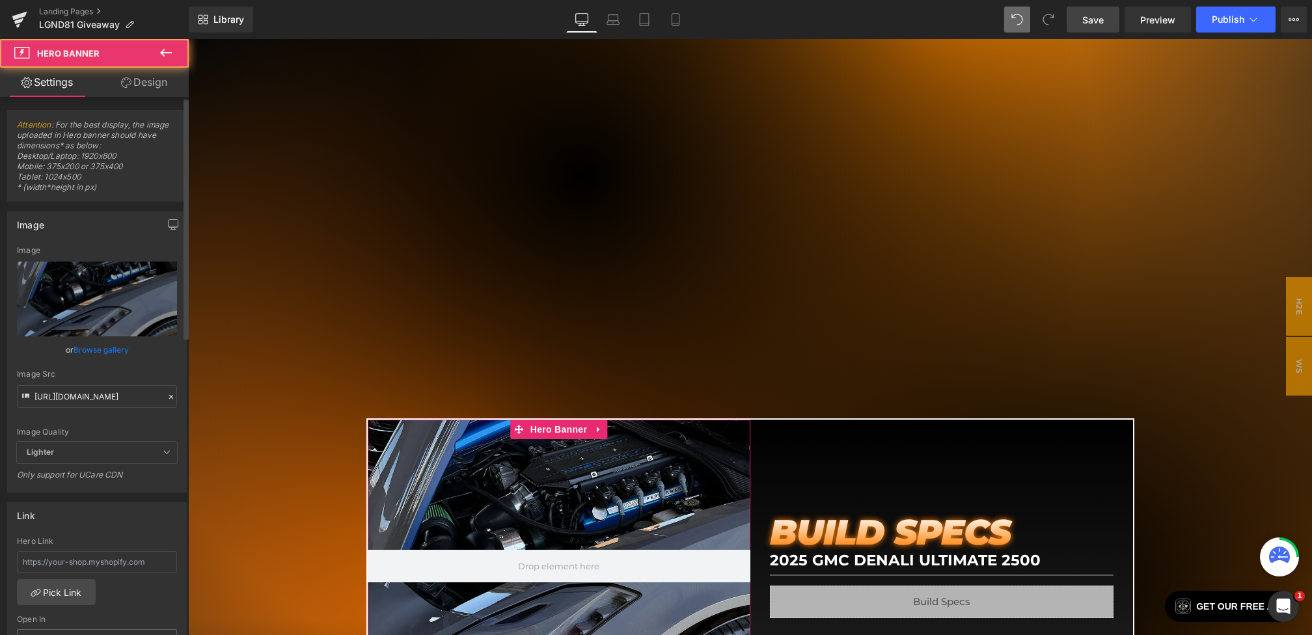
click at [167, 396] on icon at bounding box center [171, 397] width 9 height 9
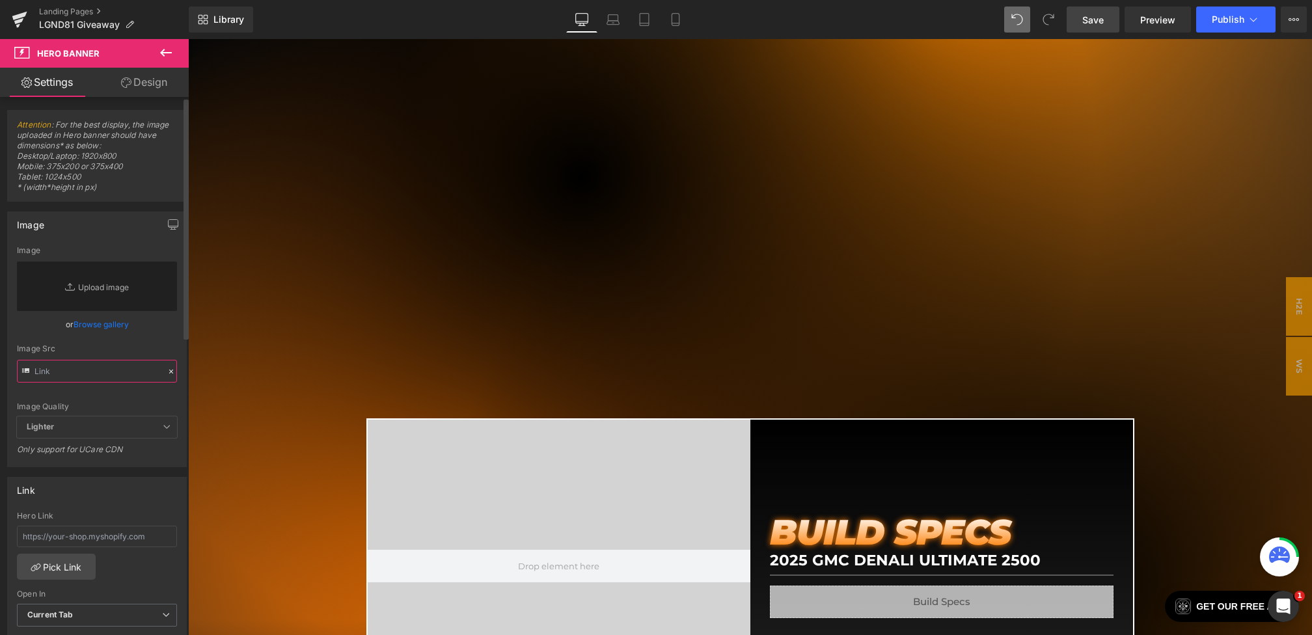
click at [117, 367] on input "text" at bounding box center [97, 371] width 160 height 23
paste input "https://cdn.shopify.com/s/files/1/0068/4245/0009/files/82-BS-Desktop.webp?v=175…"
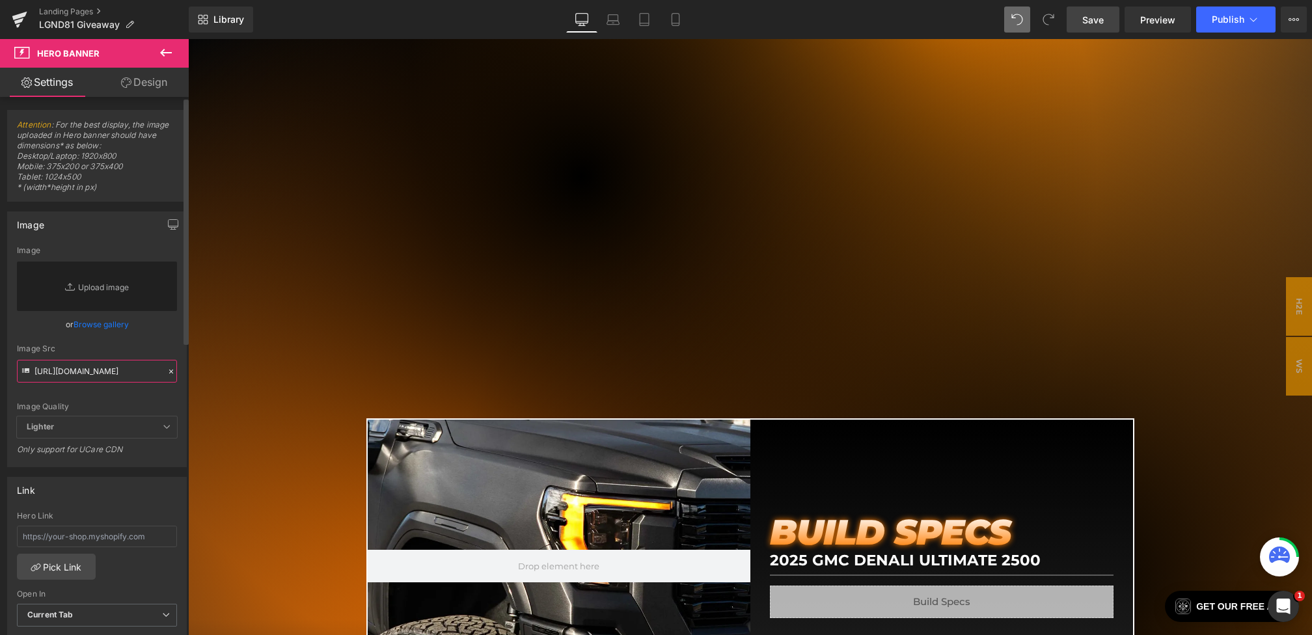
type input "https://cdn.shopify.com/s/files/1/0068/4245/0009/files/82-BS-Desktop.webp?v=175…"
click at [160, 348] on div "Image Src" at bounding box center [97, 348] width 160 height 9
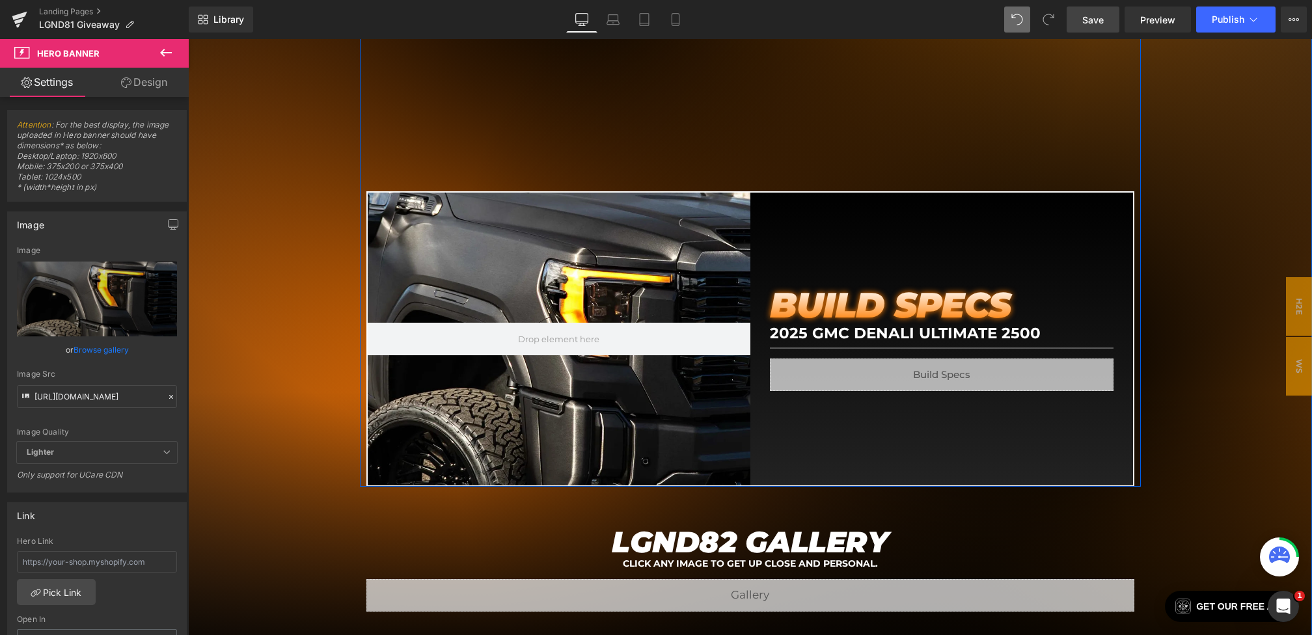
scroll to position [1381, 0]
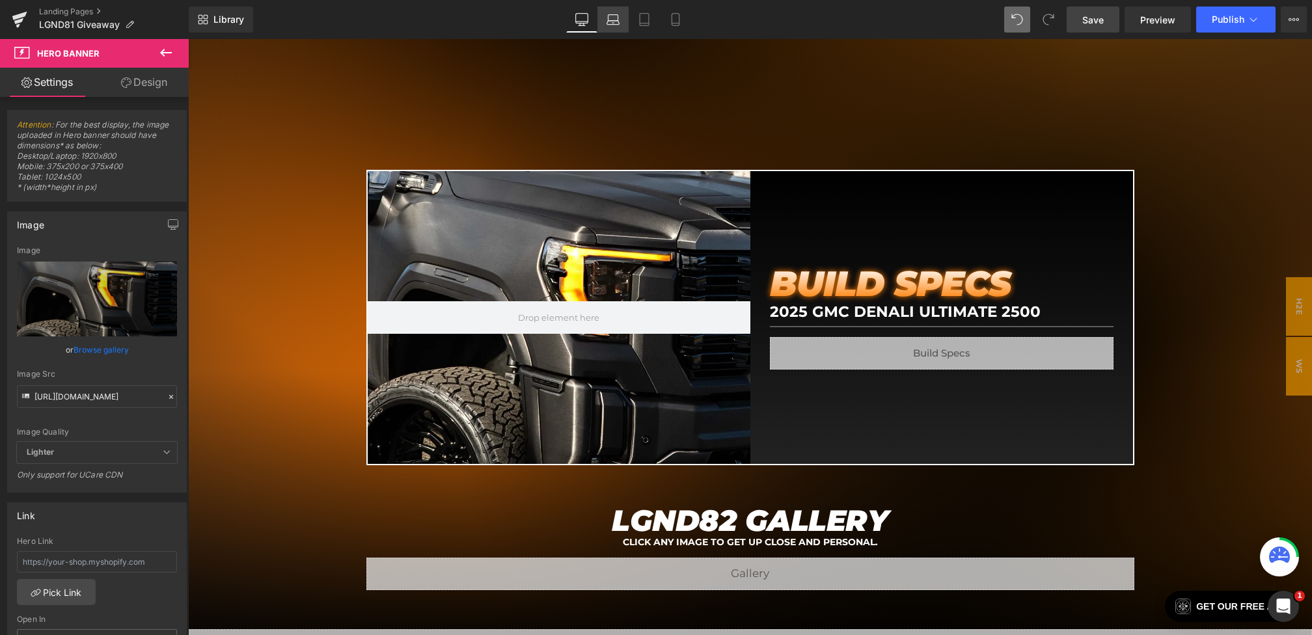
click at [628, 18] on link "Laptop" at bounding box center [613, 20] width 31 height 26
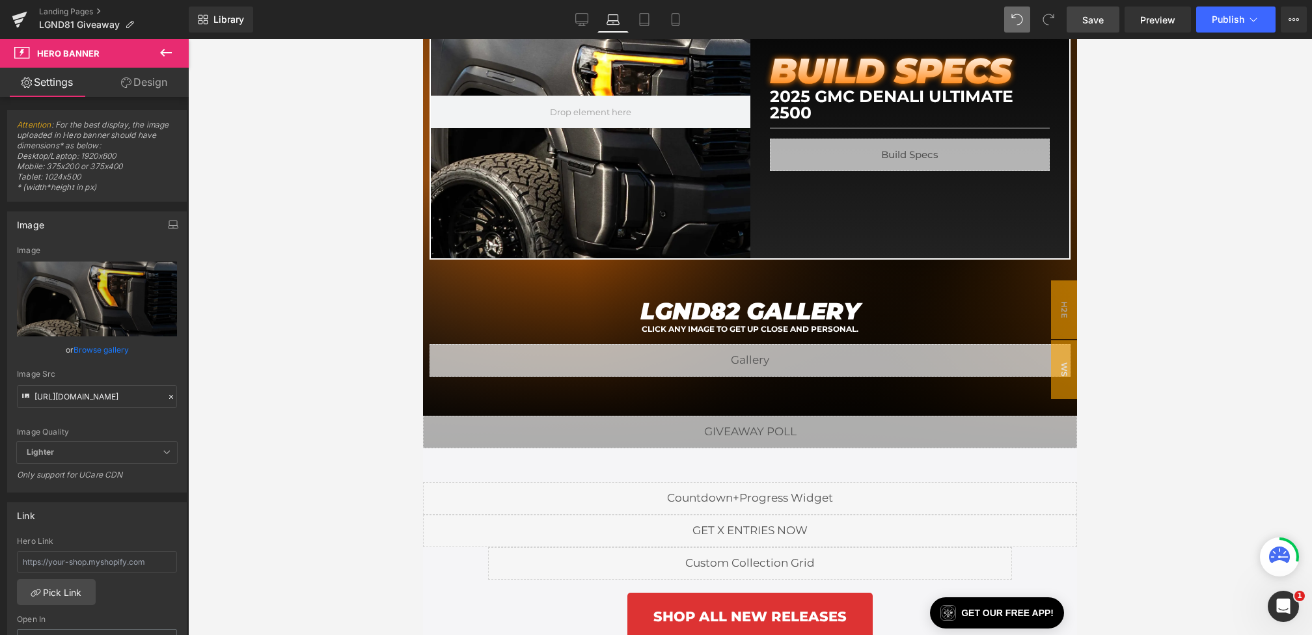
scroll to position [1160, 0]
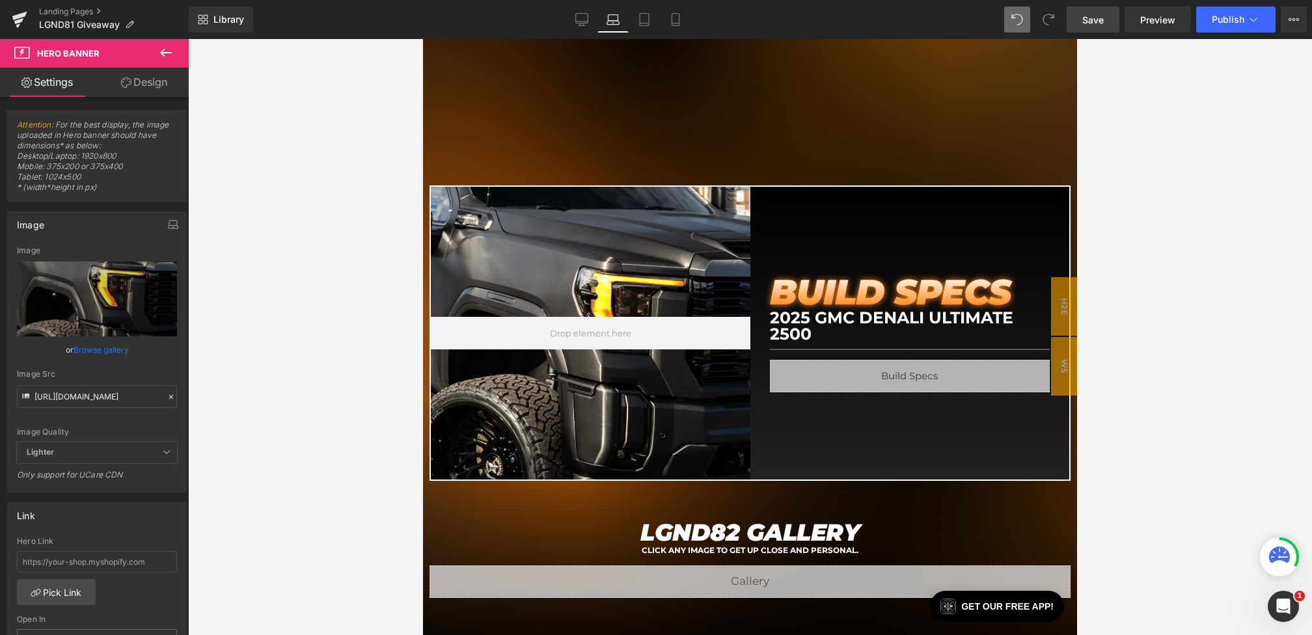
click at [1103, 25] on span "Save" at bounding box center [1093, 20] width 21 height 14
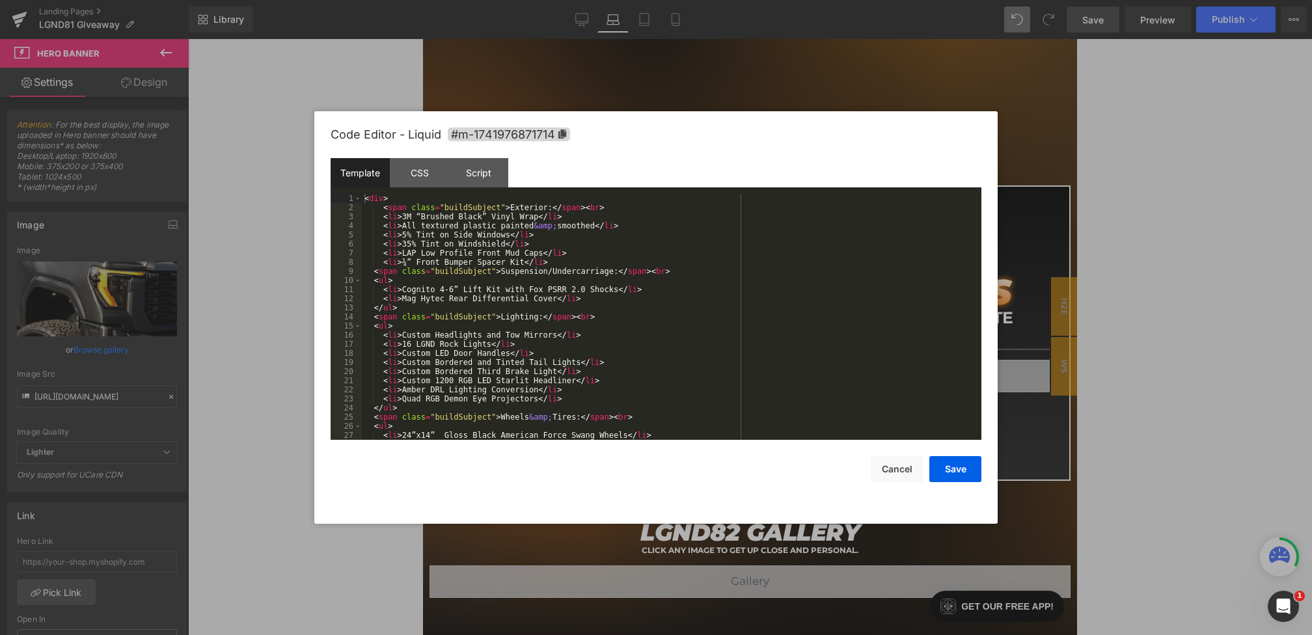
click at [790, 0] on div "Hero Banner You are previewing how the will restyle your page. You can not edit…" at bounding box center [656, 0] width 1312 height 0
click at [633, 207] on div "< div > < span class = "buildSubject" > Exterior: </ span > < br > < li > 3M “B…" at bounding box center [669, 326] width 615 height 264
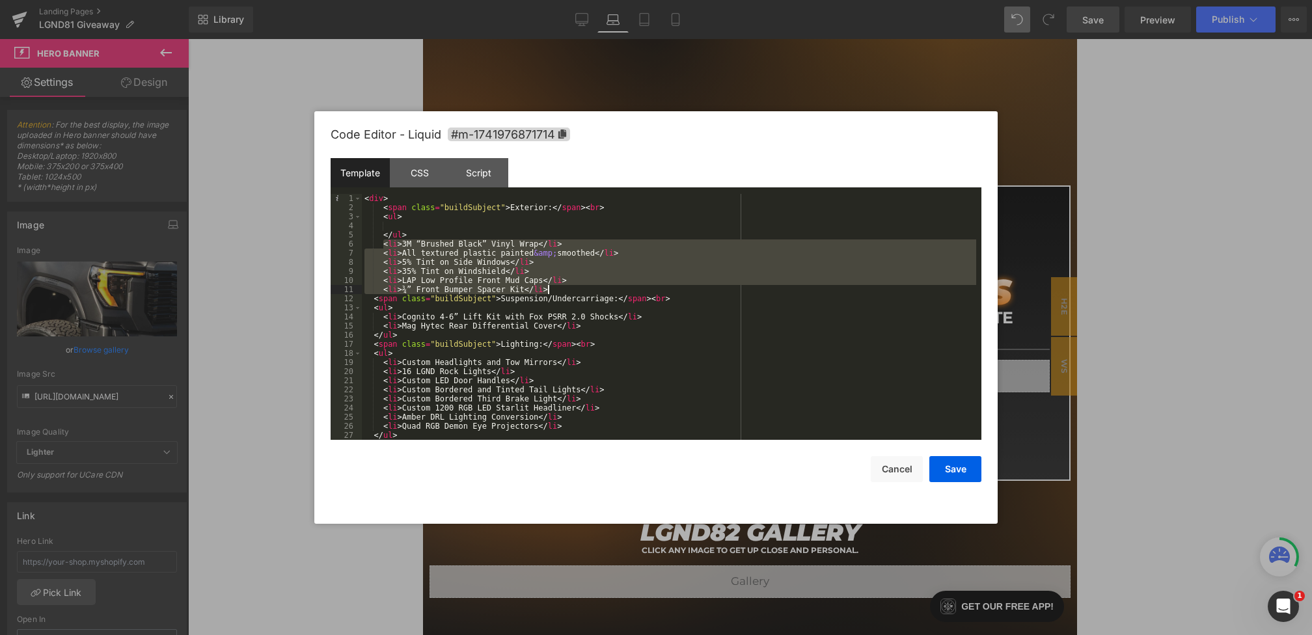
drag, startPoint x: 383, startPoint y: 246, endPoint x: 667, endPoint y: 293, distance: 288.3
click at [667, 293] on div "< div > < span class = "buildSubject" > Exterior: </ span > < br > < ul > </ ul…" at bounding box center [669, 326] width 615 height 264
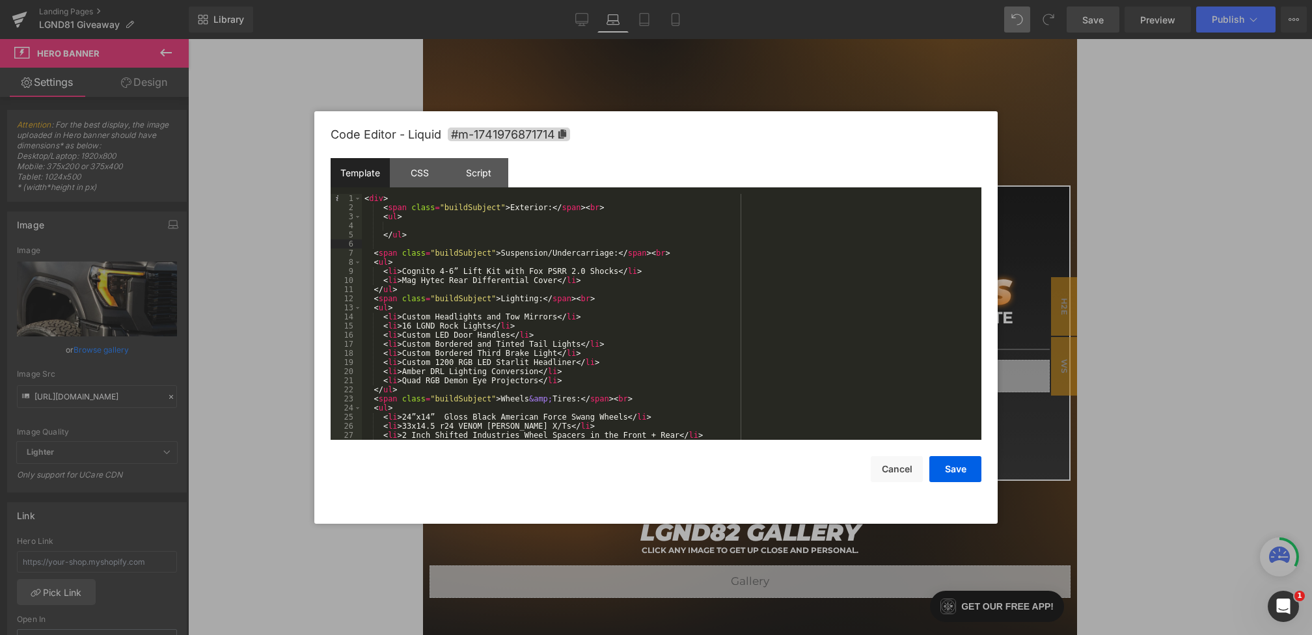
click at [457, 229] on div "< div > < span class = "buildSubject" > Exterior: </ span > < br > < ul > </ ul…" at bounding box center [669, 326] width 615 height 264
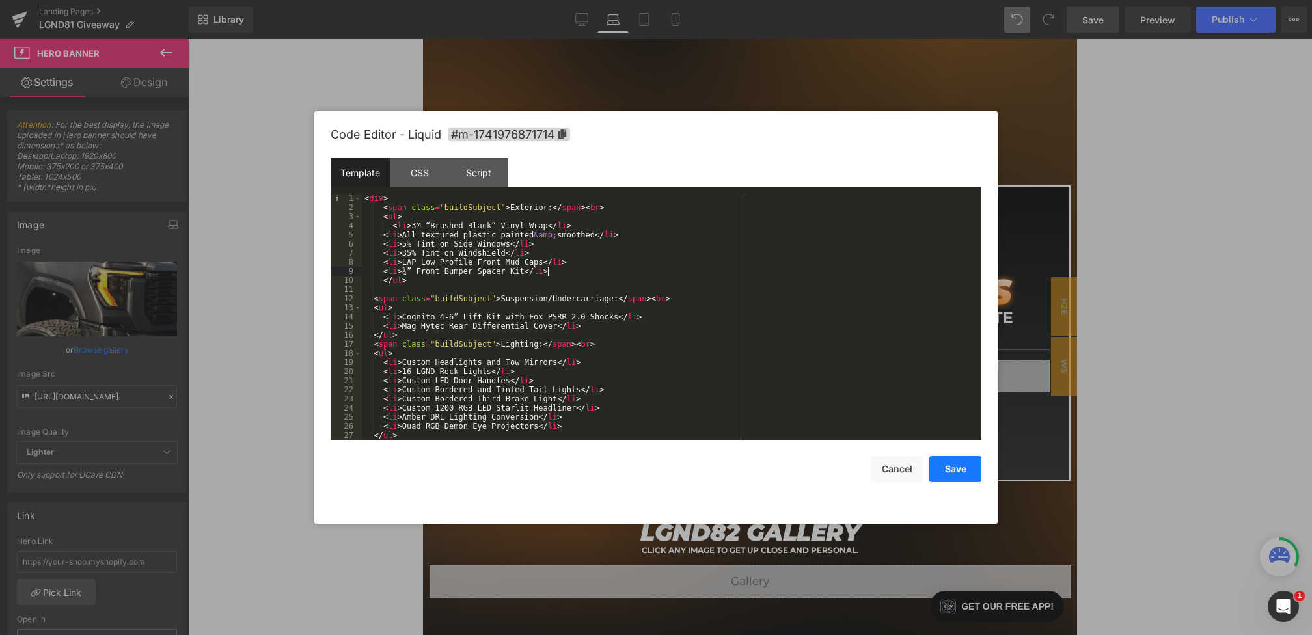
click at [958, 467] on button "Save" at bounding box center [956, 469] width 52 height 26
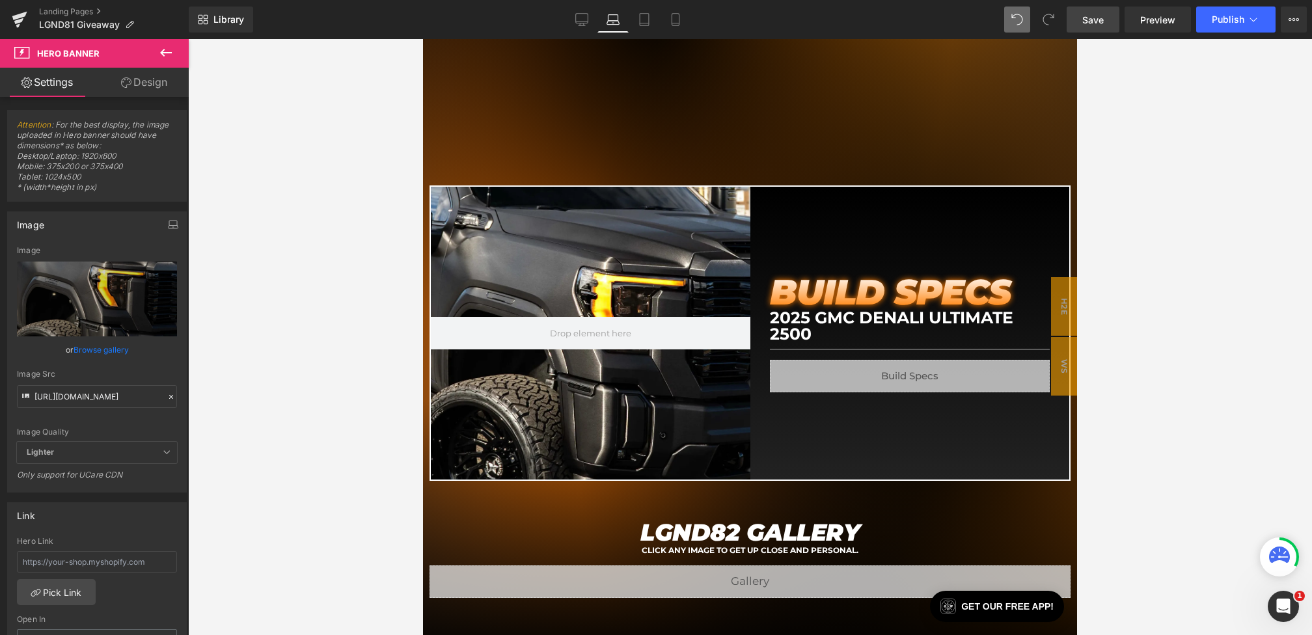
click at [1100, 18] on span "Save" at bounding box center [1093, 20] width 21 height 14
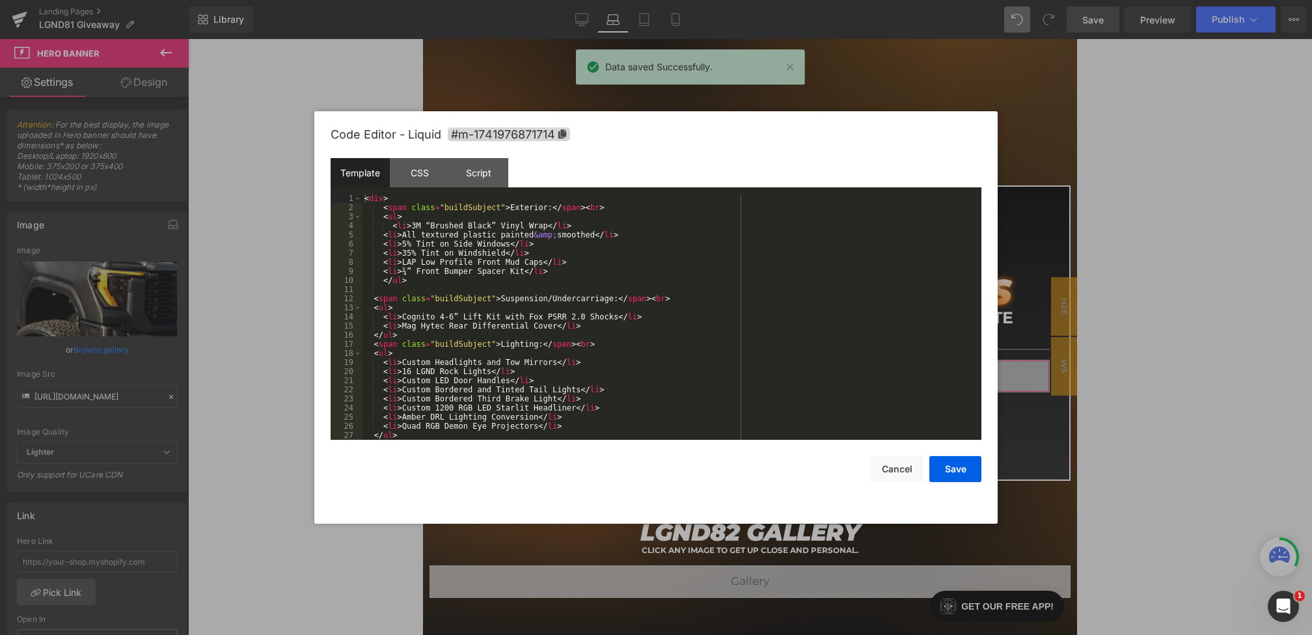
click at [791, 0] on div "Hero Banner You are previewing how the will restyle your page. You can not edit…" at bounding box center [656, 0] width 1312 height 0
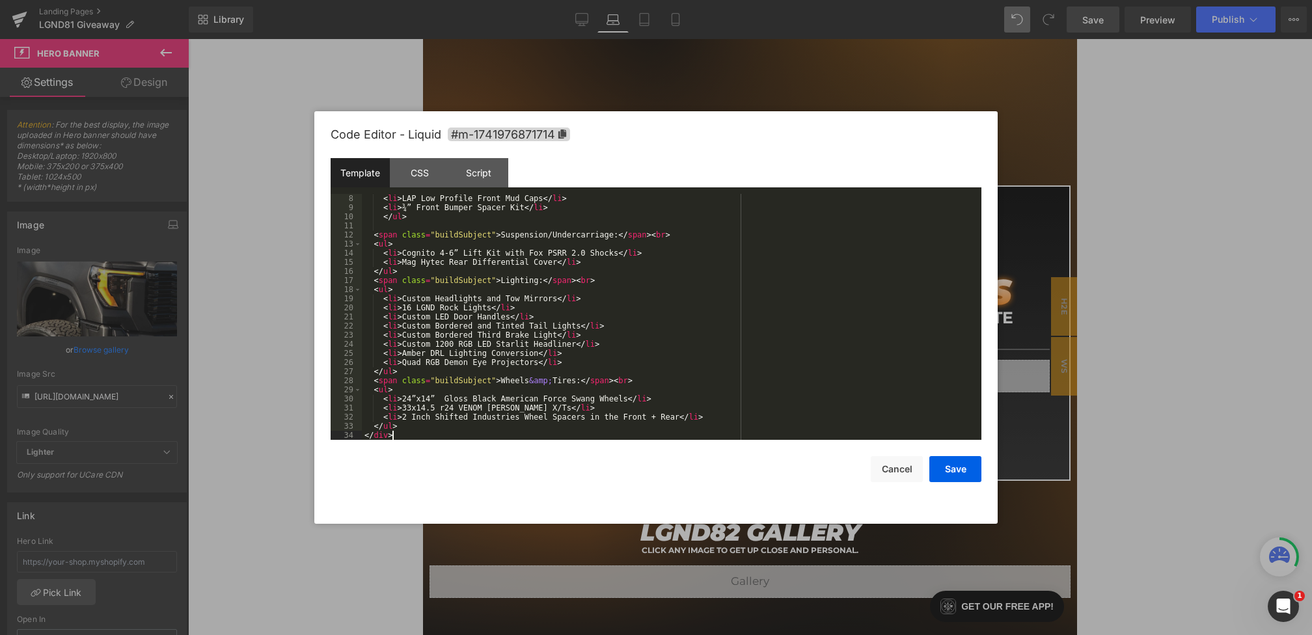
scroll to position [0, 0]
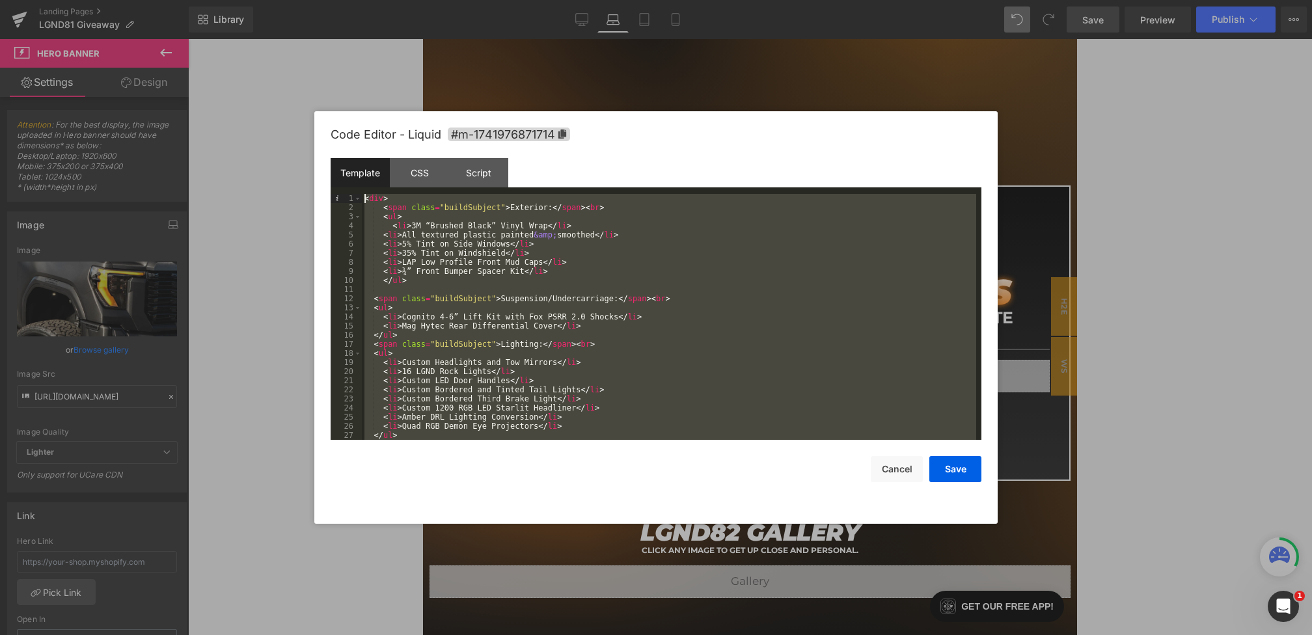
drag, startPoint x: 409, startPoint y: 437, endPoint x: 234, endPoint y: -14, distance: 483.3
click at [234, 0] on html "Hero Banner You are previewing how the will restyle your page. You can not edit…" at bounding box center [656, 317] width 1312 height 635
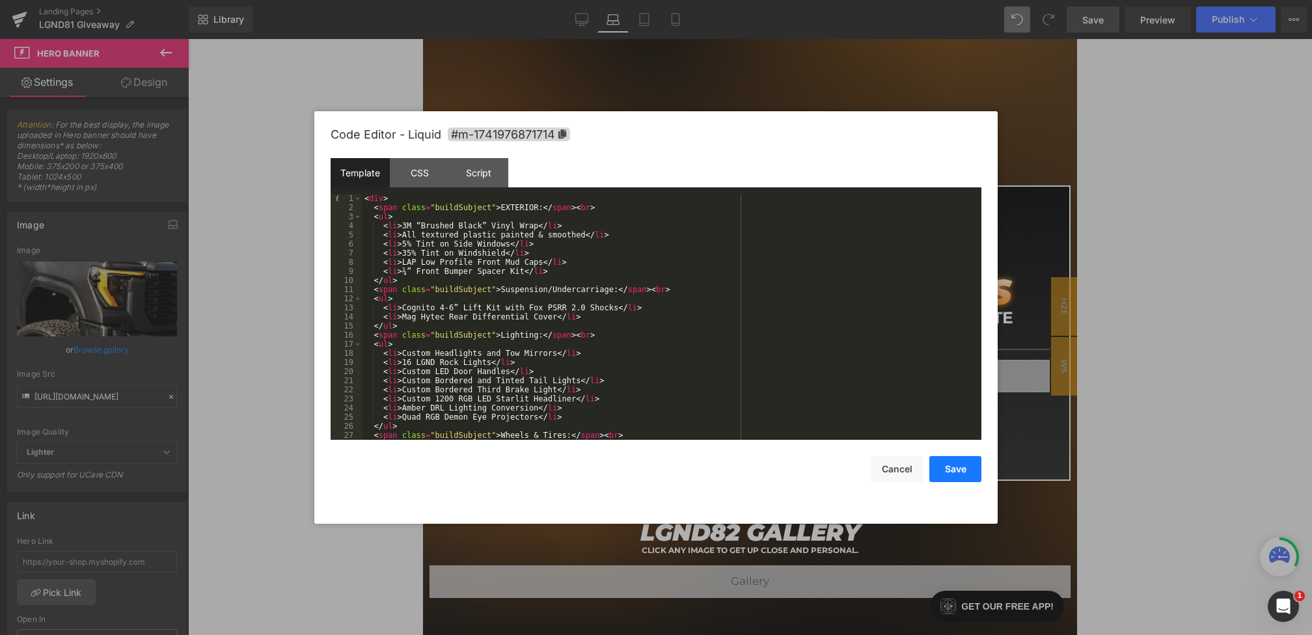
click at [946, 473] on button "Save" at bounding box center [956, 469] width 52 height 26
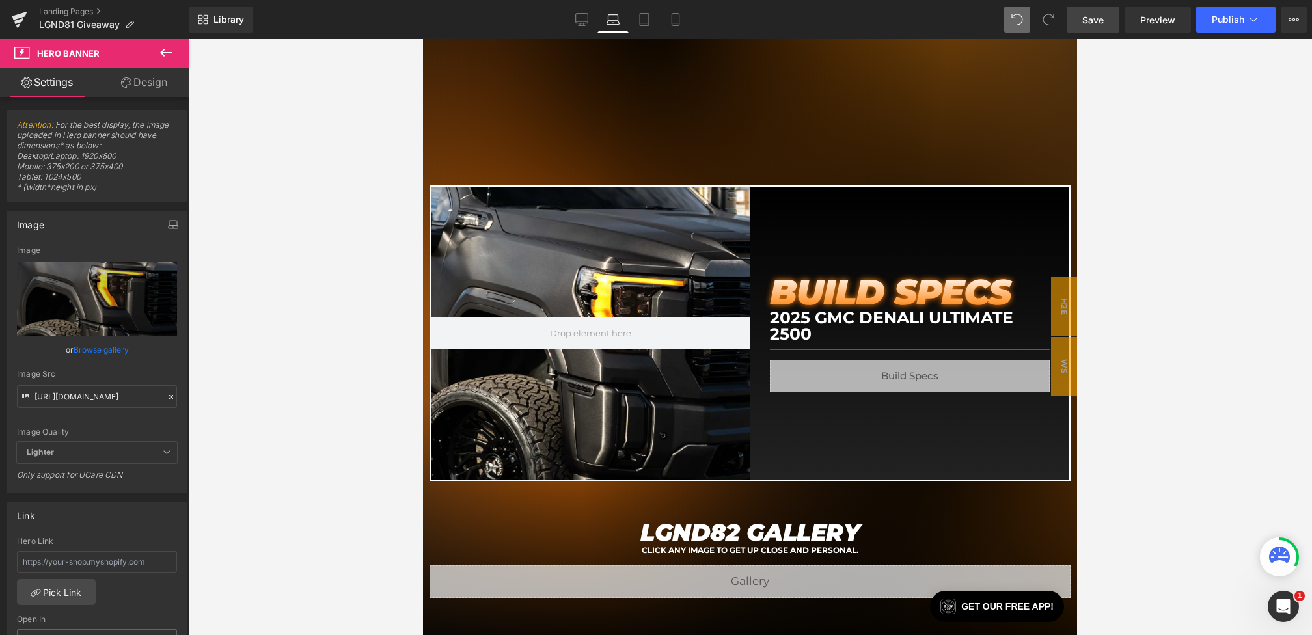
click at [1102, 11] on link "Save" at bounding box center [1093, 20] width 53 height 26
click at [805, 316] on h1 "2025 GMC DENALI ULTIMATE 2500" at bounding box center [910, 326] width 281 height 33
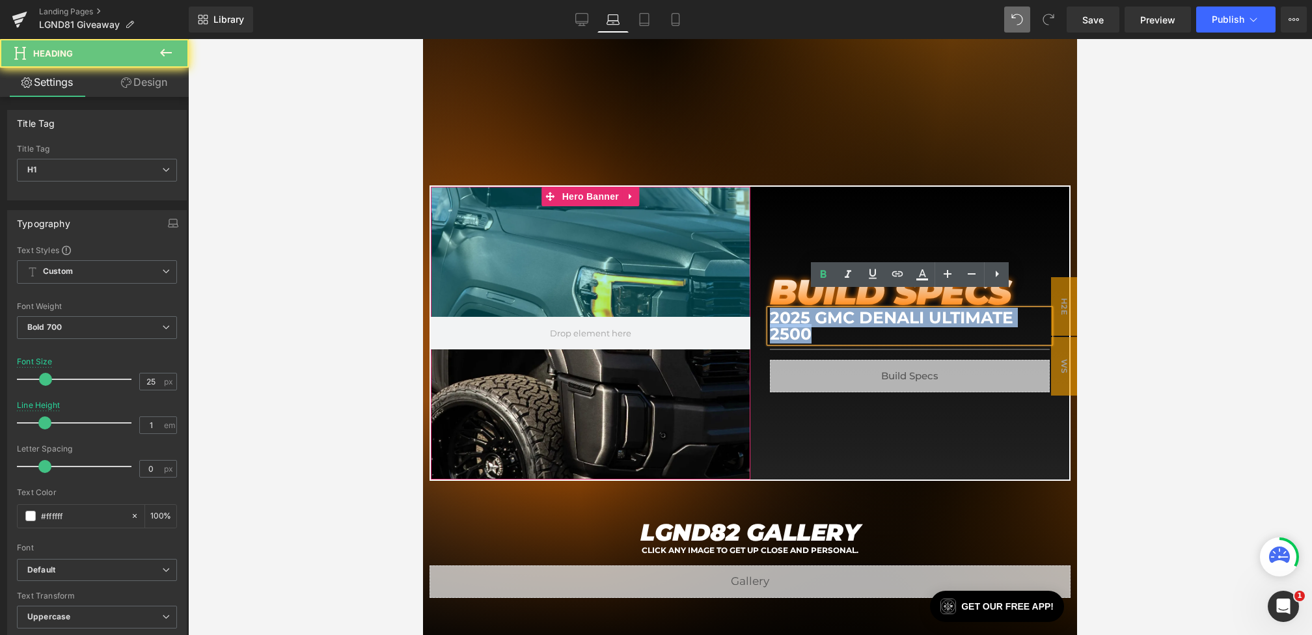
drag, startPoint x: 848, startPoint y: 316, endPoint x: 700, endPoint y: 273, distance: 153.9
click at [700, 273] on div "Hero Banner 200px 200px BUILD SPECS Heading 2025 GMC DENALI ULTIMATE 2500 Headi…" at bounding box center [750, 334] width 641 height 296
copy h1 "2025 GMC DENALI ULTIMATE 2500"
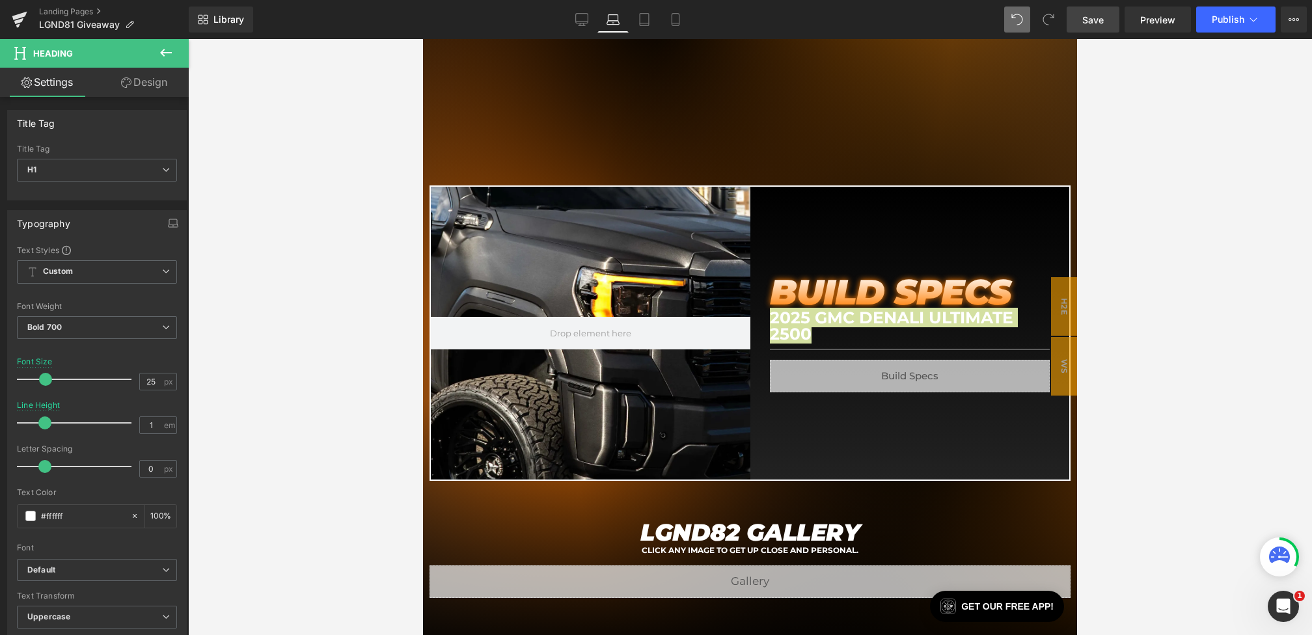
click at [1086, 8] on link "Save" at bounding box center [1093, 20] width 53 height 26
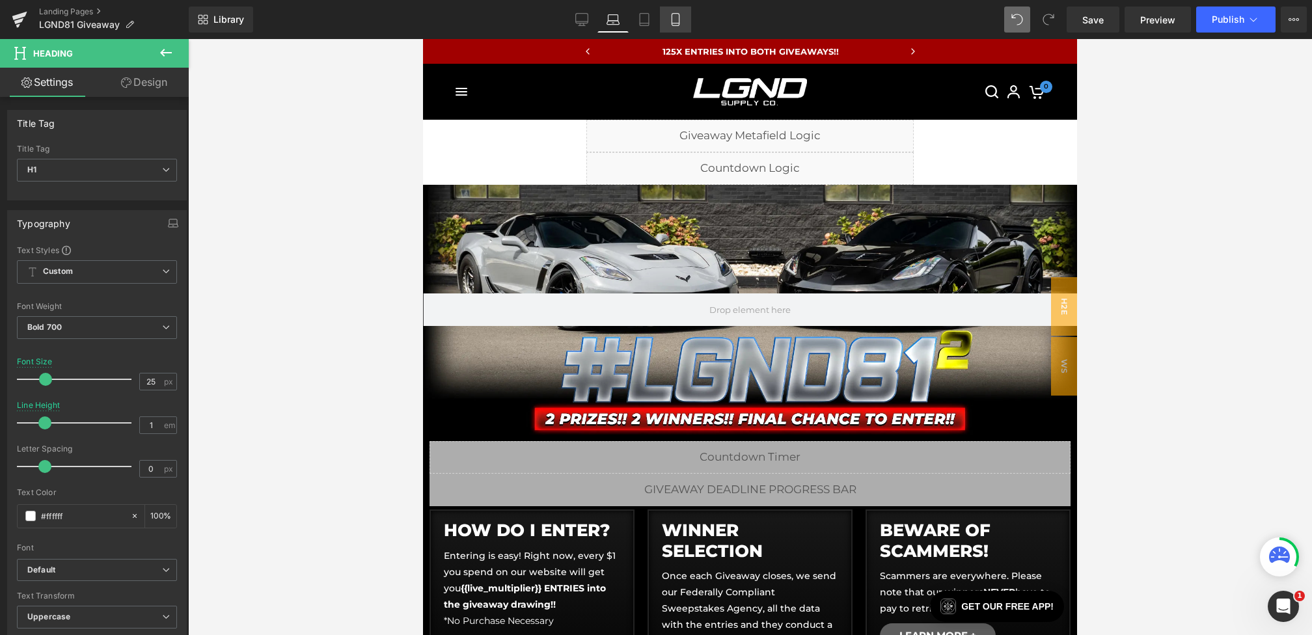
click at [676, 11] on link "Mobile" at bounding box center [675, 20] width 31 height 26
type input "19"
type input "1.2"
type input "100"
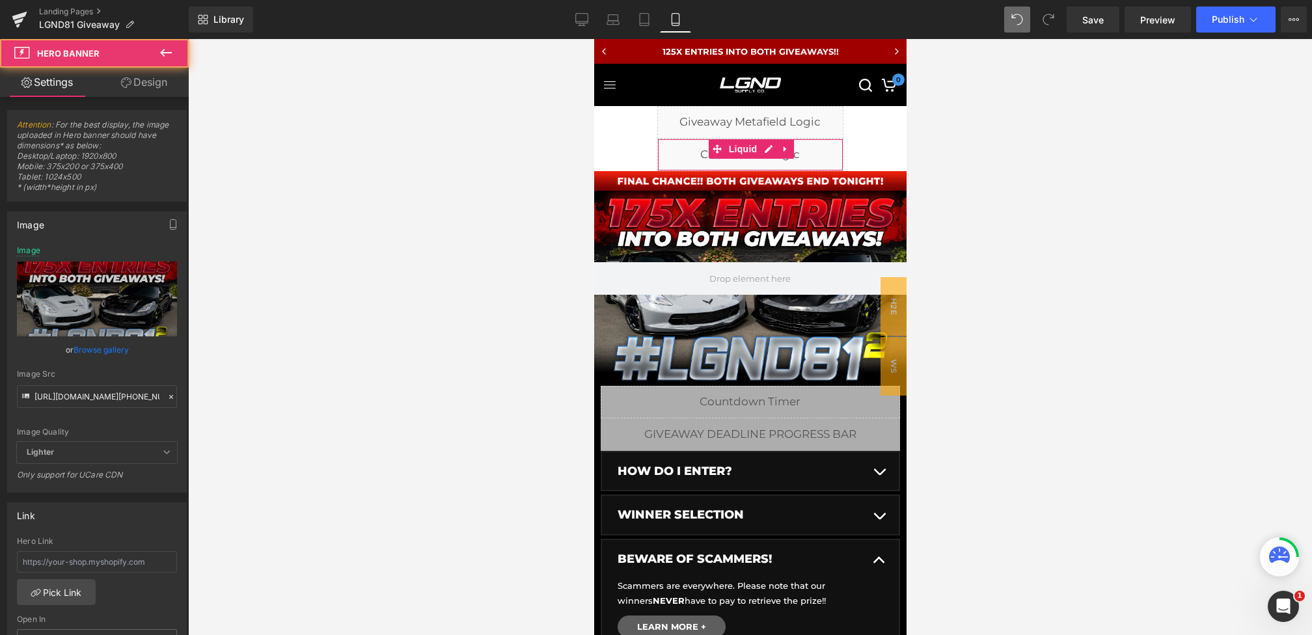
click at [788, 195] on div at bounding box center [750, 278] width 312 height 214
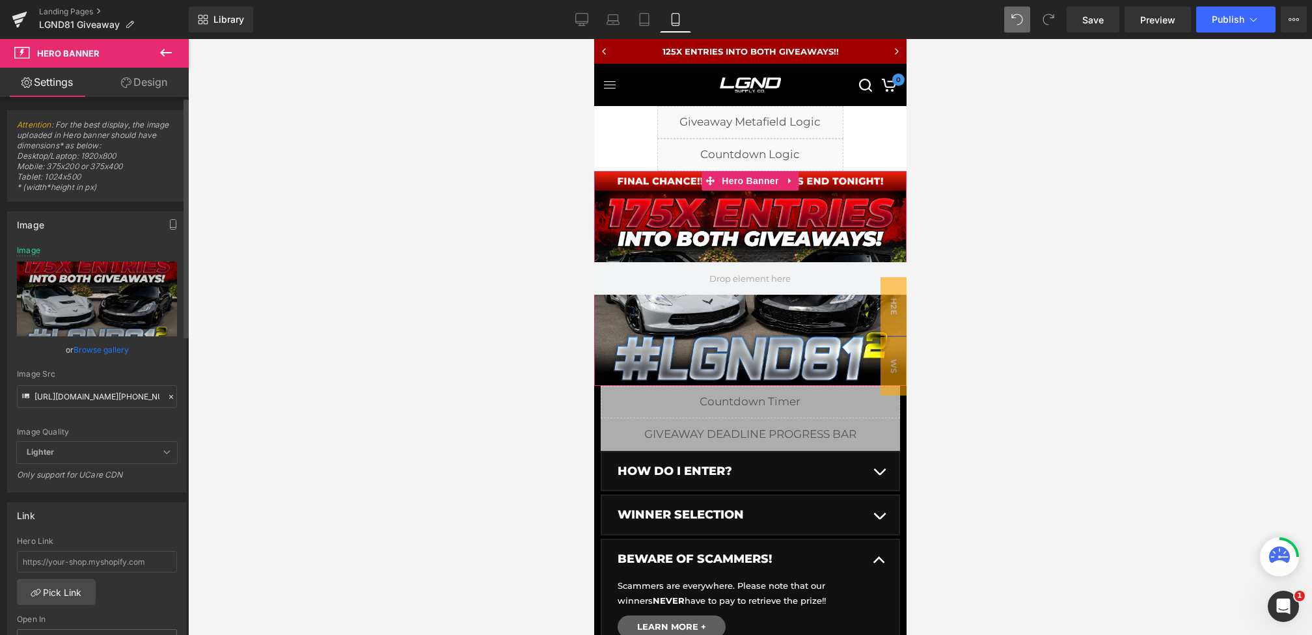
click at [167, 395] on icon at bounding box center [171, 397] width 9 height 9
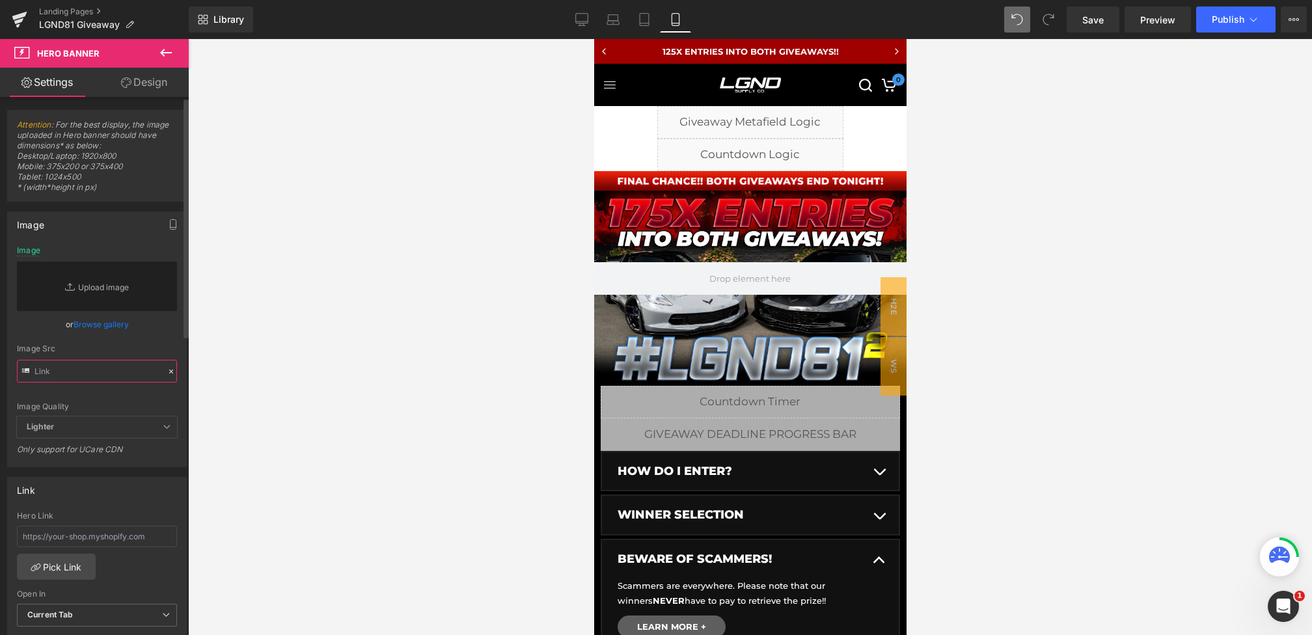
click at [114, 379] on input "text" at bounding box center [97, 371] width 160 height 23
paste input "https://cdn.shopify.com/s/files/1/0068/4245/0009/files/82-CG-Main-Mobile-EarlyA…"
click at [146, 354] on div "Image Src https://cdn.shopify.com/s/files/1/0068/4245/0009/files/82-CG-Main-Mob…" at bounding box center [97, 363] width 160 height 38
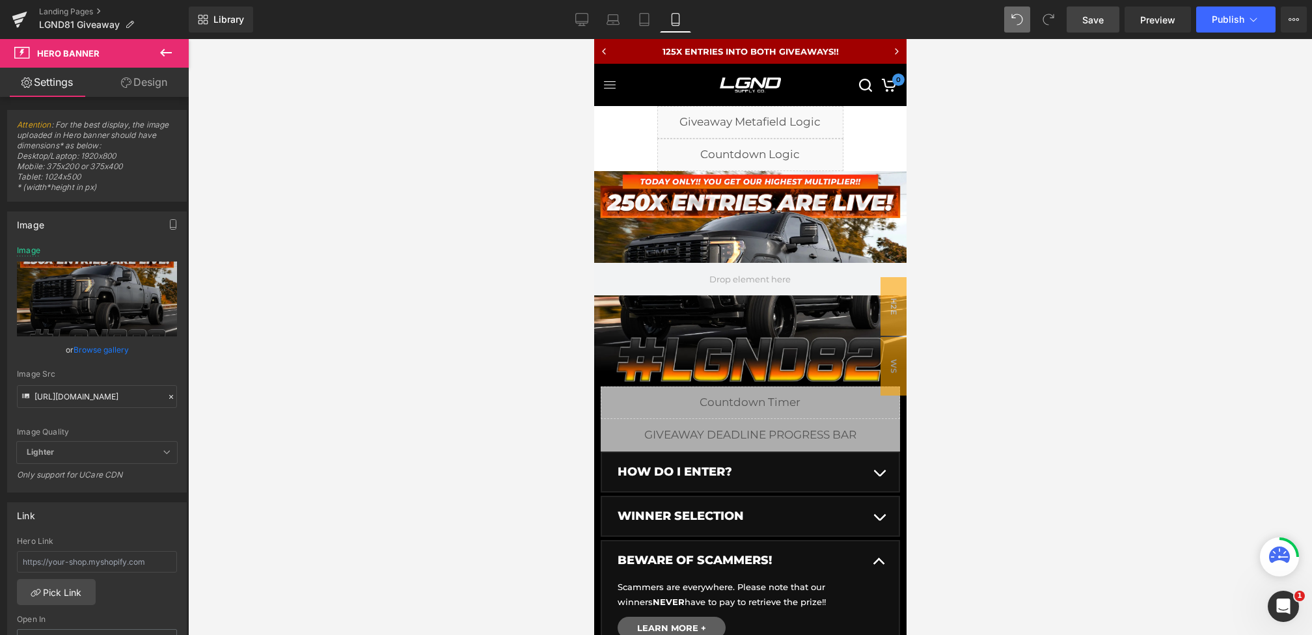
click at [1089, 18] on span "Save" at bounding box center [1093, 20] width 21 height 14
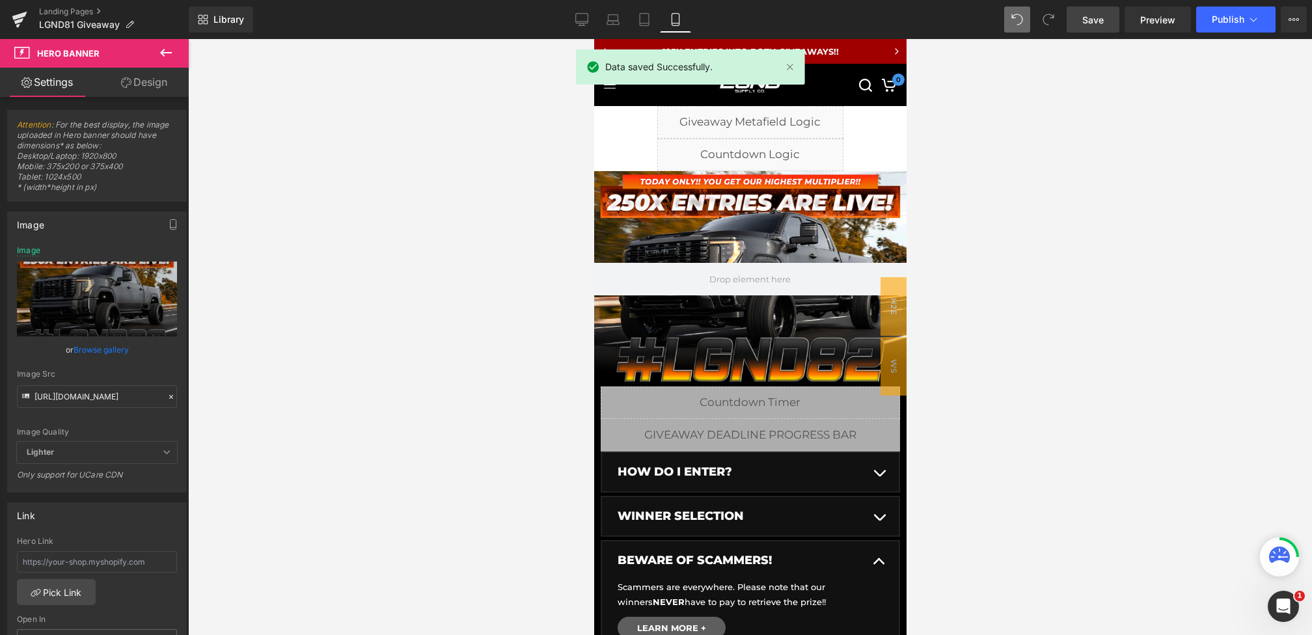
click at [1165, 5] on div "Library Mobile Desktop Laptop Tablet Mobile Save Preview Publish Scheduled View…" at bounding box center [751, 19] width 1124 height 39
click at [1165, 22] on span "Preview" at bounding box center [1158, 20] width 35 height 14
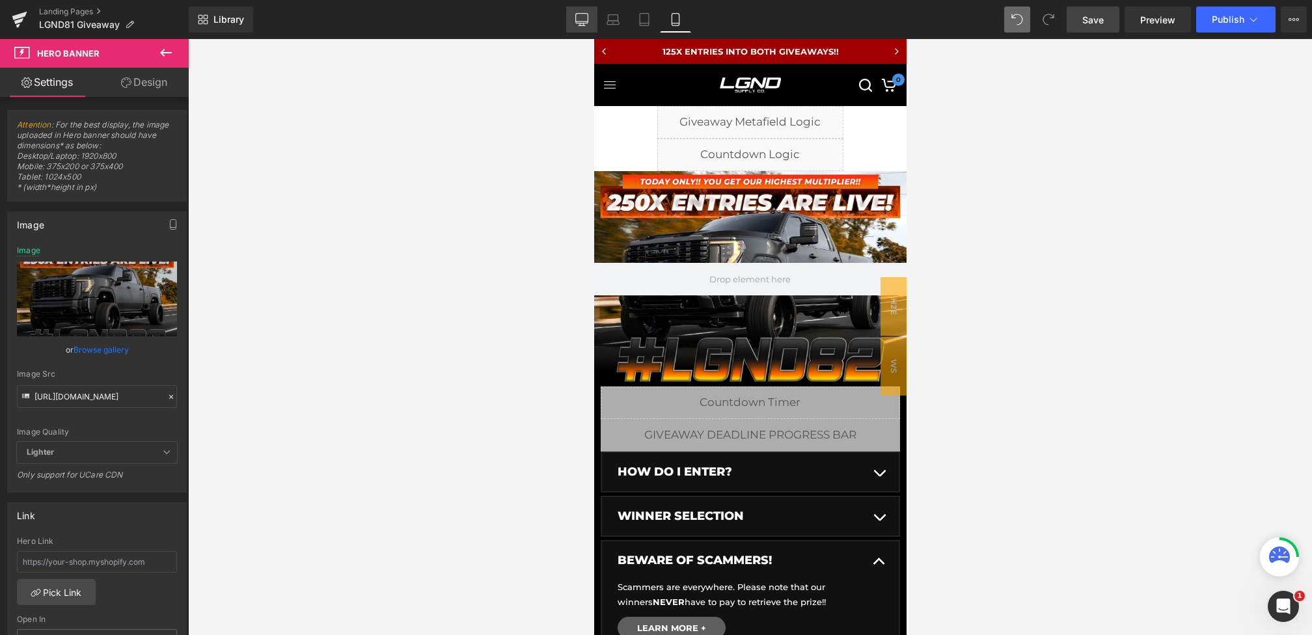
click at [587, 22] on icon at bounding box center [581, 19] width 13 height 13
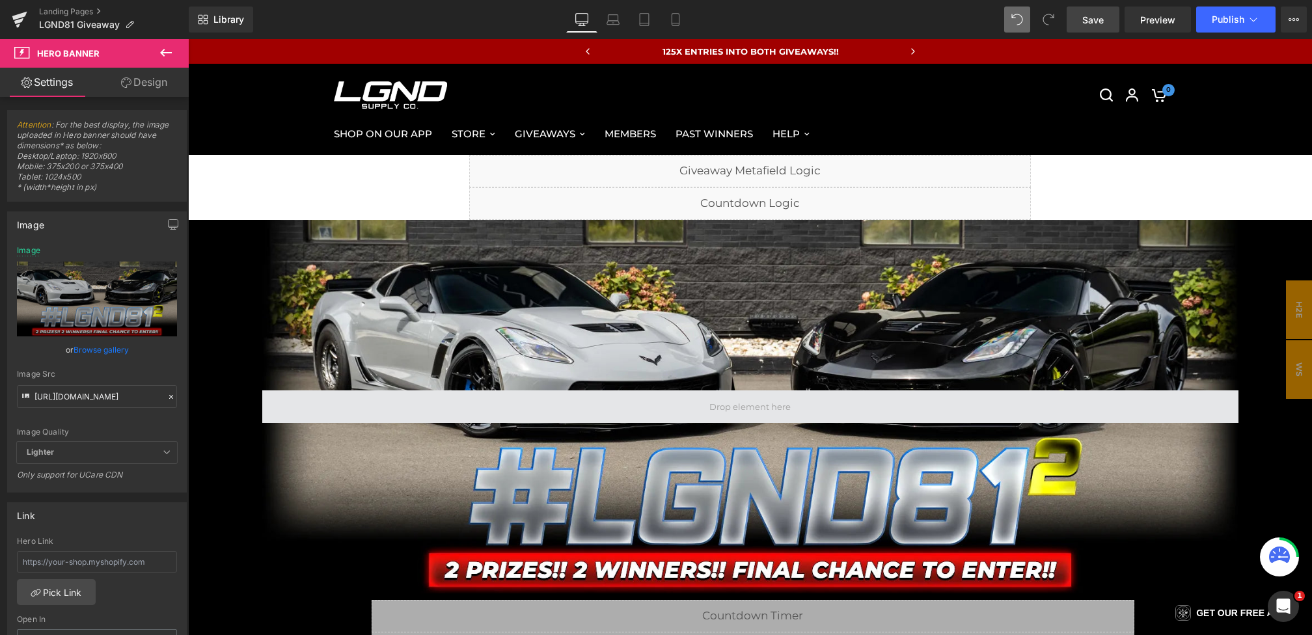
type input "https://cdn.shopify.com/s/files/1/0068/4245/0009/files/81-BonusC7-CG-FinalDay-D…"
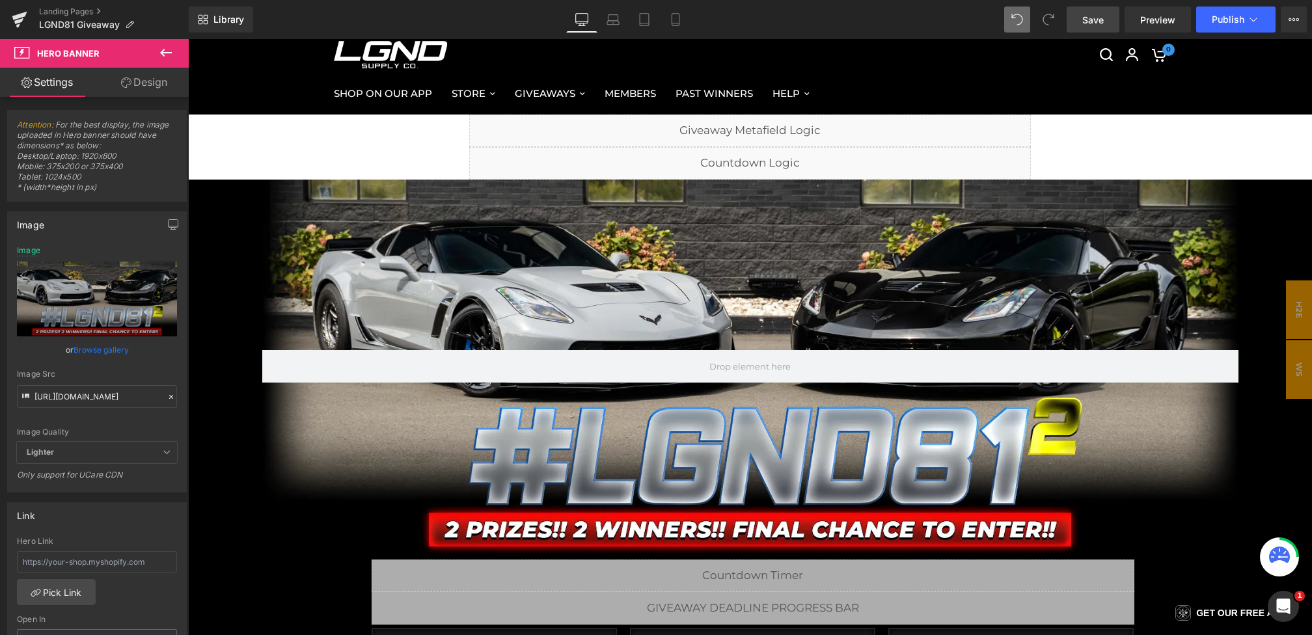
scroll to position [46, 0]
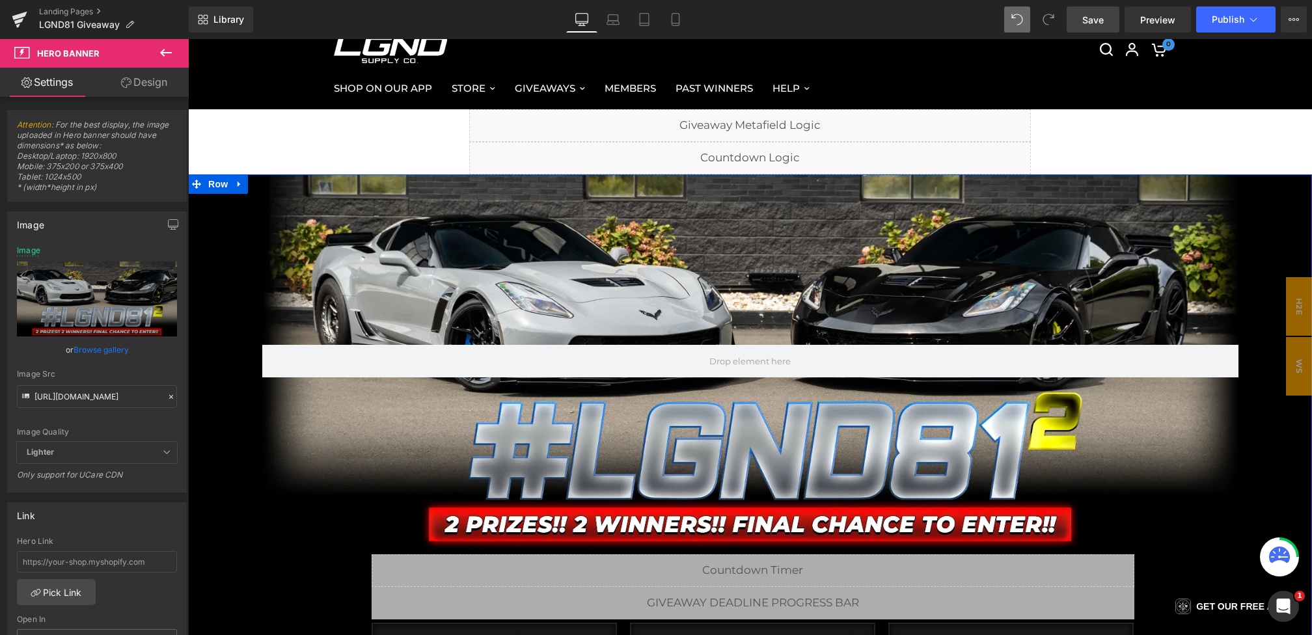
click at [745, 184] on span "Hero Banner" at bounding box center [750, 184] width 51 height 16
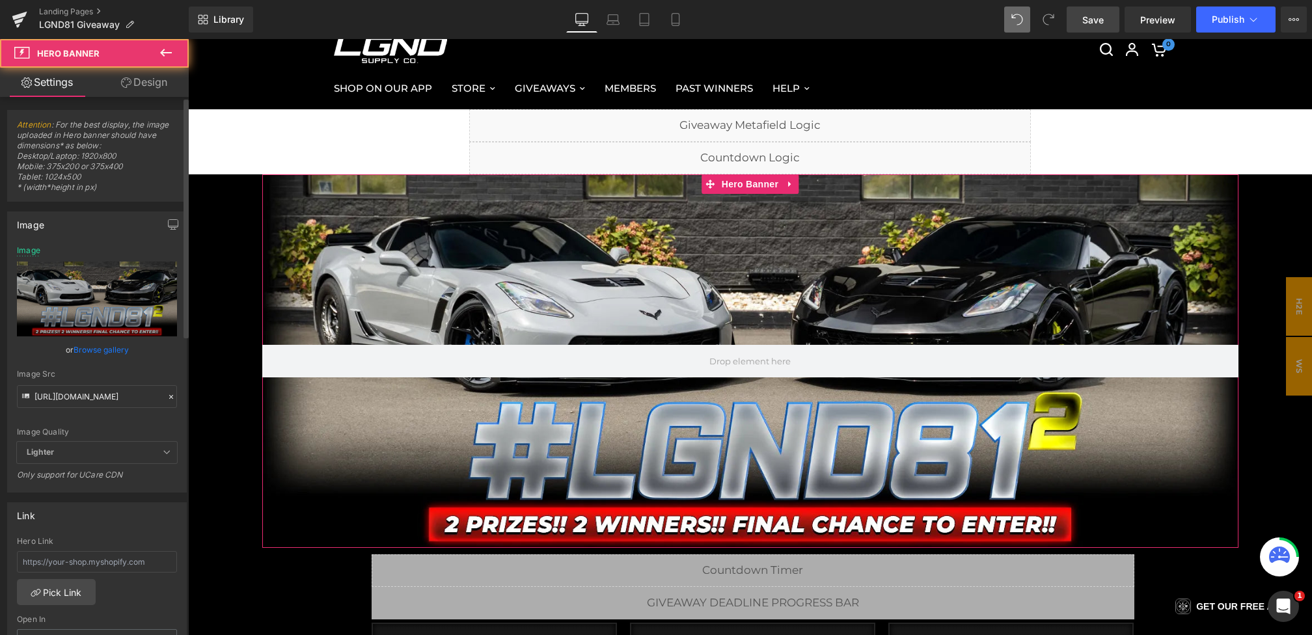
click at [169, 395] on icon at bounding box center [171, 397] width 4 height 4
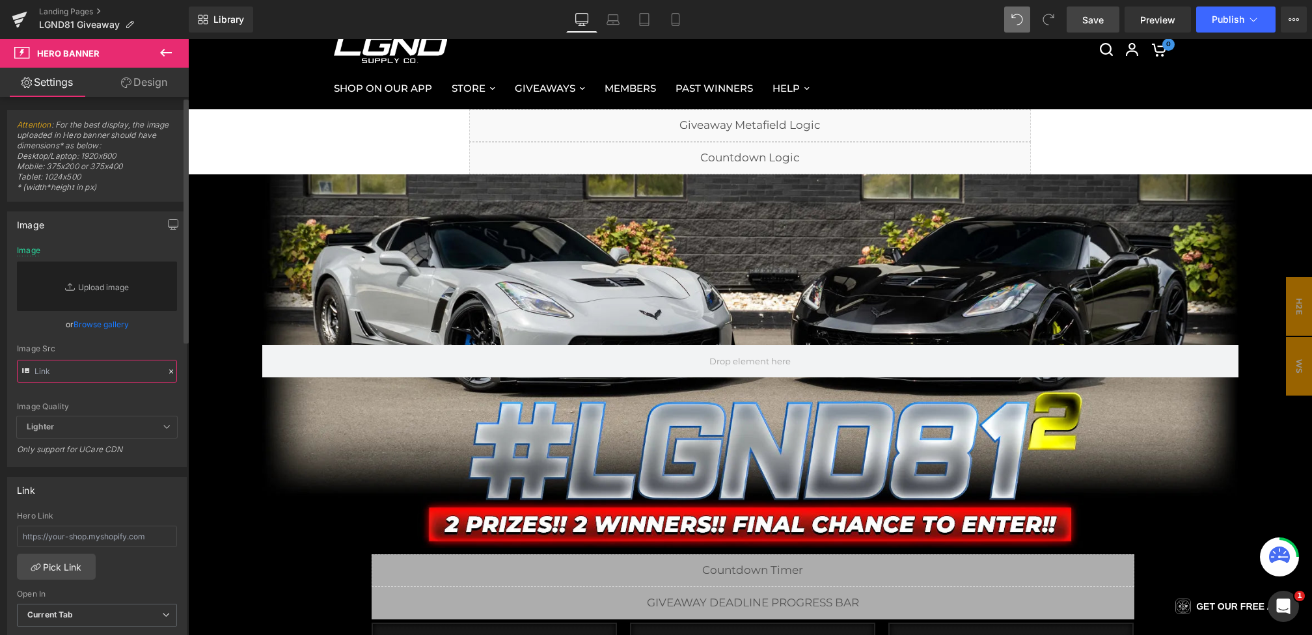
click at [112, 378] on input "text" at bounding box center [97, 371] width 160 height 23
paste input "https://cdn.shopify.com/s/files/1/0068/4245/0009/files/82-CG-Main-Desktop-1.web…"
click at [154, 358] on div "Image Src https://cdn.shopify.com/s/files/1/0068/4245/0009/files/82-CG-Main-Des…" at bounding box center [97, 363] width 160 height 38
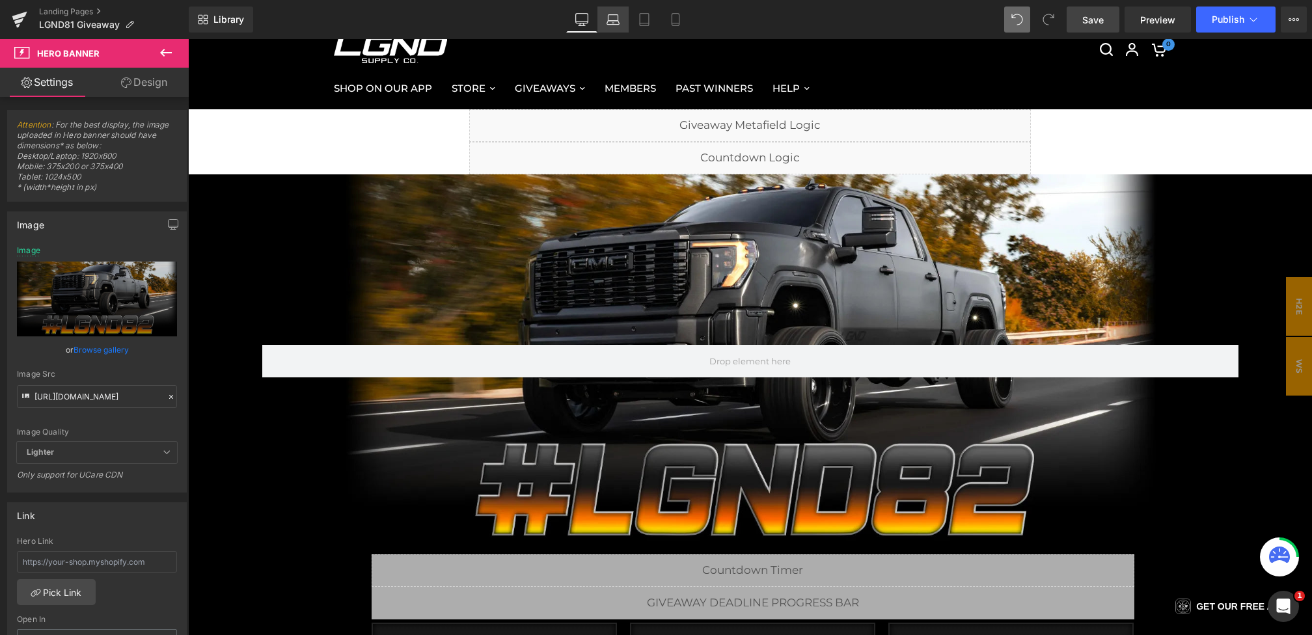
click at [615, 21] on icon at bounding box center [613, 23] width 12 height 4
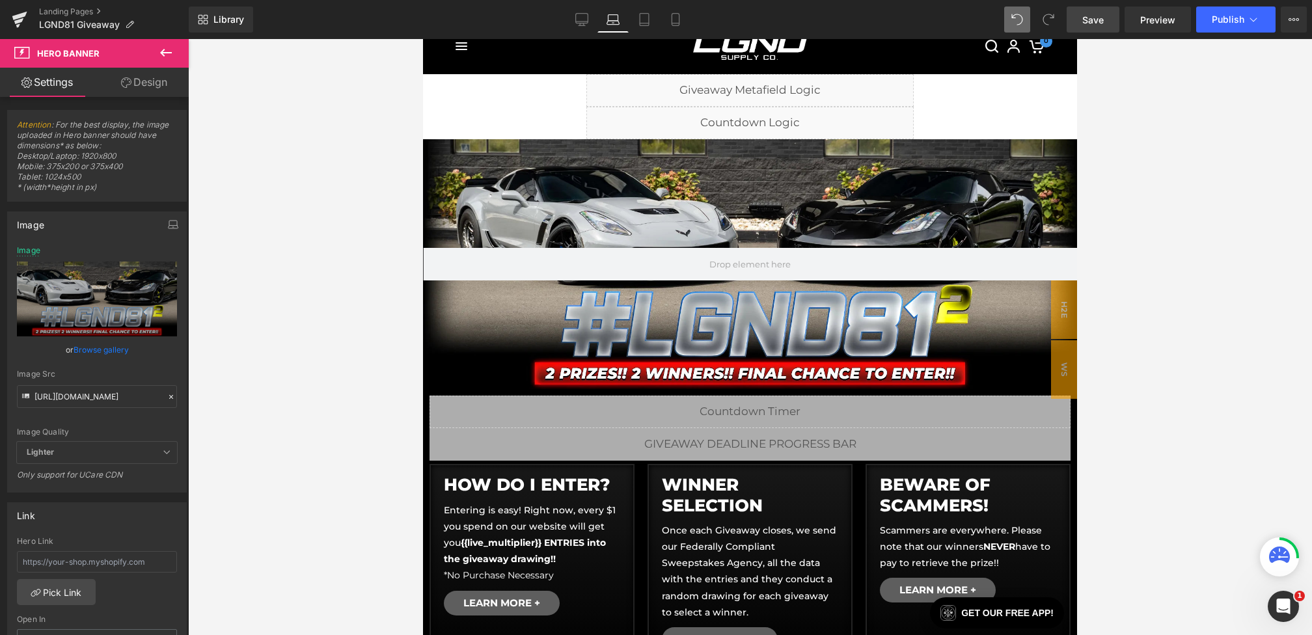
type input "https://cdn.shopify.com/s/files/1/0068/4245/0009/files/81-BonusC7-CG-FinalDay-D…"
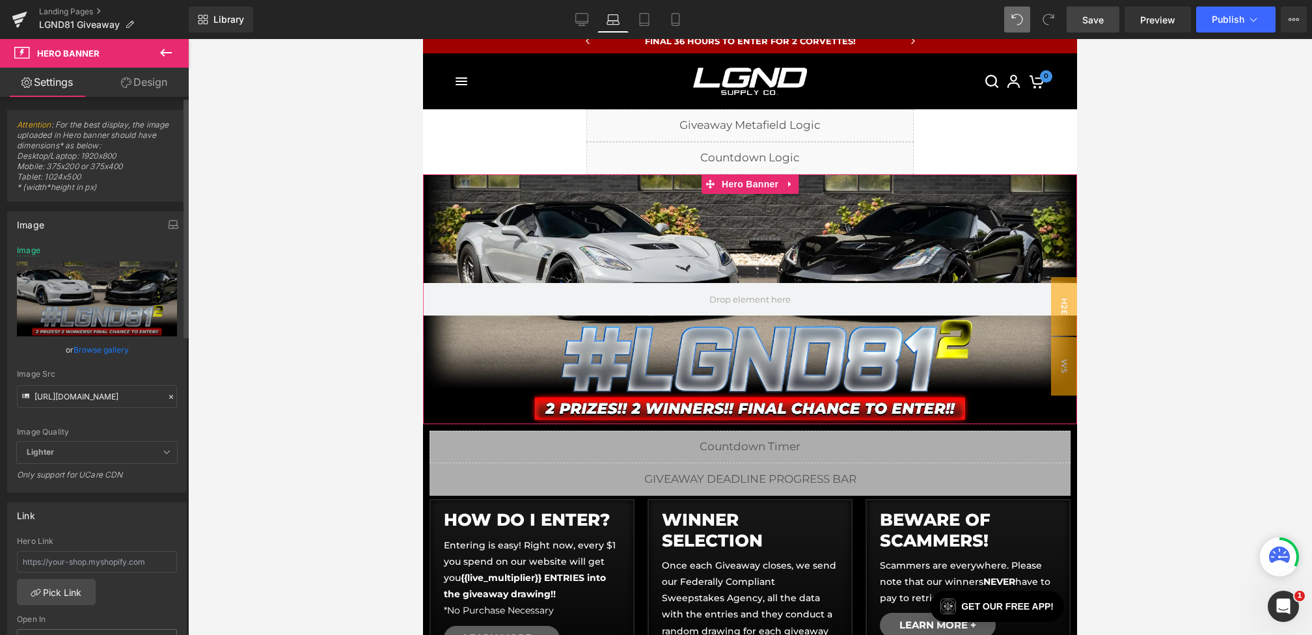
click at [167, 395] on icon at bounding box center [171, 397] width 9 height 9
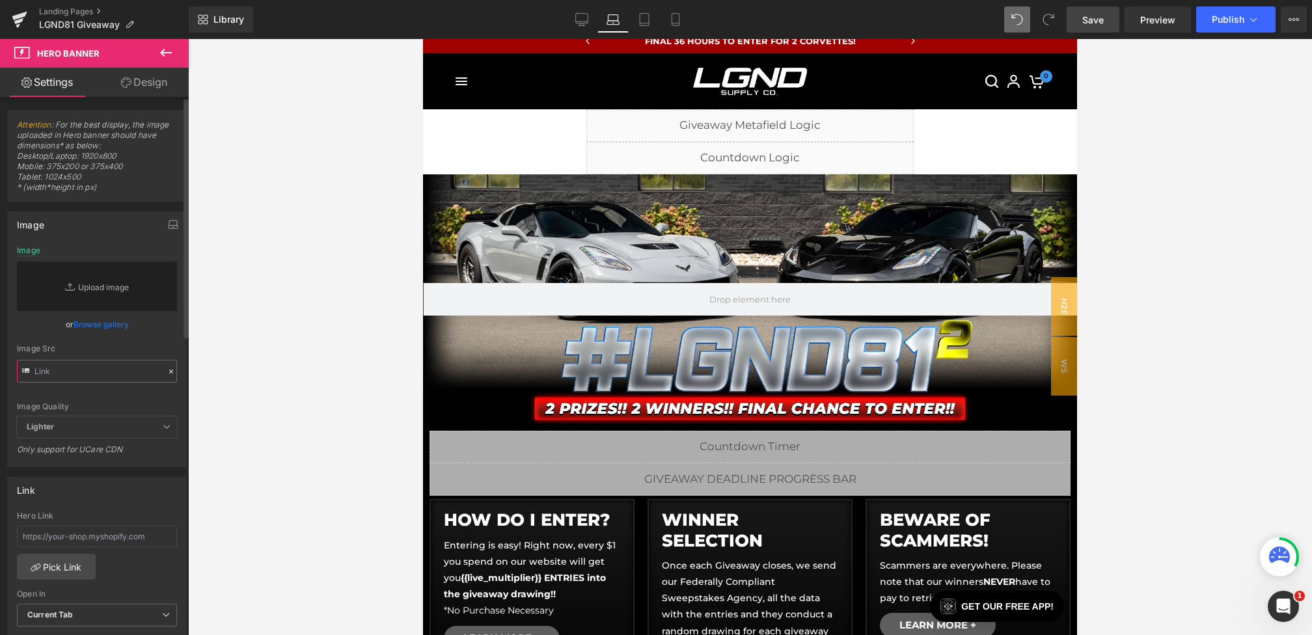
click at [108, 365] on input "text" at bounding box center [97, 371] width 160 height 23
paste input "https://cdn.shopify.com/s/files/1/0068/4245/0009/files/82-CG-Main-Desktop-1.web…"
click at [146, 350] on div "Image Src" at bounding box center [97, 348] width 160 height 9
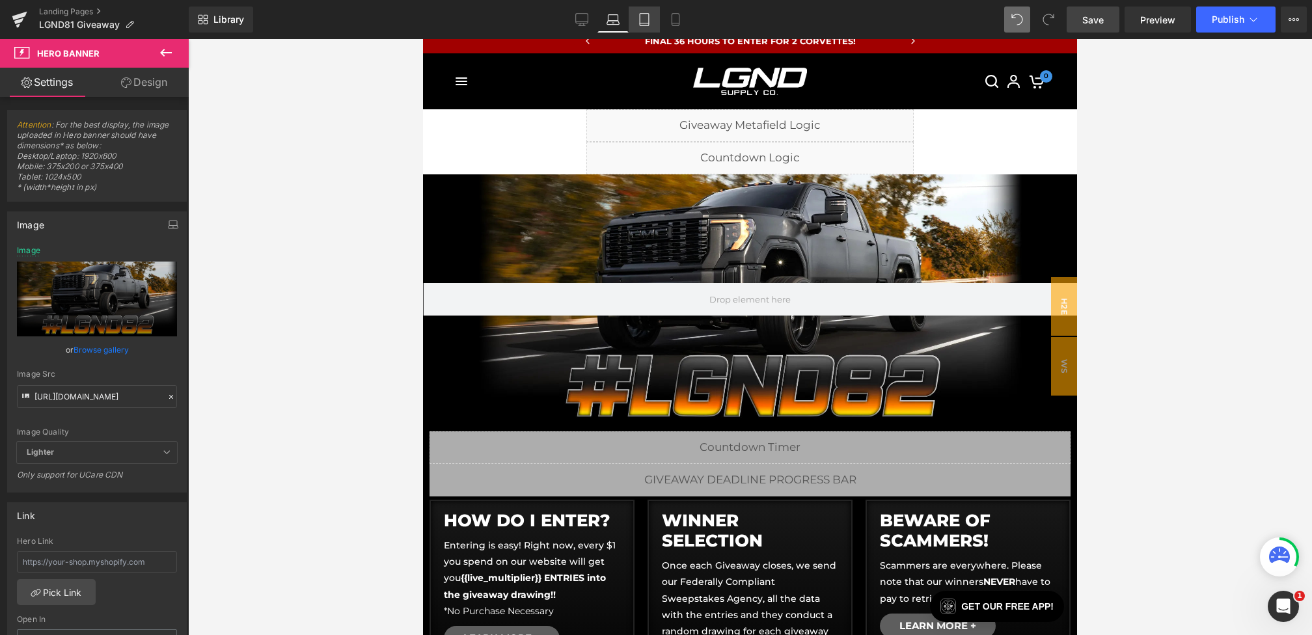
click at [646, 23] on icon at bounding box center [644, 19] width 13 height 13
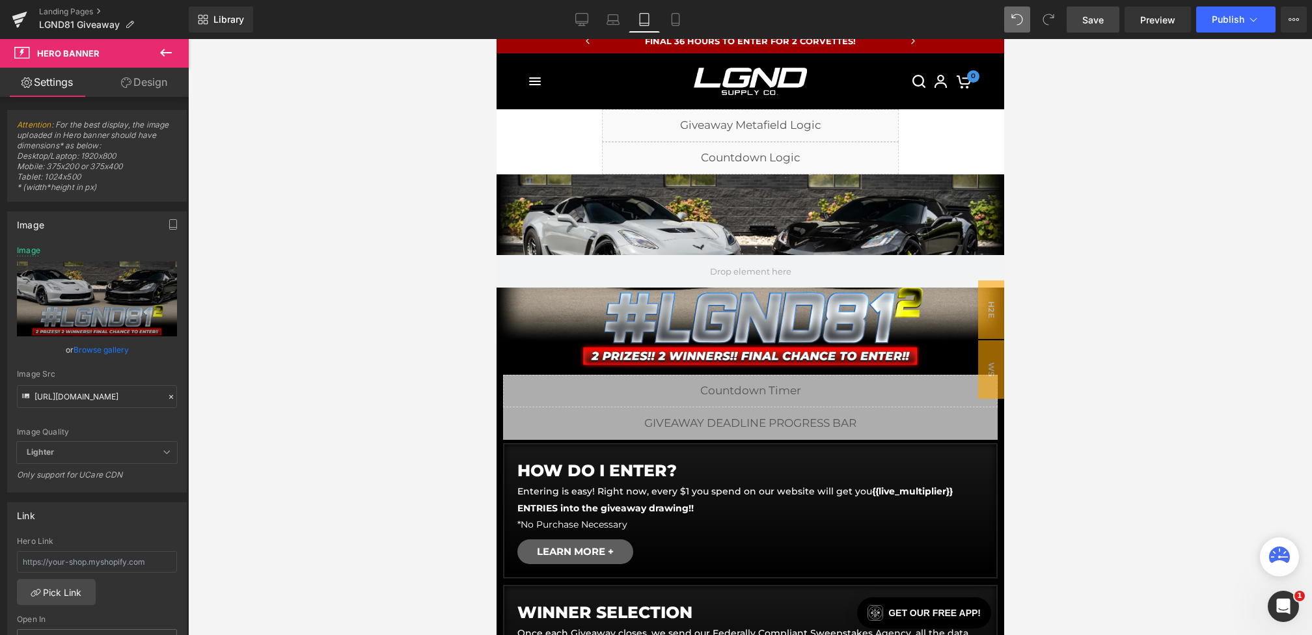
type input "https://cdn.shopify.com/s/files/1/0068/4245/0009/files/81-BonusC7-CG-FinalDay-D…"
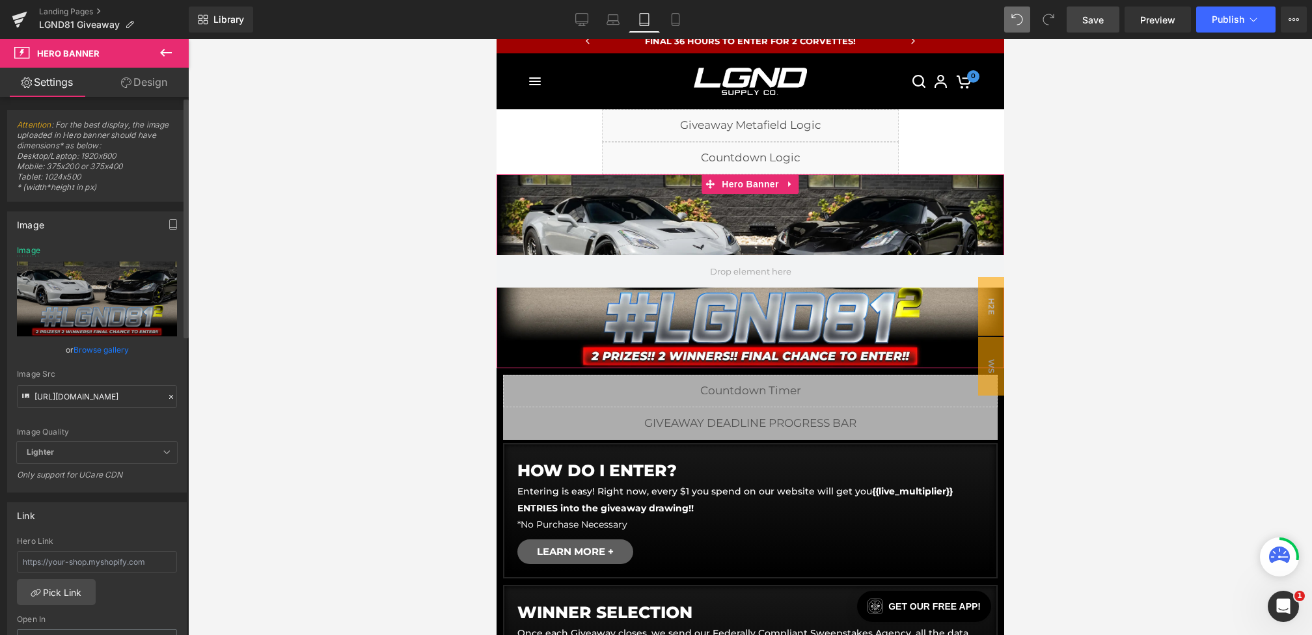
click at [171, 397] on div at bounding box center [171, 397] width 12 height 15
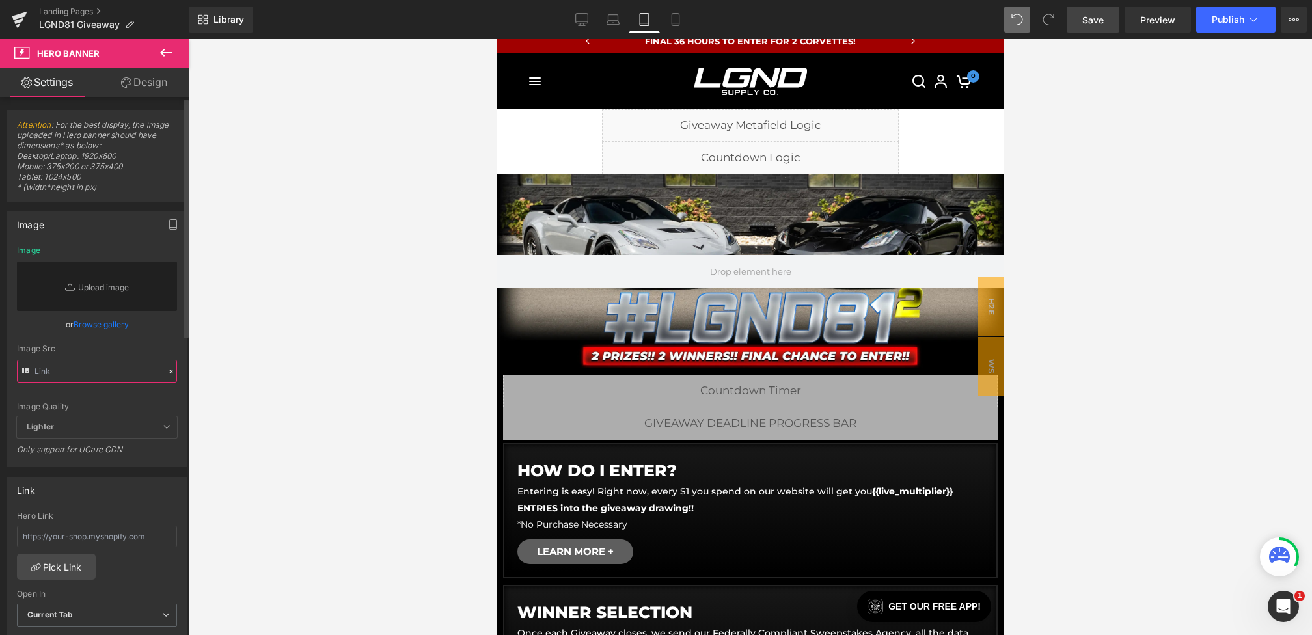
click at [145, 376] on input "text" at bounding box center [97, 371] width 160 height 23
paste input "https://cdn.shopify.com/s/files/1/0068/4245/0009/files/82-CG-Main-Desktop-1.web…"
click at [165, 355] on div "Image Src https://cdn.shopify.com/s/files/1/0068/4245/0009/files/82-CG-Main-Des…" at bounding box center [97, 363] width 160 height 38
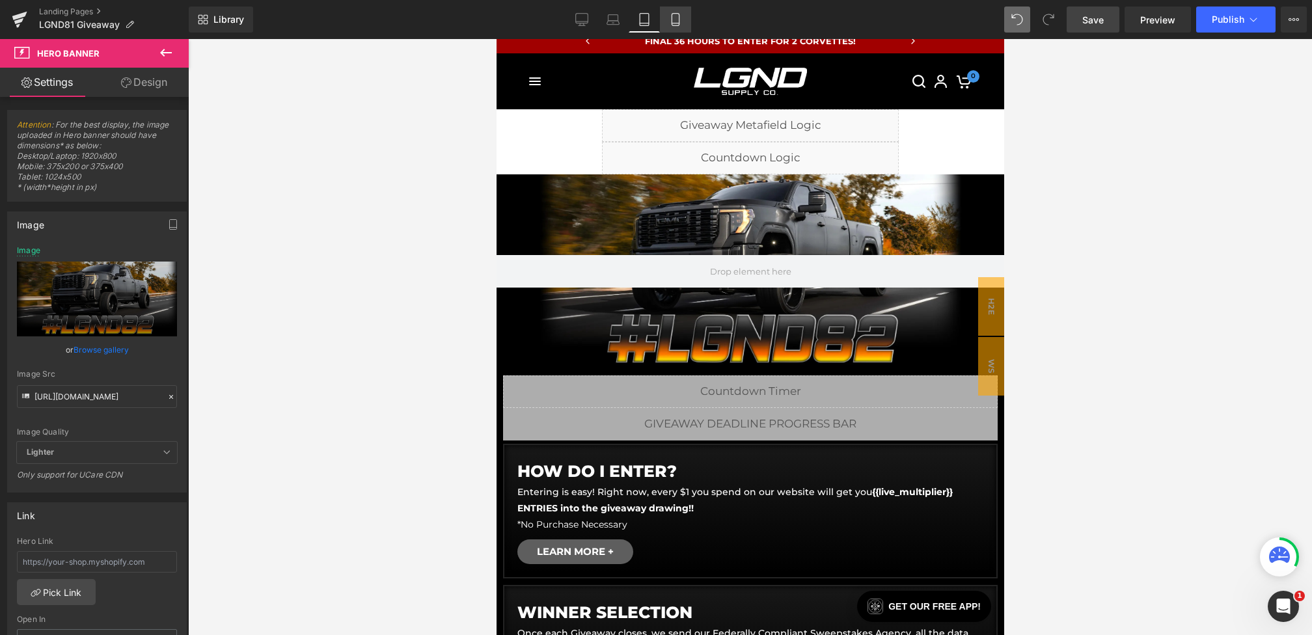
click at [679, 20] on icon at bounding box center [675, 19] width 13 height 13
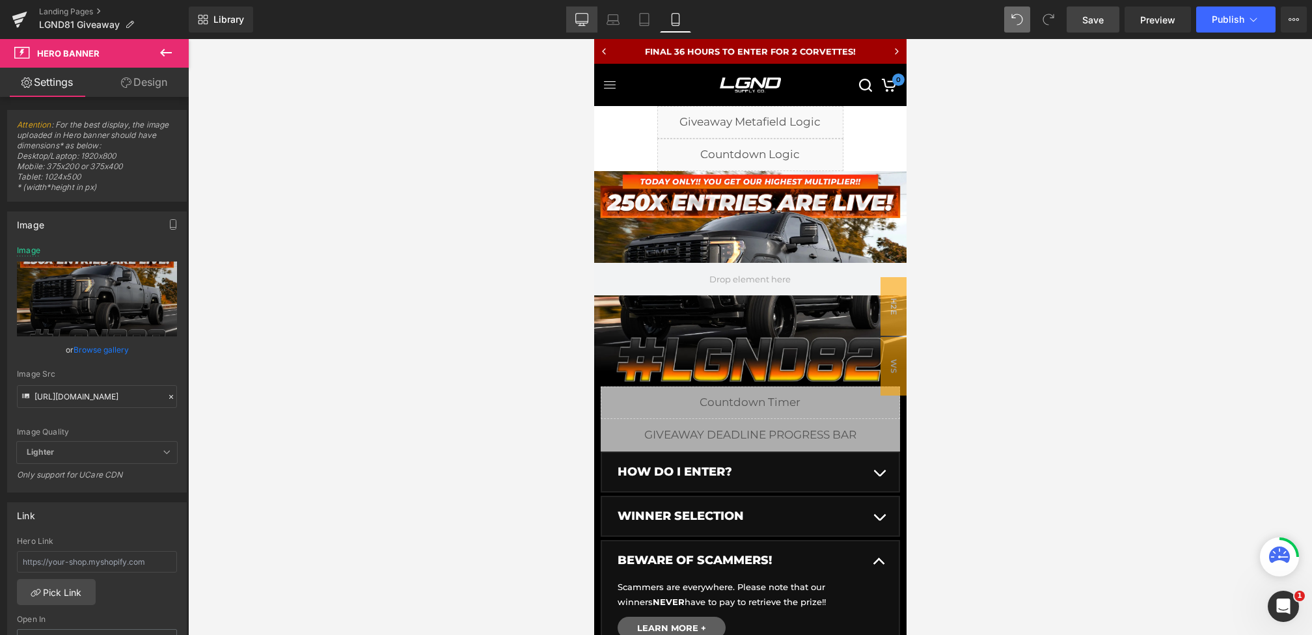
click at [588, 26] on link "Desktop" at bounding box center [581, 20] width 31 height 26
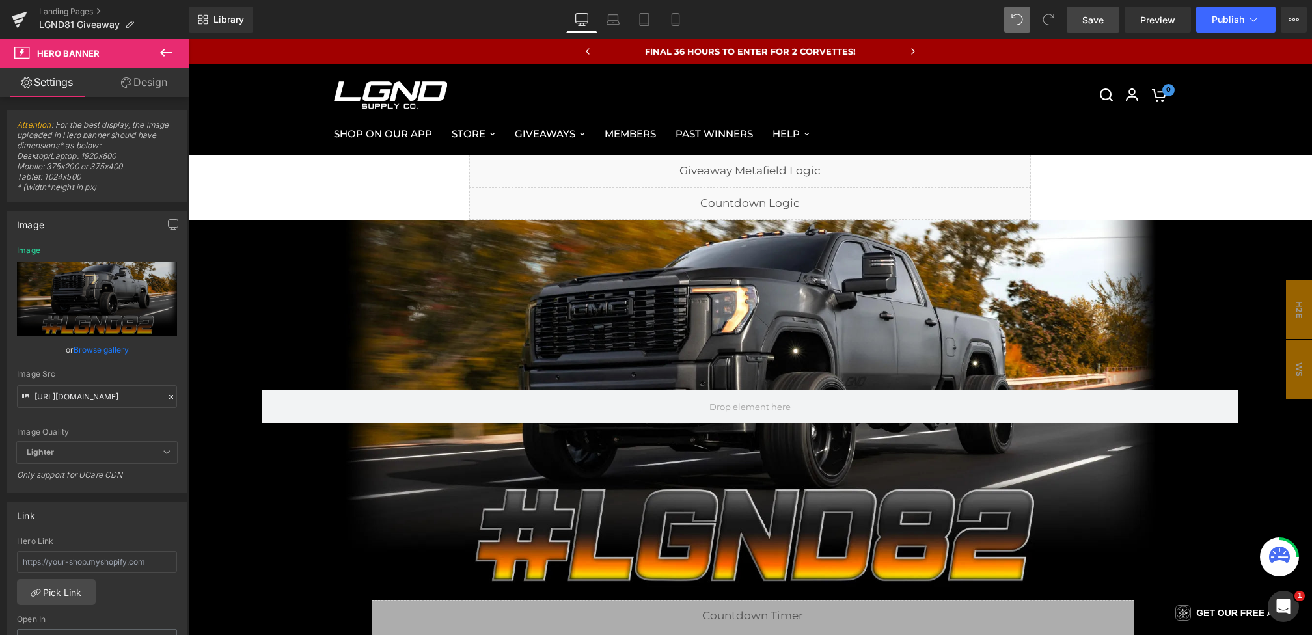
type input "https://cdn.shopify.com/s/files/1/0068/4245/0009/files/82-CG-Main-Desktop-1.web…"
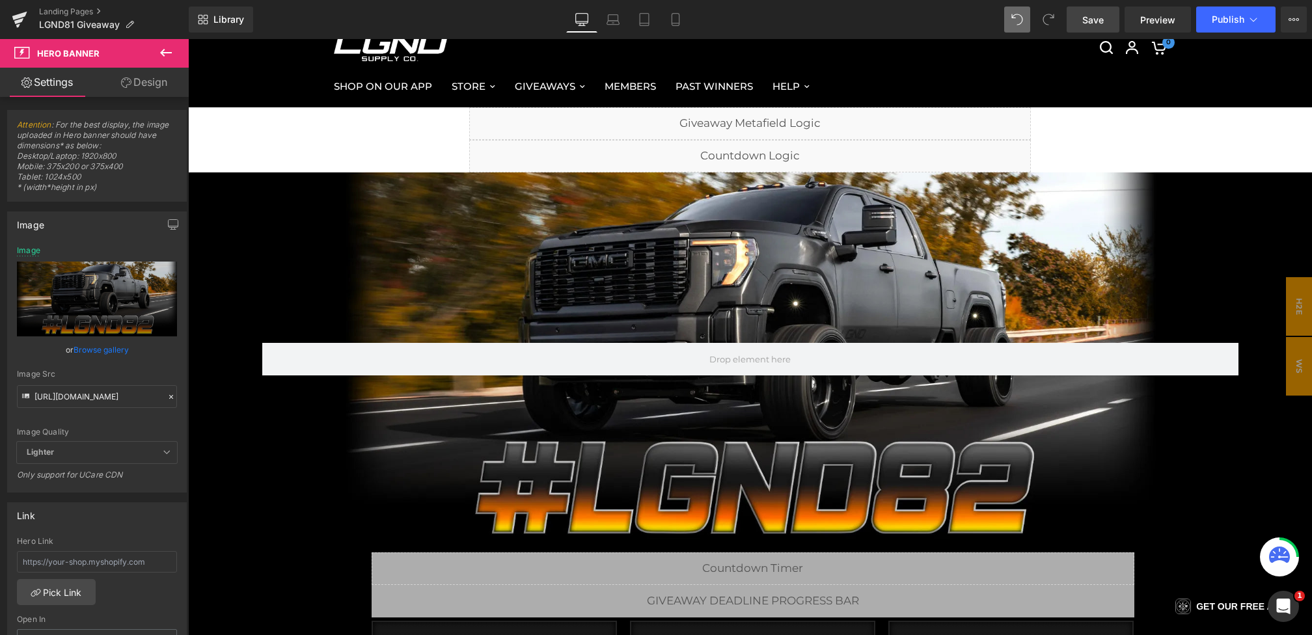
scroll to position [48, 0]
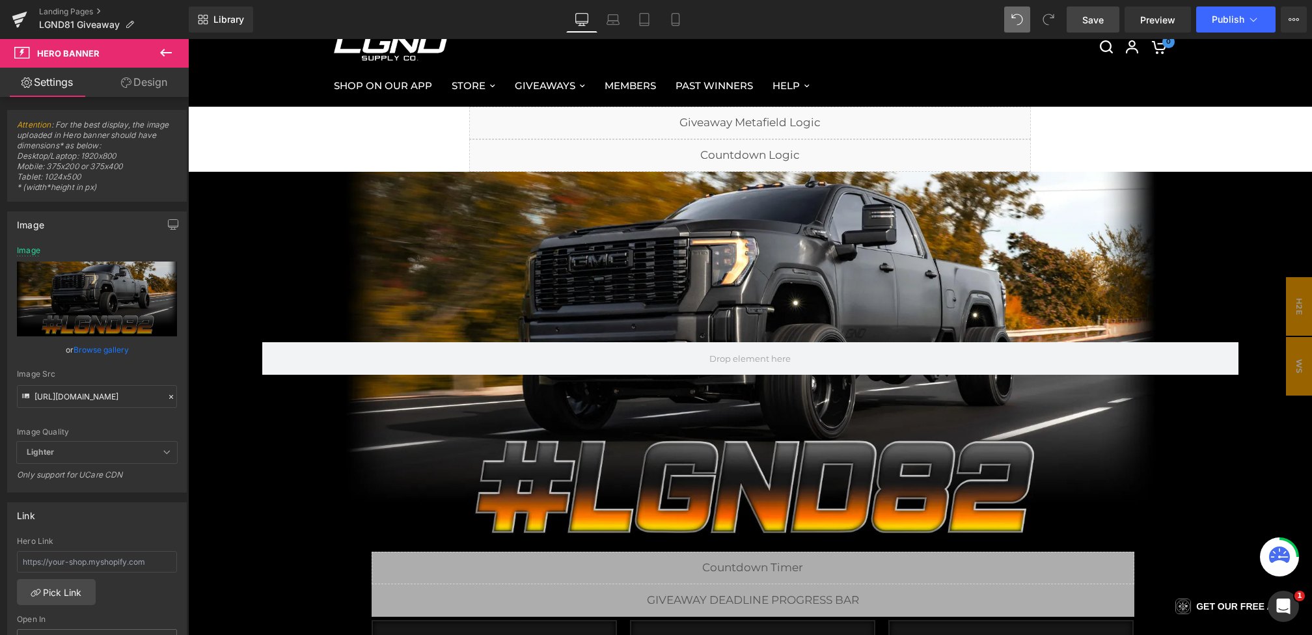
click at [1097, 29] on link "Save" at bounding box center [1093, 20] width 53 height 26
